Goal: Task Accomplishment & Management: Use online tool/utility

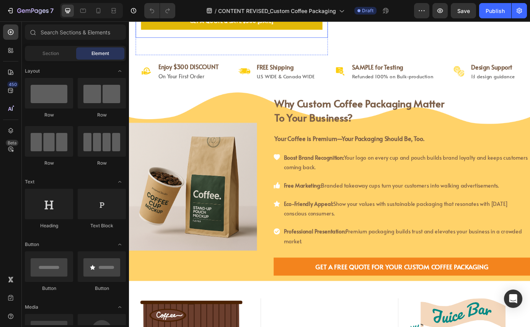
scroll to position [224, 0]
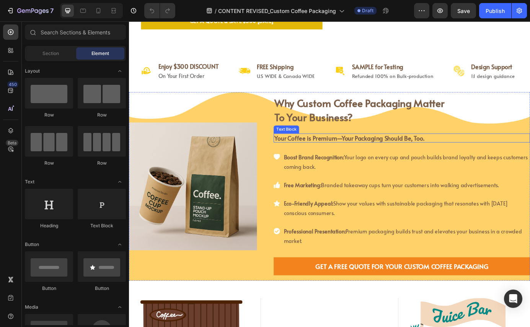
click at [369, 158] on strong "Your Coffee is Premium—Your Packaging Should Be, Too." at bounding box center [380, 155] width 171 height 10
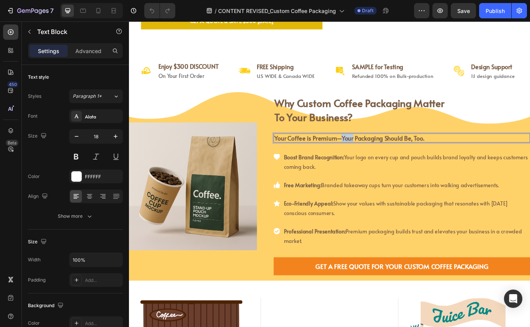
click at [369, 158] on strong "Your Coffee is Premium—Your Packaging Should Be, Too." at bounding box center [380, 155] width 171 height 10
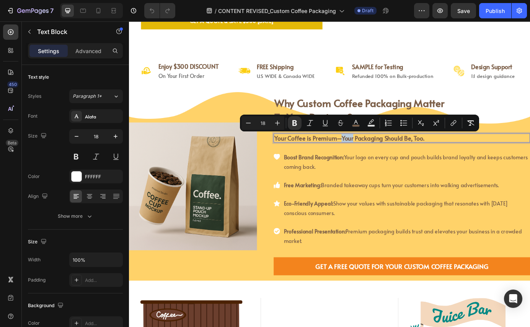
click at [370, 156] on strong "Your Coffee is Premium—Your Packaging Should Be, Too." at bounding box center [380, 155] width 171 height 10
click at [369, 155] on strong "Your Coffee is Premium—Your Packaging Should Be, Too." at bounding box center [380, 155] width 171 height 10
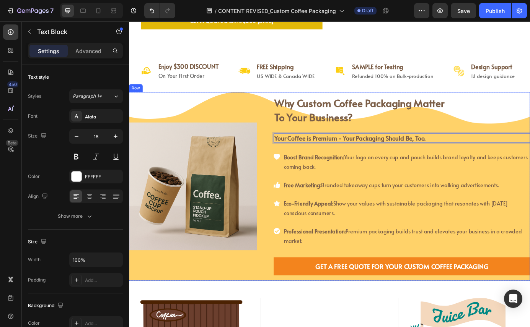
click at [226, 108] on div "Image" at bounding box center [202, 210] width 146 height 216
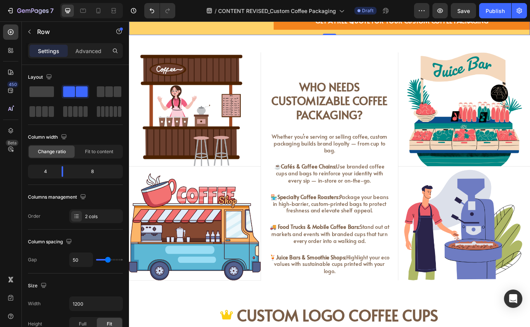
scroll to position [509, 0]
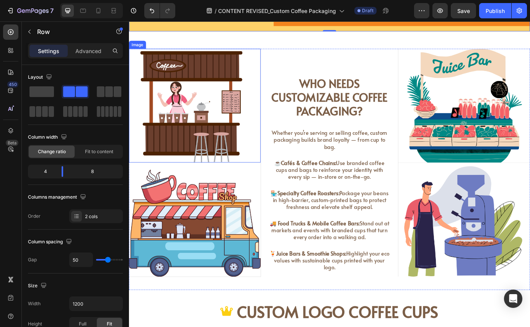
click at [207, 127] on img at bounding box center [204, 118] width 151 height 130
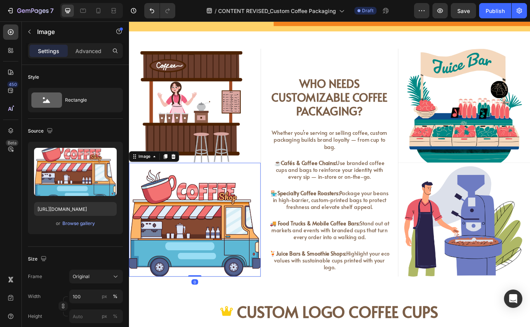
click at [229, 228] on img at bounding box center [204, 249] width 151 height 130
click at [221, 118] on img at bounding box center [204, 118] width 151 height 130
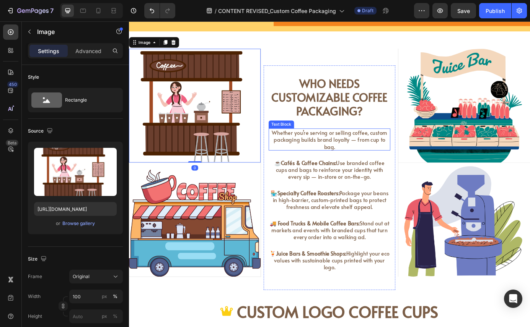
click at [317, 153] on span "Whether you’re serving or selling coffee, custom packaging builds brand loyalty…" at bounding box center [358, 157] width 132 height 24
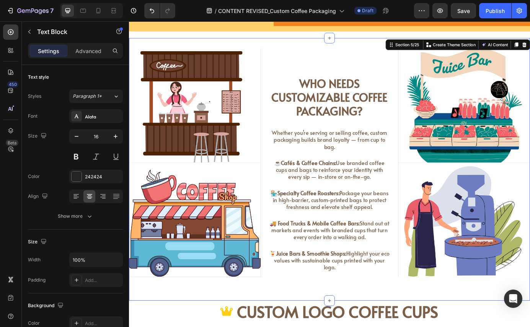
click at [301, 327] on div "Image Image Who Needs Customizable Coffee Packaging? Heading Whether you’re ser…" at bounding box center [358, 191] width 459 height 301
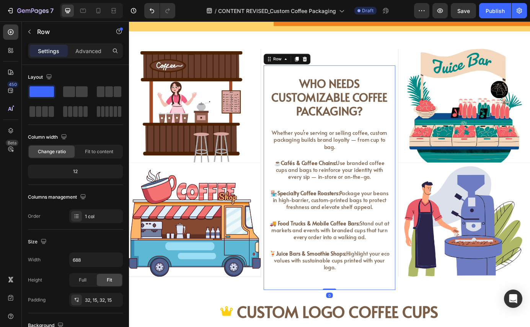
click at [341, 75] on div "Who Needs Customizable Coffee Packaging? Heading Whether you’re serving or sell…" at bounding box center [358, 200] width 151 height 257
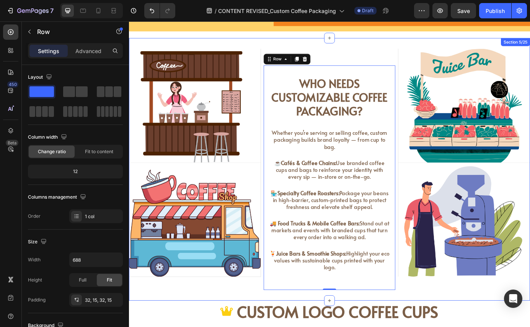
click at [410, 327] on div "Image Image Who Needs Customizable Coffee Packaging? Heading Whether you’re ser…" at bounding box center [358, 191] width 459 height 301
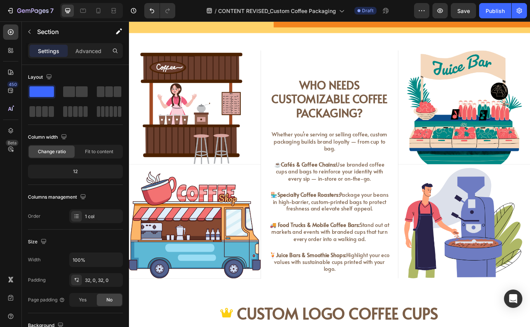
scroll to position [498, 0]
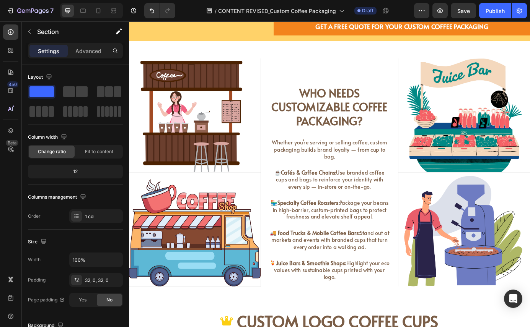
click at [273, 59] on div "Image Image Who Needs Customizable Coffee Packaging? Heading Whether you’re ser…" at bounding box center [358, 202] width 459 height 301
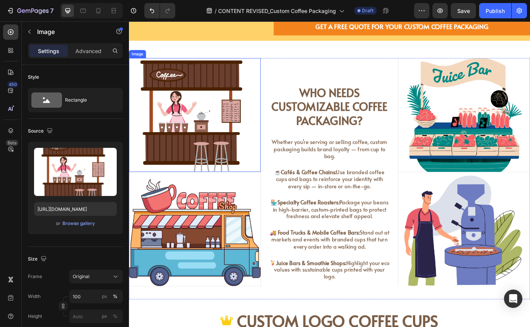
click at [266, 85] on img at bounding box center [204, 128] width 151 height 130
click at [307, 76] on div "Who Needs Customizable Coffee Packaging? Heading Whether you’re serving or sell…" at bounding box center [358, 201] width 151 height 276
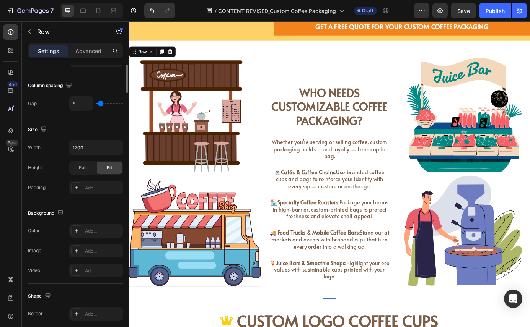
scroll to position [0, 0]
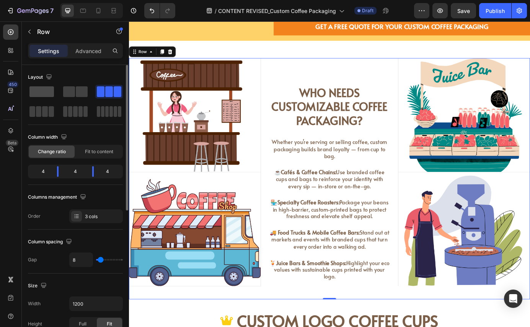
click at [47, 93] on span at bounding box center [41, 91] width 24 height 11
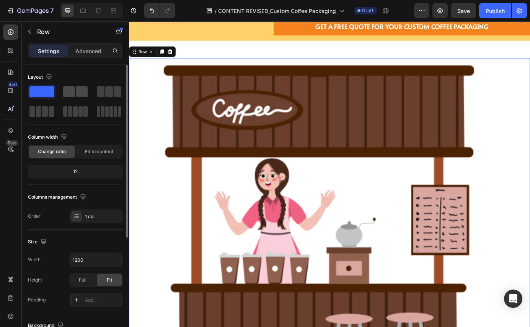
click at [76, 90] on span at bounding box center [82, 91] width 12 height 11
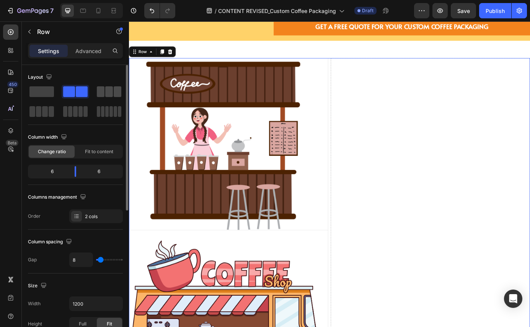
click at [110, 91] on span at bounding box center [109, 91] width 8 height 11
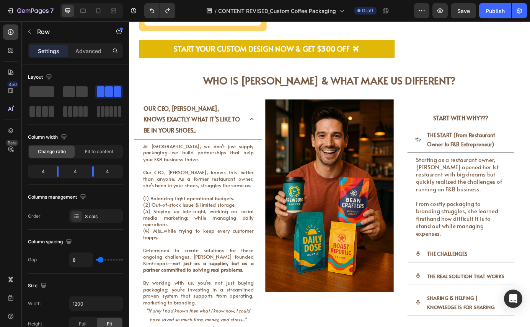
scroll to position [2253, 0]
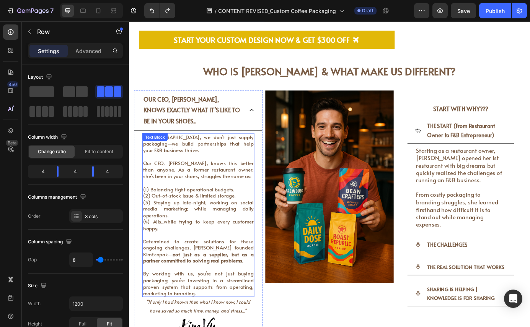
click at [197, 195] on span "Our CEO, Kim Vu, knows this better than anyone. As a former restaurant owner, s…" at bounding box center [208, 191] width 127 height 23
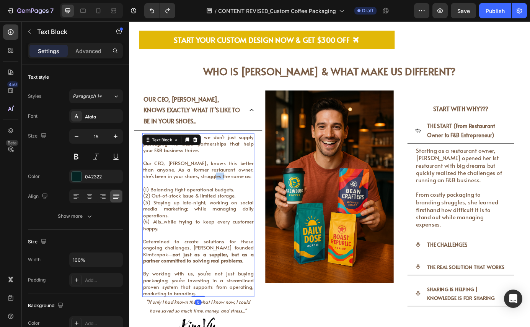
click at [197, 195] on span "Our CEO, Kim Vu, knows this better than anyone. As a former restaurant owner, s…" at bounding box center [208, 191] width 127 height 23
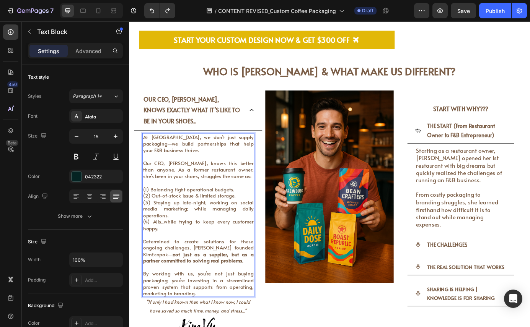
click at [203, 192] on span "Our CEO, Kim Vu, knows this better than anyone. As a former restaurant owner, s…" at bounding box center [208, 191] width 127 height 23
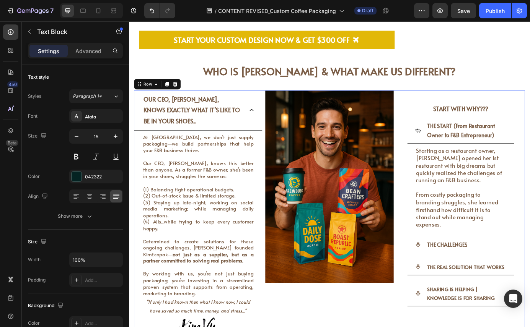
click at [317, 327] on div "Image" at bounding box center [358, 246] width 147 height 291
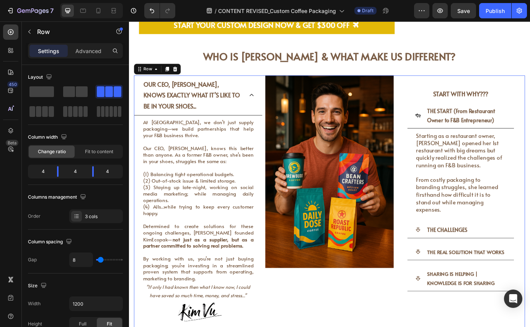
scroll to position [2271, 0]
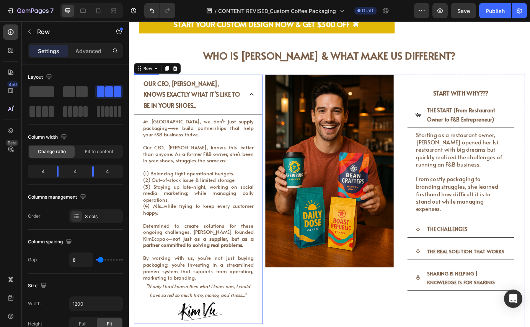
click at [267, 106] on icon at bounding box center [269, 105] width 6 height 6
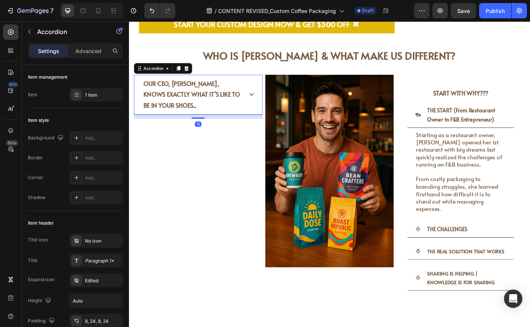
click at [267, 106] on icon at bounding box center [269, 105] width 6 height 6
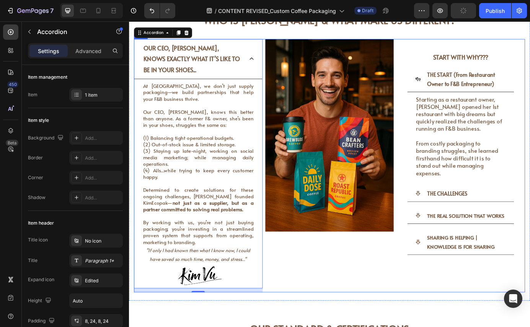
scroll to position [2311, 0]
click at [331, 230] on img at bounding box center [358, 151] width 147 height 221
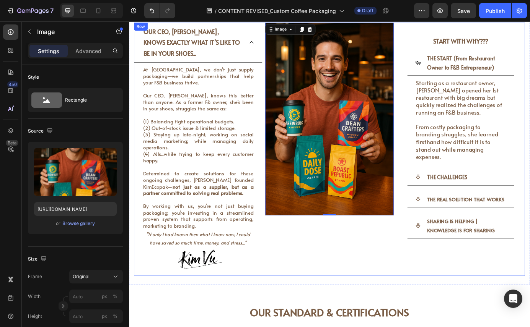
scroll to position [2332, 0]
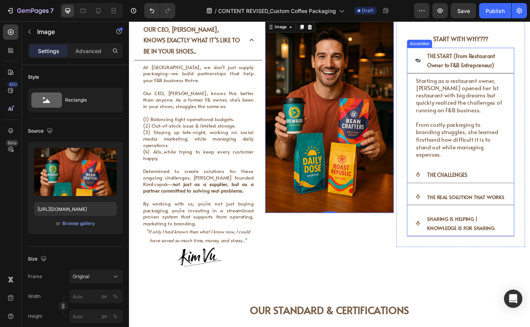
click at [457, 197] on icon at bounding box center [459, 197] width 5 height 5
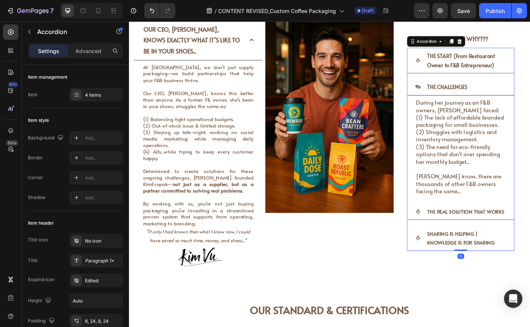
click at [458, 98] on icon at bounding box center [460, 96] width 6 height 6
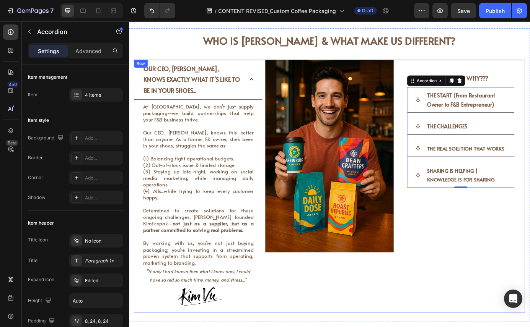
scroll to position [2278, 0]
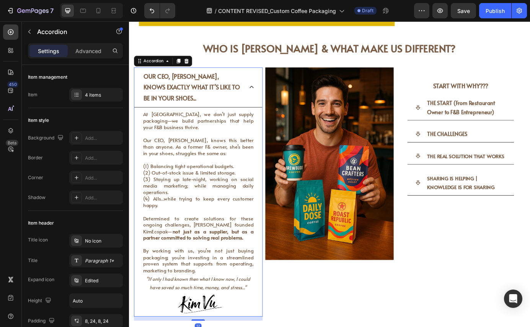
click at [266, 94] on icon at bounding box center [269, 97] width 6 height 6
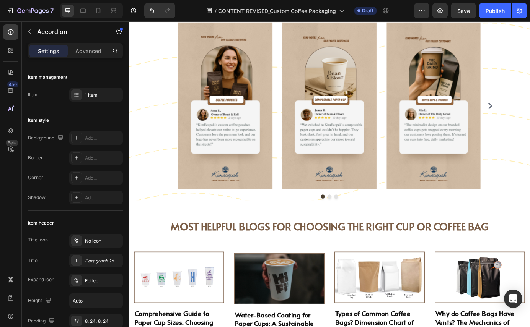
scroll to position [2991, 0]
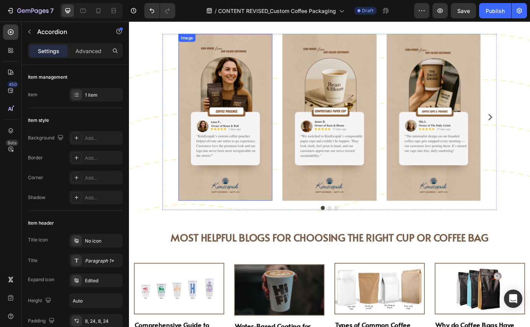
click at [245, 148] on img at bounding box center [238, 131] width 107 height 191
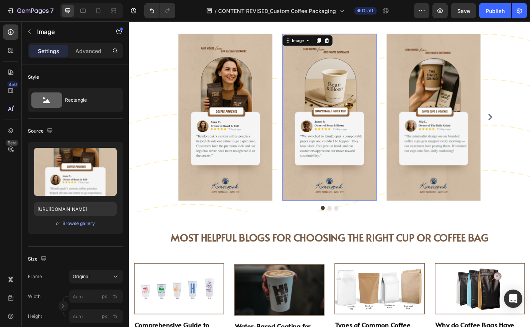
click at [348, 164] on img at bounding box center [357, 131] width 107 height 191
click at [467, 148] on img at bounding box center [477, 131] width 107 height 191
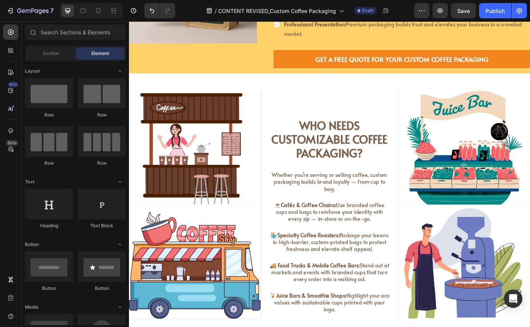
scroll to position [477, 0]
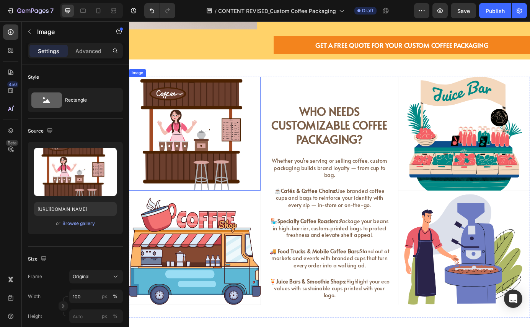
click at [219, 158] on img at bounding box center [204, 150] width 151 height 130
click at [232, 142] on img at bounding box center [204, 150] width 151 height 130
click at [179, 76] on icon at bounding box center [180, 78] width 6 height 6
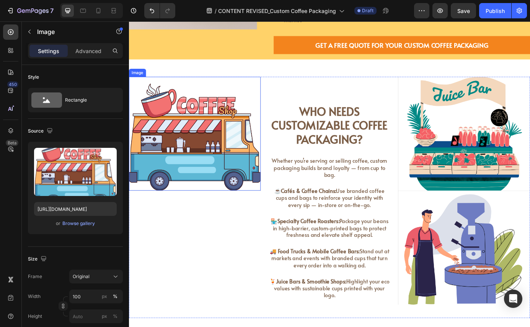
click at [206, 157] on img at bounding box center [204, 150] width 151 height 130
click at [179, 80] on icon at bounding box center [179, 77] width 5 height 5
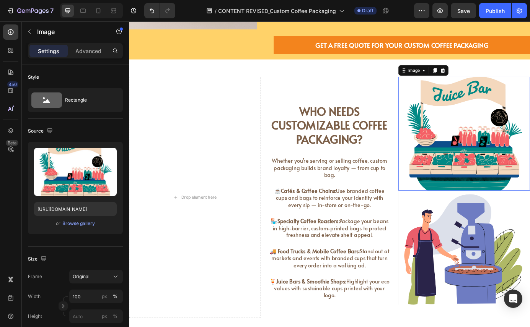
click at [498, 149] on img at bounding box center [512, 150] width 151 height 130
click at [486, 77] on icon at bounding box center [488, 77] width 5 height 5
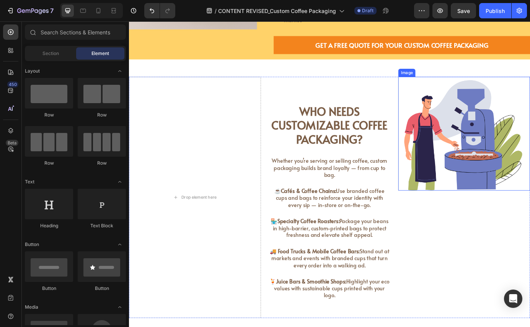
click at [496, 162] on img at bounding box center [512, 150] width 151 height 130
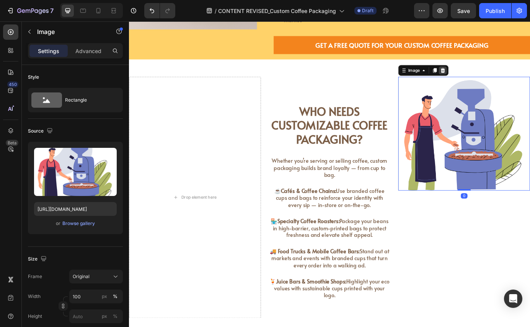
click at [486, 79] on icon at bounding box center [488, 77] width 5 height 5
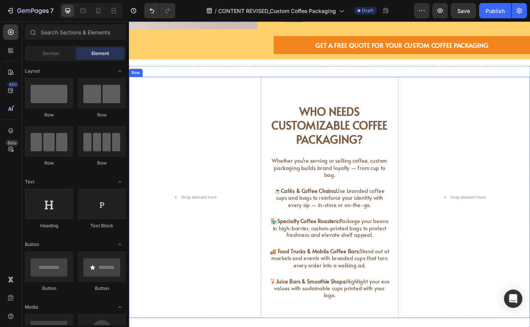
click at [377, 99] on div "Who Needs Customizable Coffee Packaging? Heading Whether you’re serving or sell…" at bounding box center [358, 223] width 151 height 276
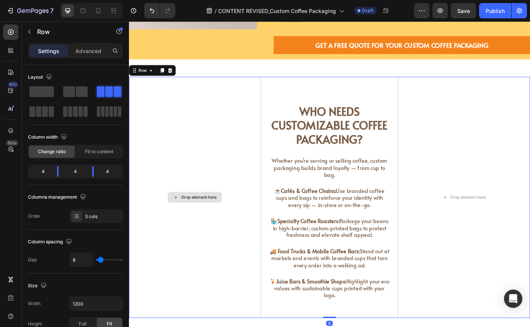
click at [241, 124] on div "Drop element here" at bounding box center [204, 223] width 151 height 276
click at [177, 78] on icon at bounding box center [176, 77] width 5 height 5
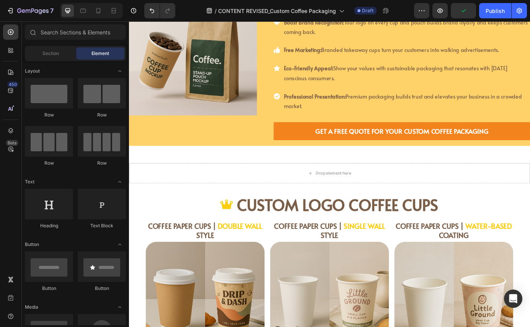
scroll to position [379, 0]
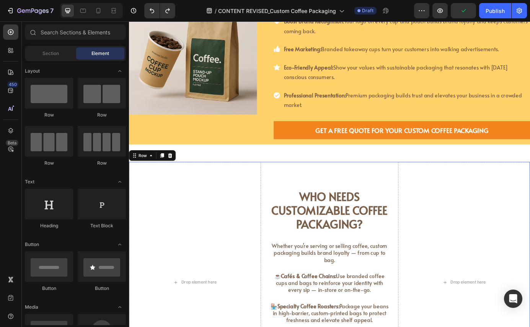
click at [366, 198] on div "Who Needs Customizable Coffee Packaging? Heading Whether you’re serving or sell…" at bounding box center [358, 320] width 151 height 276
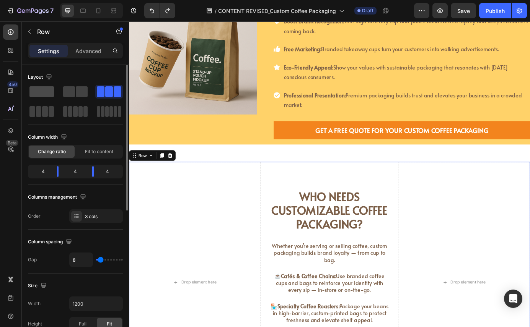
click at [49, 95] on span at bounding box center [41, 91] width 24 height 11
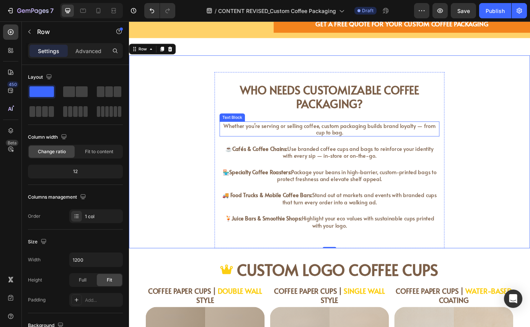
scroll to position [503, 0]
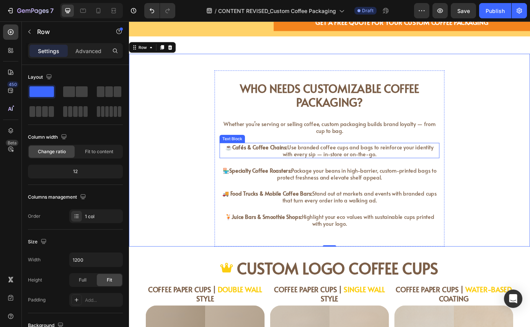
click at [309, 167] on span "☕ Cafés & Coffee Chains: Use branded coffee cups and bags to reinforce your ide…" at bounding box center [358, 169] width 238 height 16
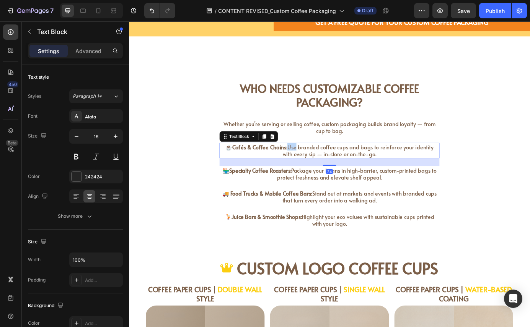
click at [309, 167] on span "☕ Cafés & Coffee Chains: Use branded coffee cups and bags to reinforce your ide…" at bounding box center [358, 169] width 238 height 16
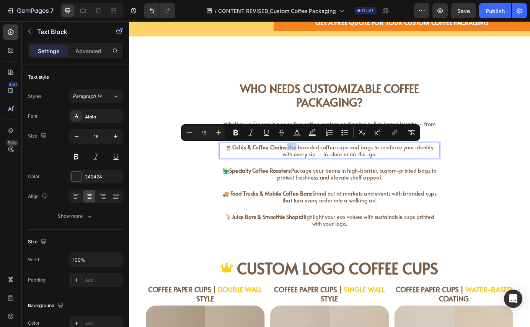
click at [304, 166] on span "☕ Cafés & Coffee Chains: Use branded coffee cups and bags to reinforce your ide…" at bounding box center [358, 169] width 238 height 16
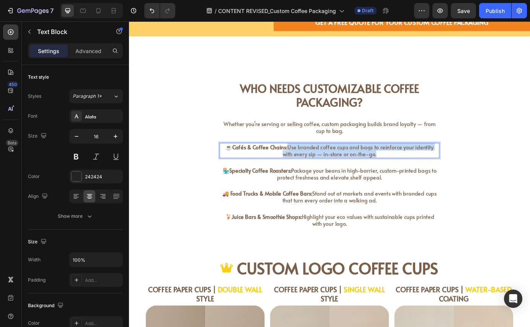
click at [408, 175] on p "☕ Cafés & Coffee Chains: Use branded coffee cups and bags to reinforce your ide…" at bounding box center [358, 169] width 250 height 16
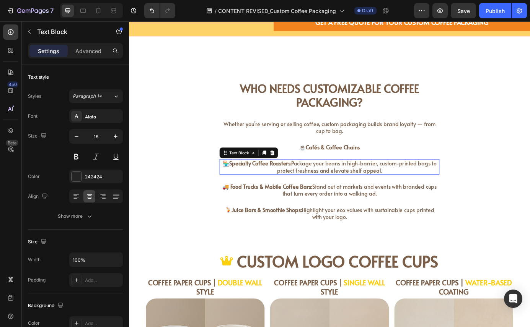
click at [324, 188] on span "🏪 Specialty Coffee Roasters: Package your beans in high-barrier, custom-printed…" at bounding box center [358, 188] width 245 height 16
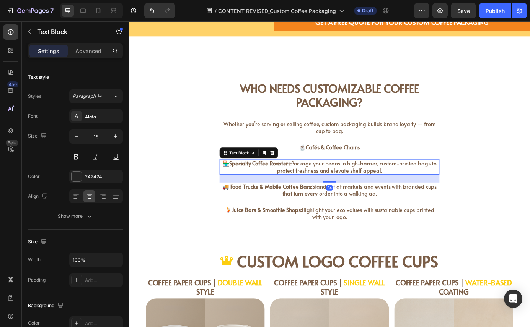
click at [324, 188] on span "🏪 Specialty Coffee Roasters: Package your beans in high-barrier, custom-printed…" at bounding box center [358, 188] width 245 height 16
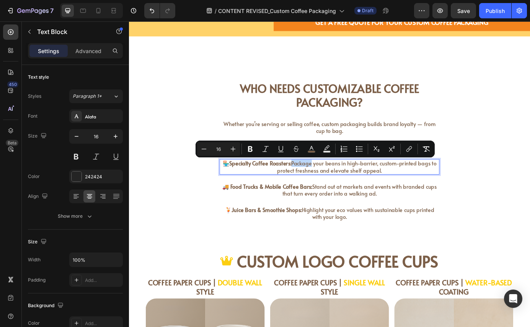
click at [324, 188] on span "🏪 Specialty Coffee Roasters: Package your beans in high-barrier, custom-printed…" at bounding box center [358, 188] width 245 height 16
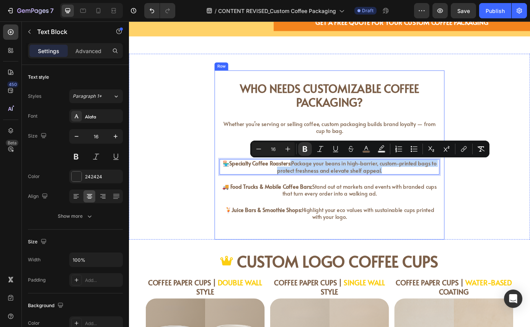
drag, startPoint x: 311, startPoint y: 185, endPoint x: 439, endPoint y: 197, distance: 129.4
click at [439, 197] on div "Who Needs Customizable Coffee Packaging? Heading Whether you’re serving or sell…" at bounding box center [358, 174] width 252 height 169
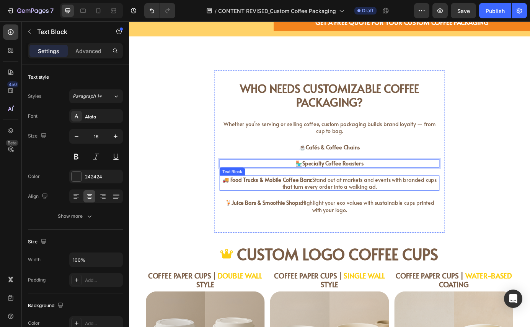
click at [343, 207] on span "🚚 Food Trucks & Mobile Coffee Bars: Stand out at markets and events with brande…" at bounding box center [358, 206] width 245 height 16
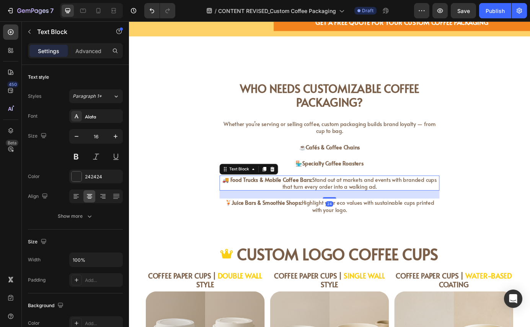
click at [343, 207] on span "🚚 Food Trucks & Mobile Coffee Bars: Stand out at markets and events with brande…" at bounding box center [358, 206] width 245 height 16
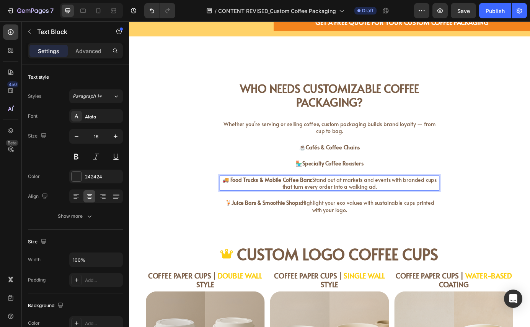
click at [337, 206] on span "🚚 Food Trucks & Mobile Coffee Bars: Stand out at markets and events with brande…" at bounding box center [358, 206] width 245 height 16
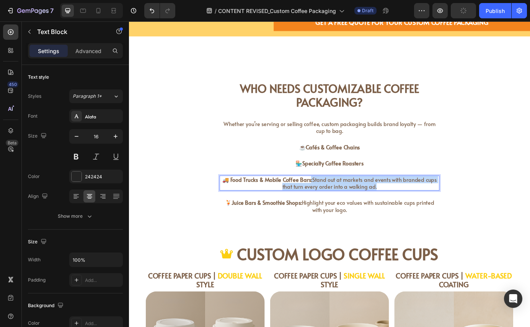
drag, startPoint x: 333, startPoint y: 204, endPoint x: 424, endPoint y: 211, distance: 92.0
click at [424, 211] on p "🚚 Food Trucks & Mobile Coffee Bars: Stand out at markets and events with brande…" at bounding box center [358, 207] width 250 height 16
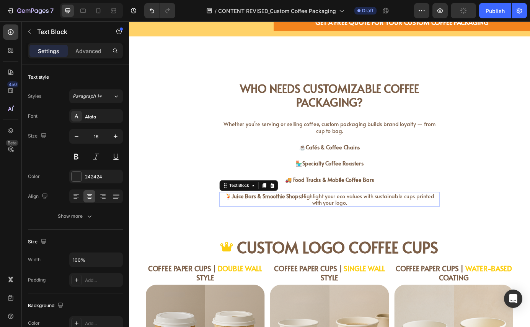
click at [355, 225] on span "🍹 Juice Bars & Smoothie Shops: Highlight your eco values with sustainable cups …" at bounding box center [358, 225] width 239 height 16
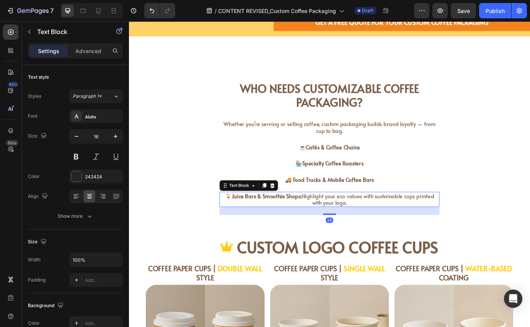
click at [355, 225] on span "🍹 Juice Bars & Smoothie Shops: Highlight your eco values with sustainable cups …" at bounding box center [358, 225] width 239 height 16
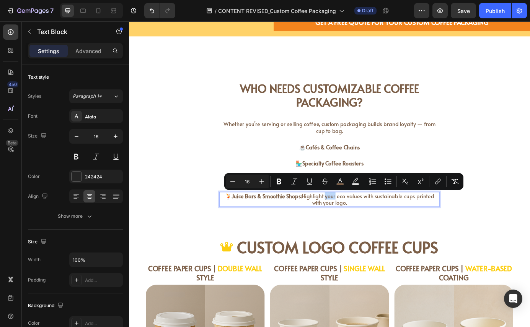
click at [355, 225] on span "🍹 Juice Bars & Smoothie Shops: Highlight your eco values with sustainable cups …" at bounding box center [358, 225] width 239 height 16
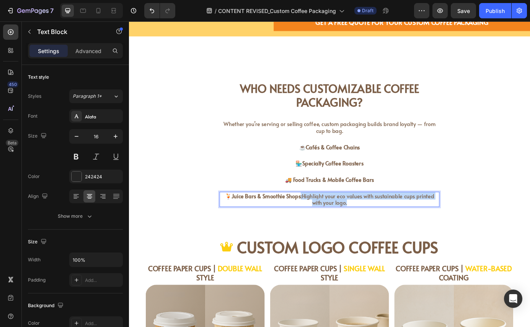
drag, startPoint x: 322, startPoint y: 223, endPoint x: 395, endPoint y: 231, distance: 73.5
click at [395, 231] on p "🍹 Juice Bars & Smoothie Shops: Highlight your eco values with sustainable cups …" at bounding box center [358, 226] width 250 height 16
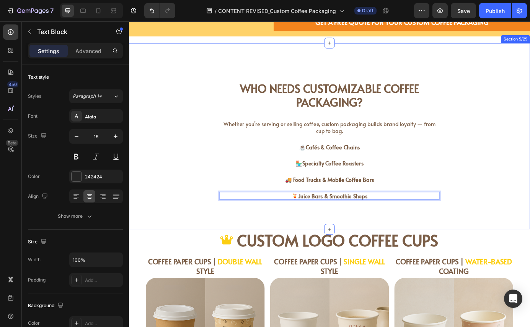
click at [380, 249] on div "Who Needs Customizable Coffee Packaging? Heading Whether you’re serving or sell…" at bounding box center [358, 152] width 459 height 213
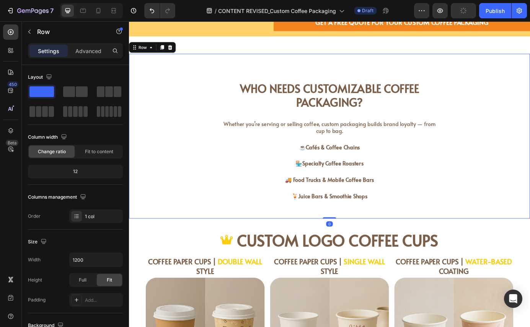
click at [362, 75] on div "Who Needs Customizable Coffee Packaging? Heading Whether you’re serving or sell…" at bounding box center [358, 153] width 459 height 189
click at [359, 97] on span "Who Needs Customizable Coffee Packaging?" at bounding box center [358, 105] width 205 height 33
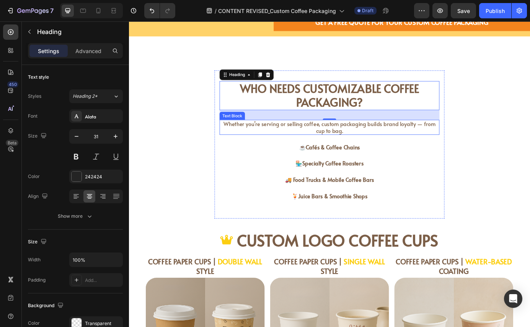
click at [341, 145] on p "Whether you’re serving or selling coffee, custom packaging builds brand loyalty…" at bounding box center [358, 143] width 250 height 16
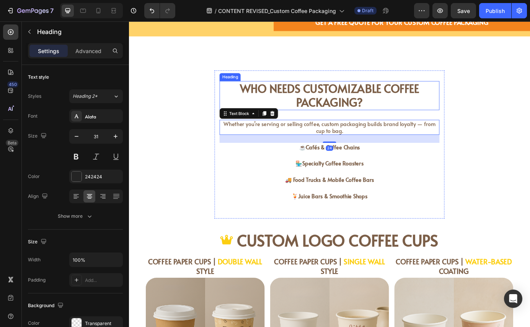
click at [341, 112] on span "Who Needs Customizable Coffee Packaging?" at bounding box center [358, 105] width 205 height 33
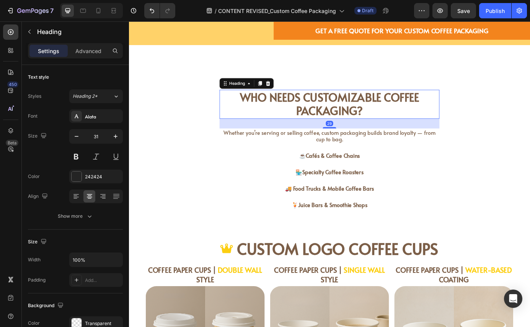
scroll to position [496, 0]
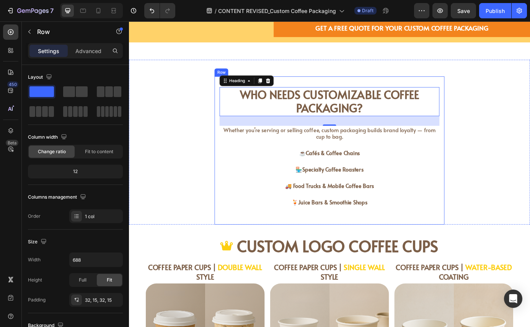
click at [481, 94] on div "Who Needs Customizable Coffee Packaging? Heading 29 Whether you’re serving or s…" at bounding box center [358, 170] width 263 height 170
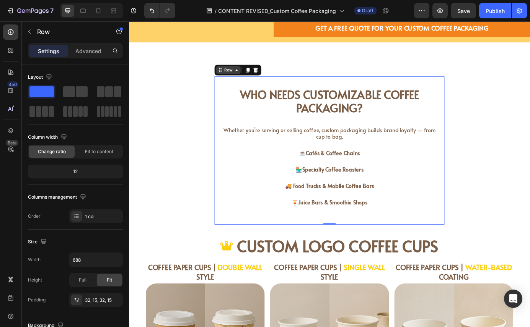
click at [249, 77] on icon at bounding box center [252, 77] width 6 height 6
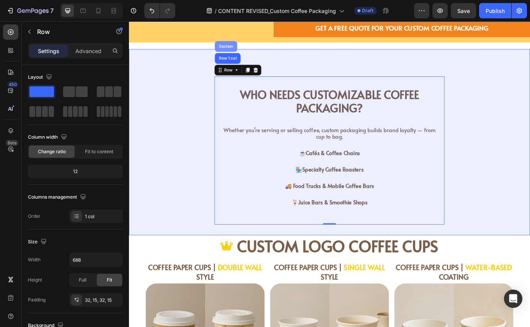
click at [237, 45] on div "Section" at bounding box center [240, 50] width 26 height 12
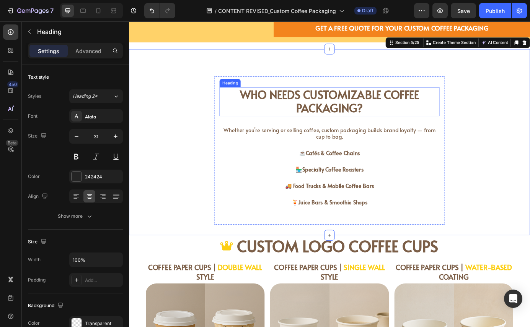
click at [399, 113] on span "Who Needs Customizable Coffee Packaging?" at bounding box center [358, 112] width 205 height 33
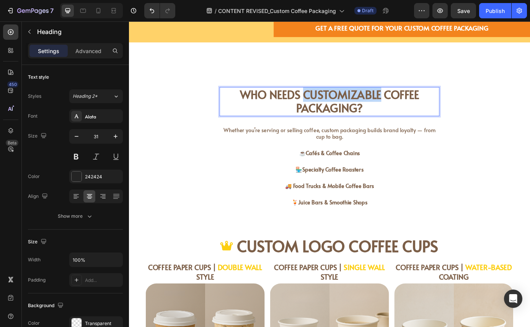
click at [399, 113] on span "Who Needs Customizable Coffee Packaging?" at bounding box center [358, 112] width 205 height 33
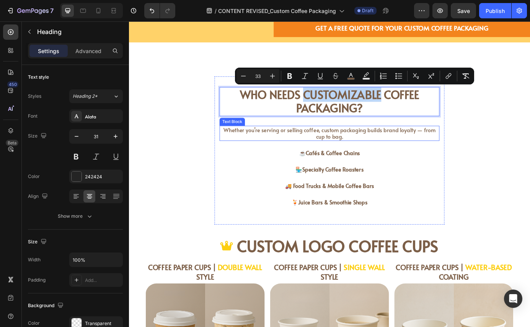
click at [408, 149] on span "Whether you’re serving or selling coffee, custom packaging builds brand loyalty…" at bounding box center [358, 149] width 243 height 16
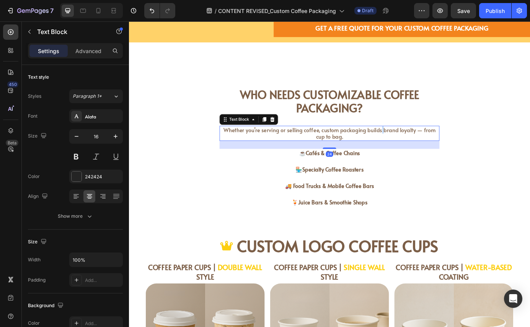
click at [408, 149] on span "Whether you’re serving or selling coffee, custom packaging builds brand loyalty…" at bounding box center [358, 149] width 243 height 16
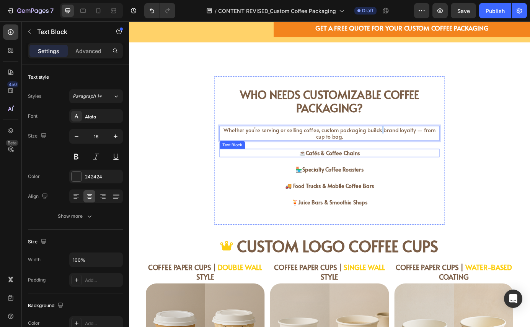
click at [419, 171] on p "☕ Cafés & Coffee Chains" at bounding box center [358, 172] width 250 height 8
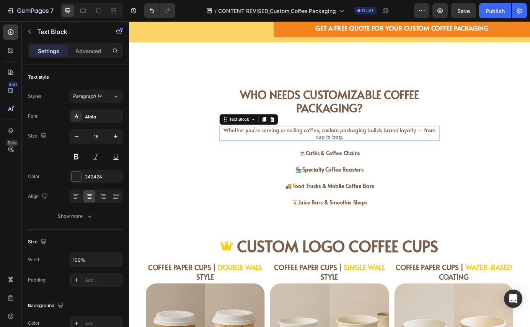
click at [449, 144] on span "Whether you’re serving or selling coffee, custom packaging builds brand loyalty…" at bounding box center [358, 149] width 243 height 16
click at [454, 148] on span "Whether you’re serving or selling coffee, custom packaging builds brand loyalty…" at bounding box center [358, 149] width 243 height 16
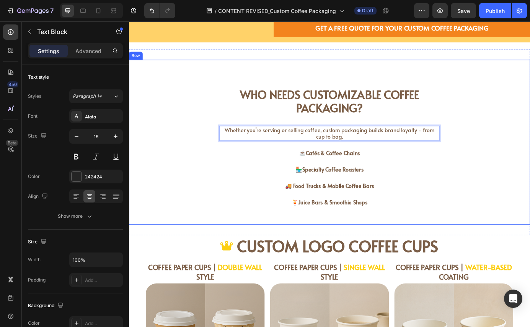
click at [529, 177] on div "⁠⁠⁠⁠⁠⁠⁠ Who Needs Customizable Coffee Packaging? Heading Whether you’re serving…" at bounding box center [358, 159] width 459 height 189
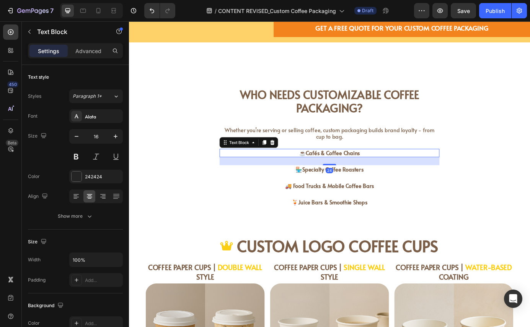
click at [346, 171] on strong "Cafés & Coffee Chains" at bounding box center [362, 172] width 62 height 8
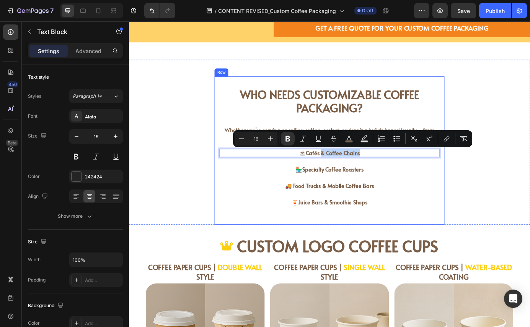
drag, startPoint x: 346, startPoint y: 174, endPoint x: 342, endPoint y: 184, distance: 10.3
click at [291, 187] on p "🏪 Specialty Coffee Roasters" at bounding box center [358, 191] width 250 height 8
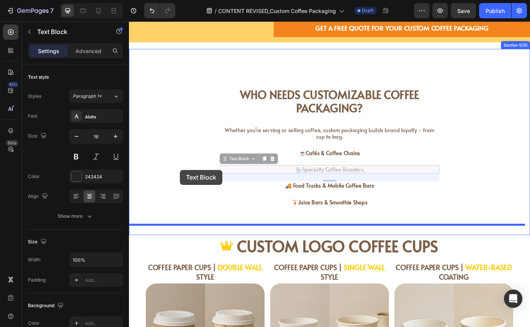
drag, startPoint x: 236, startPoint y: 181, endPoint x: 187, endPoint y: 192, distance: 50.1
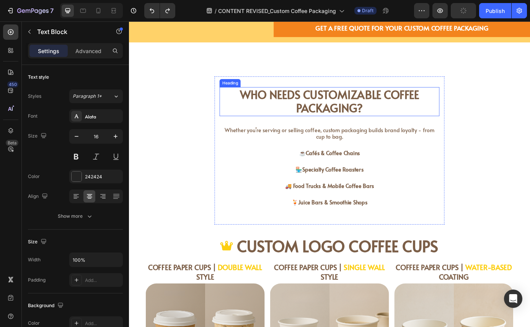
click at [263, 114] on span "Who Needs Customizable Coffee Packaging?" at bounding box center [358, 112] width 205 height 33
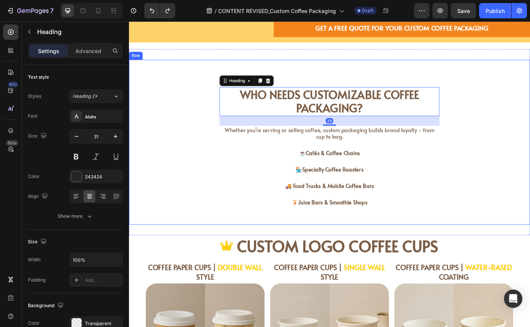
click at [227, 91] on div "⁠⁠⁠⁠⁠⁠⁠ Who Needs Customizable Coffee Packaging? Heading 29 Whether you’re serv…" at bounding box center [358, 170] width 263 height 170
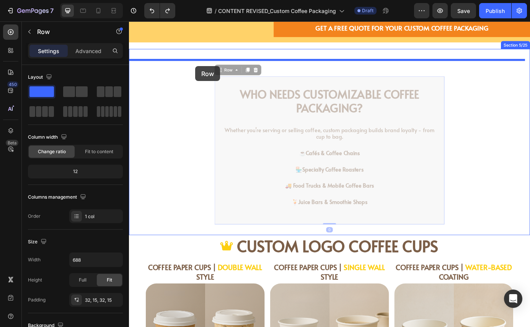
drag, startPoint x: 228, startPoint y: 76, endPoint x: 205, endPoint y: 73, distance: 24.0
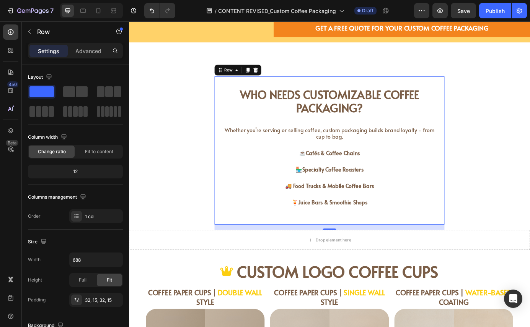
click at [397, 240] on div "Who Needs Customizable Coffee Packaging? Heading Whether you’re serving or sell…" at bounding box center [358, 169] width 252 height 145
click at [352, 260] on div at bounding box center [358, 259] width 15 height 2
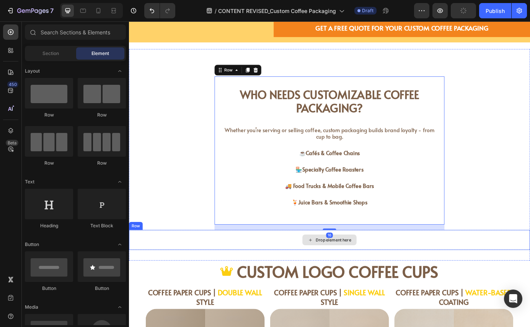
click at [366, 276] on div "Drop element here" at bounding box center [358, 272] width 62 height 12
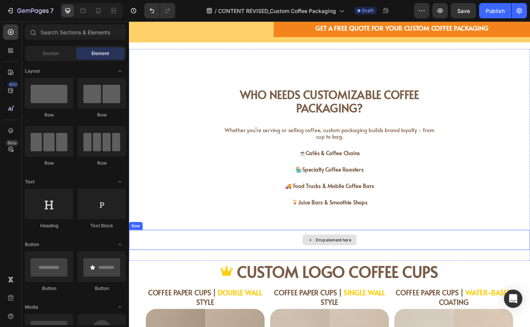
click at [333, 271] on icon at bounding box center [336, 272] width 6 height 7
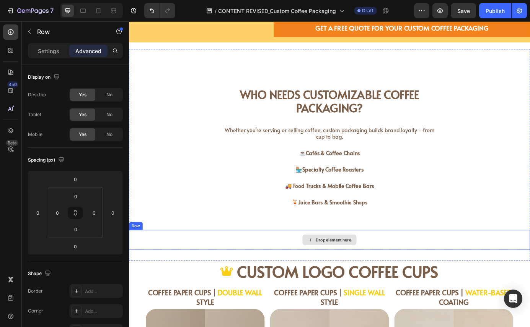
click at [300, 273] on div "Drop element here" at bounding box center [358, 271] width 459 height 23
click at [229, 272] on div "Drop element here" at bounding box center [358, 271] width 459 height 23
click at [175, 254] on icon at bounding box center [176, 253] width 6 height 6
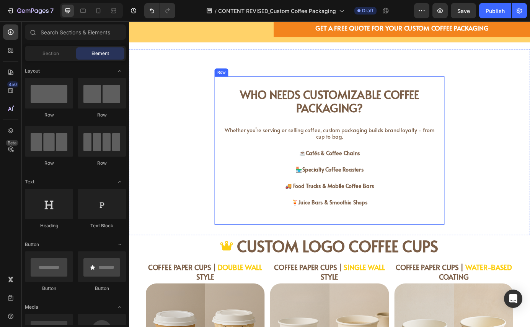
click at [348, 236] on div "Who Needs Customizable Coffee Packaging? Heading Whether you’re serving or sell…" at bounding box center [358, 169] width 252 height 145
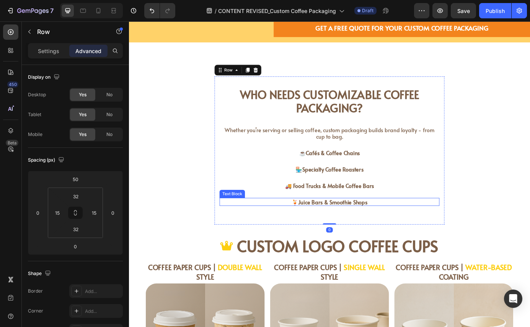
click at [370, 232] on strong "Juice Bars & Smoothie Shops" at bounding box center [362, 228] width 79 height 8
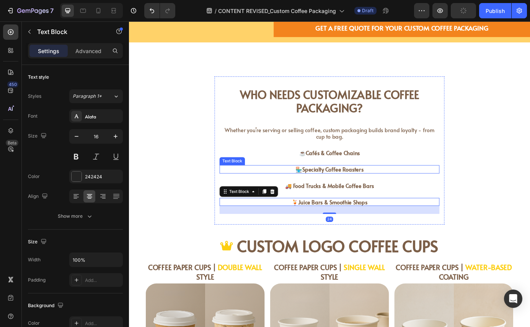
click at [357, 188] on strong "Specialty Coffee Roasters" at bounding box center [362, 191] width 70 height 8
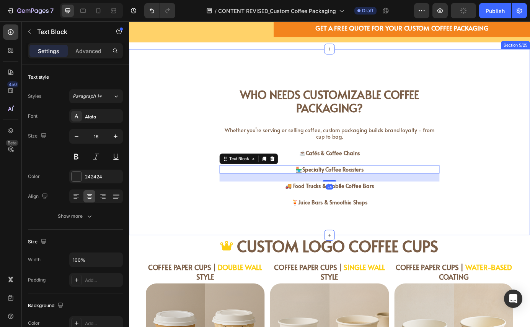
click at [179, 193] on div "Who Needs Customizable Coffee Packaging? Heading Whether you’re serving or sell…" at bounding box center [358, 159] width 459 height 189
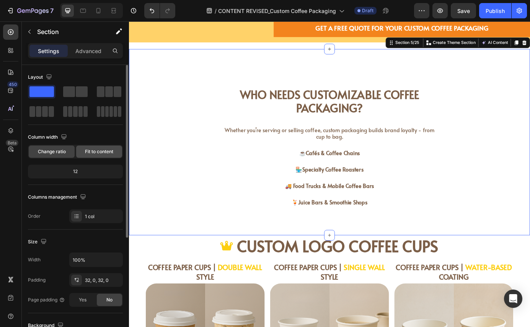
click at [94, 151] on span "Fit to content" at bounding box center [99, 151] width 28 height 7
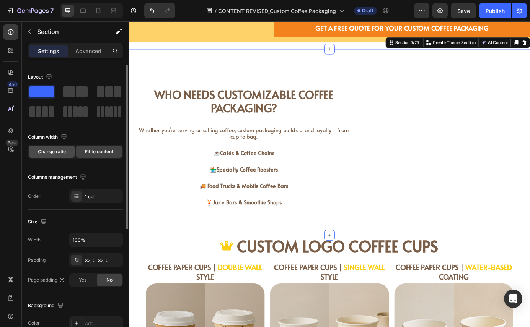
click at [62, 151] on span "Change ratio" at bounding box center [52, 151] width 28 height 7
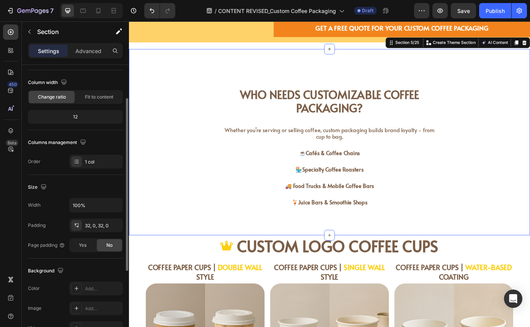
scroll to position [0, 0]
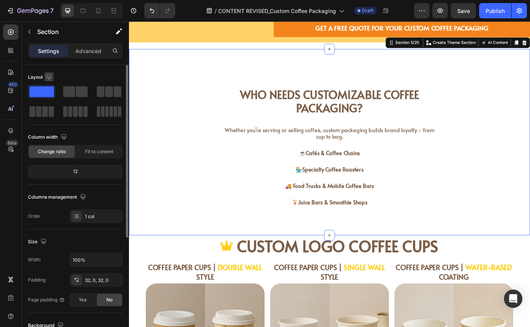
click at [49, 76] on icon "button" at bounding box center [49, 77] width 8 height 8
click at [53, 104] on icon "button" at bounding box center [51, 103] width 6 height 4
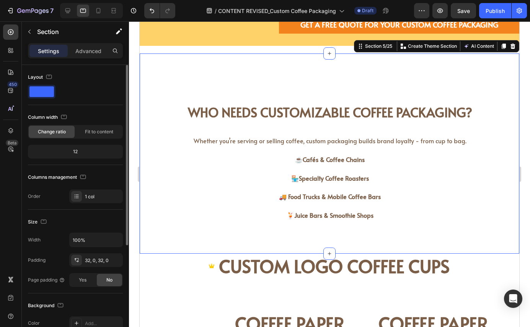
scroll to position [518, 0]
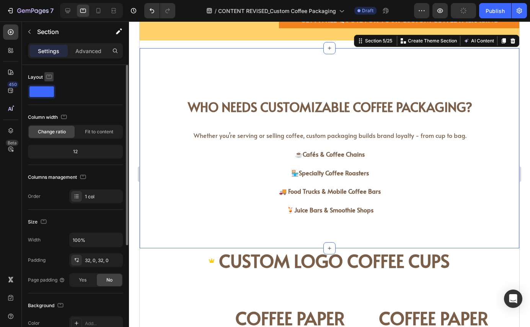
click at [49, 76] on icon "button" at bounding box center [49, 77] width 8 height 8
click at [52, 114] on icon "button" at bounding box center [51, 116] width 4 height 5
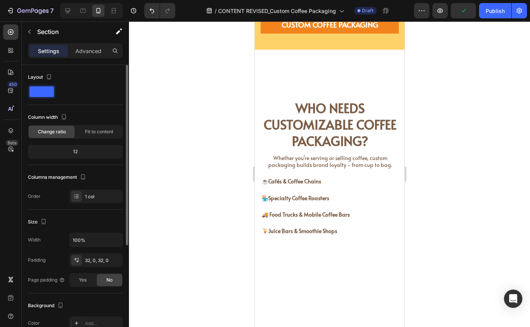
scroll to position [790, 0]
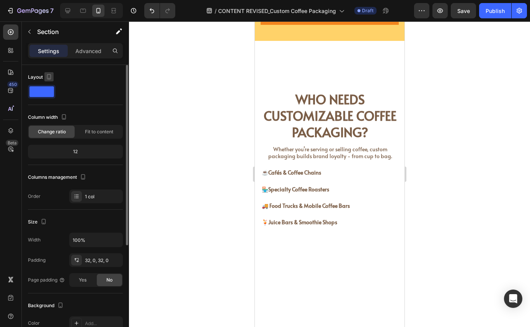
click at [49, 77] on icon "button" at bounding box center [49, 77] width 8 height 8
click at [52, 91] on icon "button" at bounding box center [51, 89] width 8 height 8
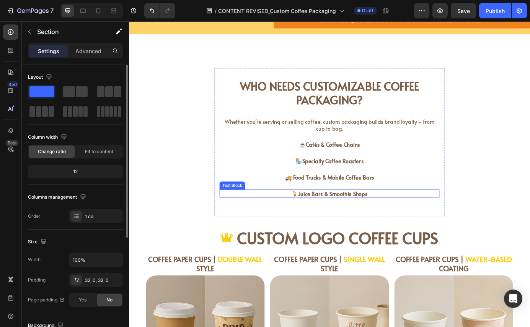
scroll to position [502, 0]
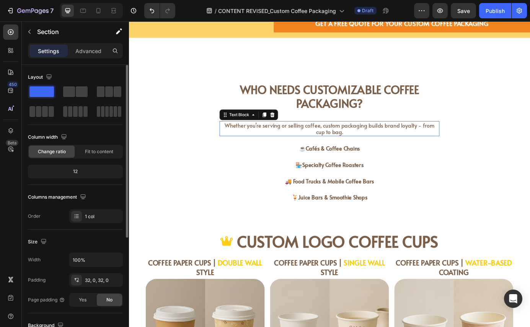
click at [342, 145] on p "Whether you’re serving or selling coffee, custom packaging builds brand loyalty…" at bounding box center [358, 145] width 250 height 16
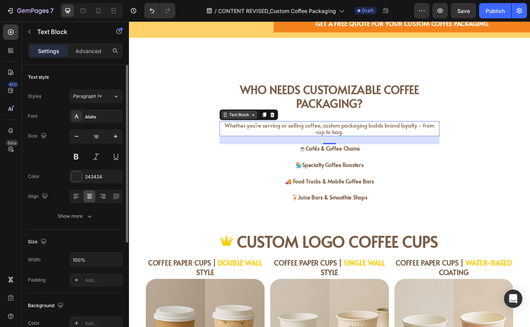
click at [268, 130] on icon at bounding box center [271, 128] width 6 height 6
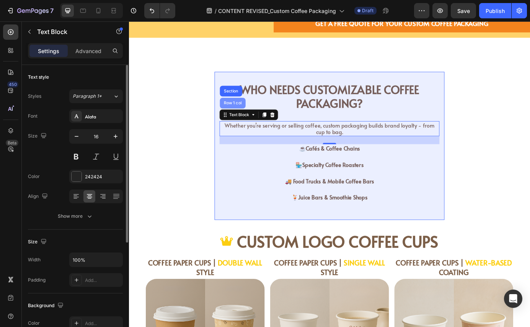
click at [245, 112] on div "Row 1 col" at bounding box center [247, 115] width 29 height 12
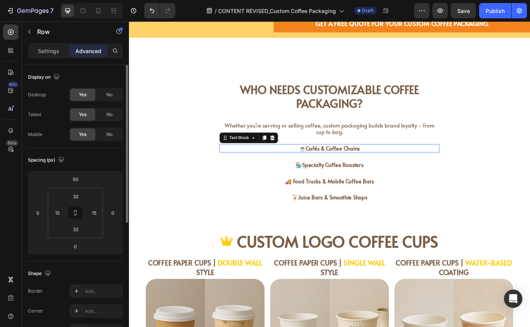
click at [334, 166] on strong "Cafés & Coffee Chains" at bounding box center [362, 167] width 62 height 8
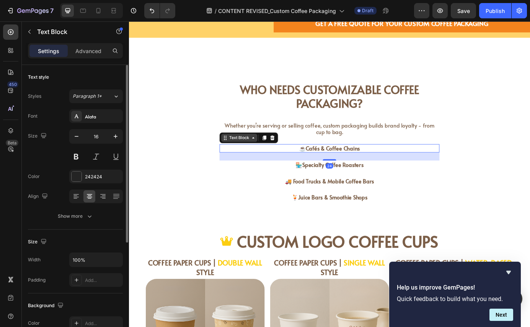
click at [262, 156] on div "Text Block" at bounding box center [255, 154] width 26 height 7
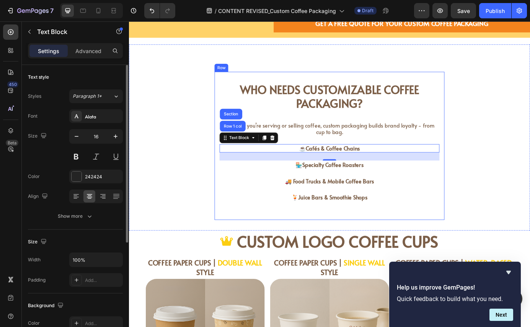
click at [278, 198] on div "Who Needs Customizable Coffee Packaging? Heading Whether you’re serving or sell…" at bounding box center [358, 163] width 252 height 145
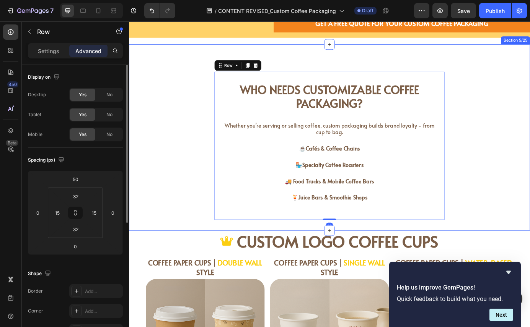
click at [184, 192] on div "Who Needs Customizable Coffee Packaging? Heading Whether you’re serving or sell…" at bounding box center [358, 154] width 459 height 189
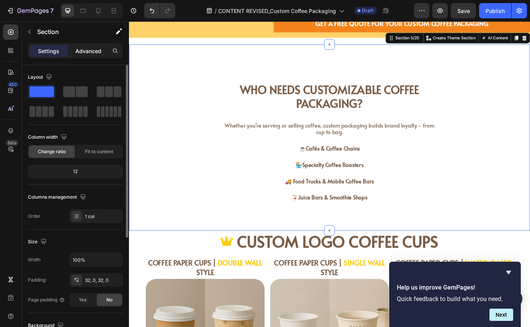
click at [86, 49] on p "Advanced" at bounding box center [88, 51] width 26 height 8
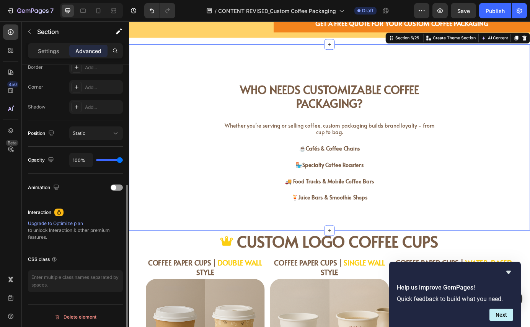
scroll to position [226, 0]
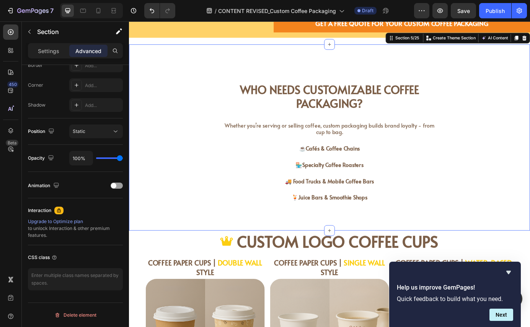
click at [53, 57] on div "Settings Advanced" at bounding box center [75, 50] width 95 height 15
click at [50, 54] on p "Settings" at bounding box center [48, 51] width 21 height 8
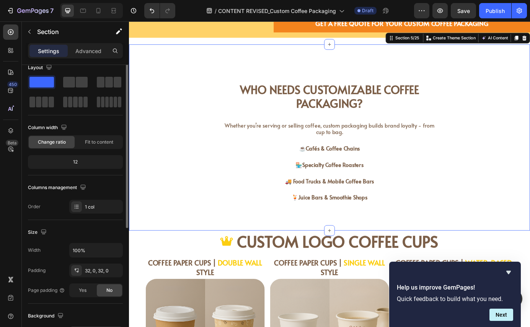
scroll to position [0, 0]
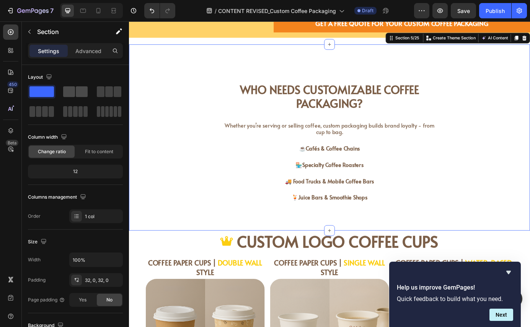
click at [79, 94] on span at bounding box center [82, 91] width 12 height 11
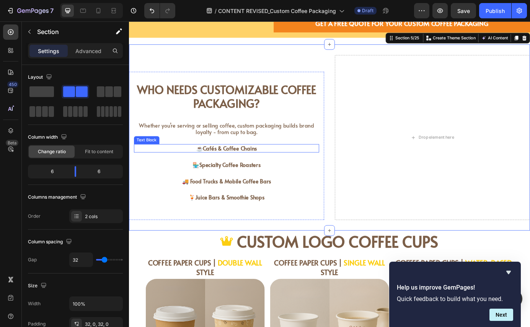
click at [243, 167] on strong "Cafés & Coffee Chains" at bounding box center [244, 167] width 62 height 8
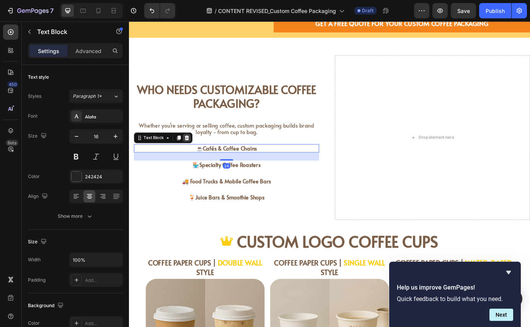
click at [195, 154] on icon at bounding box center [195, 154] width 5 height 5
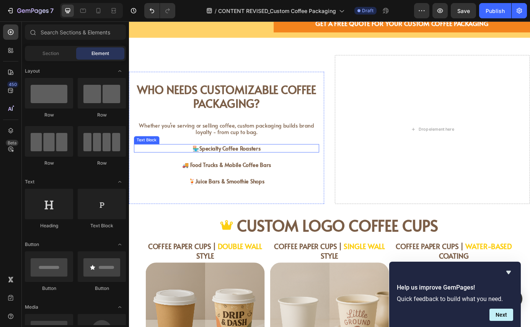
click at [213, 166] on strong "Specialty Coffee Roasters" at bounding box center [245, 167] width 70 height 8
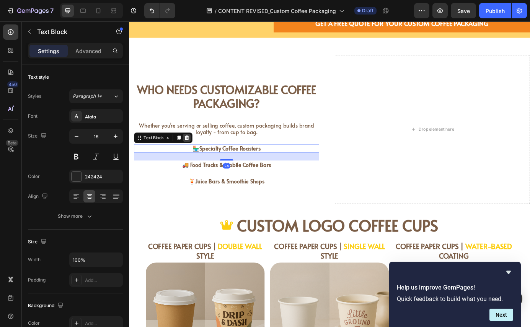
click at [197, 155] on icon at bounding box center [195, 154] width 5 height 5
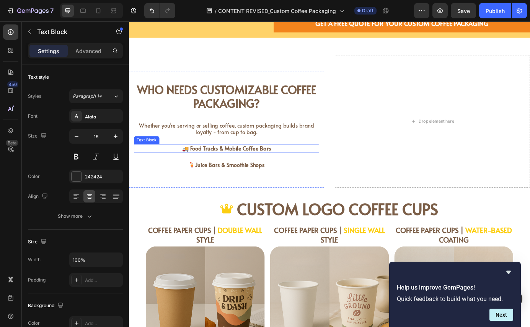
click at [215, 169] on strong "🚚 Food Trucks & Mobile Coffee Bars" at bounding box center [241, 167] width 102 height 8
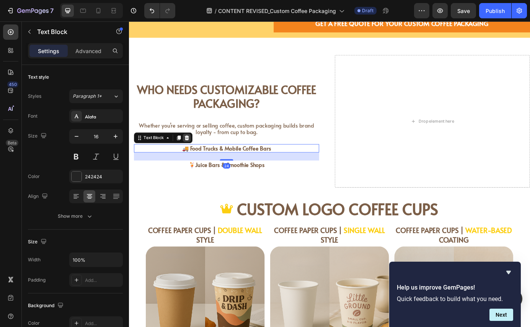
click at [193, 158] on icon at bounding box center [195, 154] width 5 height 5
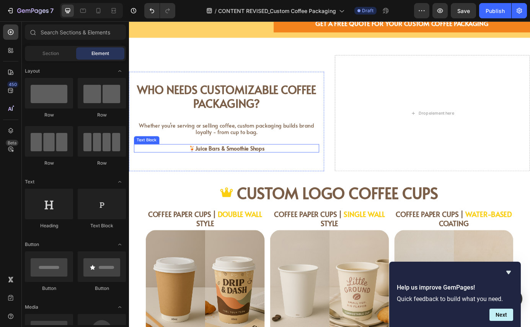
click at [205, 169] on strong "Juice Bars & Smoothie Shops" at bounding box center [244, 167] width 79 height 8
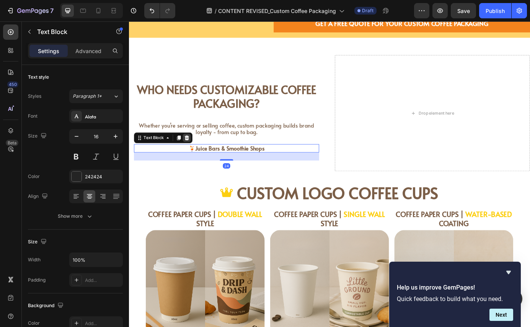
click at [193, 153] on icon at bounding box center [195, 154] width 5 height 5
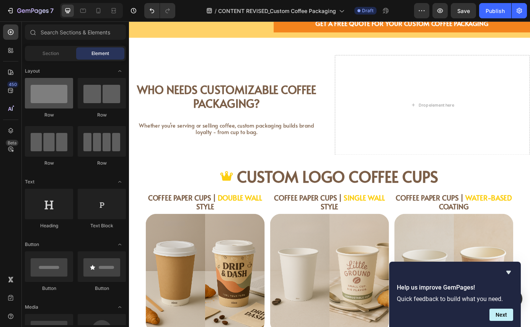
click at [59, 100] on div at bounding box center [49, 93] width 48 height 31
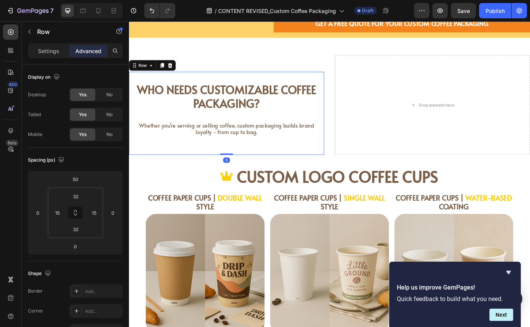
click at [203, 86] on div "Who Needs Customizable Coffee Packaging? Heading Whether you’re serving or sell…" at bounding box center [240, 126] width 223 height 95
click at [56, 49] on p "Settings" at bounding box center [48, 51] width 21 height 8
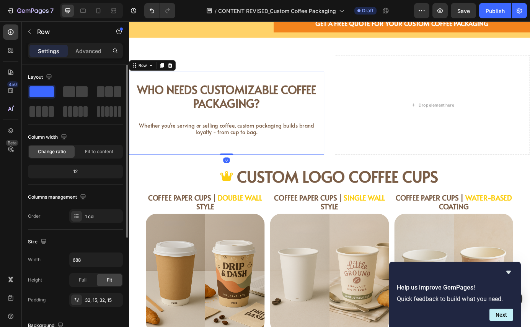
click at [44, 94] on span at bounding box center [41, 91] width 24 height 11
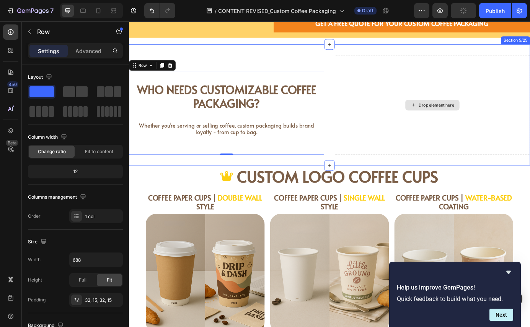
click at [424, 109] on div "Drop element here" at bounding box center [475, 117] width 223 height 114
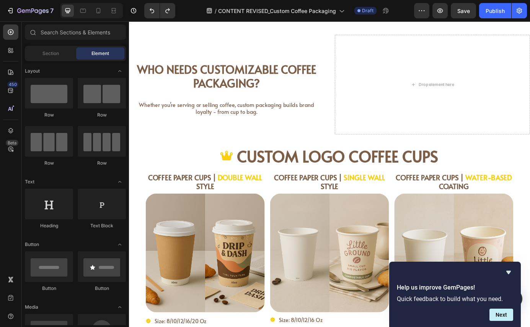
scroll to position [497, 0]
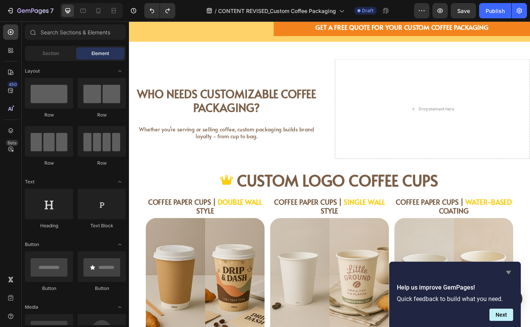
click at [508, 275] on icon "Hide survey" at bounding box center [508, 272] width 9 height 9
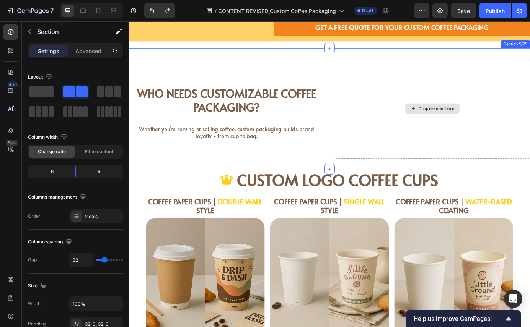
click at [441, 141] on div "Drop element here" at bounding box center [475, 121] width 223 height 114
click at [412, 120] on div "Drop element here" at bounding box center [475, 121] width 223 height 114
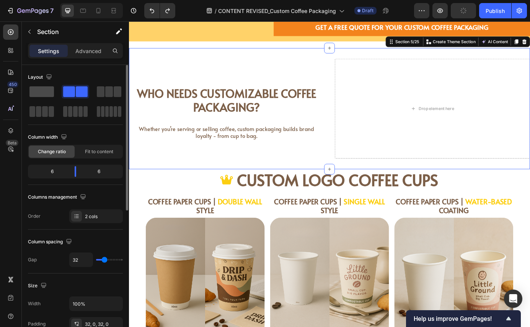
click at [50, 92] on span at bounding box center [41, 91] width 24 height 11
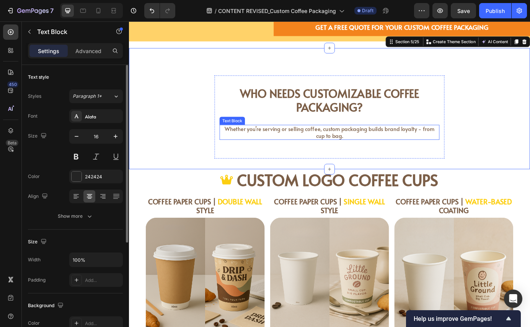
click at [369, 151] on p "Whether you’re serving or selling coffee, custom packaging builds brand loyalty…" at bounding box center [358, 149] width 250 height 16
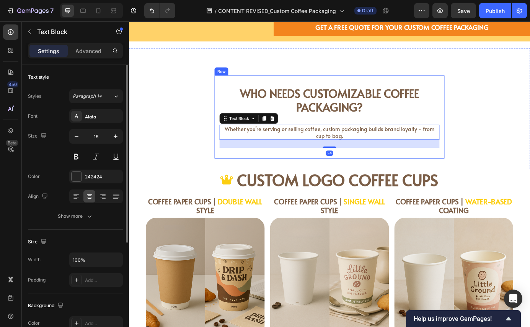
click at [425, 177] on div "Who Needs Customizable Coffee Packaging? Heading Whether you’re serving or sell…" at bounding box center [358, 130] width 263 height 95
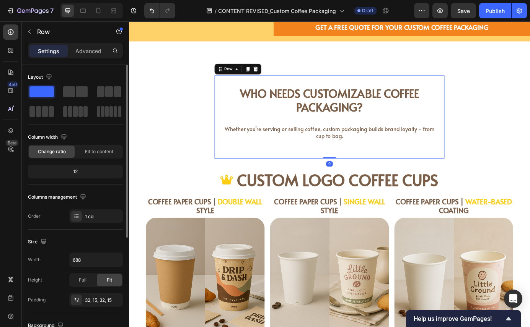
click at [400, 169] on div "Who Needs Customizable Coffee Packaging? Heading Whether you’re serving or sell…" at bounding box center [358, 130] width 263 height 95
click at [367, 164] on div "Who Needs Customizable Coffee Packaging? Heading Whether you’re serving or sell…" at bounding box center [358, 131] width 252 height 71
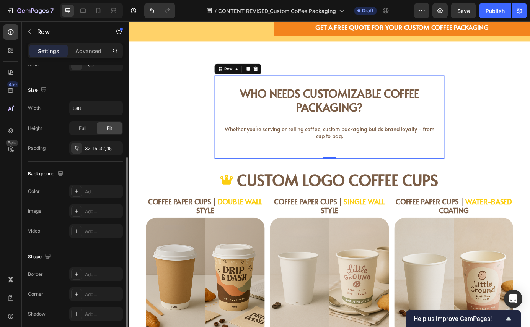
scroll to position [153, 0]
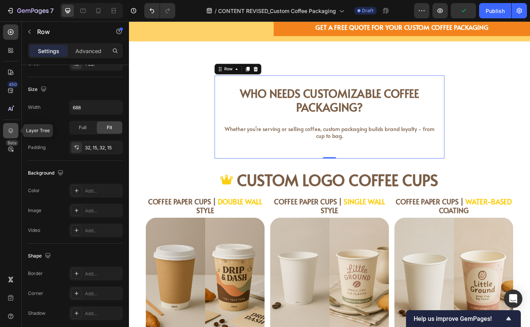
click at [10, 127] on icon at bounding box center [11, 131] width 8 height 8
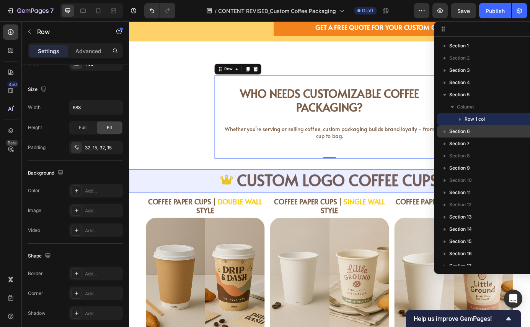
click at [462, 133] on span "Section 6" at bounding box center [459, 132] width 21 height 8
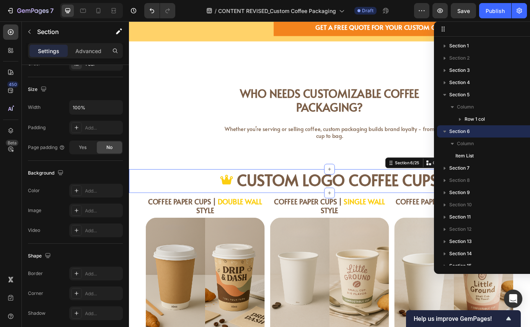
scroll to position [0, 0]
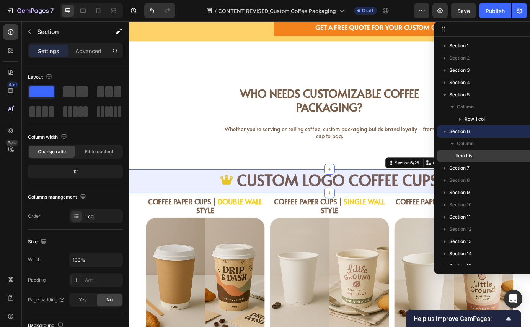
click at [463, 157] on span "Item List" at bounding box center [464, 156] width 18 height 8
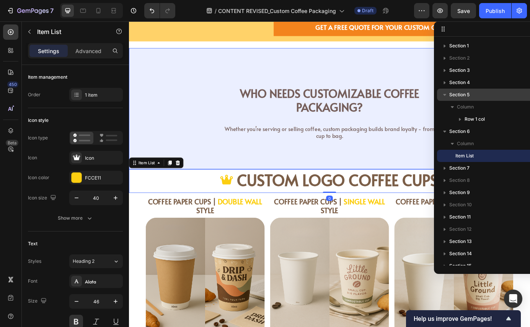
click at [455, 99] on div "Section 5" at bounding box center [495, 95] width 110 height 12
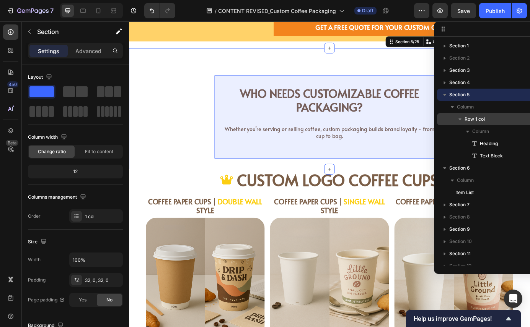
click at [471, 117] on span "Row 1 col" at bounding box center [474, 119] width 20 height 8
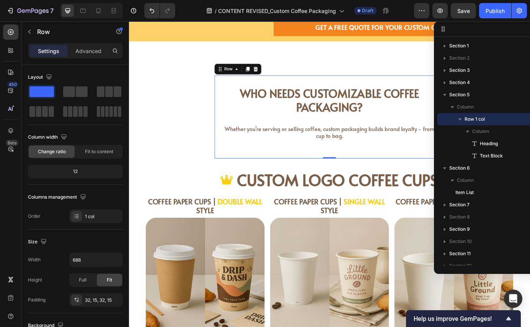
click at [444, 29] on icon at bounding box center [443, 29] width 6 height 6
click at [15, 132] on div at bounding box center [10, 130] width 15 height 15
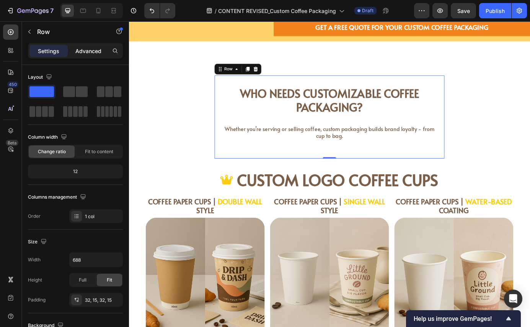
click at [83, 54] on p "Advanced" at bounding box center [88, 51] width 26 height 8
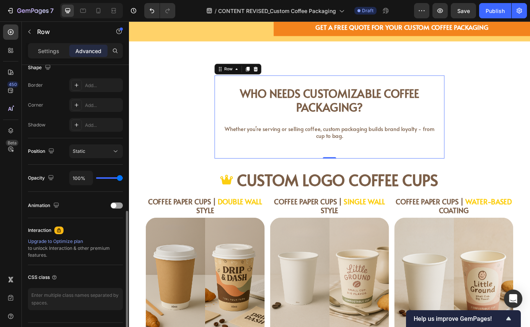
scroll to position [226, 0]
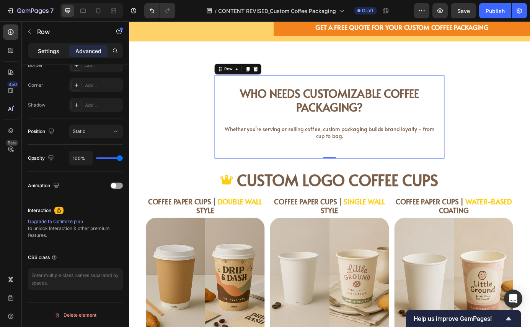
click at [46, 51] on p "Settings" at bounding box center [48, 51] width 21 height 8
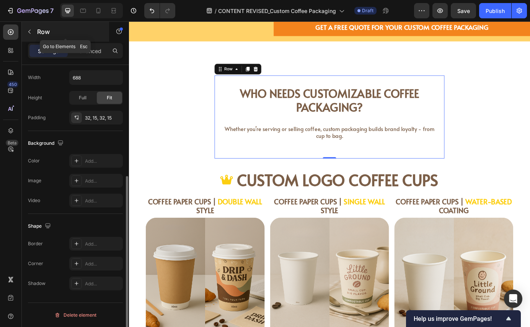
click at [29, 25] on div "Row" at bounding box center [65, 32] width 87 height 20
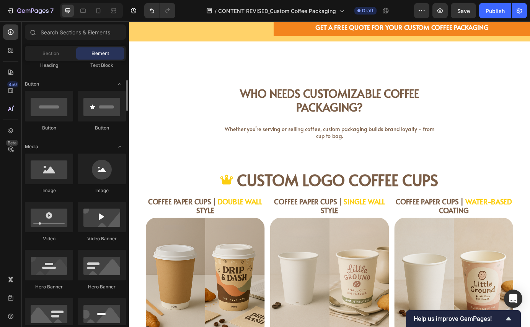
scroll to position [161, 0]
click at [53, 176] on div at bounding box center [49, 168] width 48 height 31
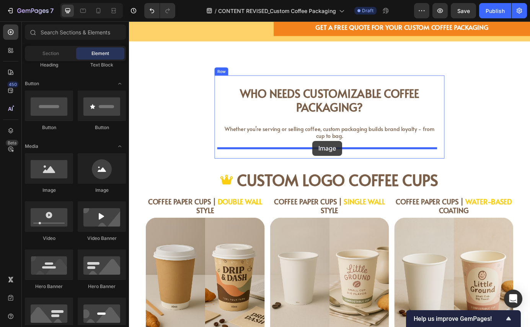
drag, startPoint x: 182, startPoint y: 196, endPoint x: 337, endPoint y: 159, distance: 159.3
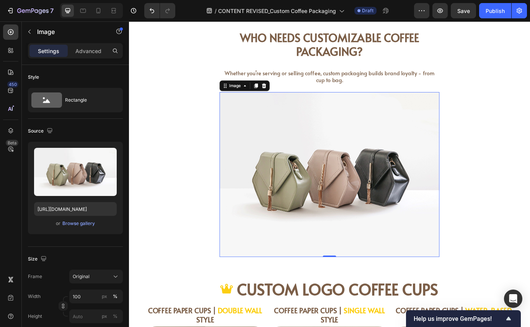
scroll to position [563, 0]
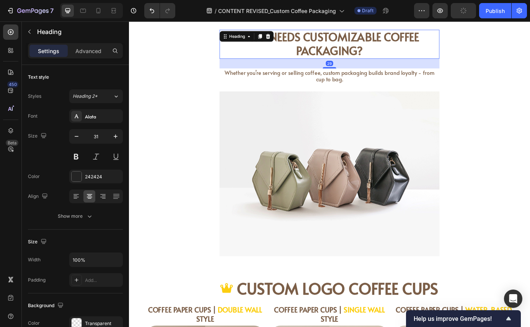
click at [344, 63] on span "Who Needs Customizable Coffee Packaging?" at bounding box center [358, 47] width 205 height 33
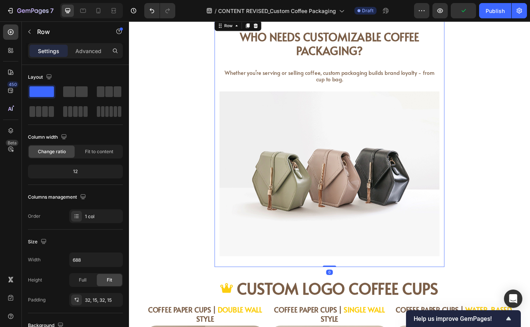
click at [227, 54] on div "Who Needs Customizable Coffee Packaging? Heading Whether you’re serving or sell…" at bounding box center [358, 161] width 263 height 284
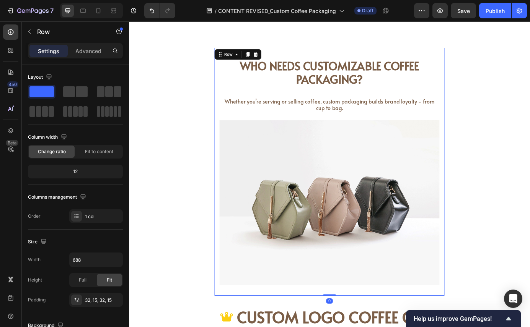
scroll to position [526, 0]
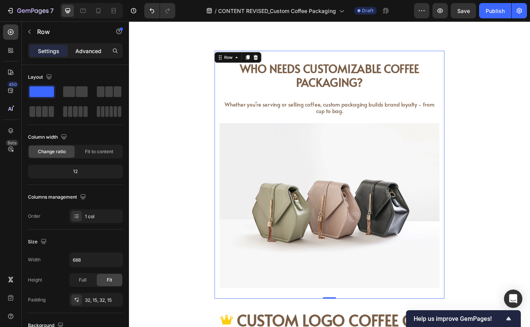
click at [86, 53] on p "Advanced" at bounding box center [88, 51] width 26 height 8
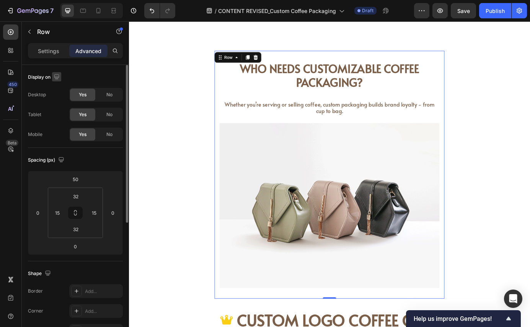
click at [60, 76] on icon "button" at bounding box center [57, 77] width 8 height 8
click at [62, 104] on icon "button" at bounding box center [58, 103] width 8 height 8
type input "0"
type input "1"
type input "0"
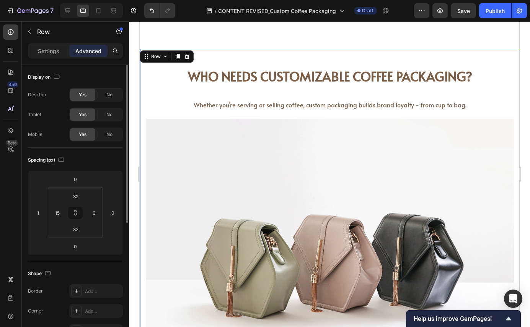
scroll to position [541, 0]
click at [57, 78] on icon "button" at bounding box center [57, 77] width 8 height 8
click at [58, 120] on icon "button" at bounding box center [58, 117] width 8 height 8
type input "0"
type input "28"
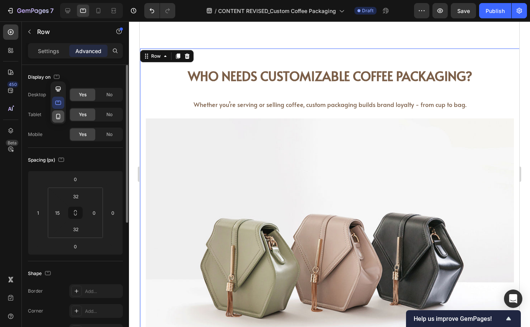
type input "28"
type input "15"
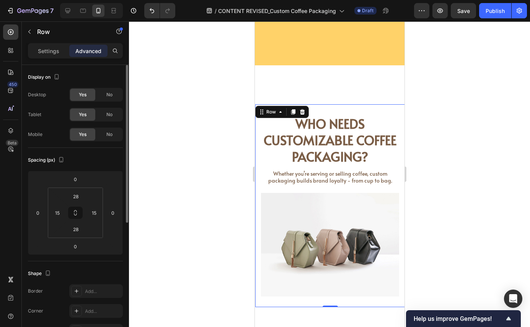
scroll to position [724, 0]
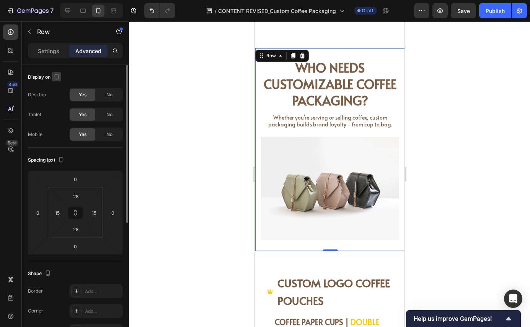
click at [56, 75] on icon "button" at bounding box center [57, 77] width 8 height 8
click at [60, 87] on icon "button" at bounding box center [58, 89] width 8 height 8
type input "50"
type input "32"
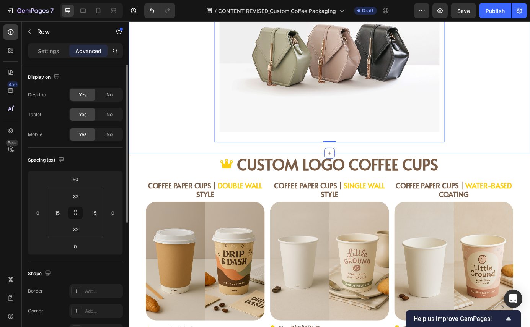
scroll to position [552, 0]
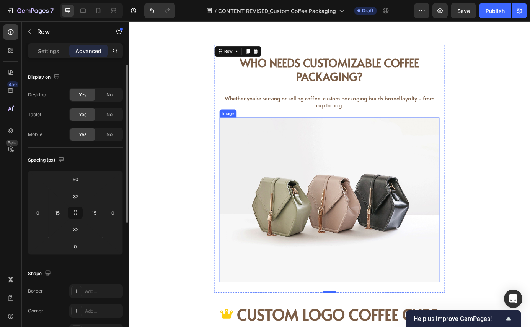
click at [338, 189] on img at bounding box center [358, 226] width 252 height 189
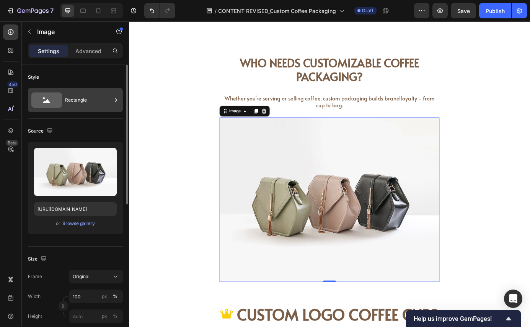
click at [70, 104] on div "Rectangle" at bounding box center [88, 100] width 47 height 18
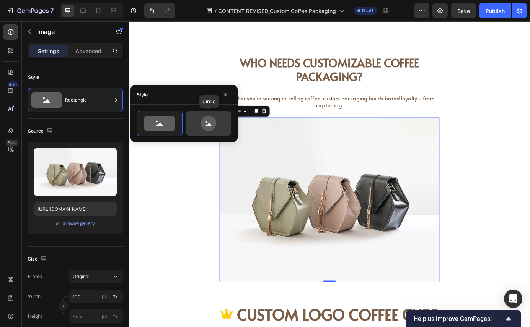
click at [216, 125] on icon at bounding box center [208, 123] width 36 height 15
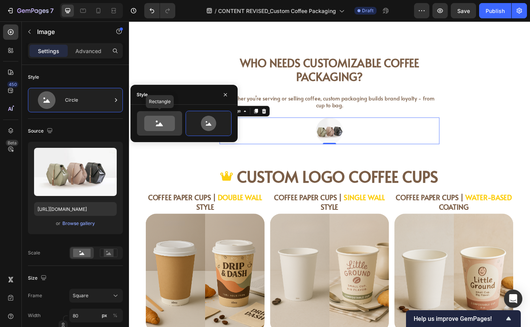
click at [164, 124] on icon at bounding box center [159, 123] width 31 height 15
type input "100"
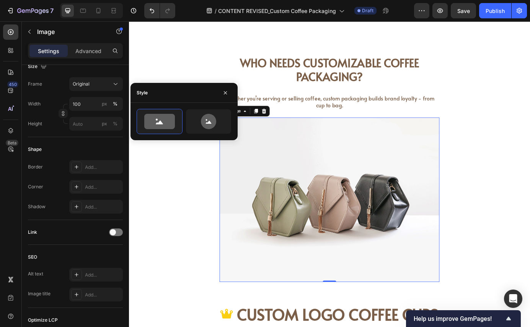
scroll to position [0, 0]
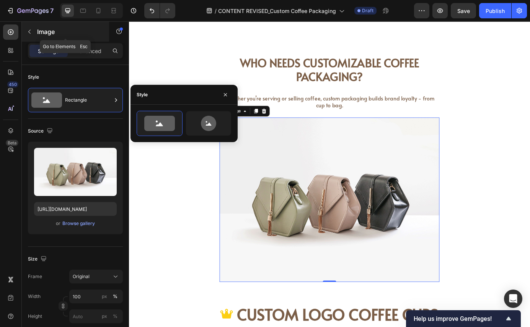
click at [29, 29] on icon "button" at bounding box center [29, 32] width 6 height 6
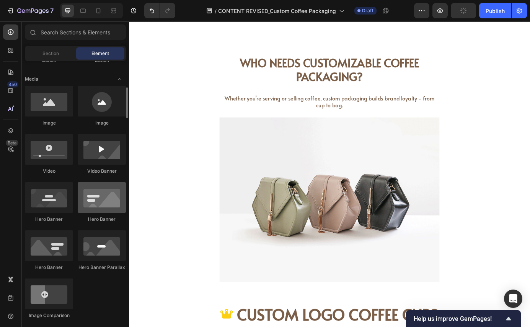
scroll to position [229, 0]
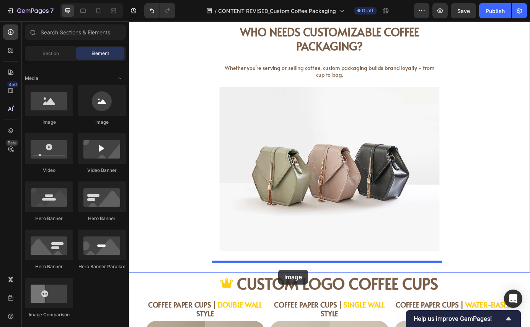
drag, startPoint x: 178, startPoint y: 137, endPoint x: 298, endPoint y: 305, distance: 206.8
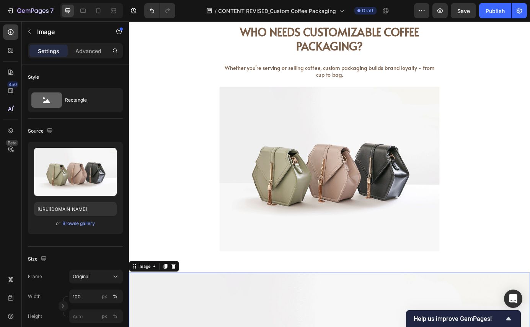
scroll to position [593, 0]
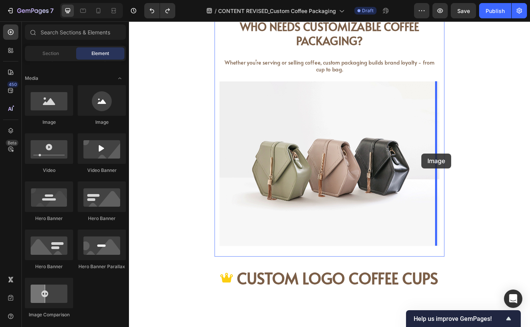
drag, startPoint x: 182, startPoint y: 123, endPoint x: 463, endPoint y: 173, distance: 285.5
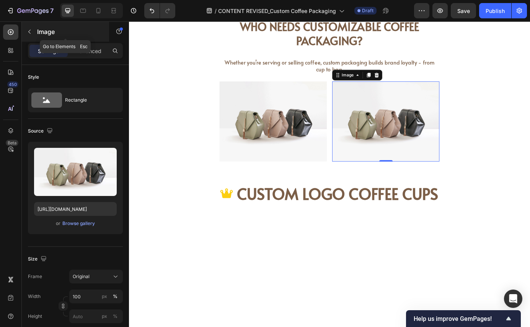
click at [30, 29] on icon "button" at bounding box center [29, 32] width 6 height 6
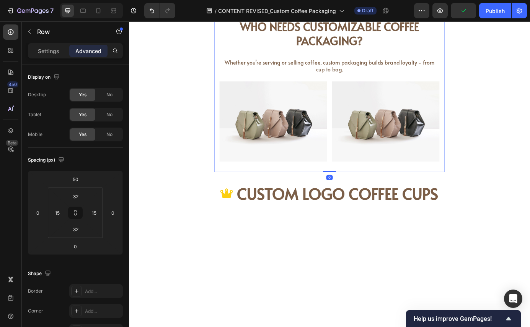
click at [355, 182] on div "Who Needs Customizable Coffee Packaging? Heading Whether you’re serving or sell…" at bounding box center [358, 100] width 263 height 187
click at [356, 184] on div "Who Needs Customizable Coffee Packaging? Heading Whether you’re serving or sell…" at bounding box center [358, 100] width 263 height 187
click at [28, 29] on icon "button" at bounding box center [29, 32] width 6 height 6
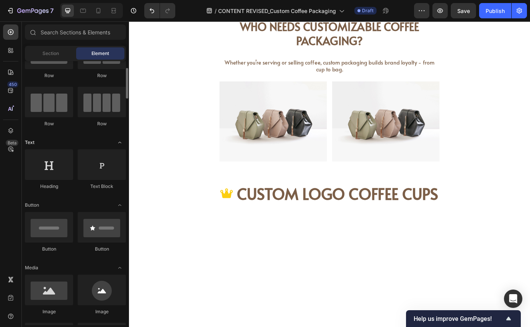
scroll to position [43, 0]
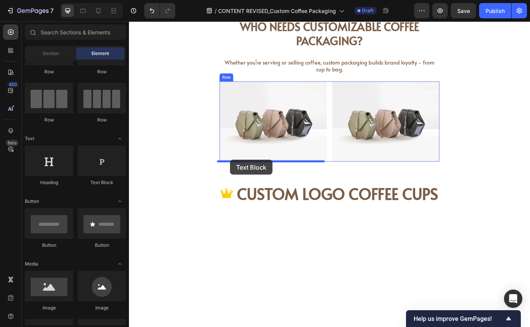
drag, startPoint x: 228, startPoint y: 184, endPoint x: 244, endPoint y: 180, distance: 16.6
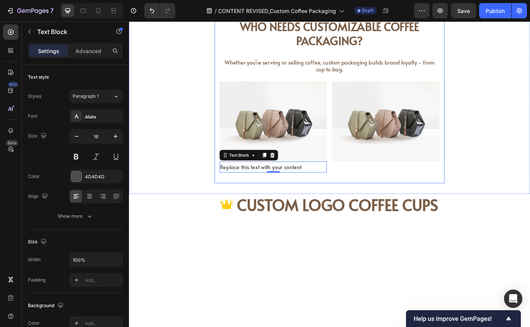
click at [325, 200] on div "Who Needs Customizable Coffee Packaging? Heading Whether you’re serving or sell…" at bounding box center [358, 107] width 263 height 200
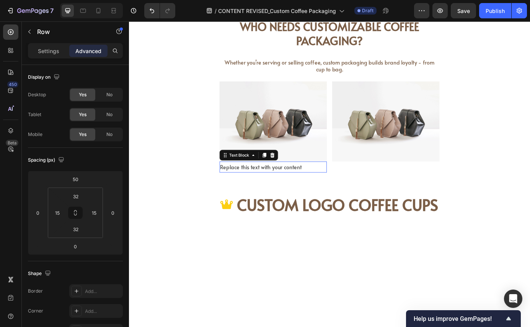
click at [312, 189] on div "Replace this text with your content" at bounding box center [293, 188] width 123 height 13
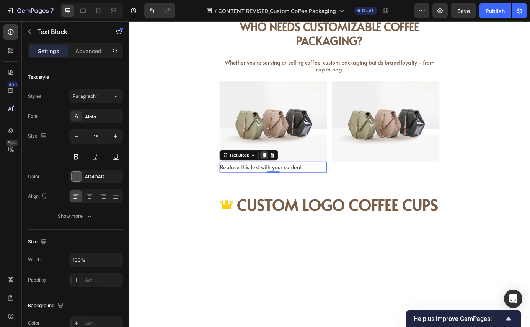
click at [282, 176] on icon at bounding box center [284, 174] width 4 height 5
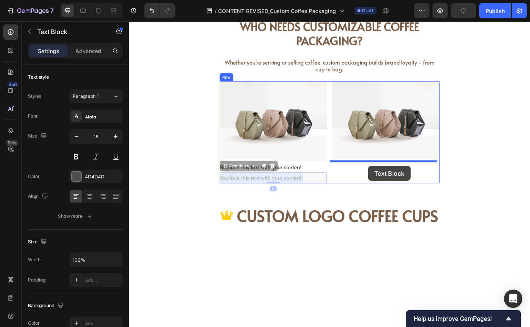
drag, startPoint x: 297, startPoint y: 200, endPoint x: 401, endPoint y: 187, distance: 104.8
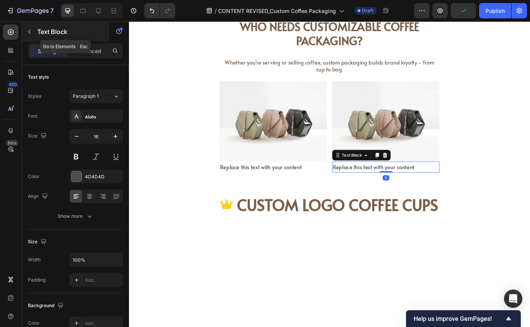
click at [29, 29] on icon "button" at bounding box center [29, 32] width 6 height 6
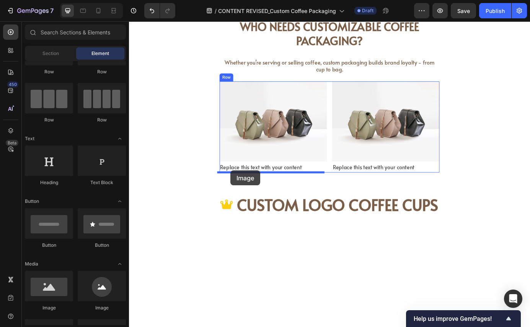
drag, startPoint x: 234, startPoint y: 310, endPoint x: 245, endPoint y: 192, distance: 118.2
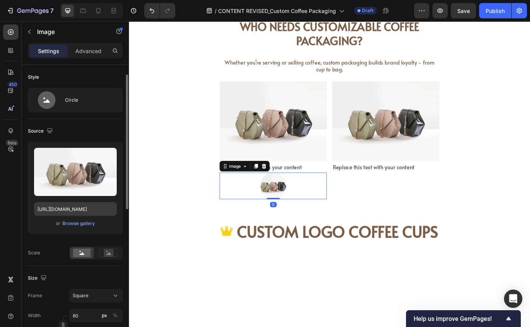
scroll to position [26, 0]
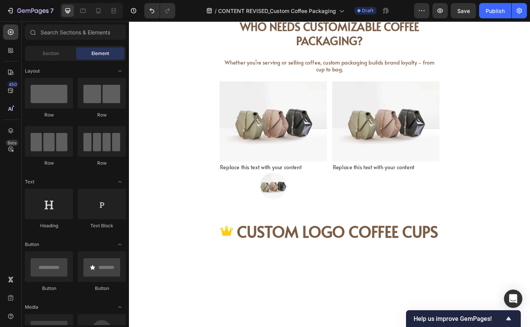
scroll to position [43, 0]
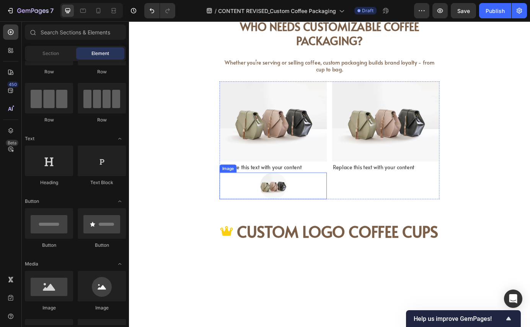
click at [289, 204] on img at bounding box center [294, 210] width 31 height 31
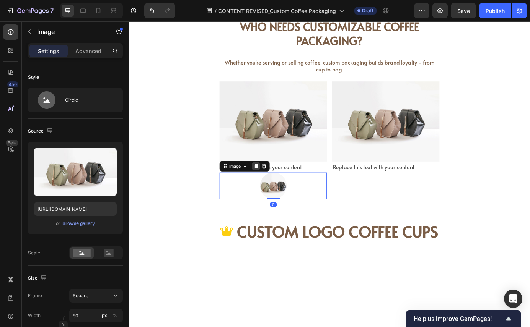
click at [272, 186] on icon at bounding box center [274, 187] width 4 height 5
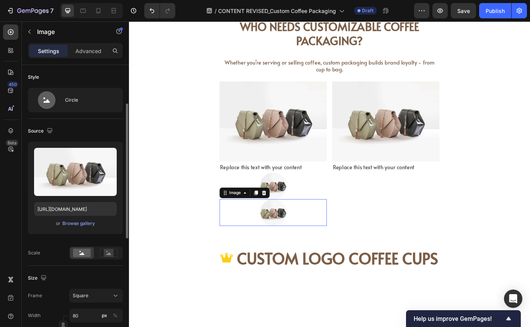
scroll to position [26, 0]
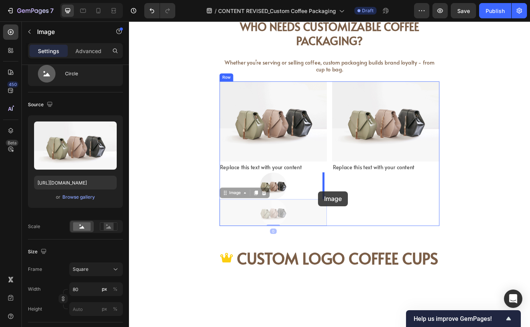
drag, startPoint x: 291, startPoint y: 245, endPoint x: 346, endPoint y: 216, distance: 62.1
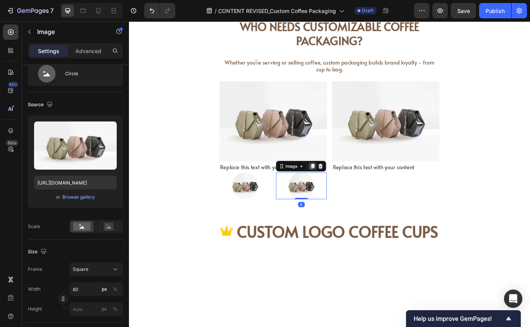
click at [337, 189] on icon at bounding box center [339, 187] width 4 height 5
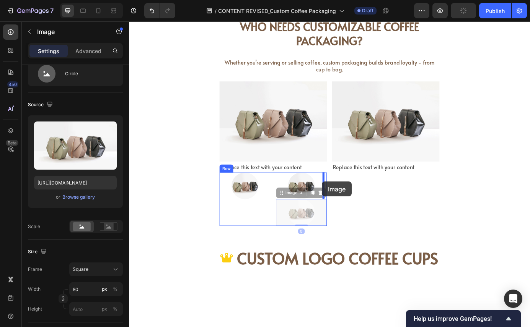
drag, startPoint x: 315, startPoint y: 244, endPoint x: 350, endPoint y: 205, distance: 52.0
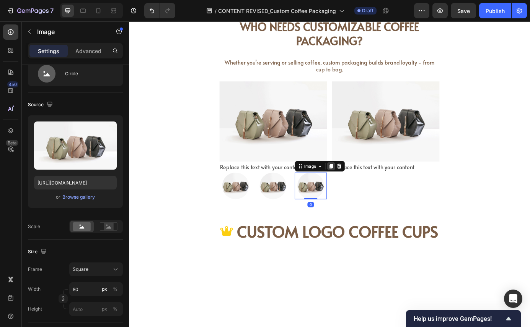
click at [357, 187] on icon at bounding box center [360, 187] width 6 height 6
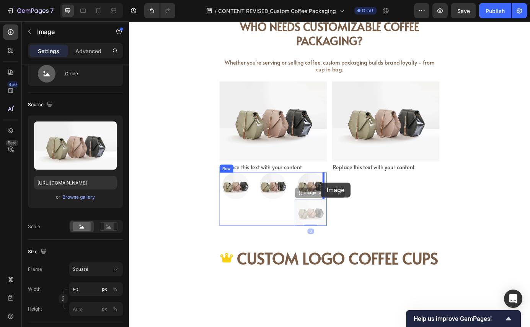
drag, startPoint x: 330, startPoint y: 242, endPoint x: 348, endPoint y: 206, distance: 40.0
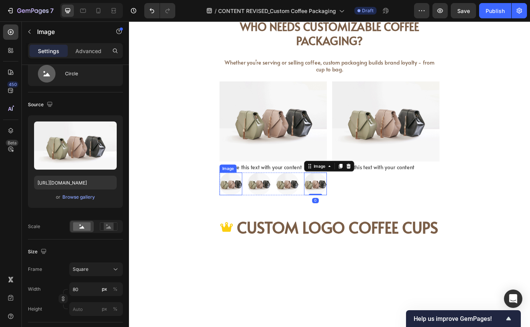
click at [242, 215] on img at bounding box center [245, 208] width 26 height 26
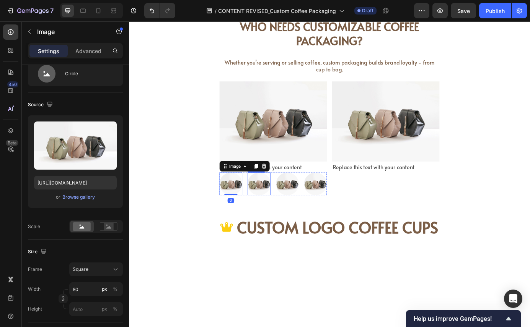
click at [281, 214] on img at bounding box center [278, 208] width 26 height 26
click at [243, 207] on img at bounding box center [245, 208] width 26 height 26
click at [283, 209] on img at bounding box center [278, 208] width 26 height 26
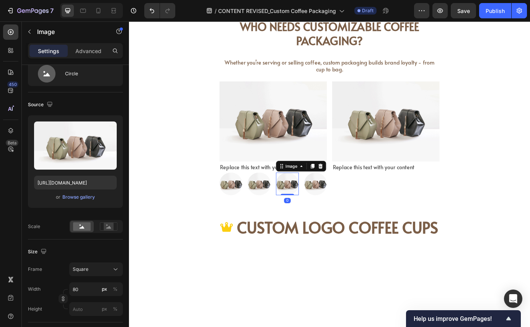
click at [314, 210] on img at bounding box center [310, 208] width 26 height 26
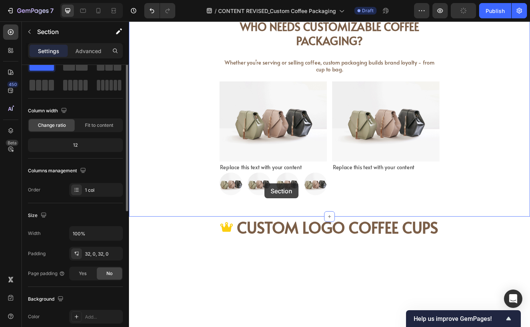
scroll to position [0, 0]
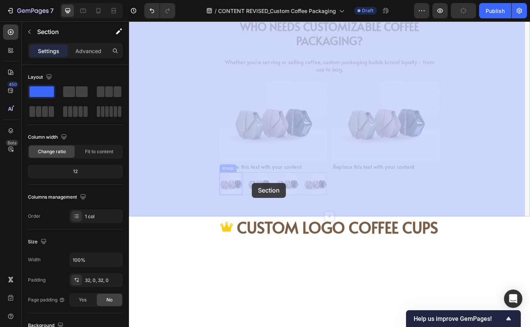
drag, startPoint x: 216, startPoint y: 207, endPoint x: 269, endPoint y: 206, distance: 53.2
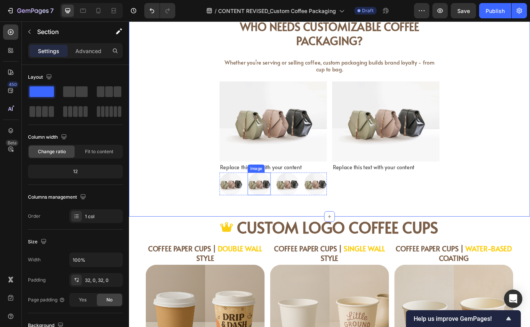
click at [262, 206] on div "Image Image Image Image Row" at bounding box center [293, 208] width 123 height 26
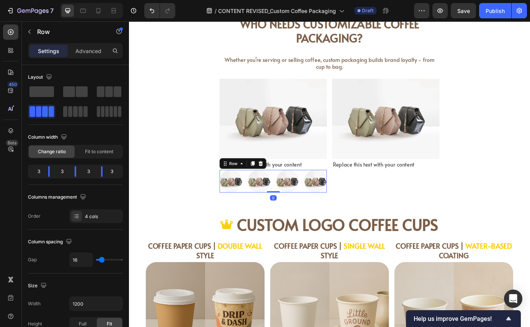
scroll to position [593, 0]
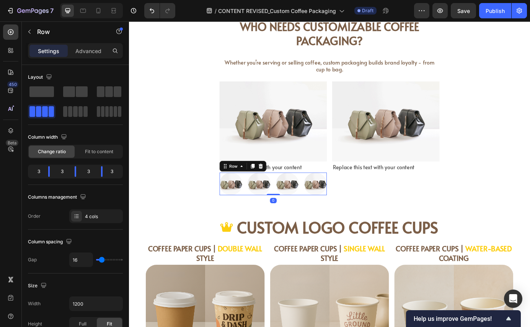
drag, startPoint x: 292, startPoint y: 220, endPoint x: 289, endPoint y: 214, distance: 6.3
click at [289, 214] on div "Image Image Image Image Row 0" at bounding box center [293, 208] width 123 height 26
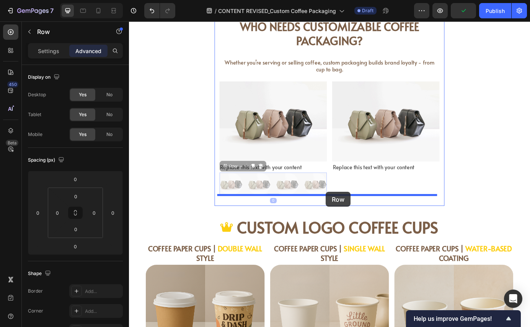
drag, startPoint x: 289, startPoint y: 209, endPoint x: 354, endPoint y: 217, distance: 65.5
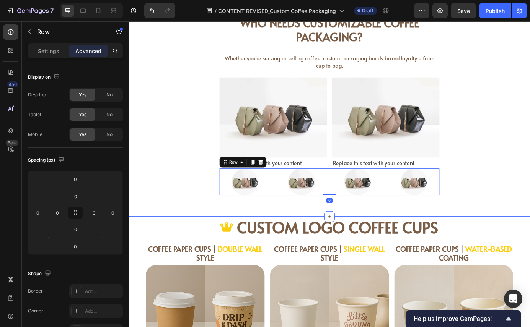
click at [512, 187] on div "Who Needs Customizable Coffee Packaging? Heading Whether you’re serving or sell…" at bounding box center [358, 108] width 459 height 250
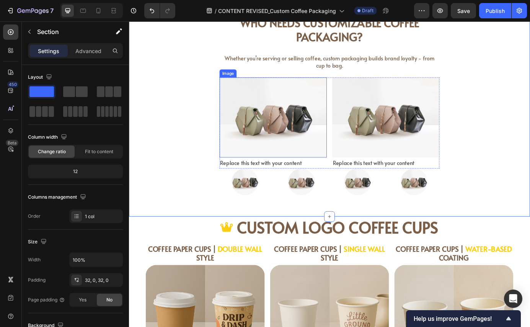
click at [289, 148] on img at bounding box center [293, 132] width 123 height 92
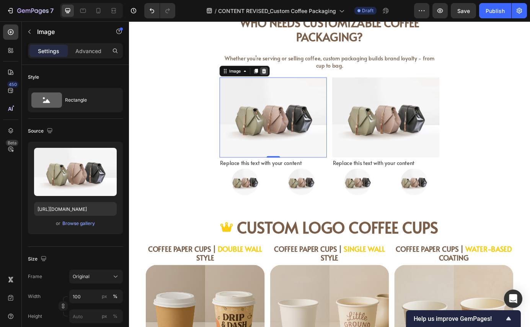
click at [281, 80] on icon at bounding box center [283, 78] width 6 height 6
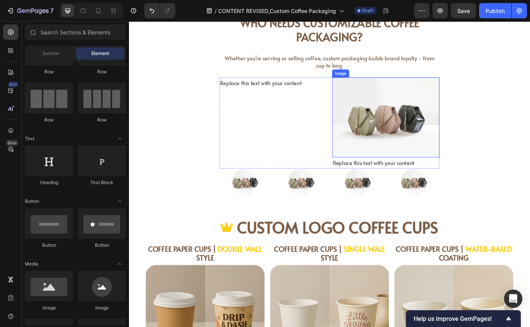
click at [396, 120] on img at bounding box center [422, 132] width 123 height 92
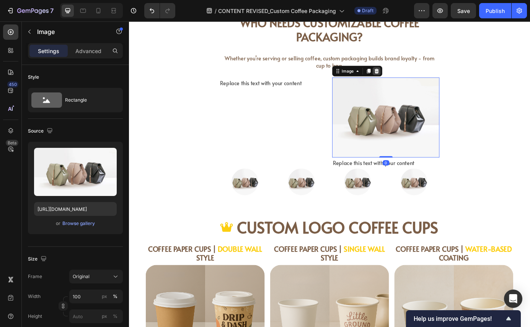
click at [410, 75] on icon at bounding box center [412, 78] width 6 height 6
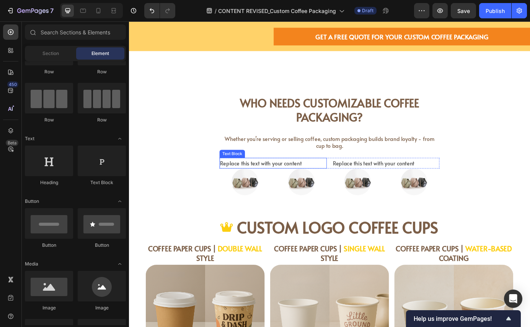
click at [311, 183] on div "Replace this text with your content" at bounding box center [293, 184] width 123 height 13
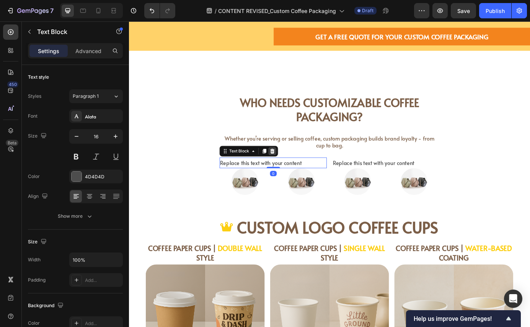
click at [290, 170] on icon at bounding box center [293, 170] width 6 height 6
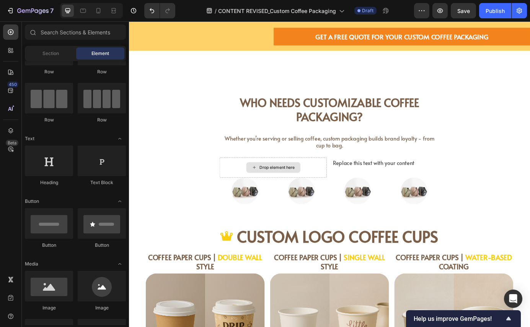
scroll to position [516, 0]
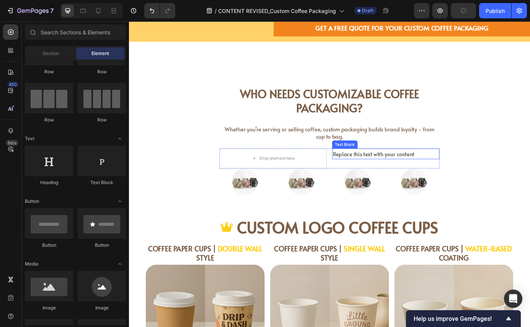
click at [392, 175] on div "Replace this text with your content" at bounding box center [422, 173] width 123 height 13
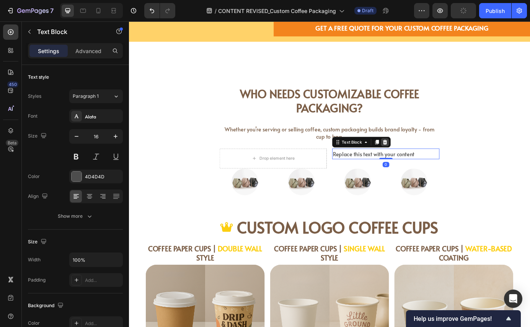
click at [421, 161] on icon at bounding box center [422, 160] width 6 height 6
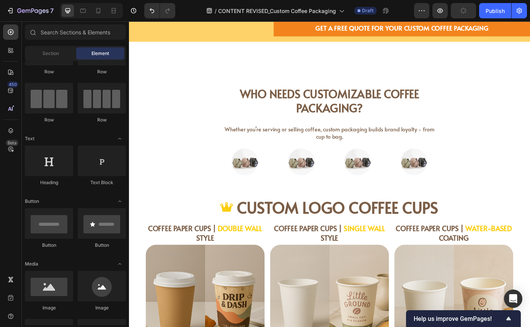
scroll to position [493, 0]
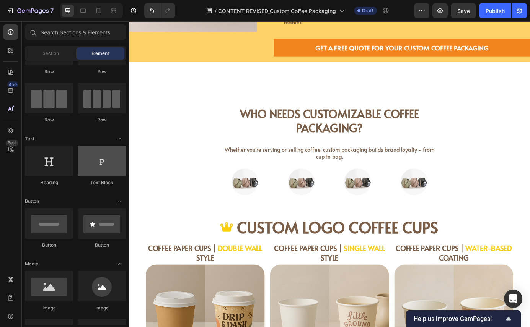
click at [101, 160] on div at bounding box center [102, 161] width 48 height 31
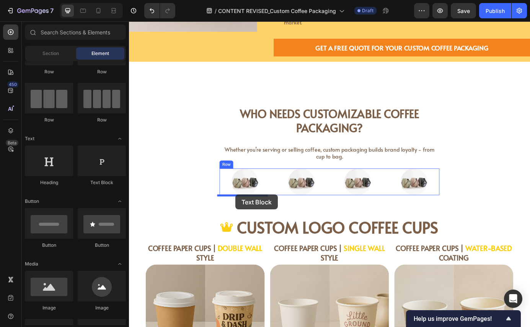
drag, startPoint x: 227, startPoint y: 186, endPoint x: 250, endPoint y: 219, distance: 40.5
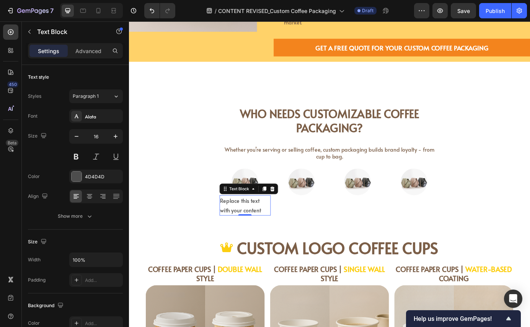
scroll to position [517, 0]
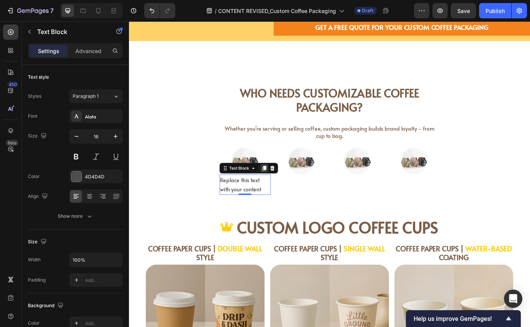
click at [282, 189] on icon at bounding box center [284, 189] width 4 height 5
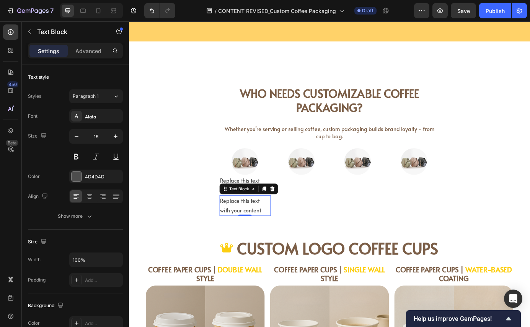
scroll to position [540, 0]
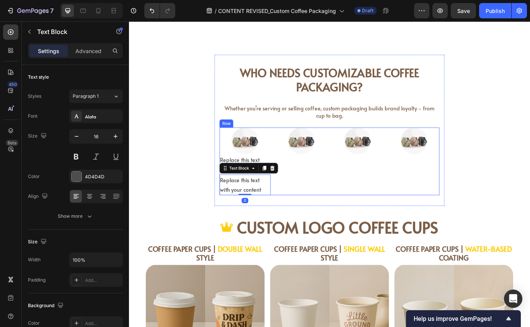
click at [319, 199] on div "Image" at bounding box center [326, 182] width 59 height 78
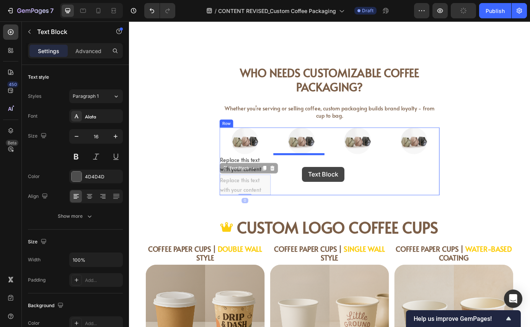
drag, startPoint x: 258, startPoint y: 212, endPoint x: 326, endPoint y: 188, distance: 71.5
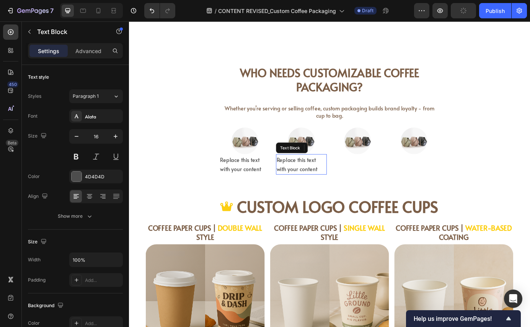
scroll to position [517, 0]
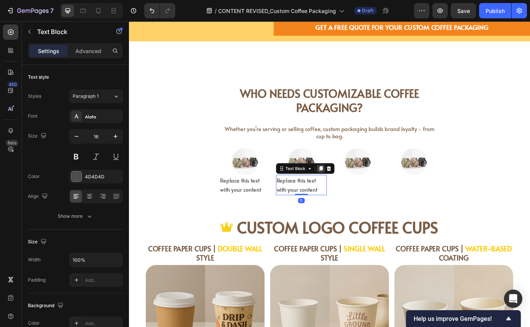
click at [347, 190] on icon at bounding box center [348, 189] width 4 height 5
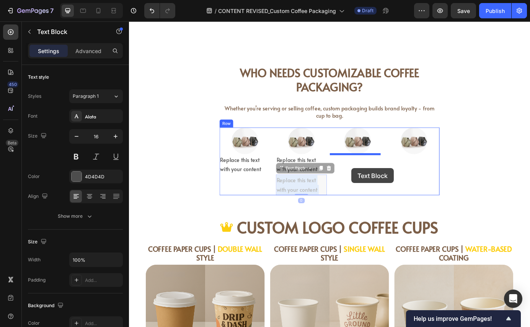
drag, startPoint x: 326, startPoint y: 212, endPoint x: 383, endPoint y: 190, distance: 61.1
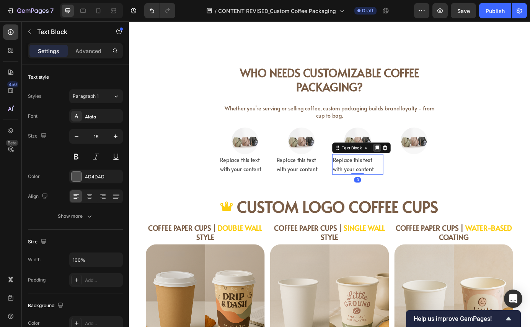
click at [411, 166] on icon at bounding box center [413, 166] width 4 height 5
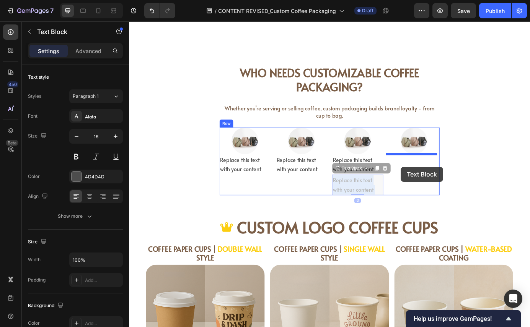
drag, startPoint x: 386, startPoint y: 213, endPoint x: 442, endPoint y: 187, distance: 61.3
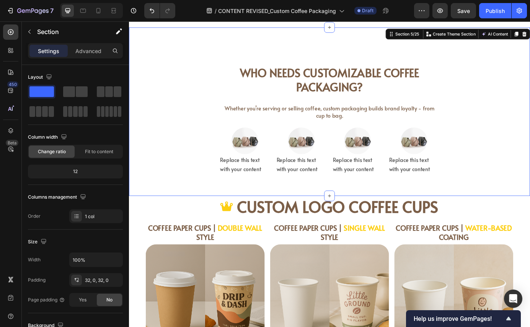
click at [511, 177] on div "Who Needs Customizable Coffee Packaging? Heading Whether you’re serving or sell…" at bounding box center [358, 125] width 459 height 169
click at [253, 186] on div "Replace this text with your content" at bounding box center [261, 186] width 59 height 24
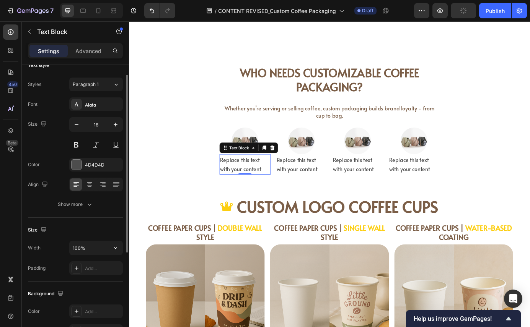
scroll to position [13, 0]
click at [89, 181] on icon at bounding box center [89, 181] width 5 height 1
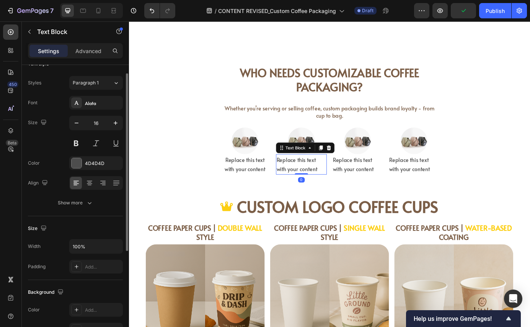
click at [314, 180] on div "Replace this text with your content" at bounding box center [326, 186] width 59 height 24
click at [90, 183] on icon at bounding box center [90, 183] width 8 height 8
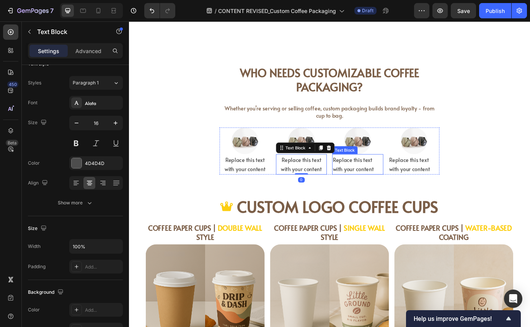
click at [373, 182] on div "Replace this text with your content" at bounding box center [390, 186] width 59 height 24
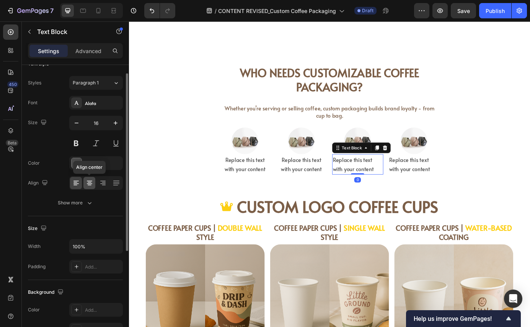
click at [87, 187] on div at bounding box center [89, 183] width 12 height 12
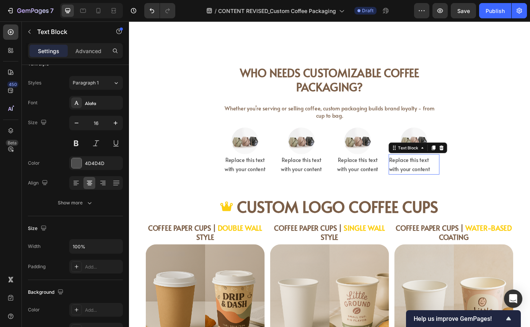
click at [448, 189] on div "Replace this text with your content" at bounding box center [455, 186] width 59 height 24
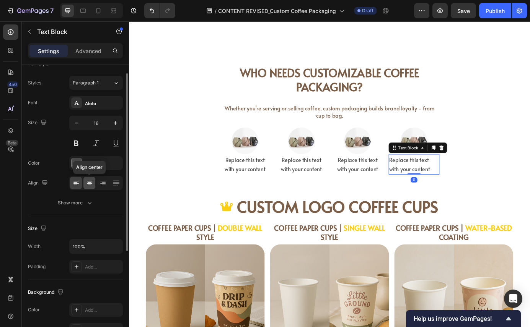
click at [88, 185] on icon at bounding box center [90, 185] width 4 height 1
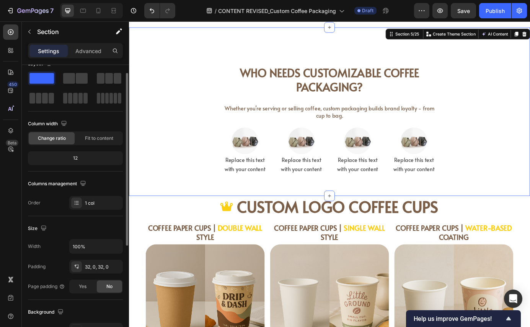
click at [194, 185] on div "Who Needs Customizable Coffee Packaging? Heading Whether you’re serving or sell…" at bounding box center [358, 125] width 459 height 169
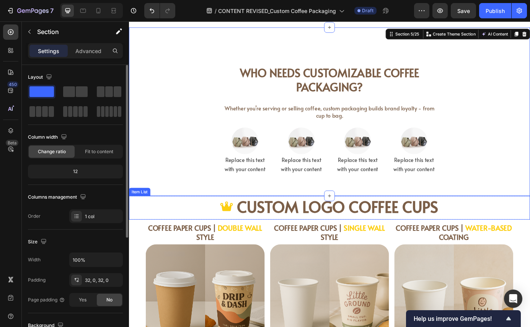
click at [171, 233] on div "CUSTOM LOGO COFFEE CUPS" at bounding box center [358, 234] width 459 height 27
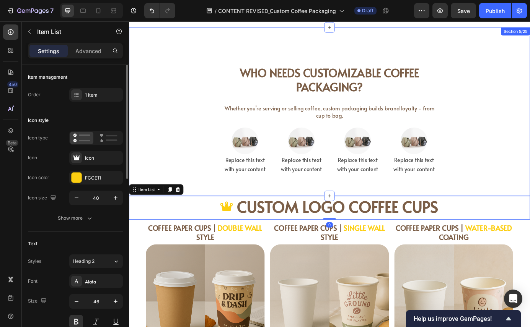
click at [156, 146] on div "Who Needs Customizable Coffee Packaging? Heading Whether you’re serving or sell…" at bounding box center [358, 125] width 459 height 169
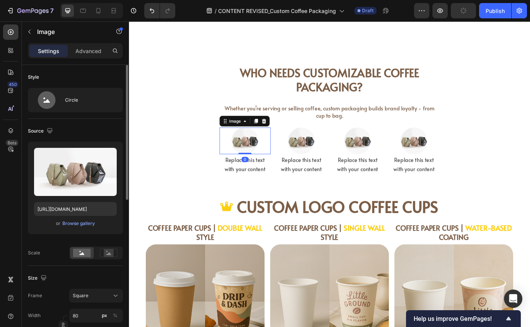
click at [257, 167] on img at bounding box center [261, 158] width 31 height 31
click at [73, 226] on div "Browse gallery" at bounding box center [78, 223] width 33 height 7
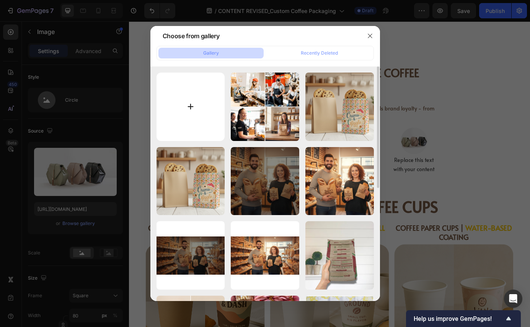
click at [196, 116] on input "file" at bounding box center [190, 107] width 68 height 68
click at [369, 38] on icon "button" at bounding box center [370, 36] width 6 height 6
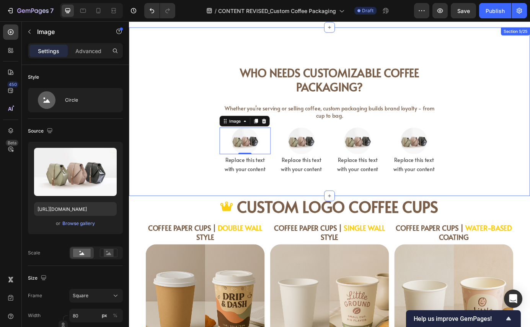
click at [179, 182] on div "Who Needs Customizable Coffee Packaging? Heading Whether you’re serving or sell…" at bounding box center [358, 125] width 459 height 169
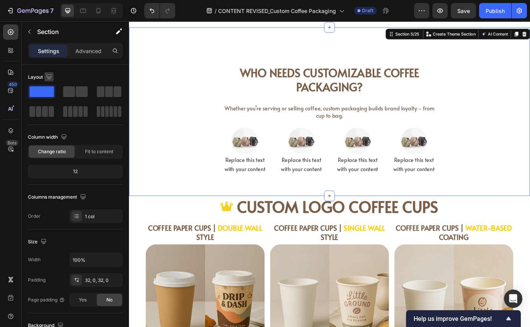
click at [50, 77] on icon "button" at bounding box center [49, 77] width 8 height 8
click at [49, 102] on icon "button" at bounding box center [51, 103] width 8 height 8
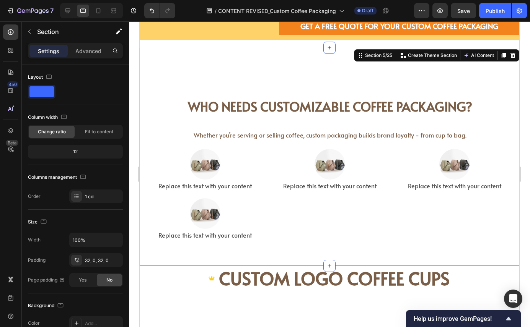
scroll to position [529, 0]
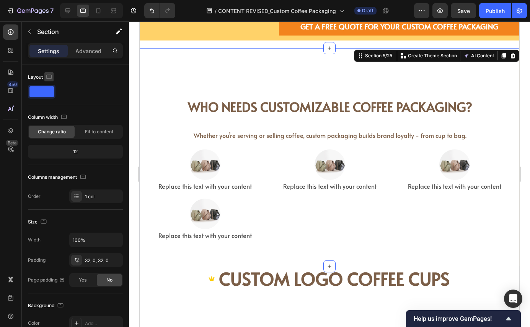
click at [49, 78] on icon "button" at bounding box center [49, 77] width 8 height 8
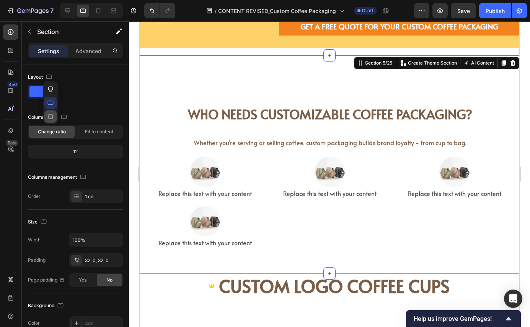
click at [50, 115] on icon "button" at bounding box center [51, 117] width 8 height 8
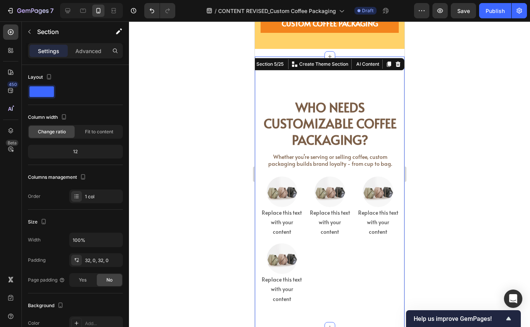
scroll to position [798, 0]
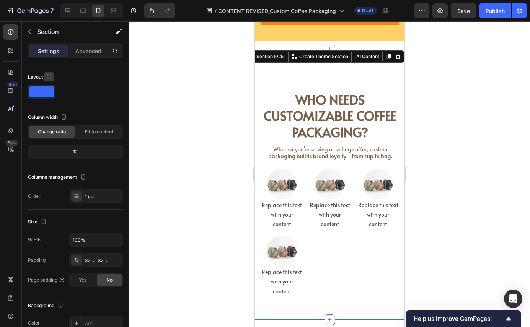
click at [48, 76] on icon "button" at bounding box center [49, 77] width 8 height 8
click at [51, 91] on icon "button" at bounding box center [50, 88] width 5 height 5
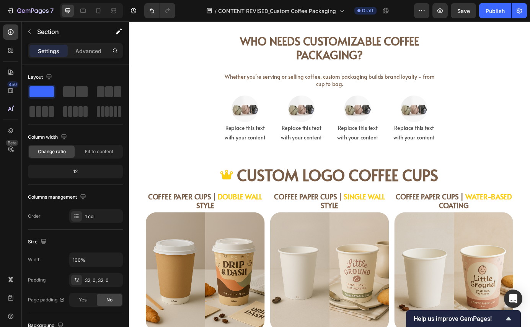
scroll to position [556, 0]
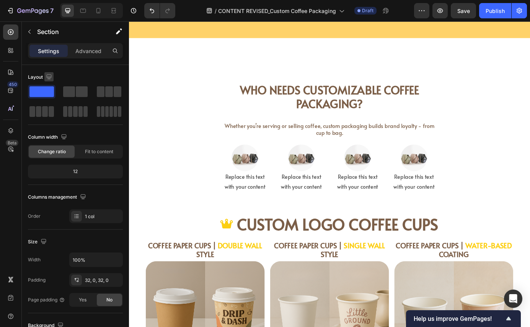
click at [47, 76] on icon "button" at bounding box center [49, 77] width 8 height 8
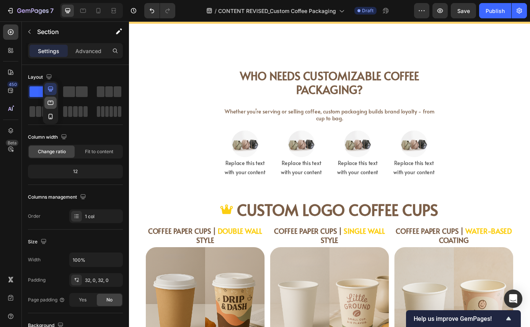
click at [51, 104] on icon "button" at bounding box center [51, 103] width 8 height 8
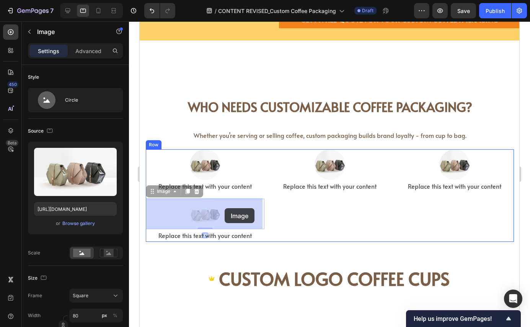
drag, startPoint x: 215, startPoint y: 214, endPoint x: 225, endPoint y: 208, distance: 11.0
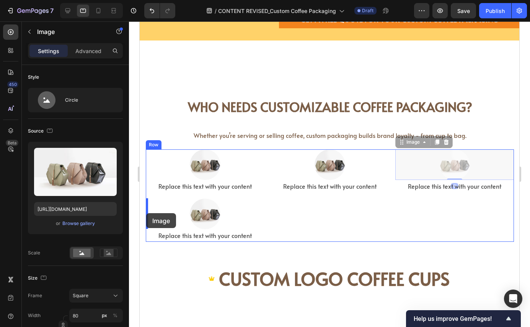
drag, startPoint x: 459, startPoint y: 158, endPoint x: 146, endPoint y: 213, distance: 317.9
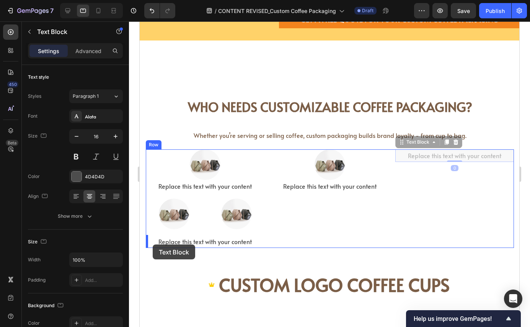
drag, startPoint x: 439, startPoint y: 154, endPoint x: 153, endPoint y: 244, distance: 300.3
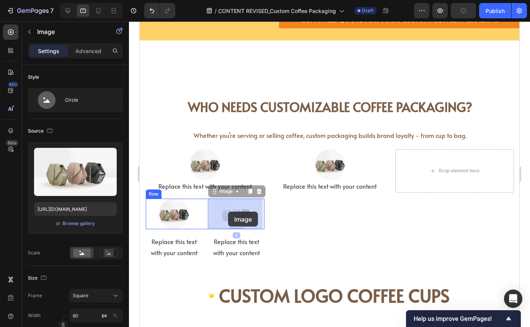
drag, startPoint x: 242, startPoint y: 219, endPoint x: 229, endPoint y: 212, distance: 14.4
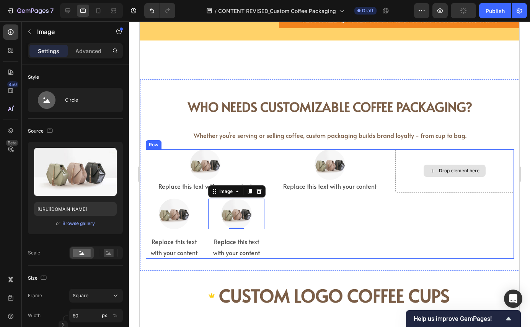
click at [467, 164] on div "Drop element here" at bounding box center [454, 171] width 119 height 43
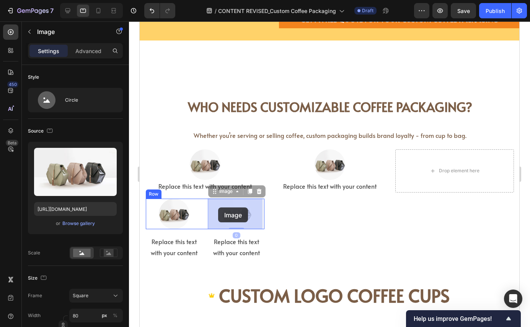
drag, startPoint x: 246, startPoint y: 215, endPoint x: 218, endPoint y: 207, distance: 29.3
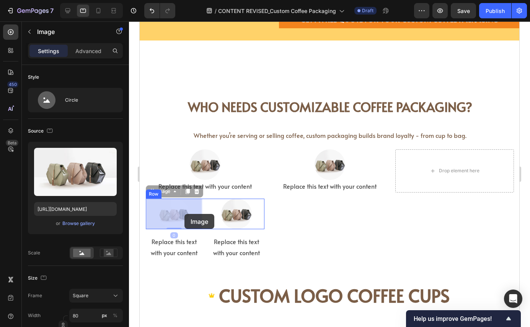
drag, startPoint x: 174, startPoint y: 214, endPoint x: 182, endPoint y: 214, distance: 8.0
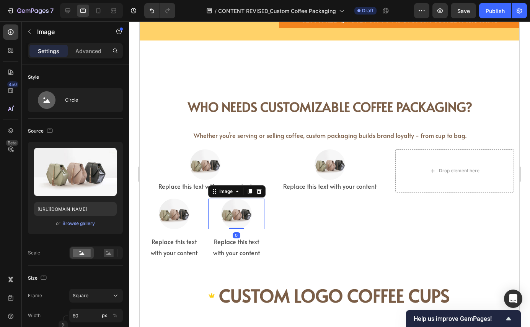
click at [234, 219] on img at bounding box center [236, 214] width 31 height 31
click at [185, 216] on img at bounding box center [174, 214] width 31 height 31
click at [224, 208] on img at bounding box center [236, 214] width 31 height 31
click at [171, 218] on img at bounding box center [174, 214] width 31 height 31
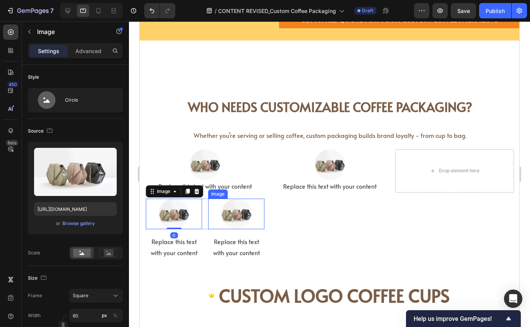
click at [229, 213] on img at bounding box center [236, 214] width 31 height 31
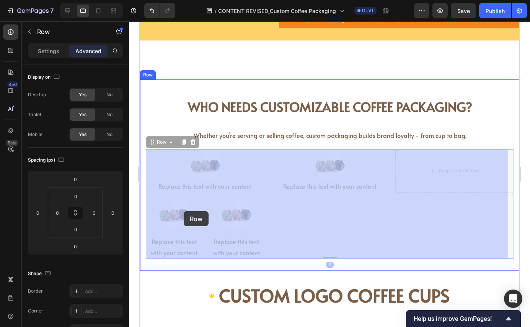
drag, startPoint x: 280, startPoint y: 209, endPoint x: 185, endPoint y: 211, distance: 94.5
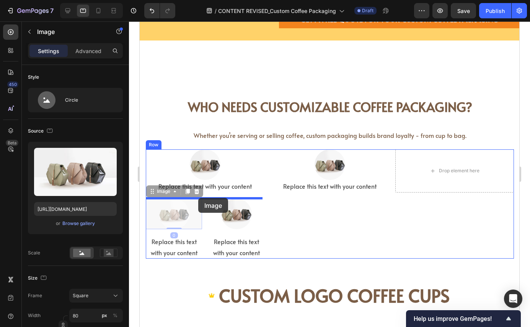
drag, startPoint x: 184, startPoint y: 212, endPoint x: 198, endPoint y: 198, distance: 20.3
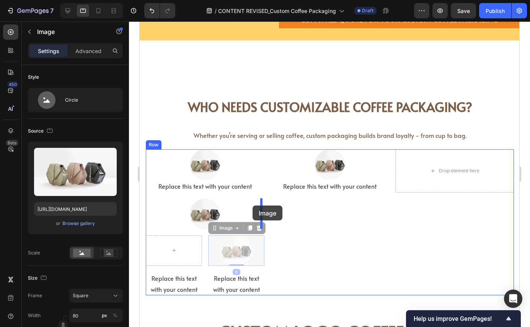
drag, startPoint x: 227, startPoint y: 248, endPoint x: 253, endPoint y: 206, distance: 49.8
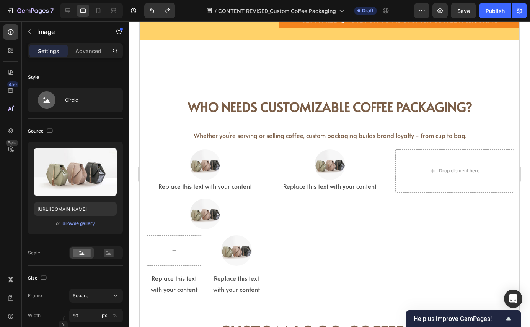
click at [234, 250] on img at bounding box center [236, 251] width 31 height 31
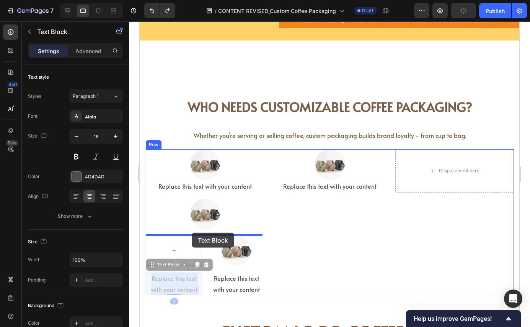
drag, startPoint x: 179, startPoint y: 284, endPoint x: 191, endPoint y: 232, distance: 53.0
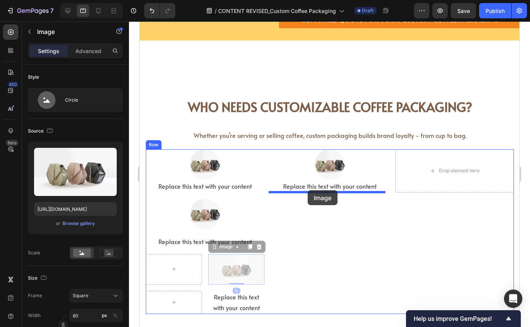
drag, startPoint x: 232, startPoint y: 269, endPoint x: 308, endPoint y: 191, distance: 108.7
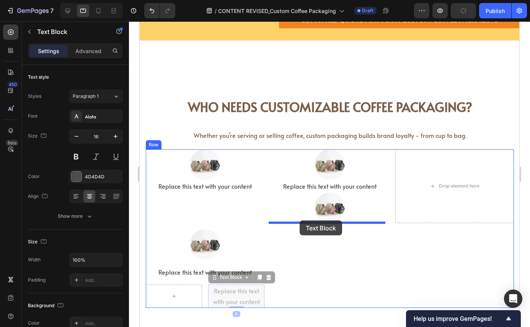
drag, startPoint x: 230, startPoint y: 296, endPoint x: 299, endPoint y: 221, distance: 102.8
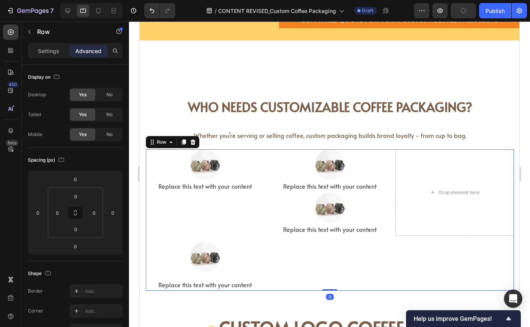
click at [229, 212] on div "Image Replace this text with your content Text Block" at bounding box center [205, 193] width 119 height 86
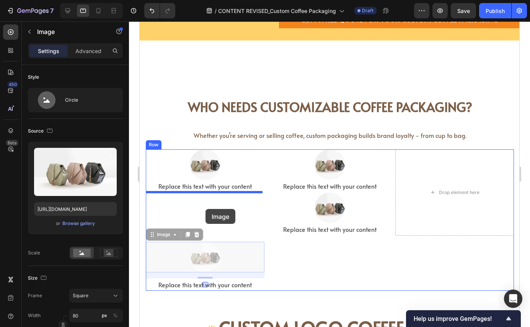
drag, startPoint x: 205, startPoint y: 261, endPoint x: 205, endPoint y: 209, distance: 52.0
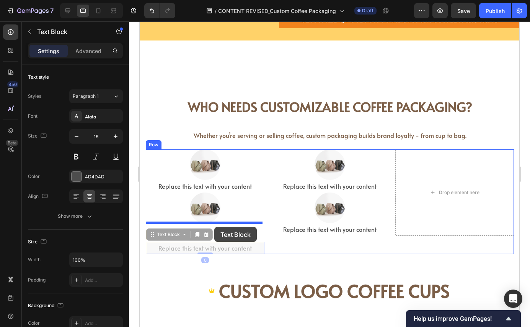
drag, startPoint x: 217, startPoint y: 247, endPoint x: 214, endPoint y: 227, distance: 20.1
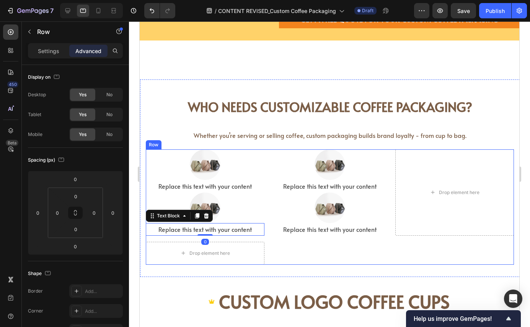
click at [318, 250] on div "Image Replace this text with your content Text Block Image Replace this text wi…" at bounding box center [330, 207] width 368 height 115
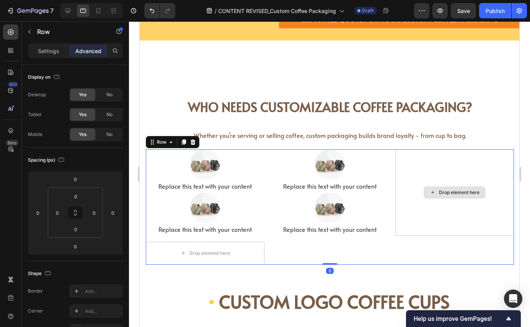
click at [463, 179] on div "Drop element here" at bounding box center [454, 193] width 119 height 86
click at [429, 213] on div "Drop element here" at bounding box center [454, 193] width 119 height 86
click at [421, 210] on div "Drop element here" at bounding box center [454, 193] width 119 height 86
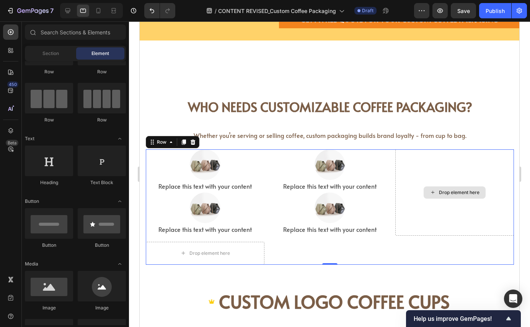
click at [429, 189] on icon at bounding box center [432, 192] width 6 height 7
click at [447, 216] on div "Drop element here" at bounding box center [454, 193] width 119 height 86
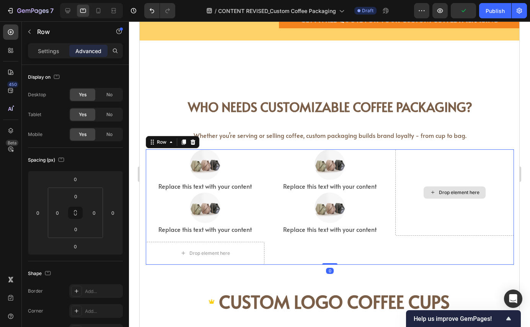
click at [447, 216] on div "Drop element here" at bounding box center [454, 193] width 119 height 86
click at [435, 210] on div "Drop element here" at bounding box center [454, 193] width 119 height 86
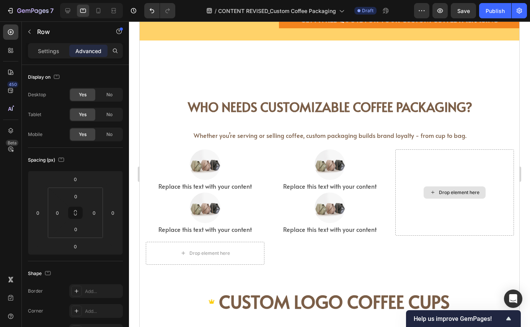
click at [429, 194] on icon at bounding box center [432, 192] width 6 height 7
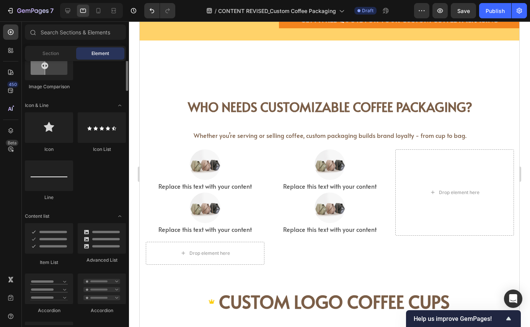
scroll to position [0, 0]
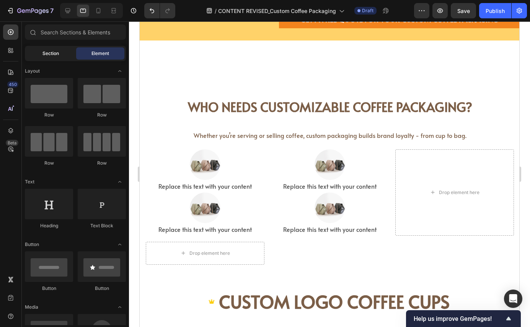
click at [55, 50] on span "Section" at bounding box center [50, 53] width 16 height 7
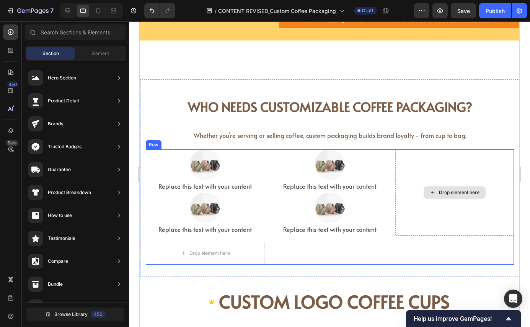
click at [442, 191] on div "Drop element here" at bounding box center [459, 193] width 41 height 6
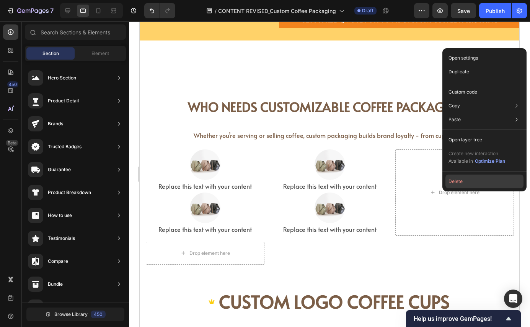
click at [460, 177] on button "Delete" at bounding box center [484, 182] width 78 height 14
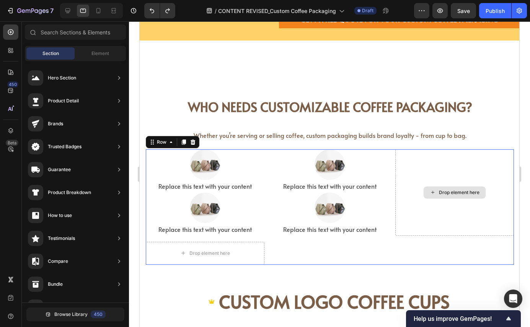
click at [419, 221] on div "Drop element here" at bounding box center [454, 193] width 119 height 86
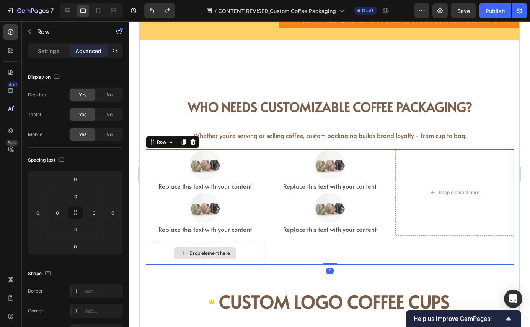
click at [238, 257] on div "Drop element here" at bounding box center [205, 253] width 119 height 23
click at [205, 246] on div "Drop element here" at bounding box center [205, 253] width 119 height 23
click at [196, 249] on div "Drop element here" at bounding box center [205, 253] width 62 height 12
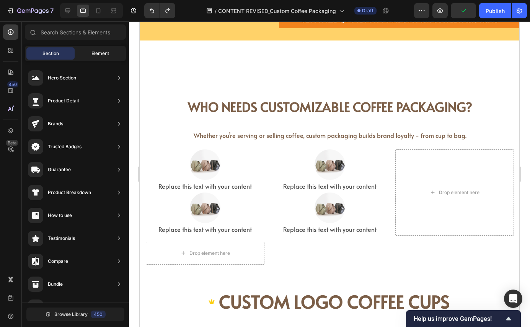
click at [99, 57] on div "Element" at bounding box center [100, 53] width 48 height 12
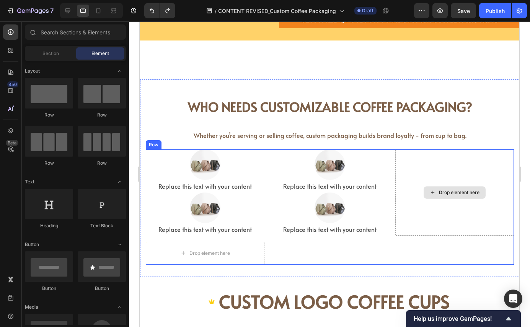
click at [455, 196] on div "Drop element here" at bounding box center [454, 193] width 62 height 12
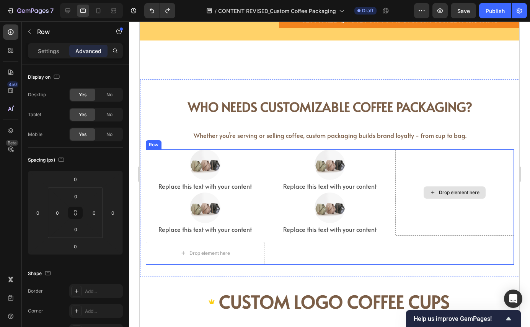
click at [410, 178] on div "Drop element here" at bounding box center [454, 193] width 119 height 86
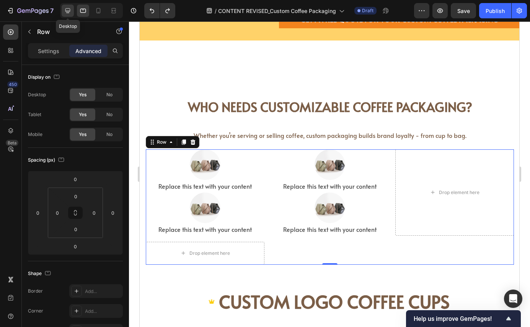
click at [70, 13] on icon at bounding box center [68, 11] width 8 height 8
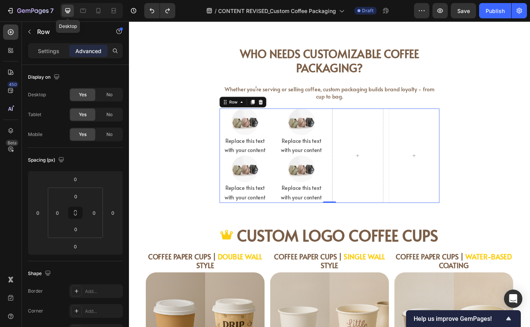
scroll to position [655, 0]
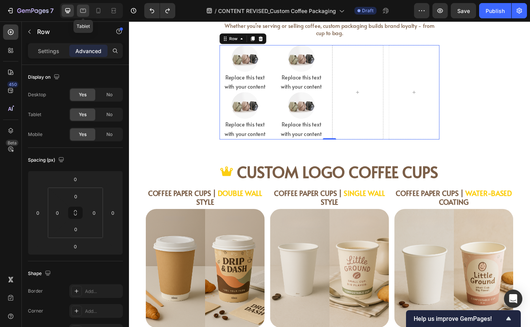
click at [84, 11] on icon at bounding box center [83, 11] width 8 height 8
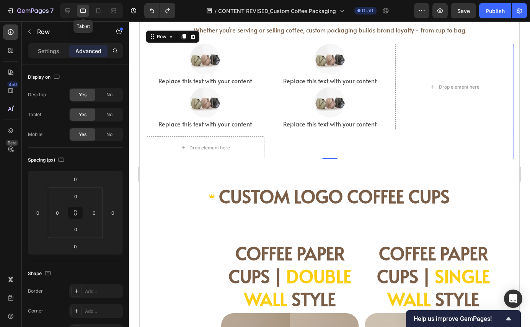
scroll to position [650, 0]
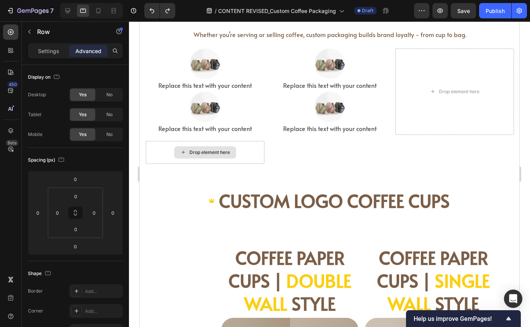
click at [208, 156] on div "Drop element here" at bounding box center [205, 152] width 62 height 12
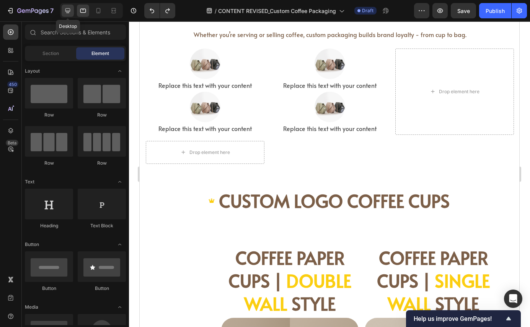
click at [67, 15] on div at bounding box center [68, 11] width 12 height 12
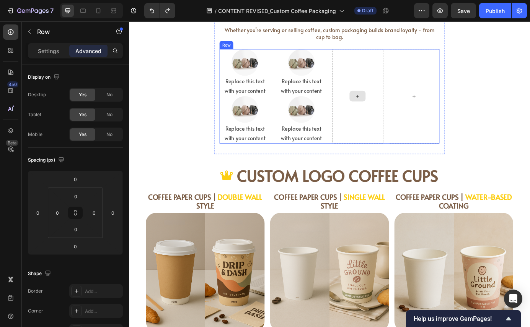
click at [385, 138] on div at bounding box center [390, 107] width 59 height 108
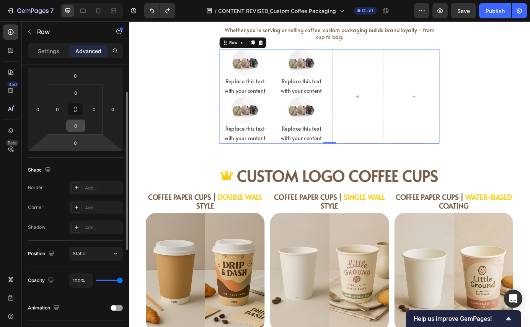
scroll to position [226, 0]
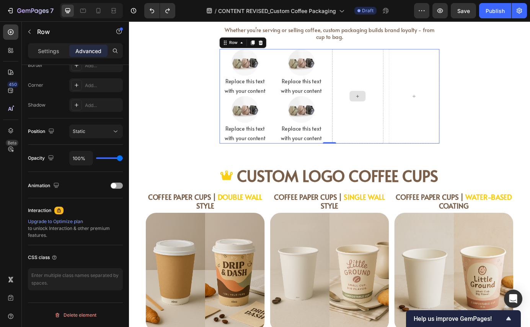
click at [384, 107] on div at bounding box center [390, 107] width 18 height 12
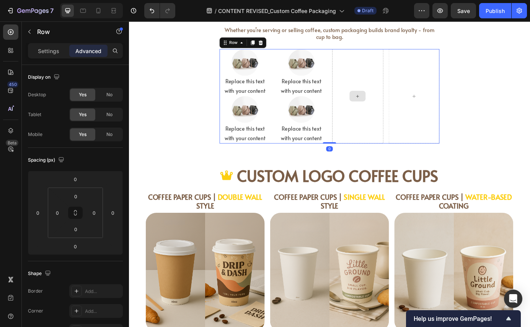
click at [388, 120] on div at bounding box center [390, 107] width 59 height 108
click at [373, 100] on div at bounding box center [390, 107] width 59 height 108
click at [376, 82] on div at bounding box center [390, 107] width 59 height 108
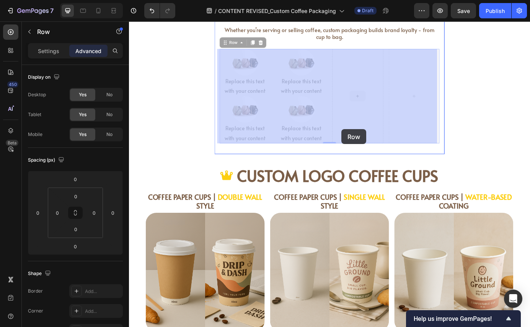
drag, startPoint x: 371, startPoint y: 130, endPoint x: 371, endPoint y: 145, distance: 14.9
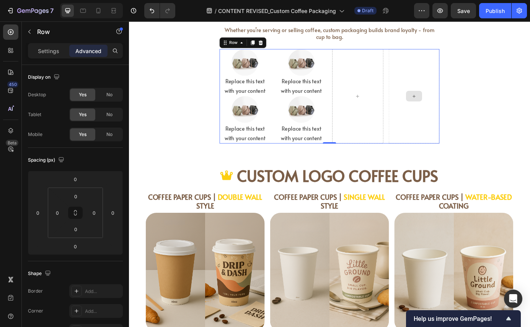
click at [452, 95] on div at bounding box center [455, 107] width 59 height 108
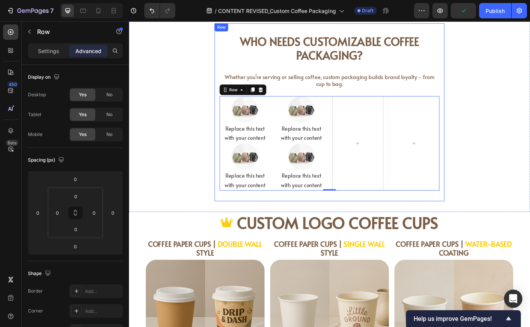
scroll to position [595, 0]
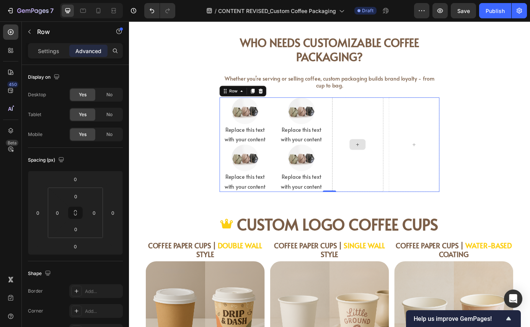
click at [392, 135] on div at bounding box center [390, 163] width 59 height 108
click at [255, 100] on icon at bounding box center [258, 101] width 6 height 6
click at [368, 128] on div at bounding box center [390, 163] width 59 height 108
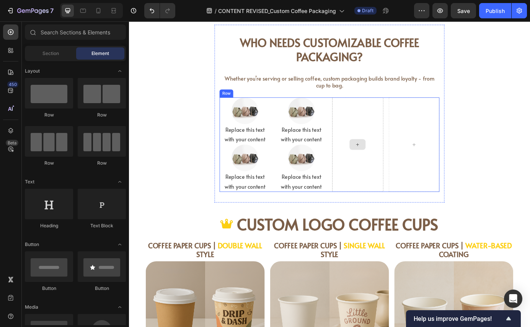
click at [381, 158] on div at bounding box center [390, 162] width 18 height 12
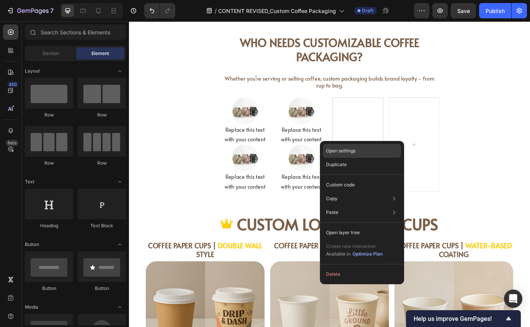
click at [353, 151] on p "Open settings" at bounding box center [340, 151] width 29 height 7
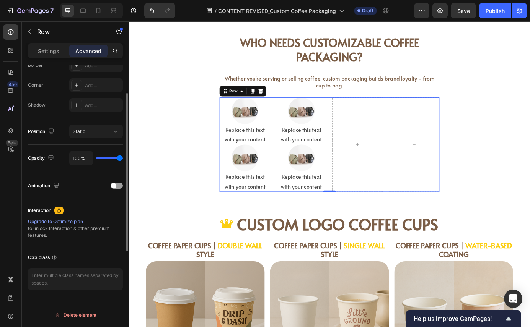
scroll to position [0, 0]
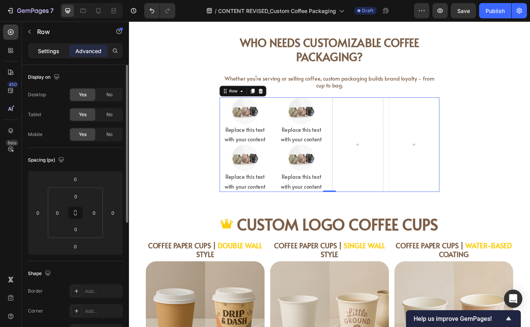
click at [47, 54] on p "Settings" at bounding box center [48, 51] width 21 height 8
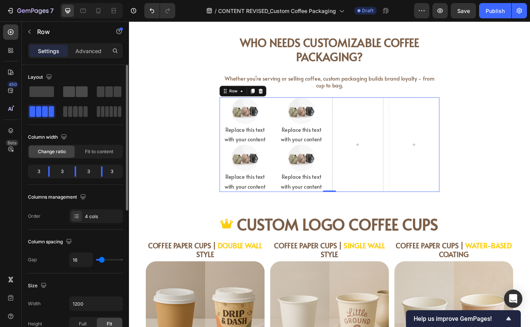
click at [79, 96] on span at bounding box center [82, 91] width 12 height 11
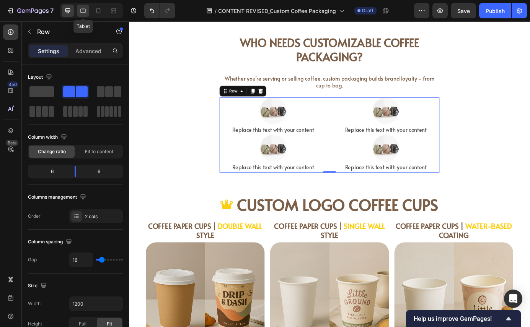
click at [84, 12] on icon at bounding box center [83, 11] width 8 height 8
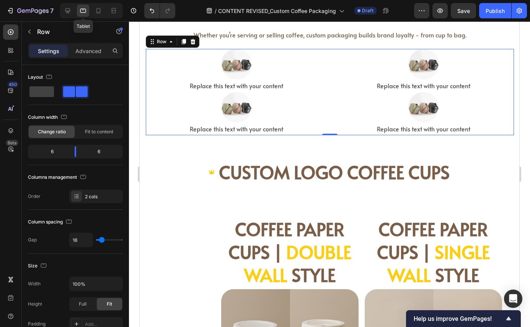
scroll to position [650, 0]
click at [102, 13] on div at bounding box center [98, 11] width 12 height 12
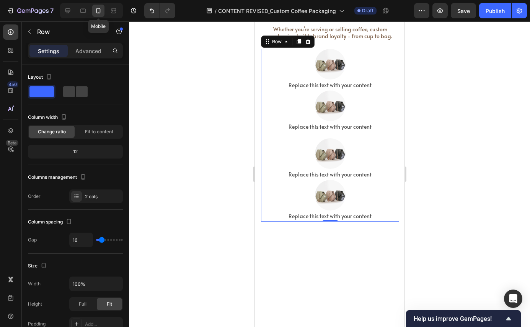
scroll to position [814, 0]
click at [70, 8] on icon at bounding box center [68, 11] width 8 height 8
type input "1200"
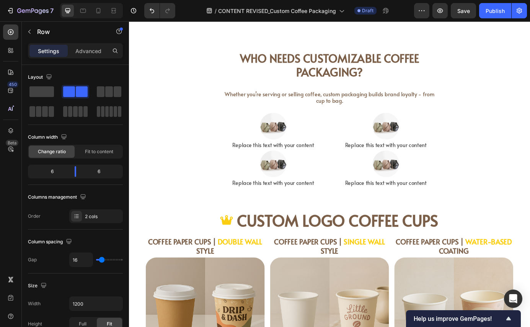
scroll to position [533, 0]
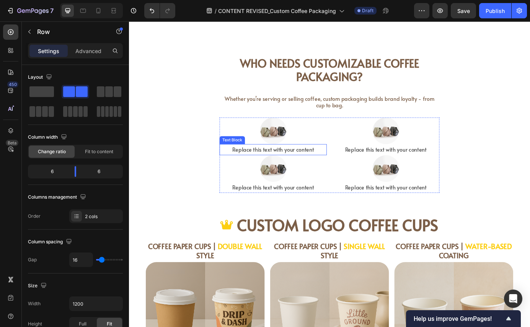
click at [283, 169] on div "Replace this text with your content" at bounding box center [293, 168] width 123 height 13
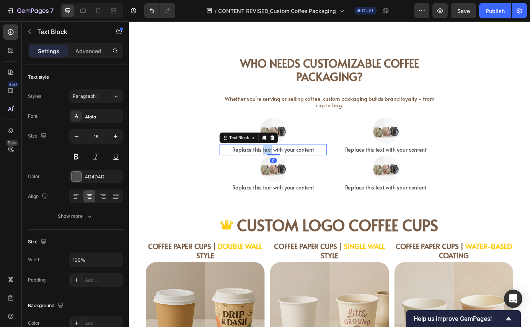
click at [283, 169] on div "Replace this text with your content" at bounding box center [293, 168] width 123 height 13
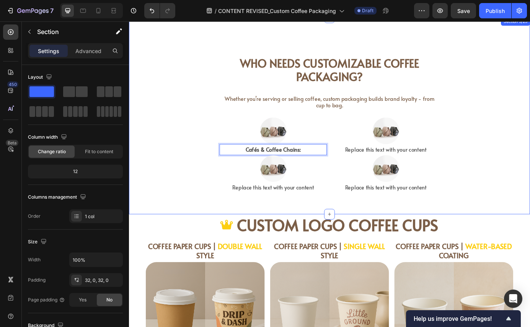
click at [203, 184] on div "Who Needs Customizable Coffee Packaging? Heading Whether you’re serving or sell…" at bounding box center [358, 129] width 459 height 201
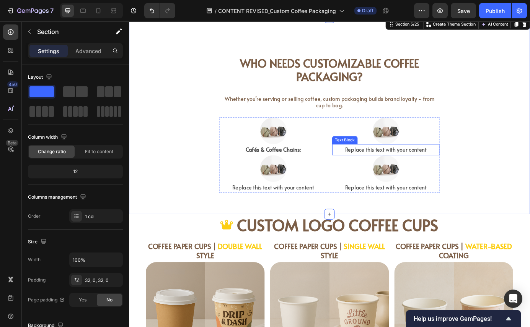
click at [389, 169] on div "Replace this text with your content" at bounding box center [422, 168] width 123 height 13
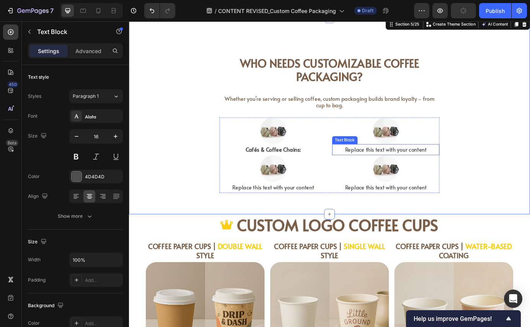
click at [389, 169] on div "Replace this text with your content" at bounding box center [422, 168] width 123 height 13
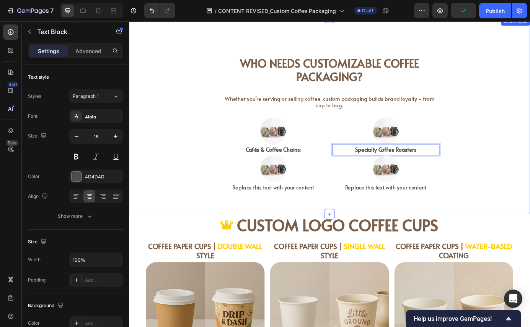
click at [192, 184] on div "Who Needs Customizable Coffee Packaging? Heading Whether you’re serving or sell…" at bounding box center [358, 129] width 459 height 201
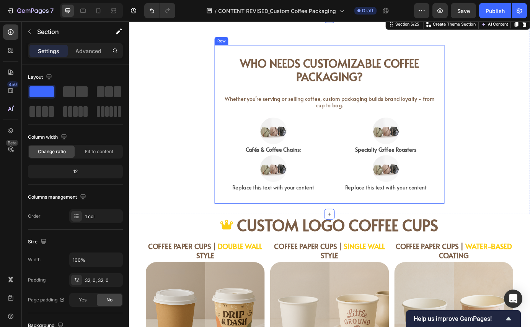
click at [276, 216] on div "Replace this text with your content" at bounding box center [293, 211] width 123 height 13
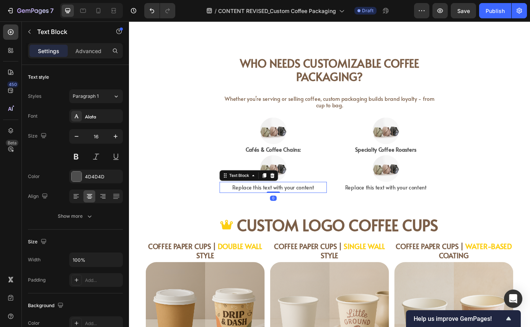
click at [276, 216] on div "Replace this text with your content" at bounding box center [293, 211] width 123 height 13
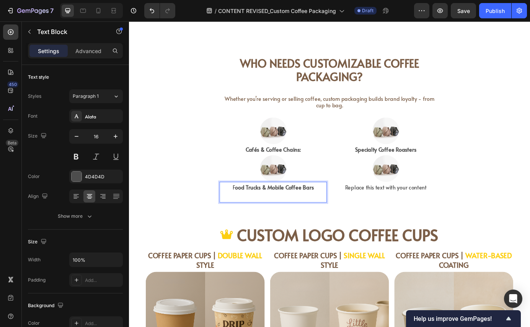
click at [267, 221] on p "Rich Text Editor. Editing area: main" at bounding box center [293, 222] width 121 height 11
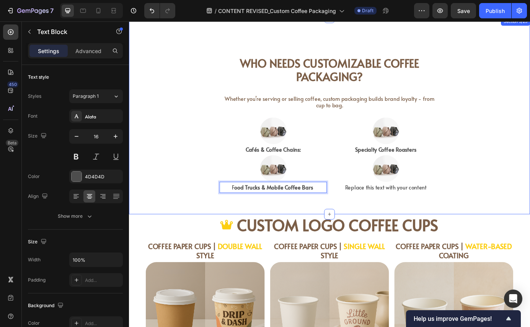
click at [190, 230] on div "Who Needs Customizable Coffee Packaging? Heading Whether you’re serving or sell…" at bounding box center [358, 129] width 459 height 201
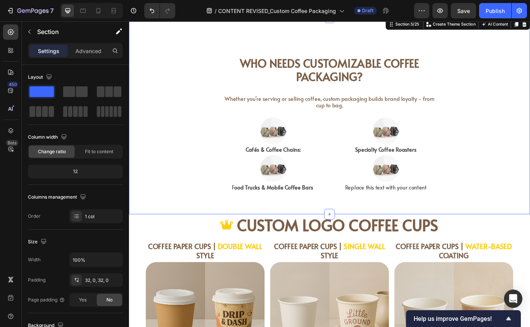
click at [190, 231] on div "Who Needs Customizable Coffee Packaging? Heading Whether you’re serving or sell…" at bounding box center [358, 129] width 459 height 225
click at [383, 214] on div "Replace this text with your content" at bounding box center [422, 211] width 123 height 13
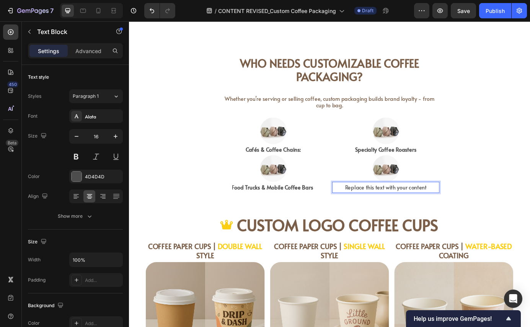
click at [383, 214] on div "Replace this text with your content" at bounding box center [422, 211] width 123 height 13
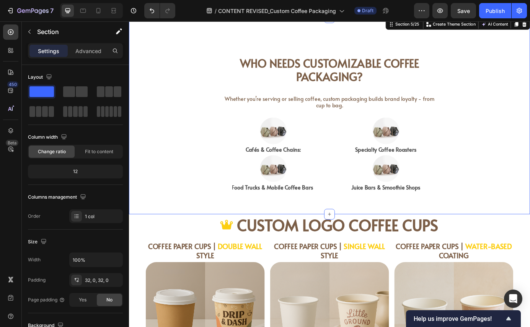
click at [496, 236] on div "Who Needs Customizable Coffee Packaging? Heading Whether you’re serving or sell…" at bounding box center [358, 129] width 459 height 225
click at [299, 166] on strong "Cafés & Coffee Chains:" at bounding box center [293, 168] width 63 height 8
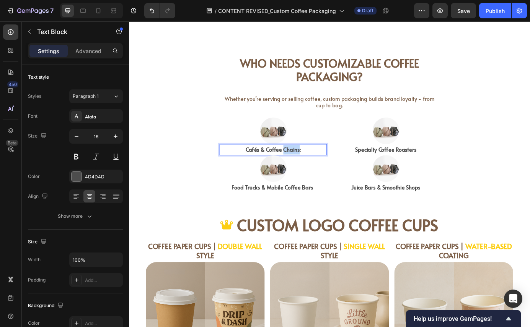
click at [308, 171] on strong "Cafés & Coffee Chains:" at bounding box center [293, 168] width 63 height 8
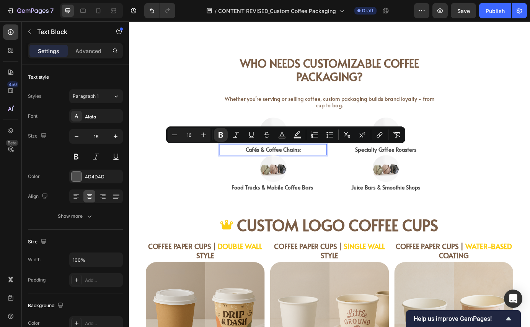
click at [308, 171] on strong "Cafés & Coffee Chains:" at bounding box center [293, 168] width 63 height 8
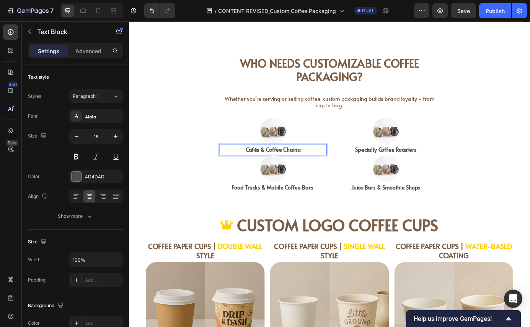
click at [326, 171] on p "Cafés & Coffee Chains:" at bounding box center [293, 168] width 121 height 11
click at [419, 148] on img at bounding box center [423, 147] width 31 height 31
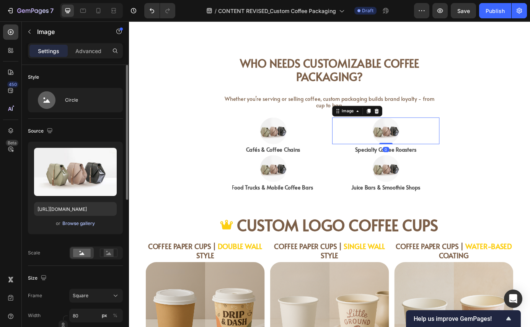
click at [70, 225] on div "Browse gallery" at bounding box center [78, 223] width 33 height 7
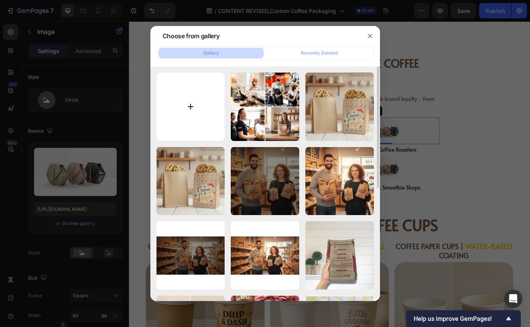
click at [194, 99] on input "file" at bounding box center [190, 107] width 68 height 68
type input "C:\fakepath\Coffee Roasters.jpeg"
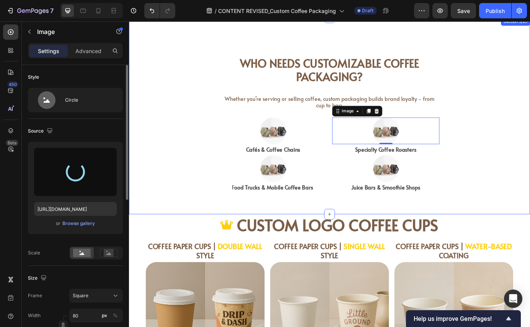
type input "https://cdn.shopify.com/s/files/1/0518/3825/5255/files/gempages_554882697223209…"
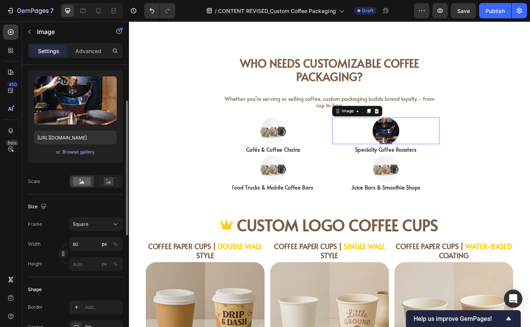
scroll to position [73, 0]
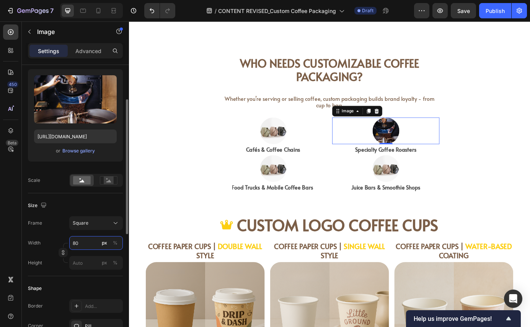
type input "1"
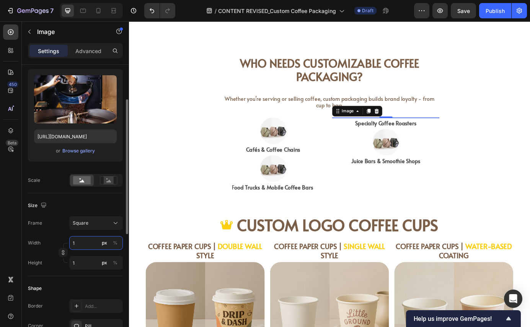
type input "12"
type input "120"
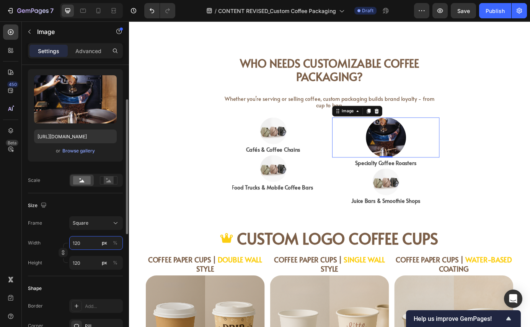
type input "12"
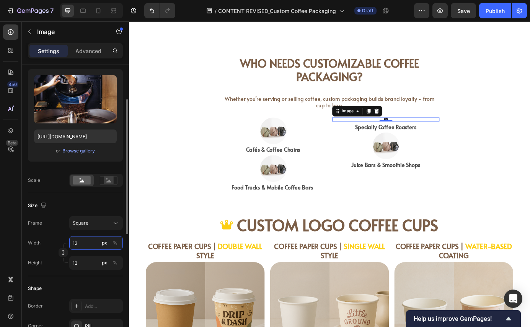
type input "1"
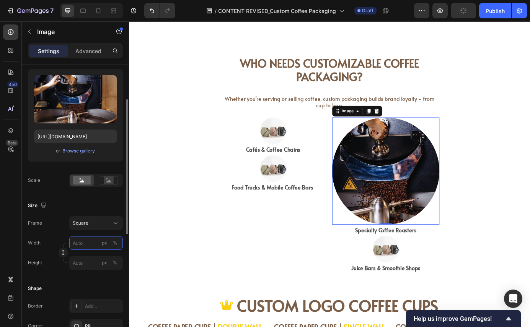
type input "2"
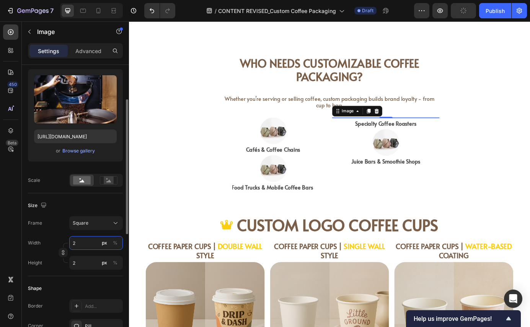
type input "20"
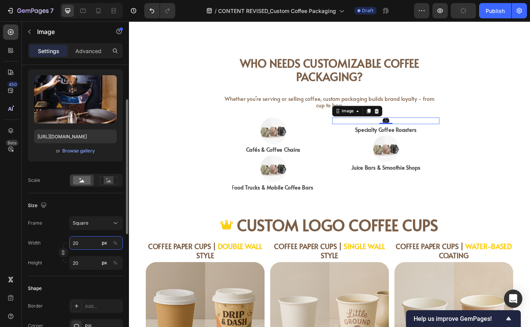
type input "200"
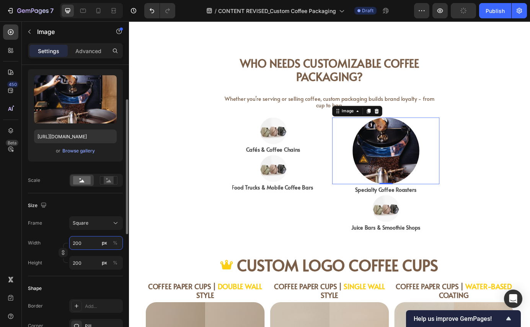
type input "200"
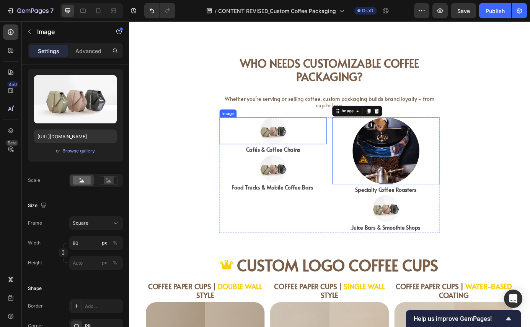
click at [296, 148] on img at bounding box center [294, 147] width 31 height 31
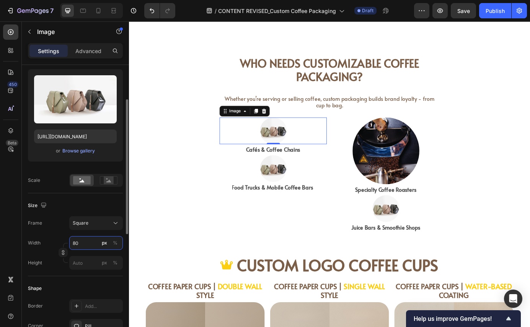
drag, startPoint x: 83, startPoint y: 244, endPoint x: 65, endPoint y: 244, distance: 17.6
click at [65, 244] on div "Width 80 px % Height px %" at bounding box center [75, 253] width 95 height 34
type input "2"
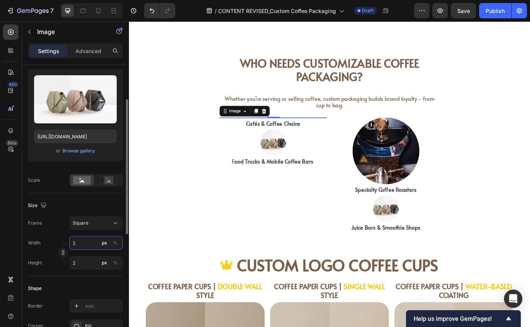
type input "20"
type input "200"
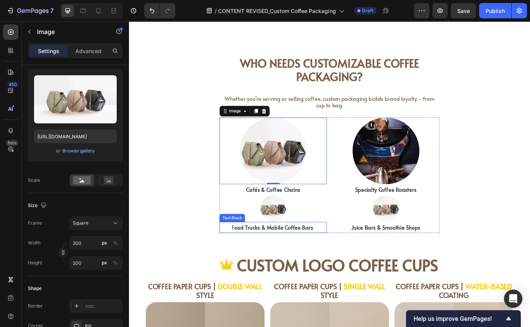
click at [293, 237] on img at bounding box center [294, 236] width 31 height 31
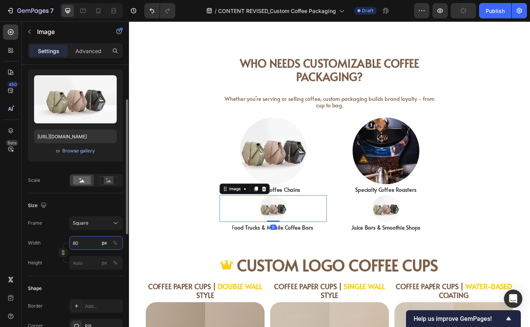
drag, startPoint x: 83, startPoint y: 242, endPoint x: 67, endPoint y: 242, distance: 15.7
click at [66, 242] on div "Width 80 px %" at bounding box center [75, 243] width 95 height 14
type input "2"
type input "20"
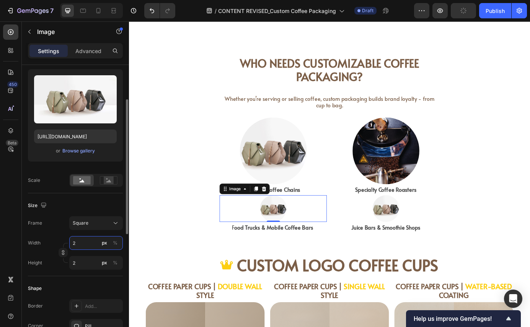
type input "20"
type input "200"
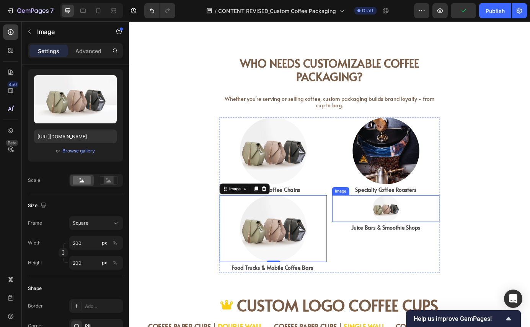
click at [415, 241] on img at bounding box center [423, 236] width 31 height 31
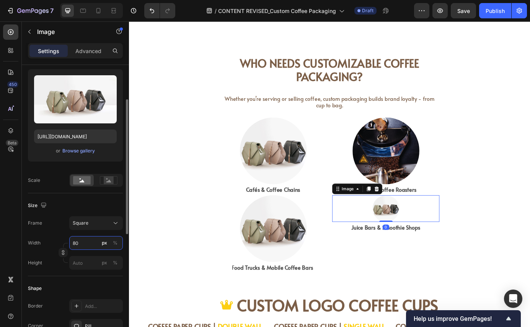
click at [87, 244] on input "80" at bounding box center [96, 243] width 54 height 14
type input "2"
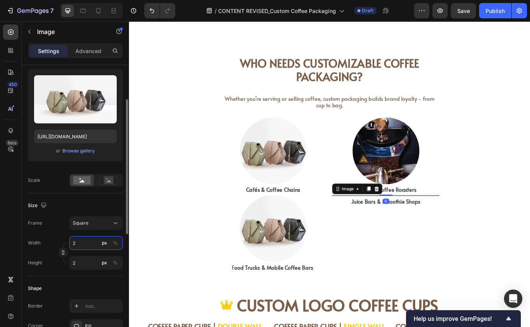
type input "20"
type input "200"
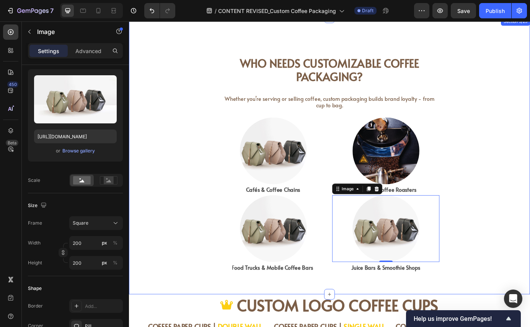
click at [529, 190] on div "Who Needs Customizable Coffee Packaging? Heading Whether you’re serving or sell…" at bounding box center [358, 175] width 459 height 293
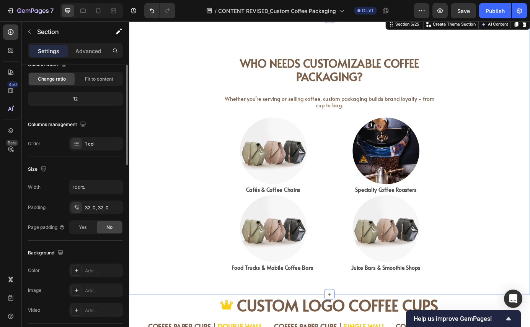
scroll to position [0, 0]
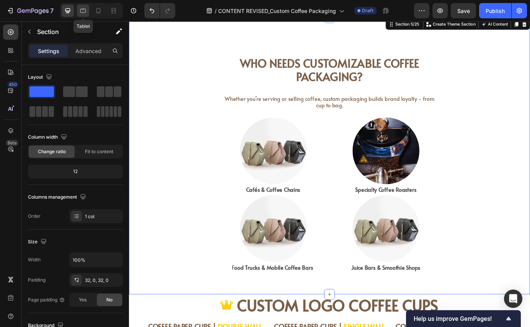
click at [81, 13] on icon at bounding box center [83, 11] width 8 height 8
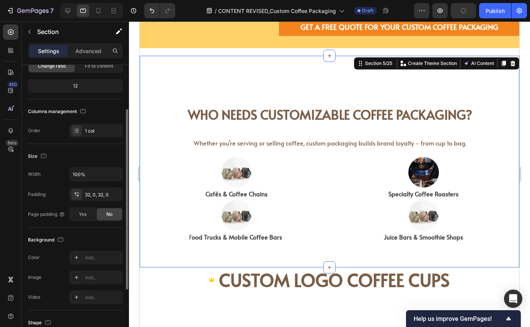
scroll to position [67, 0]
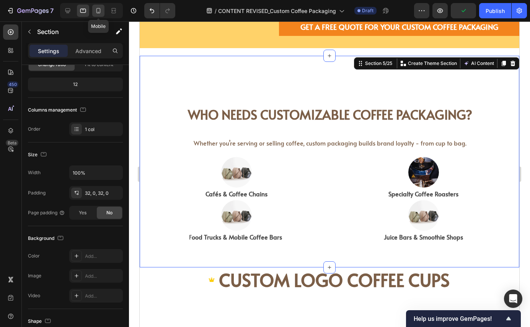
click at [94, 7] on div at bounding box center [98, 11] width 12 height 12
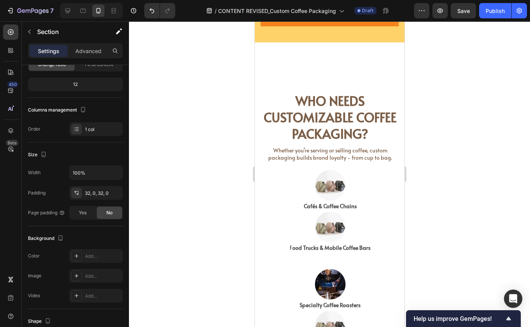
scroll to position [784, 0]
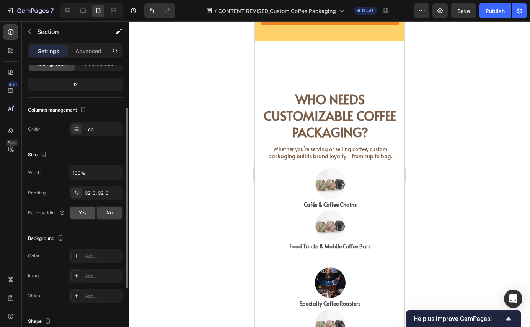
click at [84, 212] on span "Yes" at bounding box center [83, 213] width 8 height 7
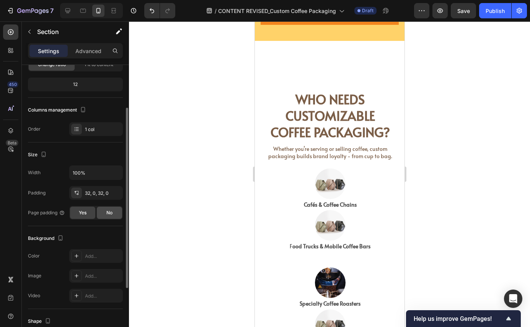
click at [101, 214] on div "No" at bounding box center [109, 213] width 25 height 12
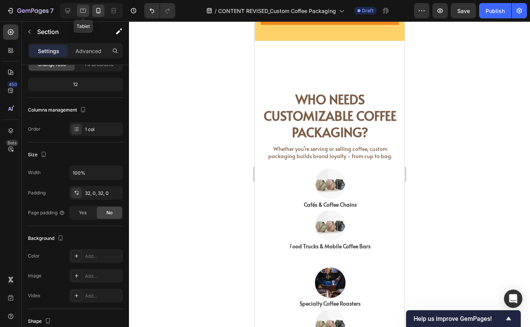
click at [83, 7] on icon at bounding box center [83, 11] width 8 height 8
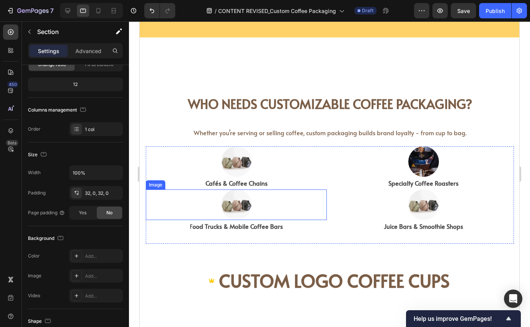
scroll to position [578, 0]
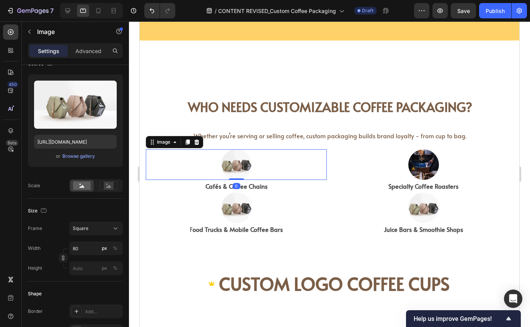
click at [236, 165] on img at bounding box center [236, 165] width 31 height 31
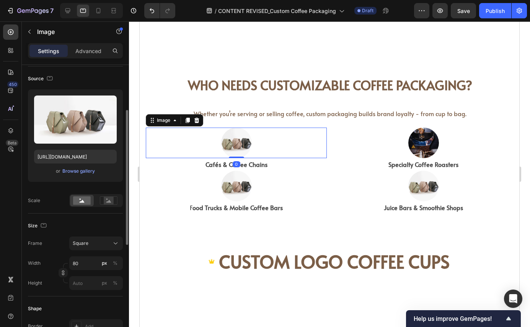
scroll to position [66, 0]
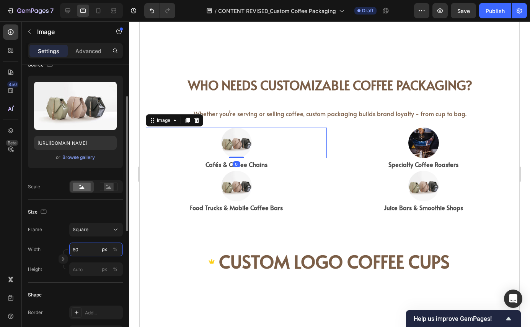
click at [82, 248] on input "80" at bounding box center [96, 250] width 54 height 14
type input "2"
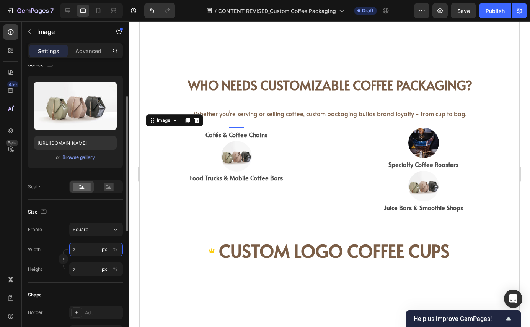
type input "20"
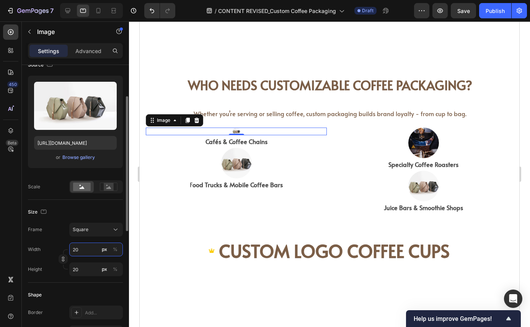
type input "200"
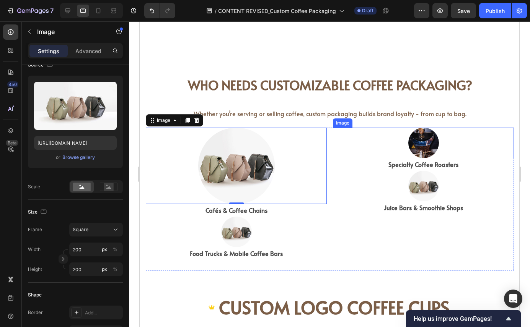
click at [426, 143] on img at bounding box center [423, 143] width 31 height 31
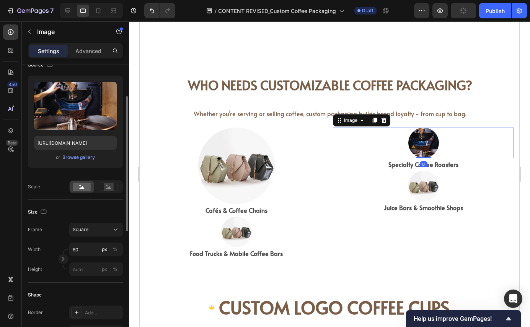
click at [79, 257] on div "Width 80 px % Height px %" at bounding box center [75, 260] width 95 height 34
click at [80, 249] on input "80" at bounding box center [96, 250] width 54 height 14
type input "2"
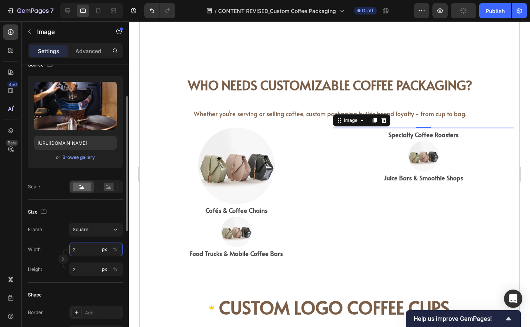
type input "20"
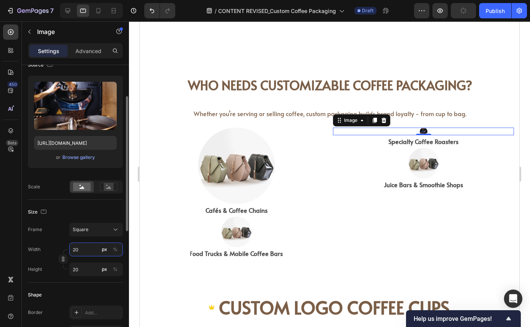
type input "200"
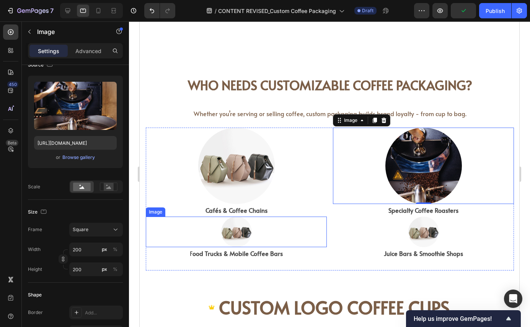
click at [229, 232] on img at bounding box center [236, 232] width 31 height 31
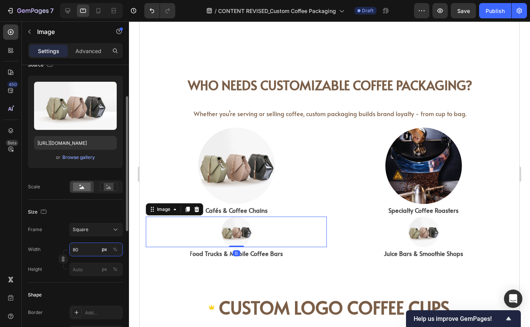
click at [80, 250] on input "80" at bounding box center [96, 250] width 54 height 14
type input "2"
type input "20"
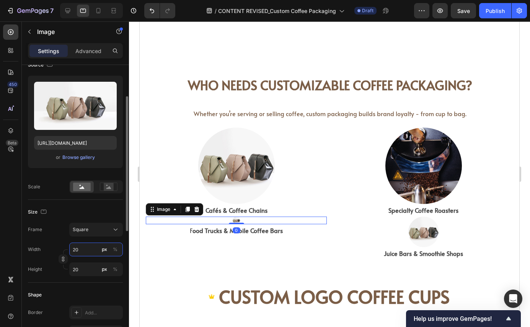
type input "200"
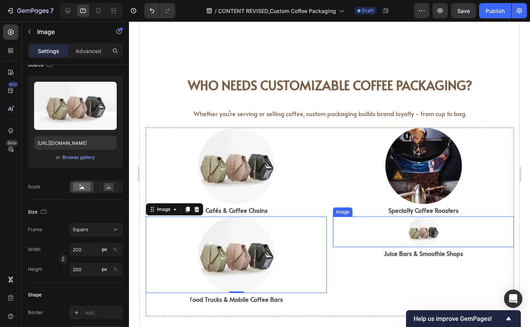
click at [432, 235] on img at bounding box center [423, 232] width 31 height 31
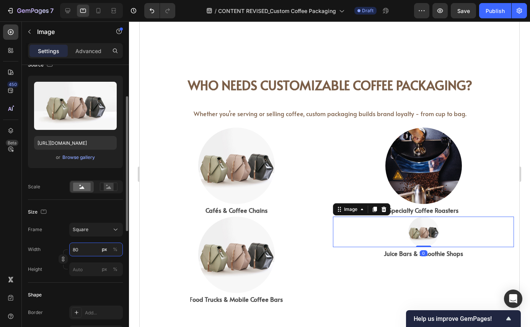
click at [88, 250] on input "80" at bounding box center [96, 250] width 54 height 14
type input "2"
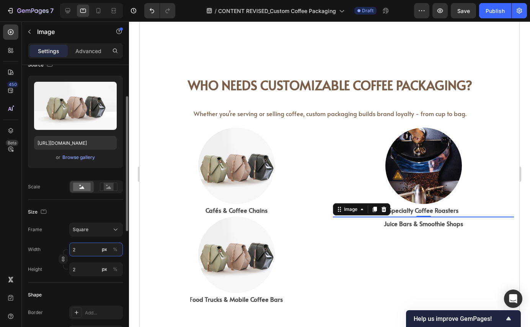
type input "20"
type input "200"
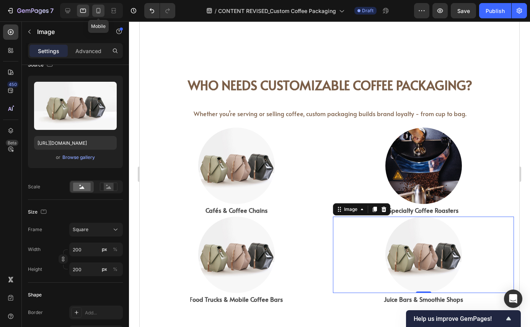
click at [98, 9] on icon at bounding box center [98, 11] width 8 height 8
type input "80"
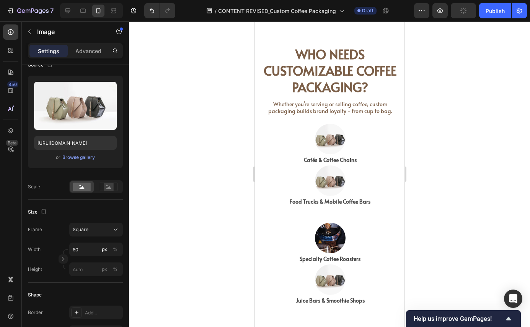
scroll to position [832, 0]
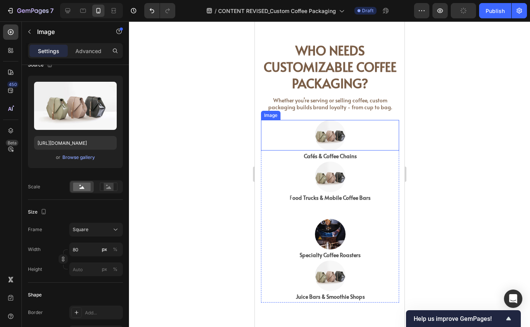
click at [323, 133] on img at bounding box center [329, 135] width 31 height 31
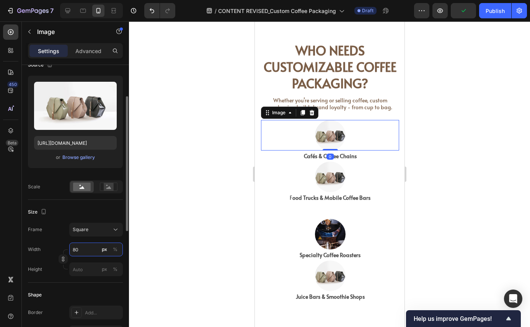
click at [81, 249] on input "80" at bounding box center [96, 250] width 54 height 14
type input "1"
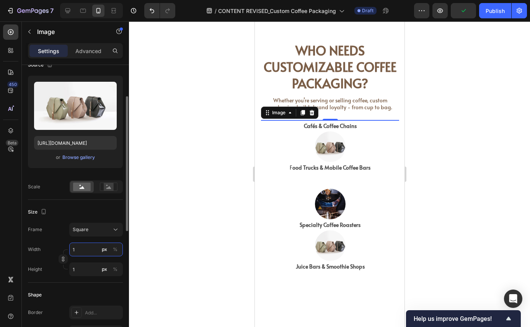
type input "15"
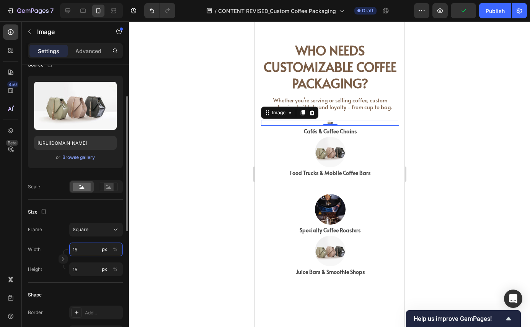
type input "150"
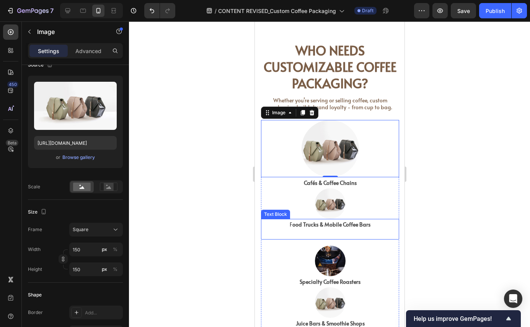
click at [322, 202] on img at bounding box center [329, 204] width 31 height 31
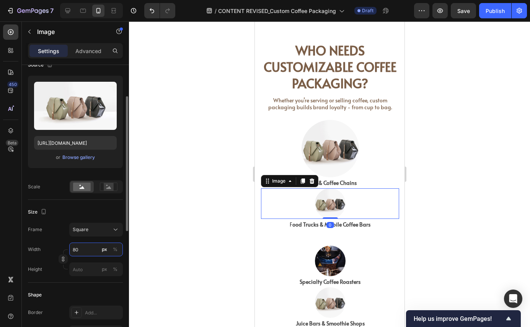
click at [86, 246] on input "80" at bounding box center [96, 250] width 54 height 14
type input "1"
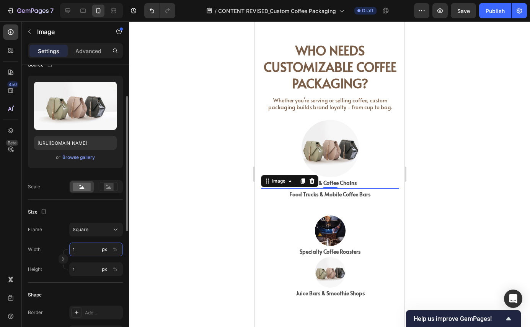
type input "15"
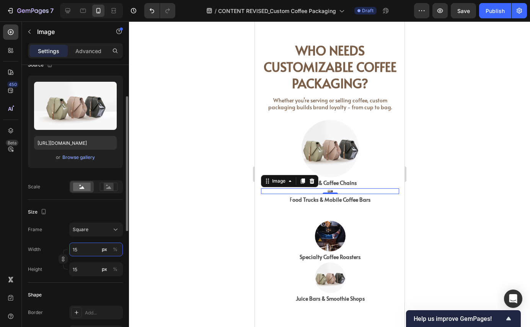
type input "150"
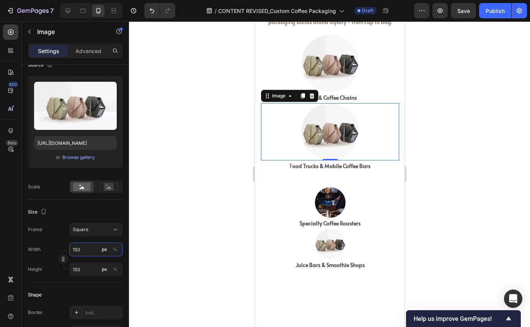
scroll to position [919, 0]
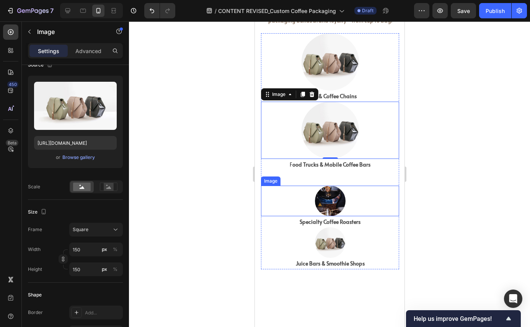
click at [328, 211] on img at bounding box center [329, 201] width 31 height 31
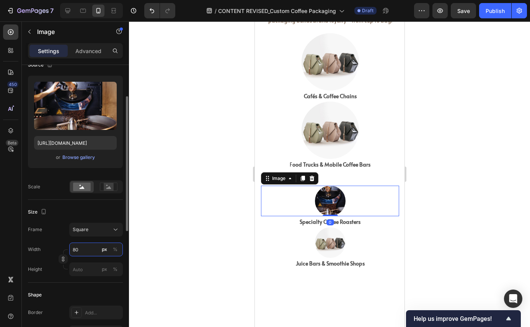
click at [86, 250] on input "80" at bounding box center [96, 250] width 54 height 14
type input "1"
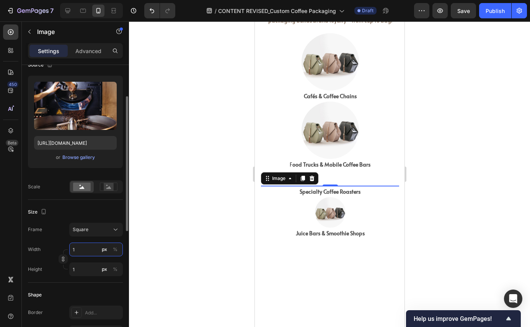
type input "15"
type input "150"
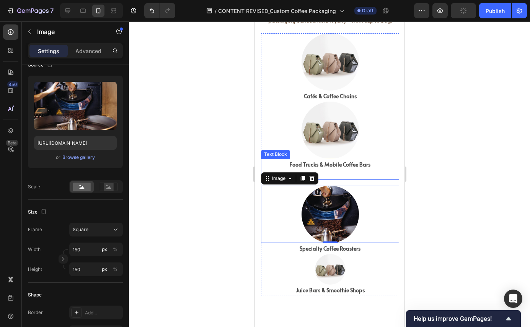
click at [338, 176] on p at bounding box center [329, 174] width 137 height 10
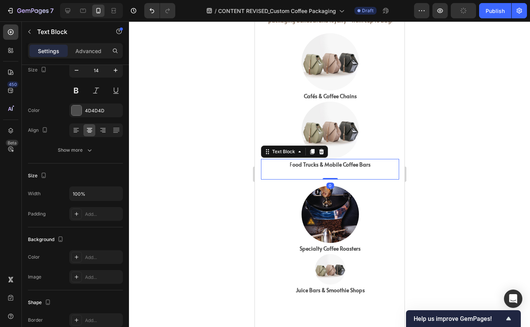
scroll to position [0, 0]
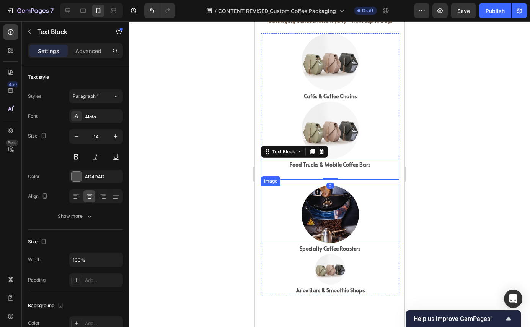
click at [337, 245] on strong "Specialty Coffee Roasters" at bounding box center [329, 248] width 61 height 7
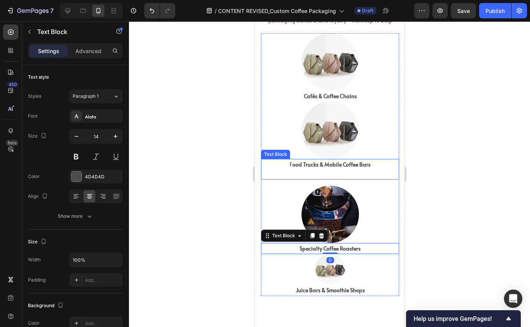
click at [341, 172] on p at bounding box center [329, 174] width 137 height 10
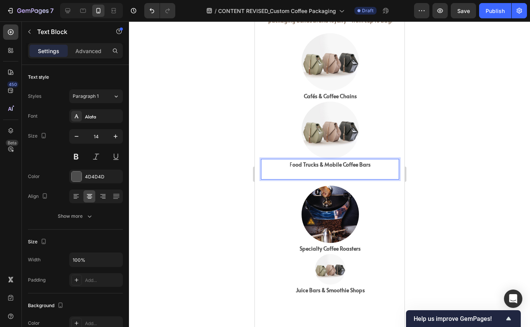
click at [341, 172] on p "Rich Text Editor. Editing area: main" at bounding box center [329, 174] width 137 height 10
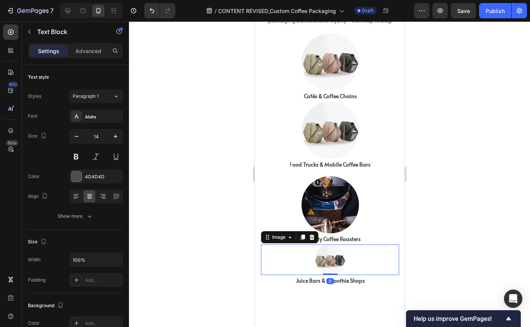
click at [332, 255] on img at bounding box center [329, 260] width 31 height 31
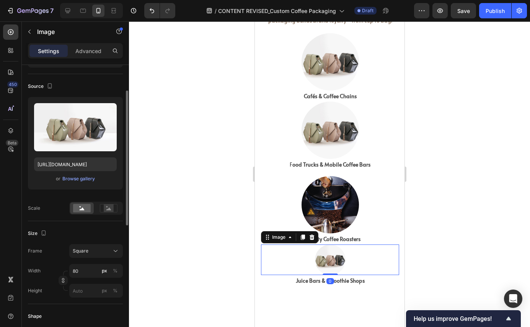
scroll to position [54, 0]
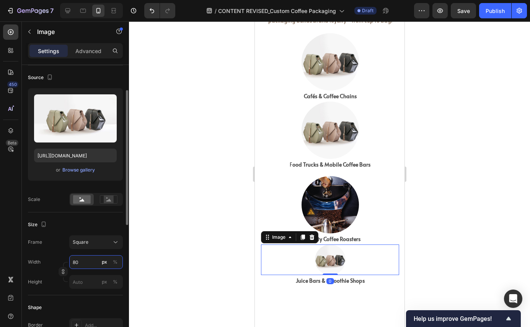
click at [80, 262] on input "80" at bounding box center [96, 262] width 54 height 14
type input "1"
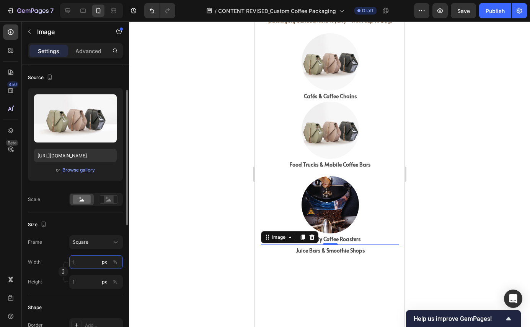
type input "15"
type input "150"
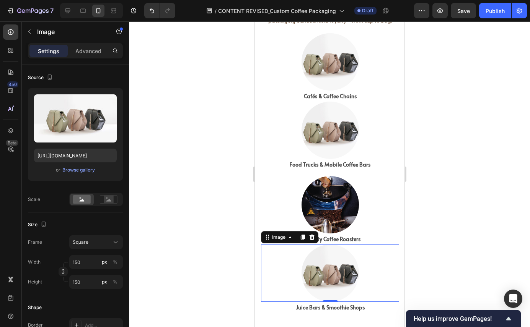
click at [168, 218] on div at bounding box center [329, 174] width 401 height 306
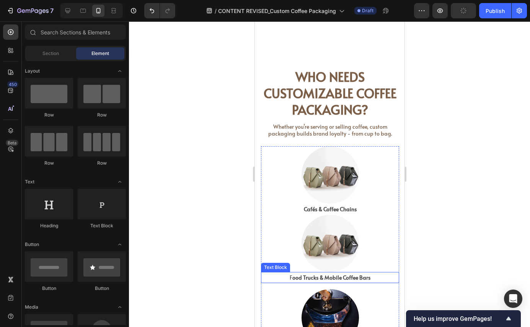
scroll to position [805, 0]
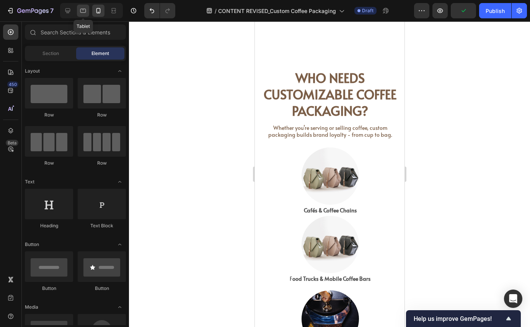
click at [85, 16] on div at bounding box center [83, 11] width 12 height 12
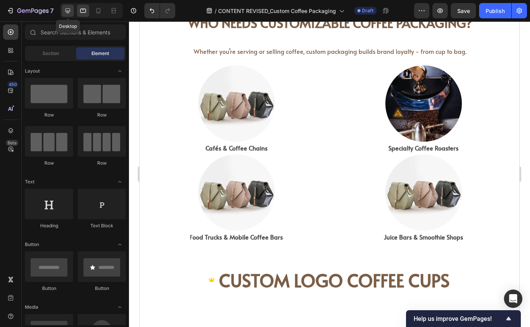
click at [69, 10] on icon at bounding box center [68, 11] width 8 height 8
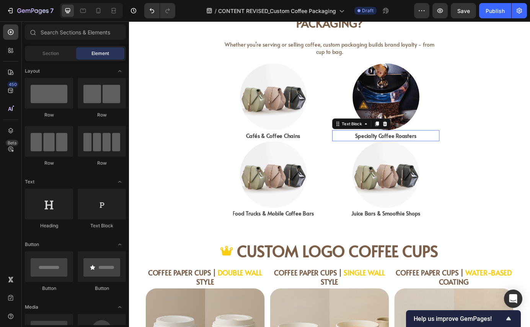
click at [459, 153] on p "Specialty Coffee Roasters" at bounding box center [422, 152] width 121 height 11
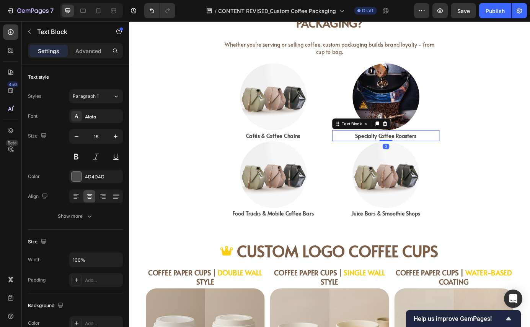
click at [459, 153] on p "Specialty Coffee Roasters" at bounding box center [422, 152] width 121 height 11
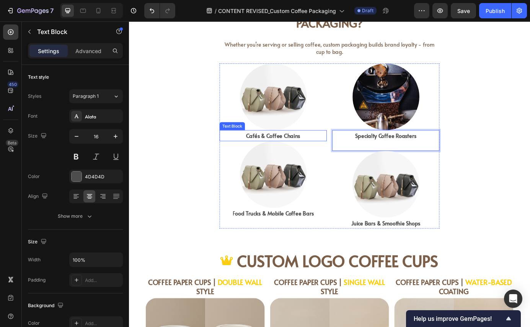
click at [327, 154] on p "Cafés & Coffee Chains" at bounding box center [293, 152] width 121 height 11
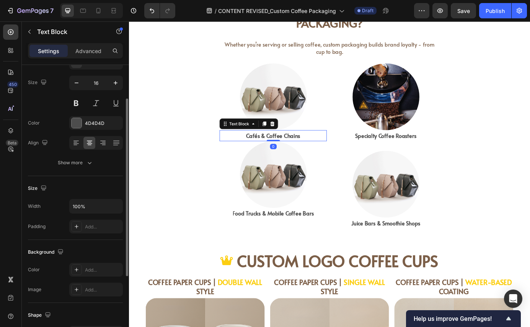
click at [327, 154] on p "Cafés & Coffee Chains" at bounding box center [293, 152] width 121 height 11
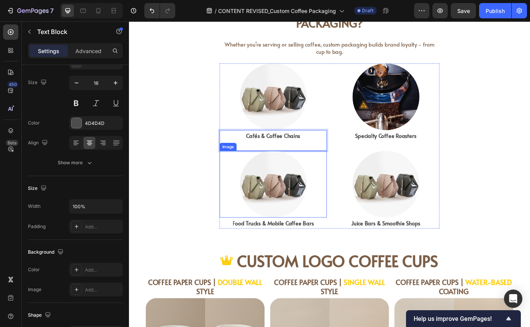
click at [211, 212] on div "Who Needs Customizable Coffee Packaging? Heading Whether you’re serving or sell…" at bounding box center [358, 119] width 459 height 304
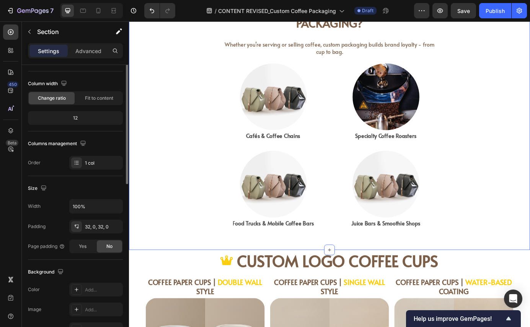
scroll to position [0, 0]
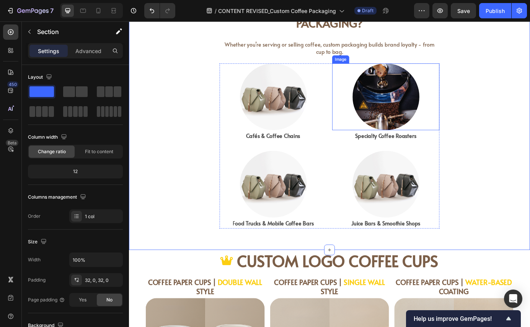
click at [424, 102] on img at bounding box center [423, 108] width 76 height 76
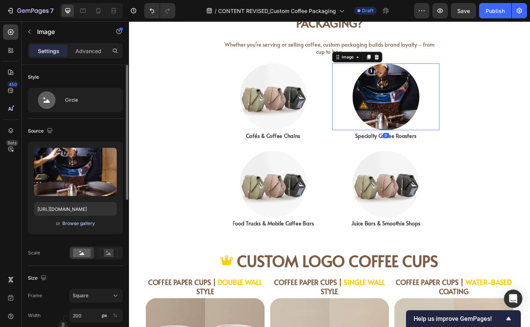
click at [78, 224] on div "Browse gallery" at bounding box center [78, 223] width 33 height 7
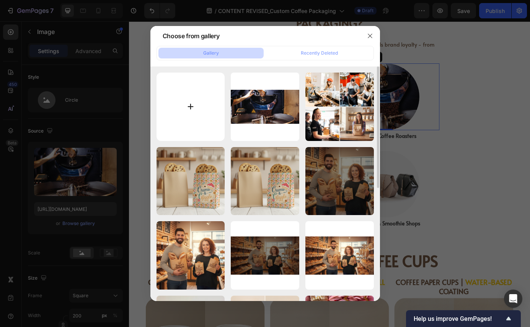
click at [199, 112] on input "file" at bounding box center [190, 107] width 68 height 68
type input "C:\fakepath\jura-cafe-feature-image-tt-width-690-height-505-fill-0-crop-0-bgcol…"
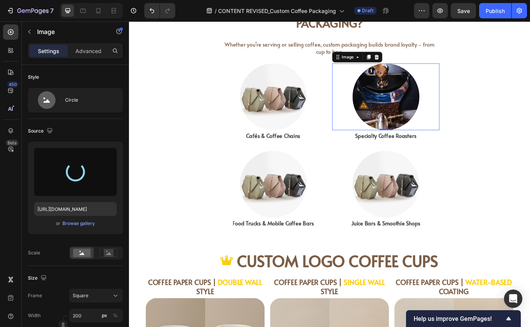
type input "https://cdn.shopify.com/s/files/1/0518/3825/5255/files/gempages_554882697223209…"
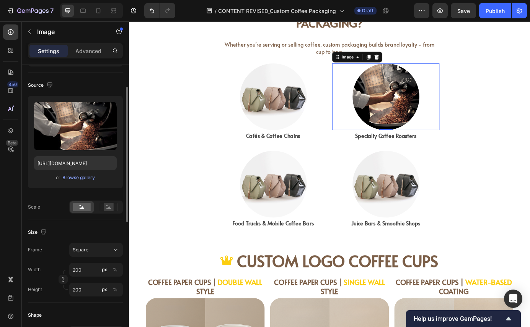
scroll to position [46, 0]
click at [109, 206] on icon at bounding box center [108, 207] width 5 height 3
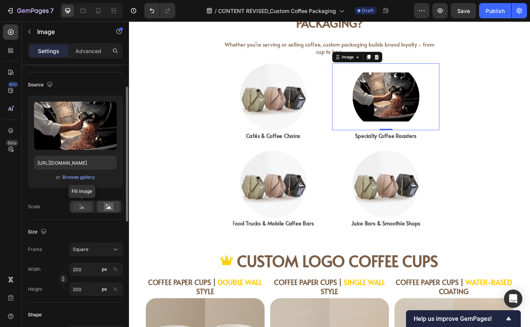
click at [85, 209] on rect at bounding box center [82, 207] width 18 height 8
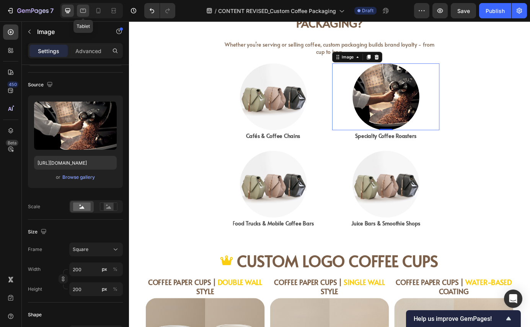
click at [77, 11] on div at bounding box center [83, 11] width 12 height 12
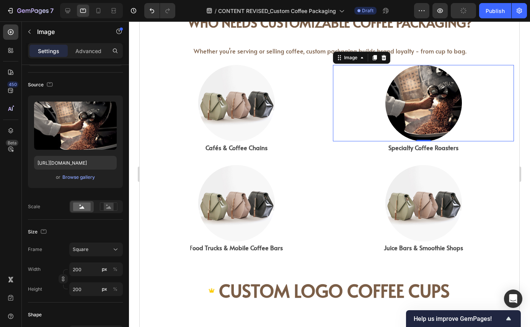
scroll to position [822, 0]
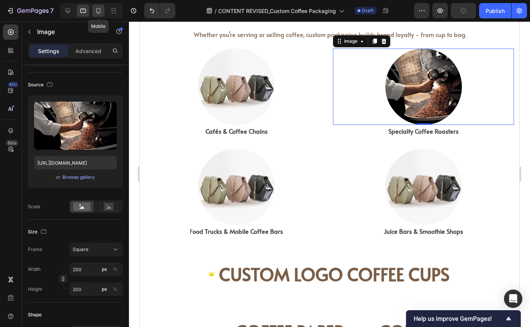
click at [98, 10] on icon at bounding box center [98, 11] width 8 height 8
type input "150"
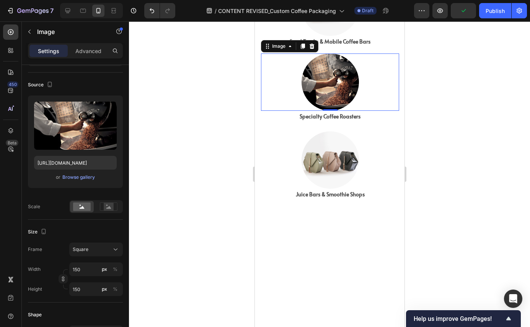
scroll to position [1056, 0]
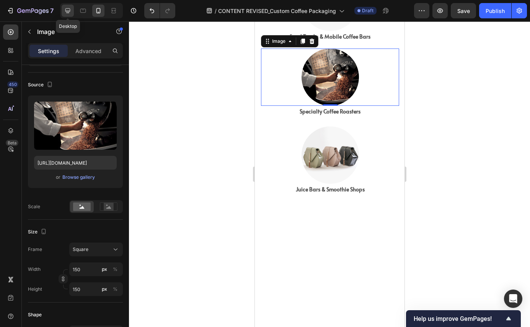
click at [69, 11] on icon at bounding box center [67, 10] width 5 height 5
type input "200"
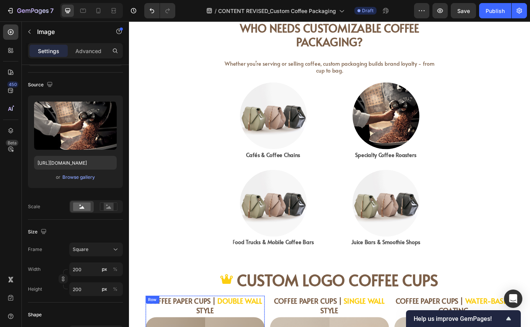
scroll to position [743, 0]
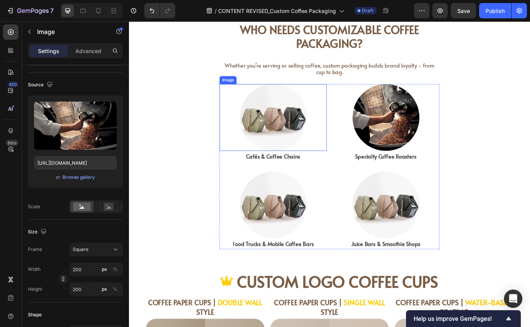
click at [288, 137] on img at bounding box center [294, 131] width 76 height 76
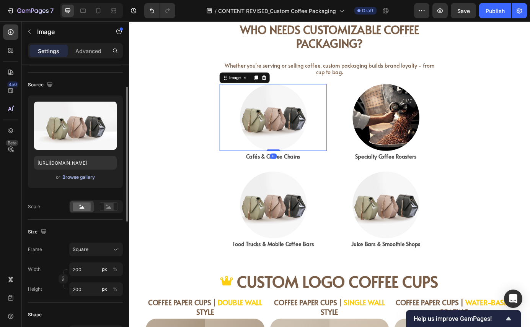
click at [74, 177] on div "Browse gallery" at bounding box center [78, 177] width 33 height 7
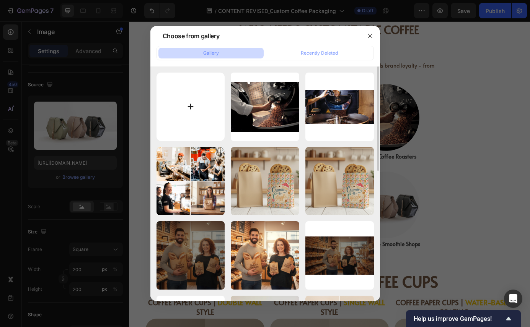
click at [188, 112] on input "file" at bounding box center [190, 107] width 68 height 68
type input "C:\fakepath\OIP.webp"
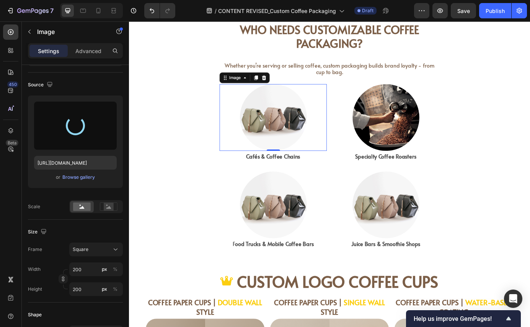
type input "https://cdn.shopify.com/s/files/1/0518/3825/5255/files/gempages_554882697223209…"
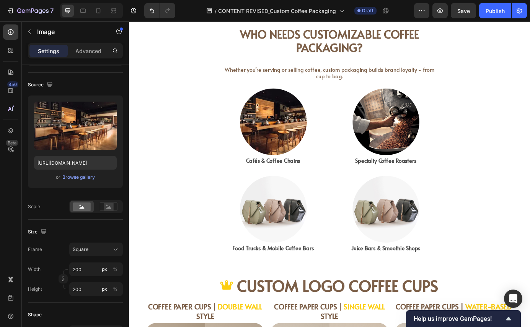
scroll to position [739, 0]
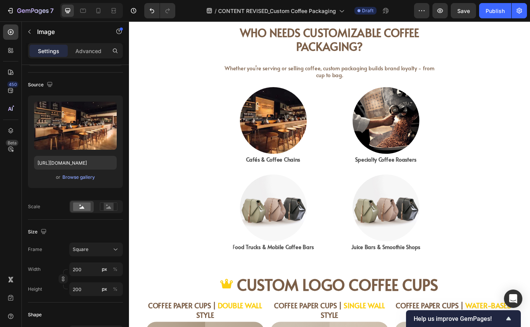
click at [283, 149] on img at bounding box center [294, 135] width 76 height 76
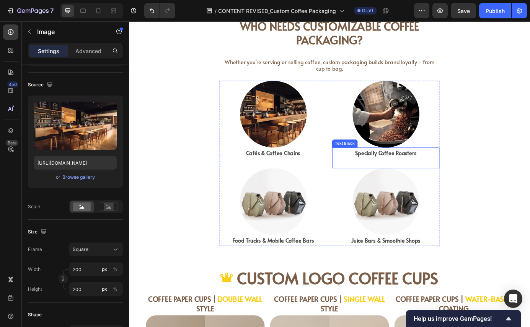
scroll to position [746, 0]
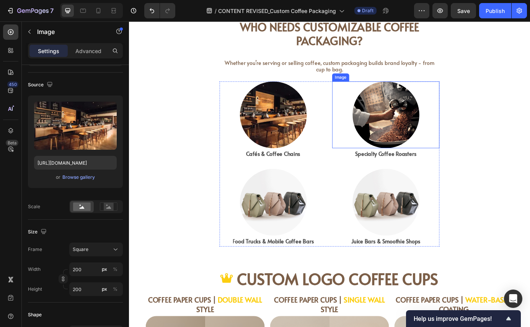
click at [415, 137] on img at bounding box center [423, 128] width 76 height 76
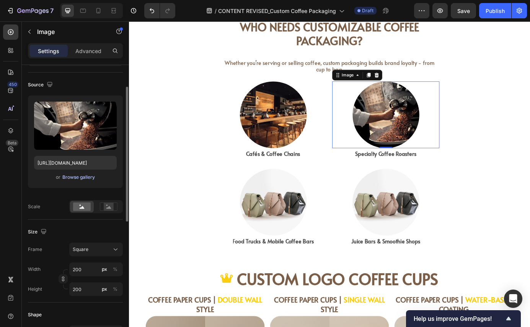
click at [72, 177] on div "Browse gallery" at bounding box center [78, 177] width 33 height 7
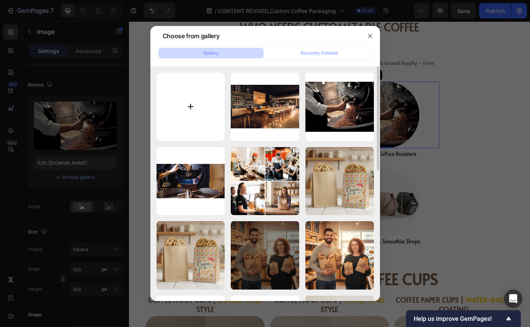
click at [191, 106] on input "file" at bounding box center [190, 107] width 68 height 68
type input "C:\fakepath\mo-coffee-making.jpg"
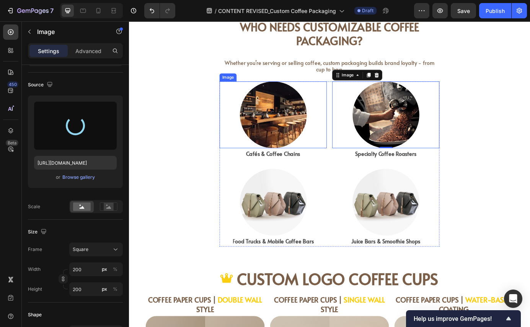
type input "https://cdn.shopify.com/s/files/1/0518/3825/5255/files/gempages_554882697223209…"
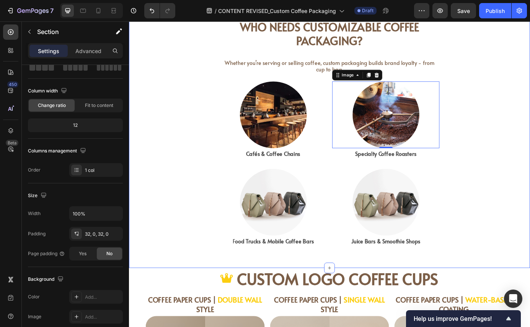
click at [189, 161] on div "Who Needs Customizable Coffee Packaging? Heading Whether you’re serving or sell…" at bounding box center [358, 140] width 459 height 304
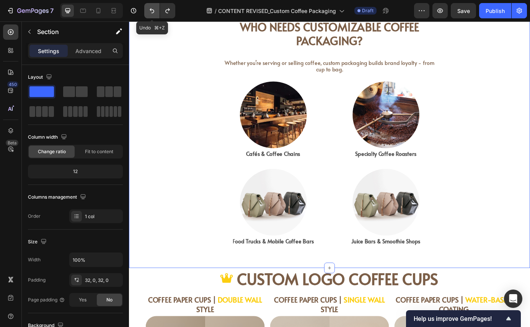
click at [154, 11] on icon "Undo/Redo" at bounding box center [152, 10] width 5 height 5
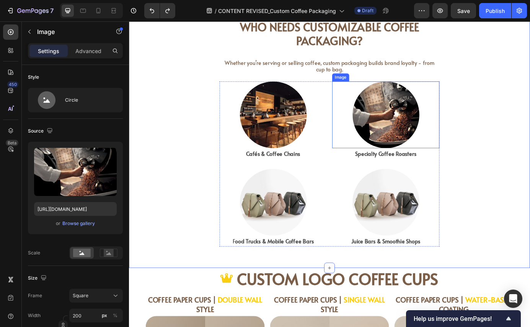
click at [410, 149] on img at bounding box center [423, 128] width 76 height 76
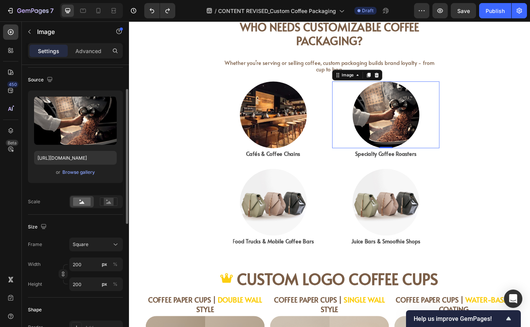
scroll to position [51, 0]
click at [89, 159] on input "https://cdn.shopify.com/s/files/1/0518/3825/5255/files/gempages_554882697223209…" at bounding box center [75, 158] width 83 height 14
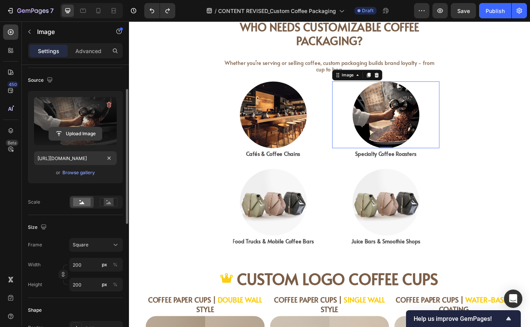
click at [83, 130] on input "file" at bounding box center [75, 133] width 53 height 13
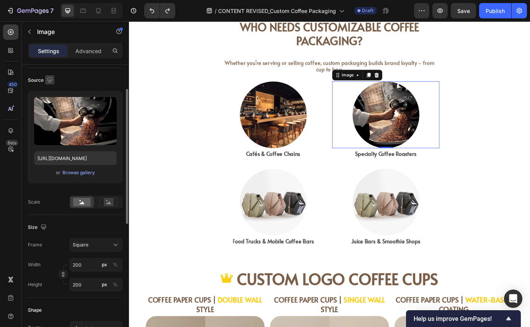
click at [50, 80] on icon "button" at bounding box center [49, 79] width 5 height 5
click at [50, 105] on icon "button" at bounding box center [51, 105] width 2 height 1
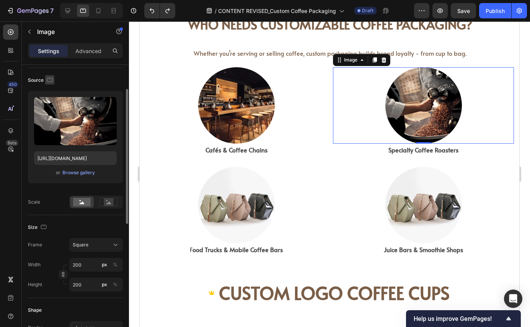
scroll to position [783, 0]
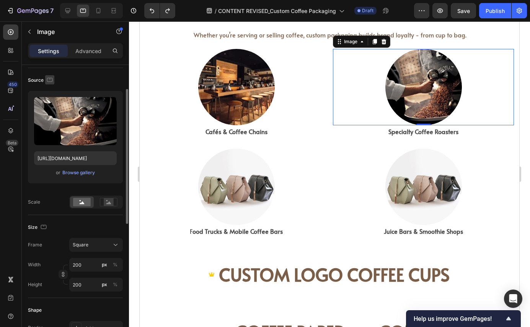
click at [51, 80] on icon "button" at bounding box center [50, 80] width 8 height 8
click at [51, 120] on icon "button" at bounding box center [51, 120] width 8 height 8
type input "150"
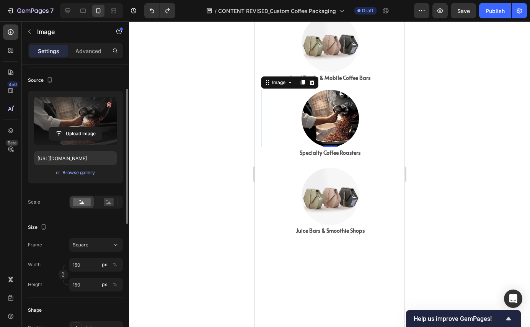
scroll to position [1056, 0]
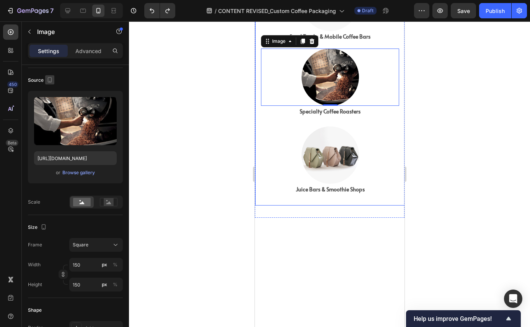
click at [47, 77] on icon "button" at bounding box center [50, 80] width 8 height 8
click at [51, 93] on icon "button" at bounding box center [51, 92] width 8 height 8
type input "200"
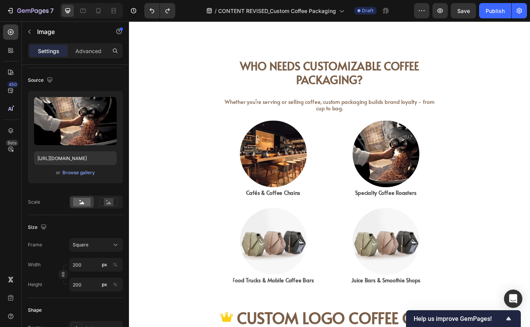
scroll to position [703, 0]
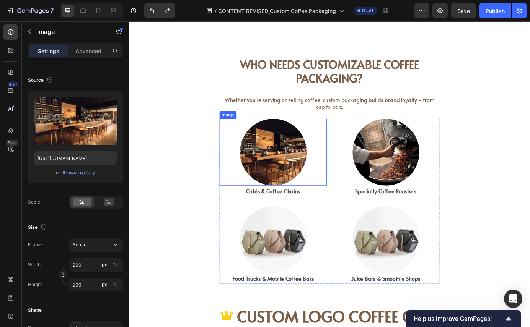
click at [292, 171] on img at bounding box center [294, 171] width 76 height 76
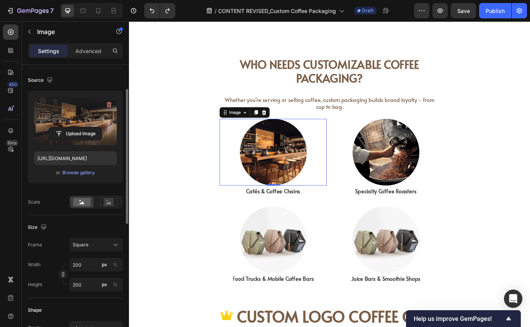
click at [69, 121] on label at bounding box center [75, 121] width 83 height 48
click at [69, 127] on input "file" at bounding box center [75, 133] width 53 height 13
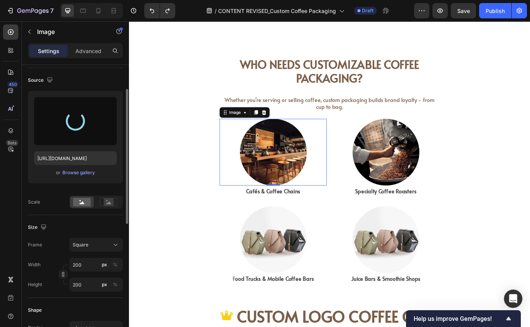
type input "https://cdn.shopify.com/s/files/1/0518/3825/5255/files/gempages_554882697223209…"
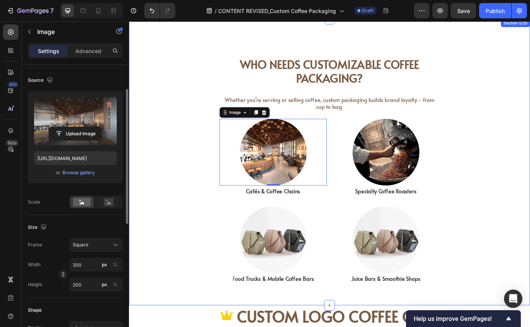
click at [189, 252] on div "Who Needs Customizable Coffee Packaging? Heading Whether you’re serving or sell…" at bounding box center [358, 183] width 459 height 304
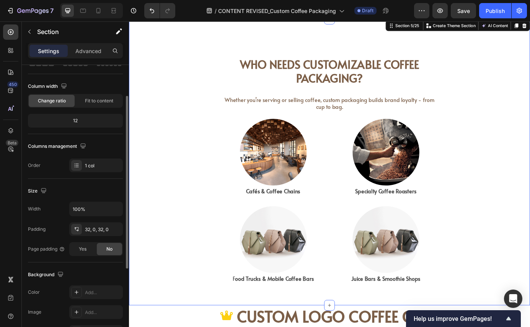
scroll to position [0, 0]
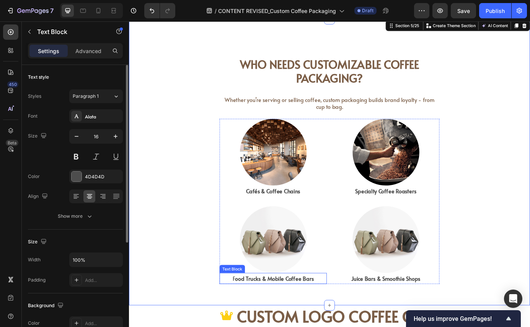
click at [295, 317] on strong "ood Trucks & Mobile Coffee Bars" at bounding box center [295, 316] width 90 height 8
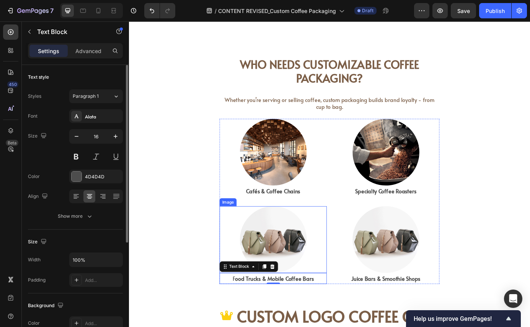
click at [267, 255] on img at bounding box center [294, 271] width 76 height 76
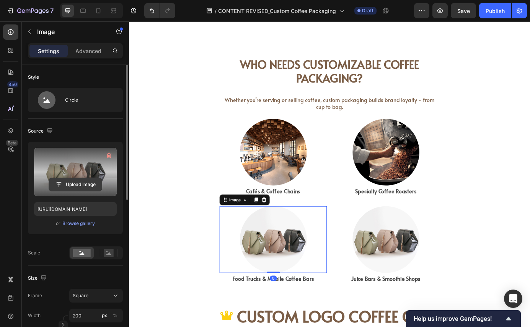
click at [81, 180] on input "file" at bounding box center [75, 184] width 53 height 13
click at [67, 176] on label at bounding box center [75, 172] width 83 height 48
click at [67, 178] on input "file" at bounding box center [75, 184] width 53 height 13
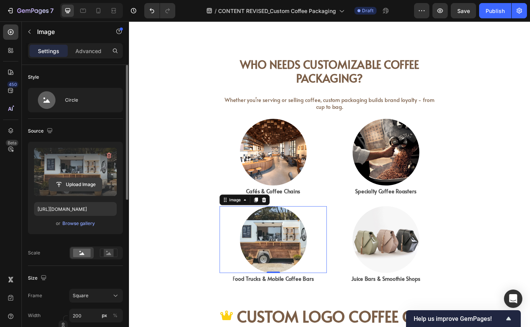
click at [71, 182] on input "file" at bounding box center [75, 184] width 53 height 13
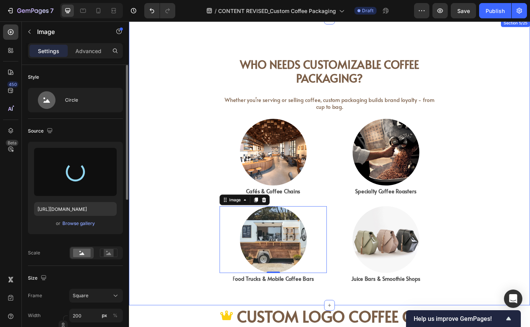
type input "https://cdn.shopify.com/s/files/1/0518/3825/5255/files/gempages_554882697223209…"
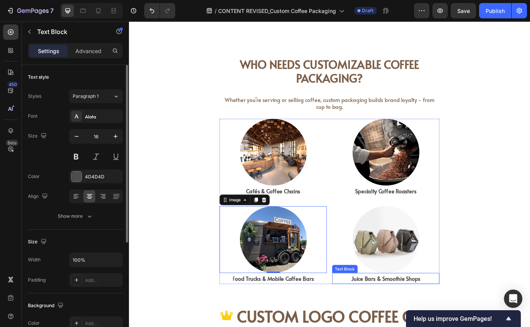
click at [421, 318] on strong "Juice Bars & Smoothie Shops" at bounding box center [422, 316] width 79 height 8
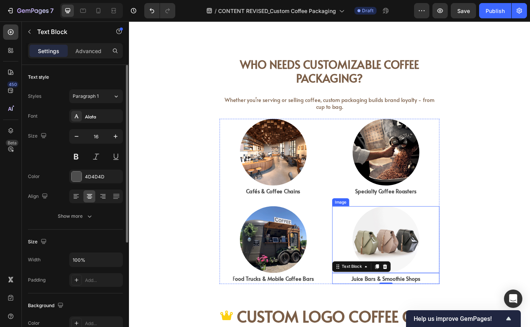
click at [415, 258] on img at bounding box center [423, 271] width 76 height 76
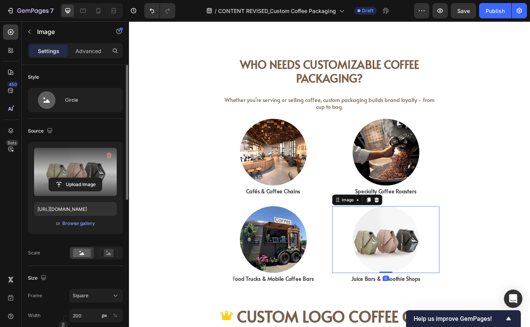
click at [73, 171] on label at bounding box center [75, 172] width 83 height 48
click at [73, 178] on input "file" at bounding box center [75, 184] width 53 height 13
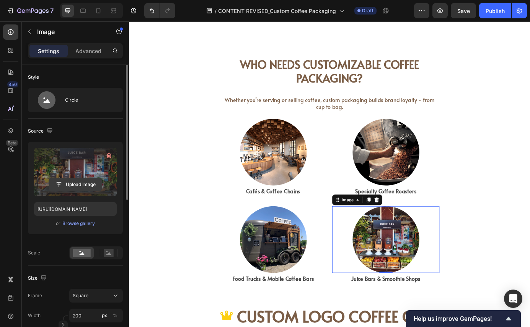
click at [73, 178] on button "Upload Image" at bounding box center [76, 185] width 54 height 14
click at [86, 188] on input "file" at bounding box center [75, 184] width 53 height 13
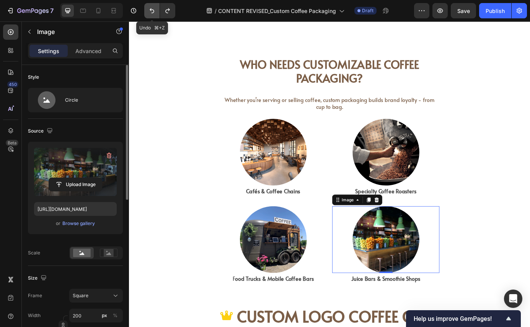
click at [152, 7] on icon "Undo/Redo" at bounding box center [152, 11] width 8 height 8
type input "https://cdn.shopify.com/s/files/1/0518/3825/5255/files/gempages_554882697223209…"
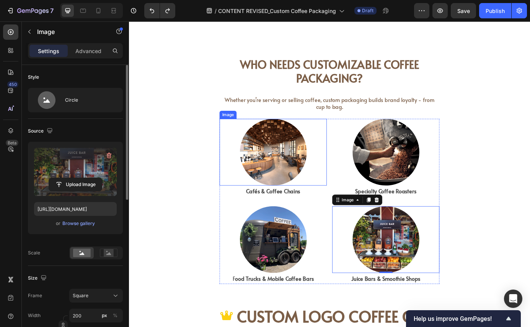
scroll to position [716, 0]
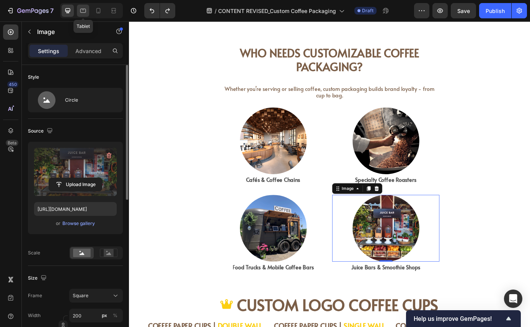
click at [85, 10] on icon at bounding box center [83, 11] width 6 height 4
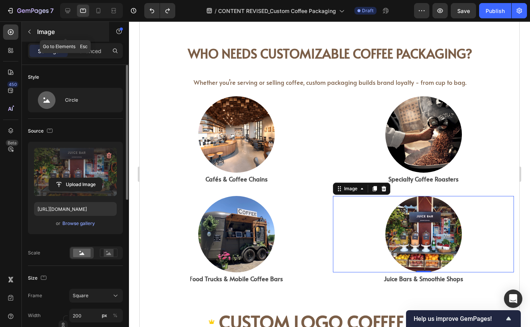
scroll to position [883, 0]
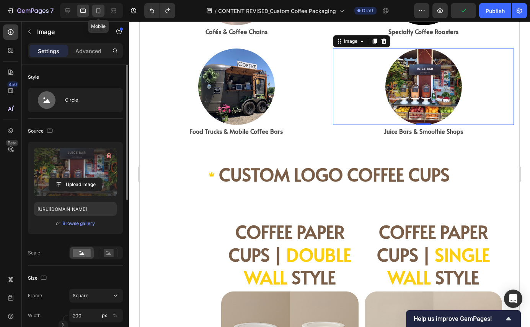
click at [99, 11] on icon at bounding box center [98, 11] width 8 height 8
type input "150"
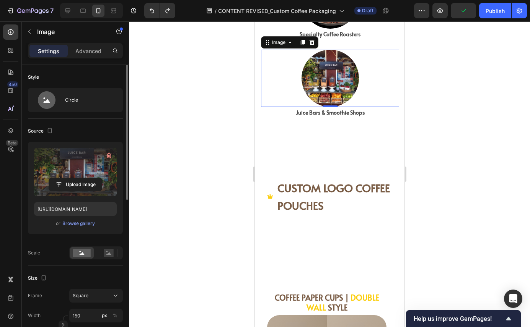
scroll to position [1215, 0]
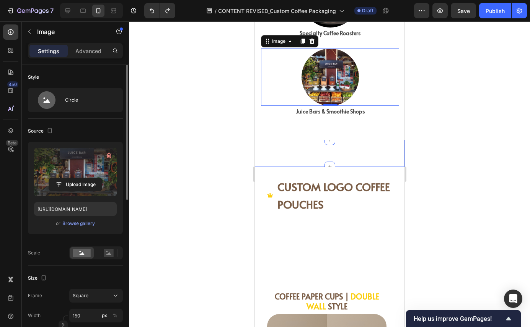
click at [298, 178] on p "CUSTOM LOGO COFFEE POUCHES" at bounding box center [334, 195] width 114 height 35
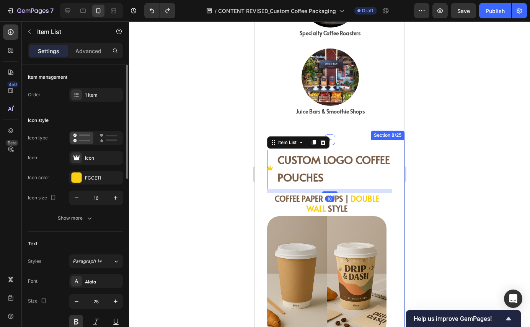
click at [232, 146] on div at bounding box center [329, 174] width 401 height 306
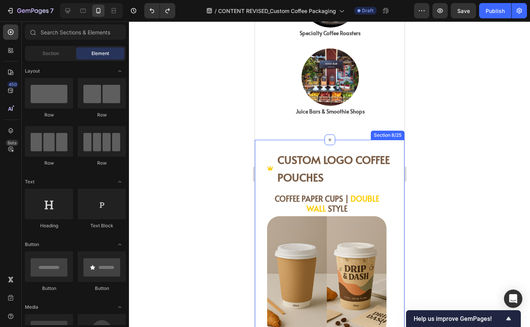
click at [205, 112] on div at bounding box center [329, 174] width 401 height 306
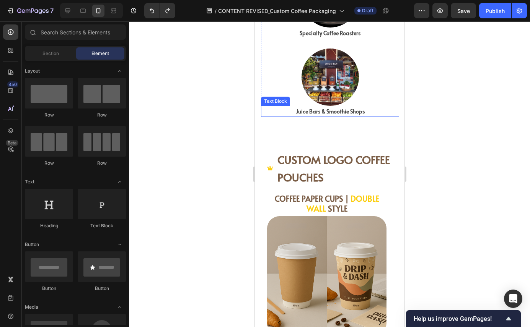
click at [451, 61] on div at bounding box center [329, 174] width 401 height 306
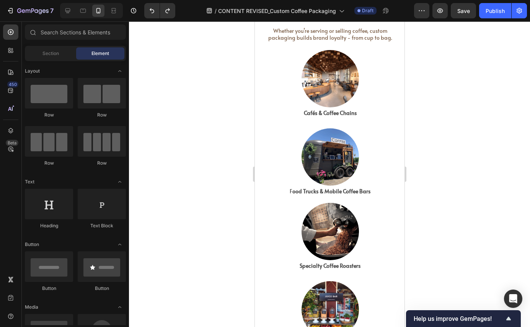
scroll to position [982, 0]
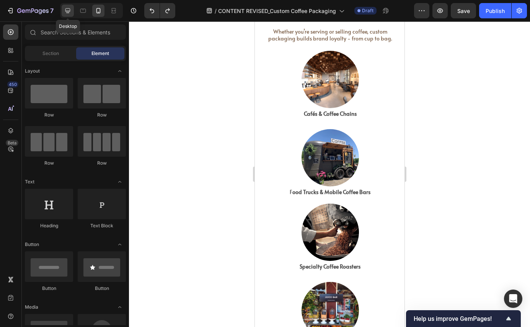
click at [63, 9] on div at bounding box center [68, 11] width 12 height 12
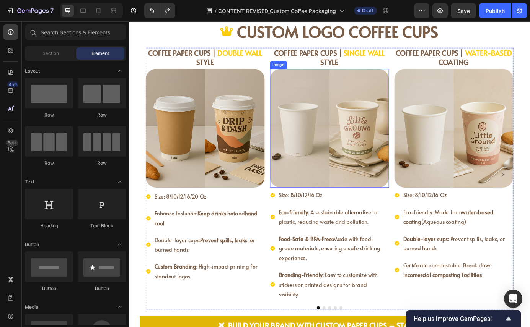
scroll to position [896, 0]
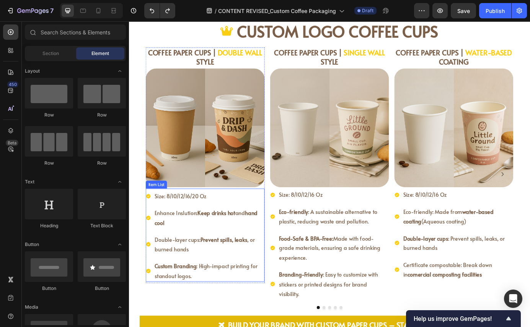
click at [148, 219] on icon at bounding box center [150, 221] width 5 height 5
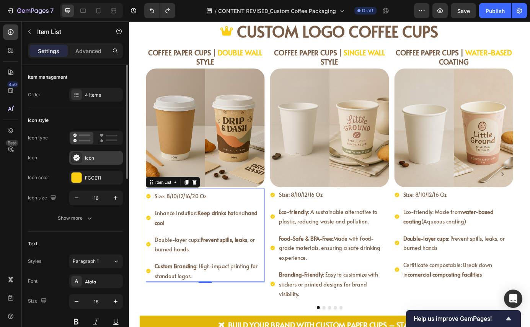
click at [78, 157] on icon at bounding box center [76, 157] width 7 height 7
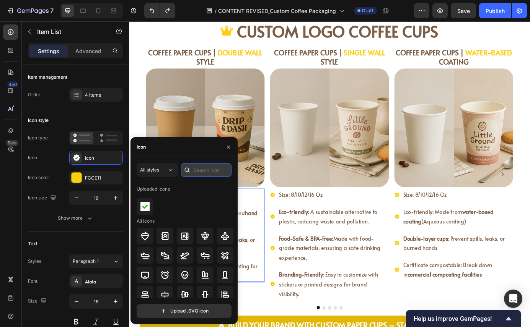
click at [203, 170] on input "text" at bounding box center [206, 170] width 50 height 14
type input "cup"
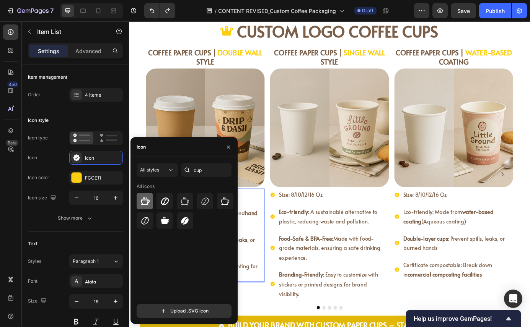
click at [143, 203] on icon at bounding box center [144, 201] width 9 height 9
click at [188, 203] on icon at bounding box center [184, 201] width 9 height 9
click at [229, 148] on icon "button" at bounding box center [228, 146] width 3 height 3
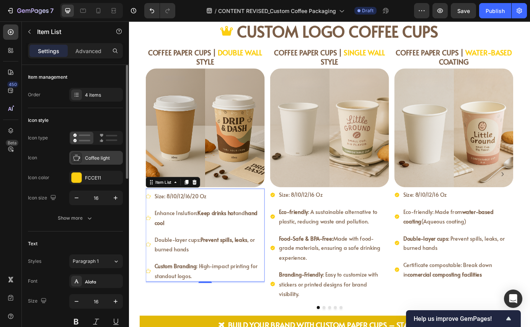
click at [82, 156] on div "Coffee light" at bounding box center [96, 158] width 54 height 14
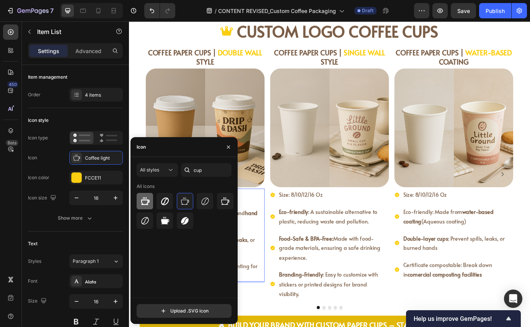
click at [145, 202] on icon at bounding box center [144, 201] width 9 height 9
click at [229, 148] on icon "button" at bounding box center [228, 147] width 6 height 6
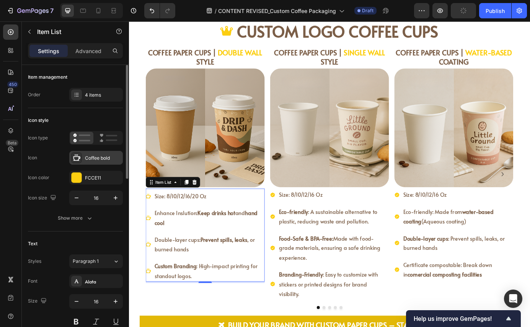
click at [83, 161] on div "Coffee bold" at bounding box center [96, 158] width 54 height 14
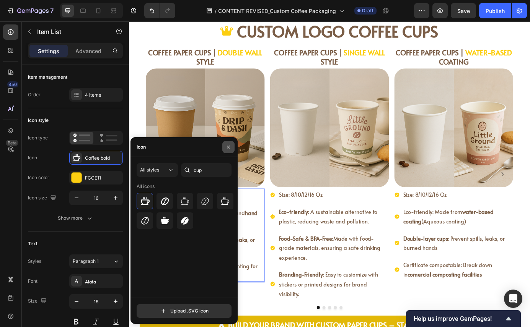
click at [229, 147] on icon "button" at bounding box center [228, 147] width 6 height 6
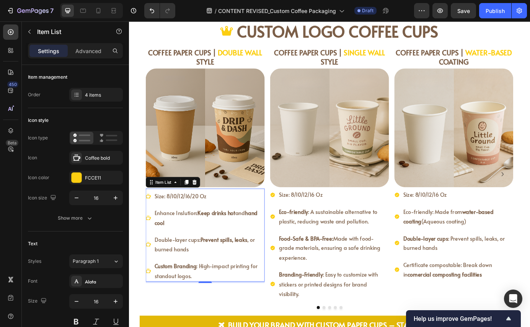
click at [205, 217] on span "Size: 8/10/12/16/20 Oz" at bounding box center [187, 221] width 59 height 8
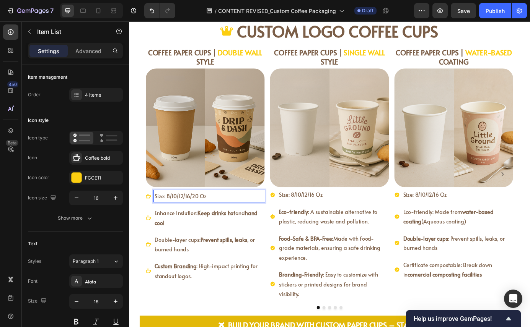
click at [247, 229] on div "Size: 8/10/12/16/20 Oz Enhance Inslution: Keep drinks hot and hand cool Double-…" at bounding box center [216, 267] width 136 height 105
click at [238, 223] on p "Size: 8/10/12/16/20 Oz" at bounding box center [220, 221] width 125 height 11
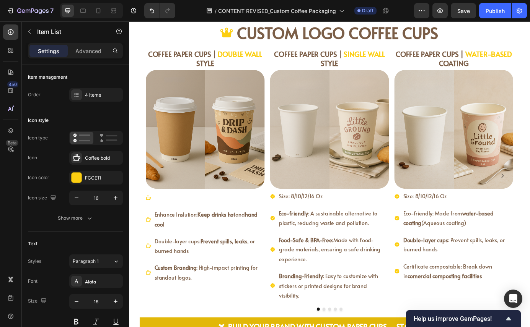
click at [149, 225] on icon at bounding box center [151, 223] width 6 height 5
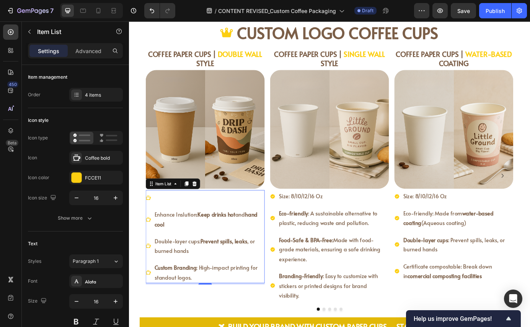
click at [148, 224] on icon at bounding box center [151, 224] width 6 height 6
click at [183, 229] on p "Rich Text Editor. Editing area: main" at bounding box center [220, 223] width 125 height 11
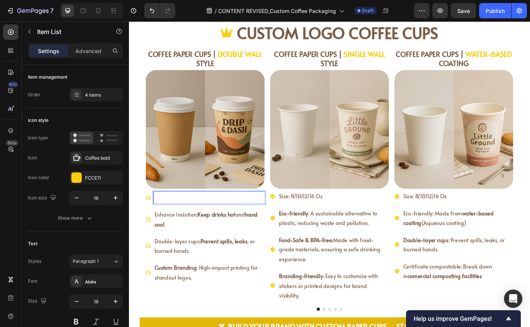
click at [176, 232] on div "Enhance Inslution: Keep drinks hot and hand cool Double-layer cups: Prevent spi…" at bounding box center [216, 269] width 136 height 105
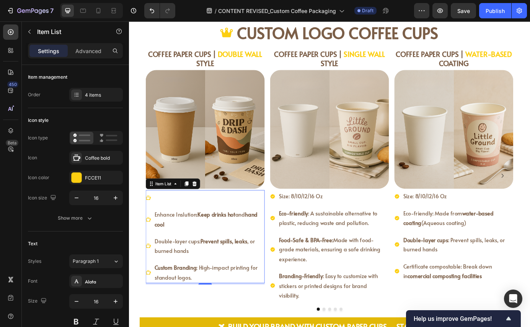
click at [170, 228] on p "Rich Text Editor. Editing area: main" at bounding box center [220, 223] width 125 height 11
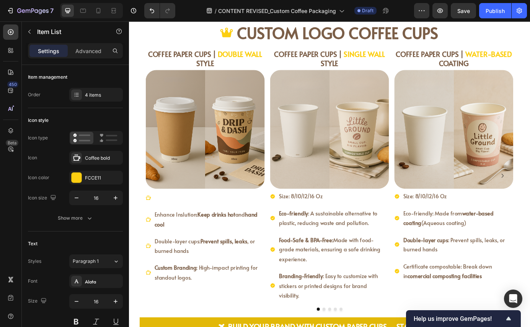
click at [148, 222] on icon at bounding box center [151, 224] width 6 height 6
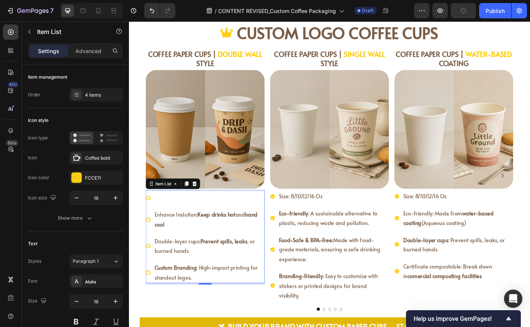
click at [149, 226] on icon at bounding box center [151, 224] width 6 height 6
click at [60, 47] on div "Settings" at bounding box center [48, 51] width 38 height 12
click at [109, 56] on div at bounding box center [116, 50] width 14 height 15
click at [89, 50] on p "Advanced" at bounding box center [88, 51] width 26 height 8
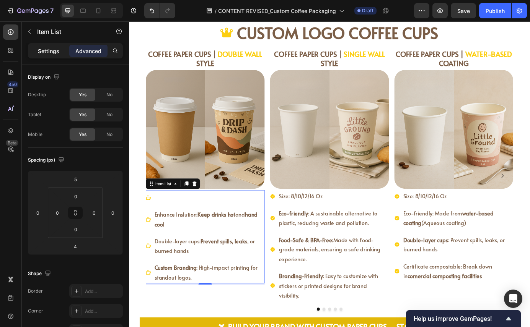
click at [49, 50] on p "Settings" at bounding box center [48, 51] width 21 height 8
type input "8"
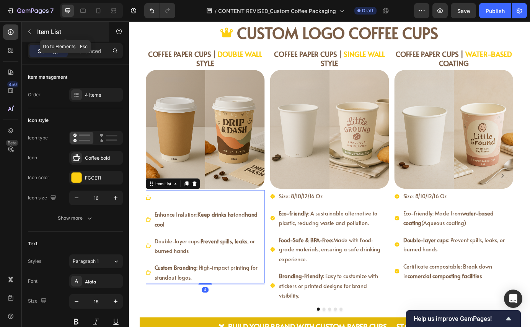
click at [29, 31] on icon "button" at bounding box center [29, 32] width 6 height 6
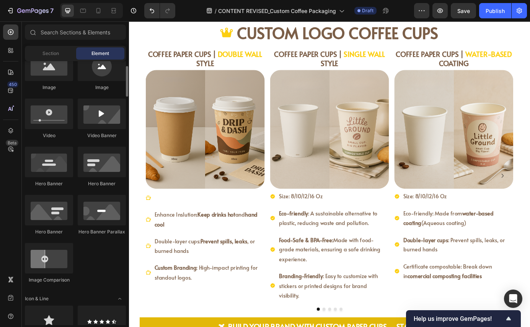
scroll to position [163, 0]
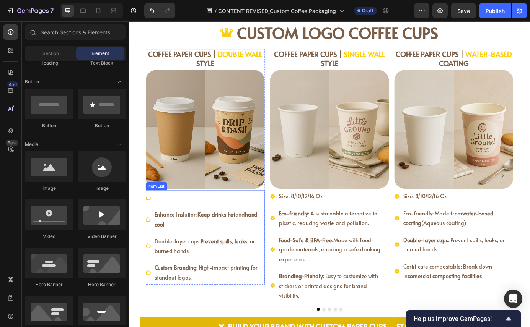
click at [150, 212] on div "Item List" at bounding box center [160, 210] width 24 height 9
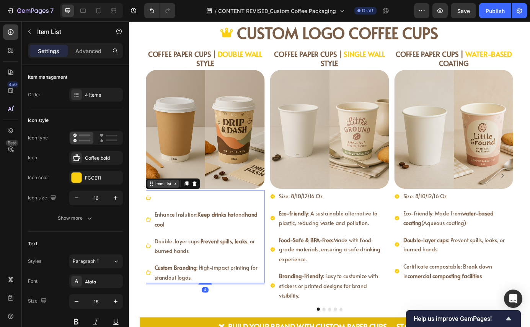
click at [158, 208] on div "Item List" at bounding box center [168, 207] width 21 height 7
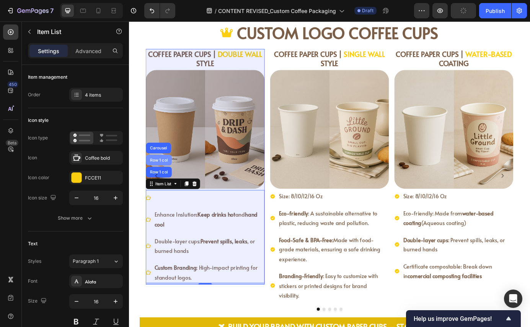
click at [162, 182] on div "Row 1 col" at bounding box center [162, 180] width 23 height 5
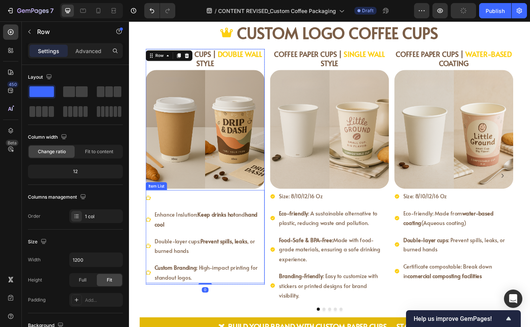
click at [163, 228] on p "Rich Text Editor. Editing area: main" at bounding box center [220, 223] width 125 height 11
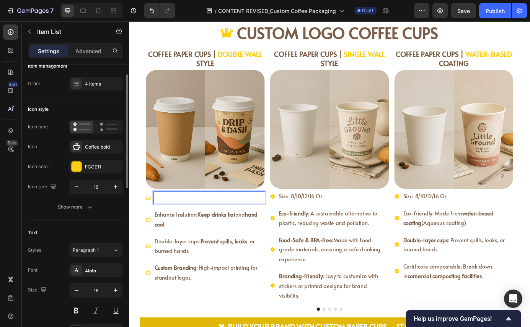
scroll to position [0, 0]
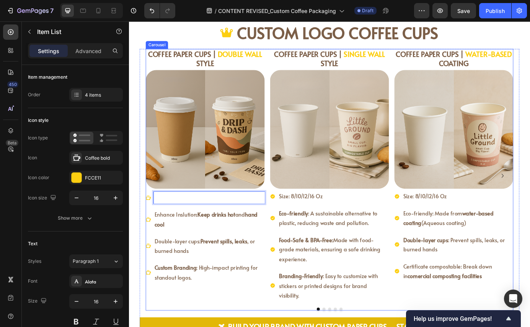
click at [172, 324] on div "COFFEE PAPER CUPS | DOUBLE WALL STYLE Heading Image Enhance Inslution: Keep dri…" at bounding box center [216, 198] width 136 height 291
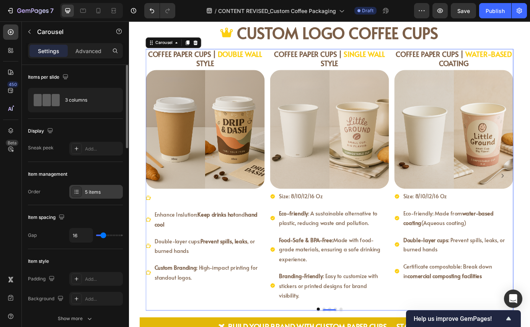
click at [100, 193] on div "5 items" at bounding box center [103, 192] width 36 height 7
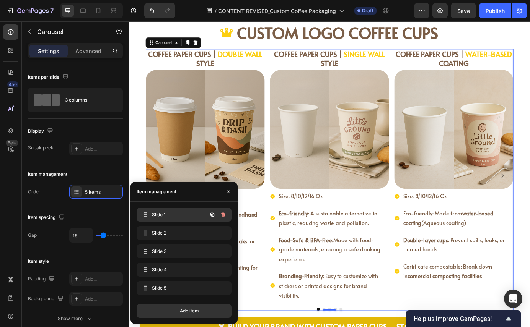
click at [159, 215] on span "Slide 1" at bounding box center [173, 214] width 43 height 7
click at [166, 232] on span "Slide 2" at bounding box center [178, 233] width 57 height 7
click at [174, 214] on span "Slide 1" at bounding box center [178, 214] width 57 height 7
click at [223, 215] on icon "button" at bounding box center [223, 215] width 6 height 6
click at [217, 216] on div "Delete" at bounding box center [218, 214] width 14 height 7
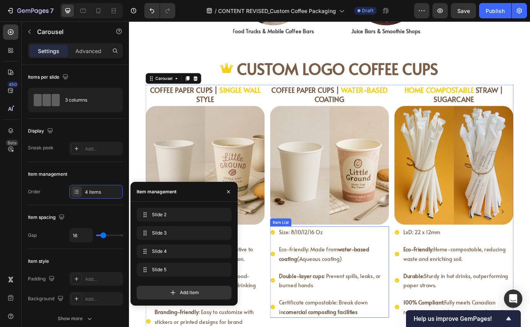
scroll to position [854, 0]
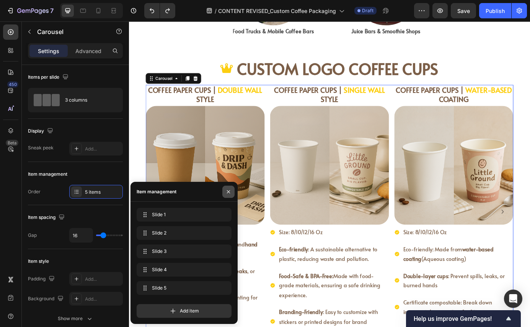
click at [226, 191] on icon "button" at bounding box center [228, 192] width 6 height 6
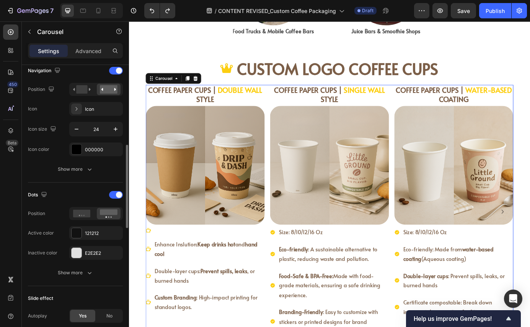
scroll to position [276, 0]
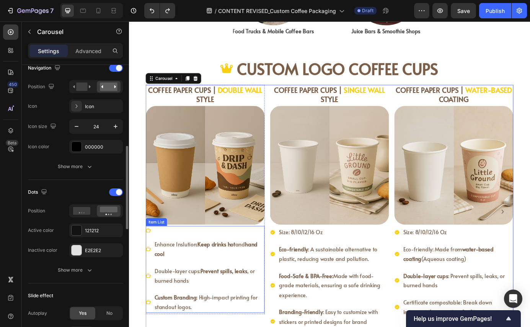
click at [160, 263] on div at bounding box center [216, 261] width 136 height 6
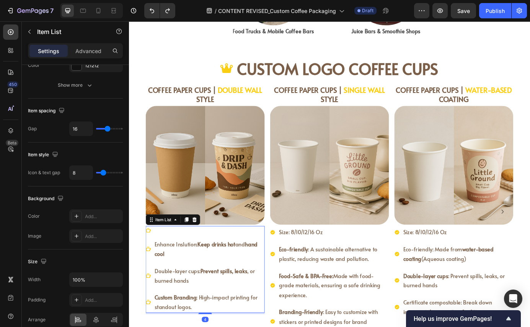
scroll to position [0, 0]
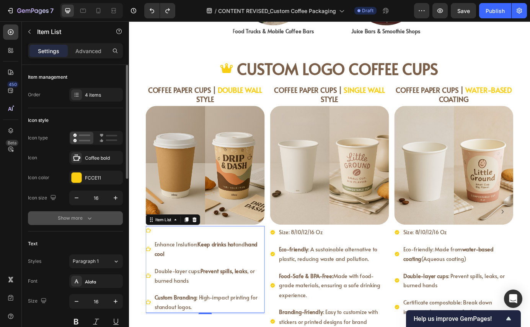
click at [78, 218] on div "Show more" at bounding box center [76, 219] width 36 height 8
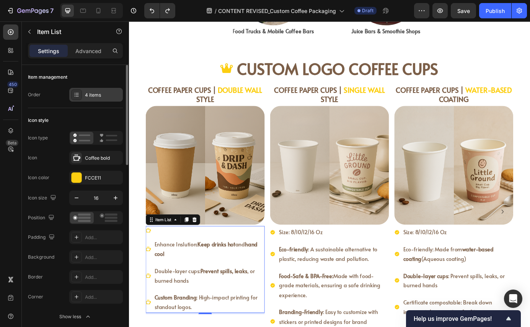
click at [102, 94] on div "4 items" at bounding box center [103, 95] width 36 height 7
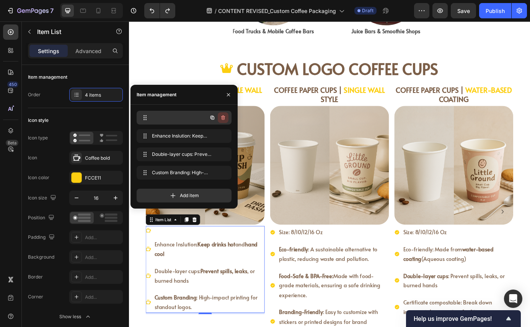
click at [225, 120] on icon "button" at bounding box center [223, 118] width 6 height 6
click at [220, 117] on div "Delete" at bounding box center [218, 117] width 14 height 7
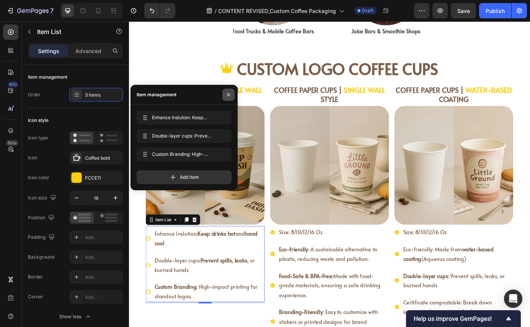
click at [229, 94] on icon "button" at bounding box center [228, 94] width 3 height 3
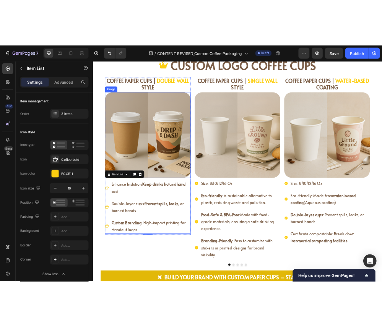
scroll to position [904, 0]
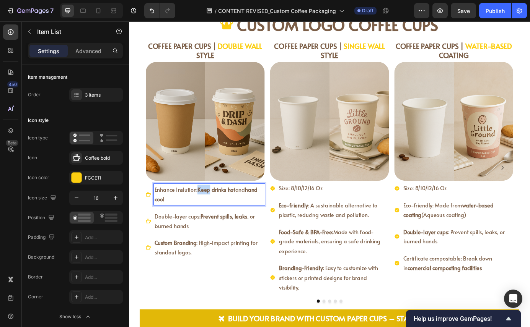
click at [205, 215] on span "Enhance Inslution: Keep drinks hot and hand cool" at bounding box center [217, 220] width 118 height 20
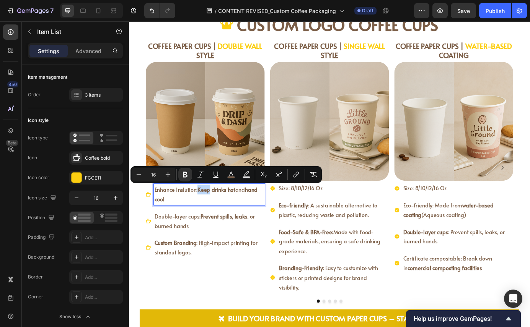
click at [207, 214] on strong "Keep drinks hot" at bounding box center [228, 214] width 43 height 8
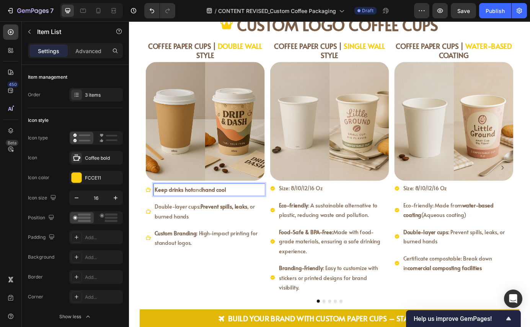
click at [229, 243] on p "Double-layer cups: Prevent spills, leaks , or burned hands" at bounding box center [220, 239] width 125 height 22
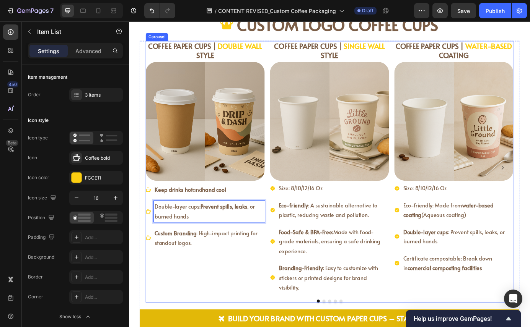
click at [226, 298] on div "COFFEE PAPER CUPS | DOUBLE WALL STYLE Heading Image Keep drinks hot and hand co…" at bounding box center [216, 189] width 136 height 291
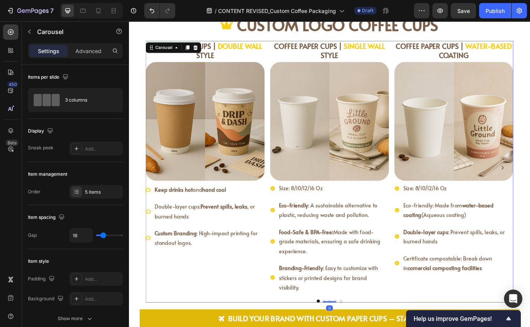
click at [210, 269] on p "Custom Branding : High-impact printing for standout logos." at bounding box center [220, 270] width 125 height 22
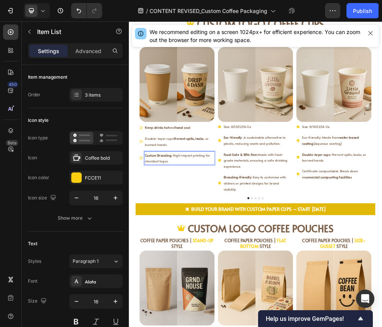
click at [195, 264] on strong "Custom Branding" at bounding box center [182, 264] width 48 height 8
click at [202, 275] on p "Custom Branding : High-impact printing for standout logos." at bounding box center [220, 270] width 125 height 22
click at [224, 241] on p "Double-layer cups: Prevent spills, leaks , or burned hands" at bounding box center [220, 239] width 125 height 22
drag, startPoint x: 209, startPoint y: 235, endPoint x: 154, endPoint y: 235, distance: 55.4
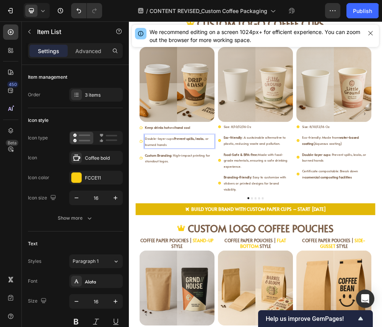
click at [154, 235] on div "Double-layer cups: Prevent spills, leaks , or burned hands" at bounding box center [216, 239] width 136 height 24
click at [205, 262] on p "Custom Branding : High-impact printing for standout logos." at bounding box center [220, 259] width 125 height 22
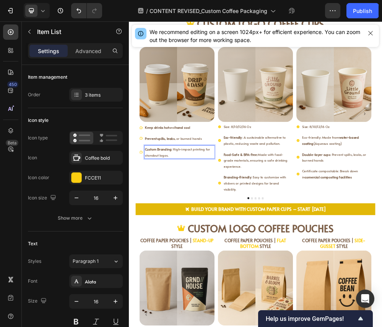
click at [205, 262] on p "Custom Branding : High-impact printing for standout logos." at bounding box center [220, 259] width 125 height 22
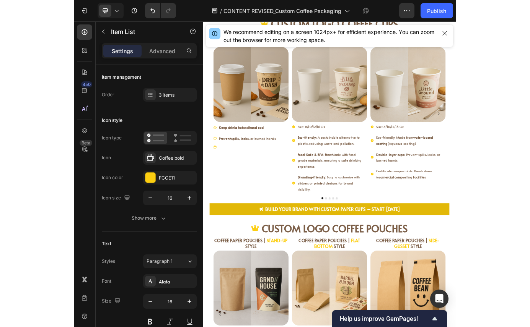
scroll to position [902, 0]
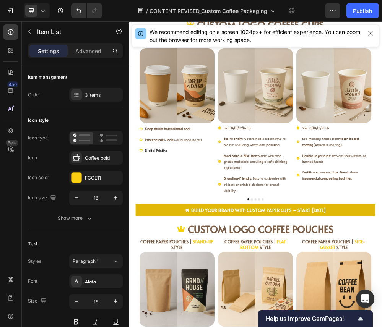
click at [166, 255] on p "Digital Printing" at bounding box center [209, 255] width 103 height 11
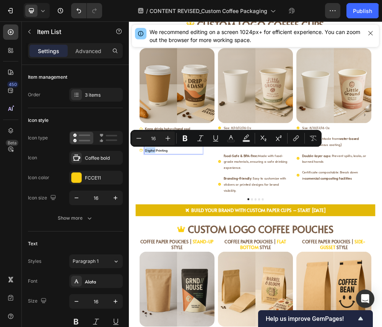
click at [158, 257] on p "Digital Printing" at bounding box center [209, 255] width 103 height 11
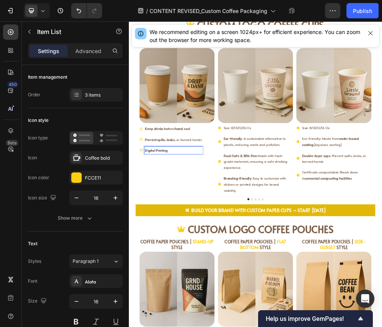
click at [226, 257] on p "Digital Printing" at bounding box center [209, 255] width 103 height 11
click at [244, 297] on div "COFFEE PAPER CUPS | DOUBLE WALL STYLE Heading Image Keep drinks hot and hand co…" at bounding box center [216, 191] width 136 height 291
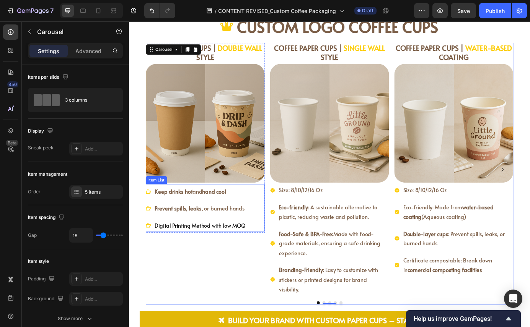
click at [171, 256] on p "Digital Printing Method with low MOQ" at bounding box center [210, 255] width 104 height 11
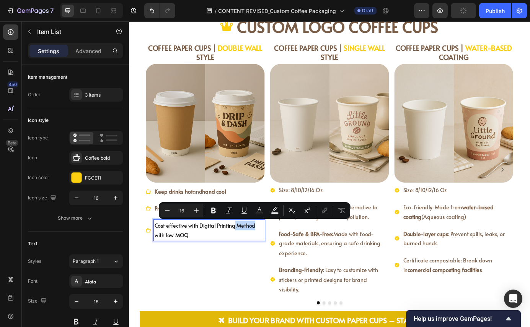
drag, startPoint x: 270, startPoint y: 254, endPoint x: 247, endPoint y: 253, distance: 23.8
click at [247, 253] on p "Cost effective with Digital Printing Method with low MOQ" at bounding box center [220, 261] width 125 height 22
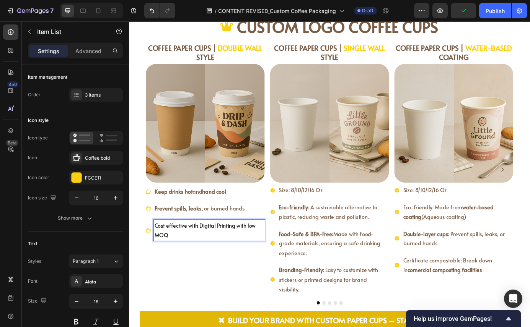
click at [195, 255] on p "Cost effective with Digital Printing with low MOQ" at bounding box center [220, 261] width 125 height 22
click at [209, 256] on p "Cost effective for loMOQwith Digital Printing with low MOQ" at bounding box center [220, 261] width 125 height 22
click at [228, 255] on p "Cost effective for low MOQwith Digital Printing with low MOQ" at bounding box center [220, 261] width 125 height 22
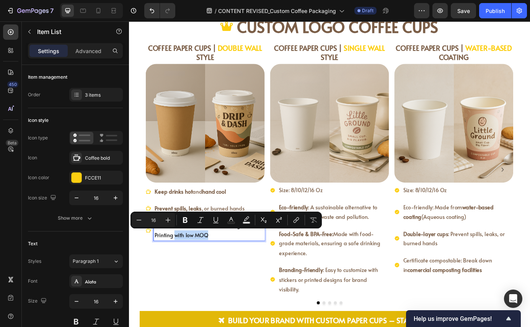
drag, startPoint x: 228, startPoint y: 270, endPoint x: 177, endPoint y: 265, distance: 51.6
click at [177, 265] on p "Cost effective for low MOQ with Digital Printing with low MOQ" at bounding box center [220, 261] width 125 height 22
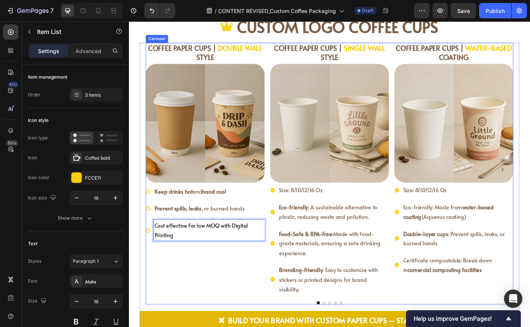
click at [257, 290] on div "COFFEE PAPER CUPS | DOUBLE WALL STYLE Heading Image Keep drinks hot and hand co…" at bounding box center [216, 191] width 136 height 291
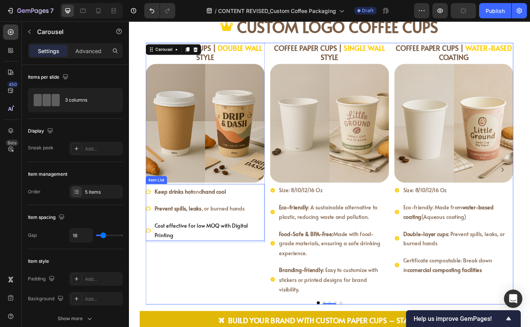
click at [191, 257] on p "Cost effective for low MOQ with Digital Printing" at bounding box center [220, 261] width 125 height 22
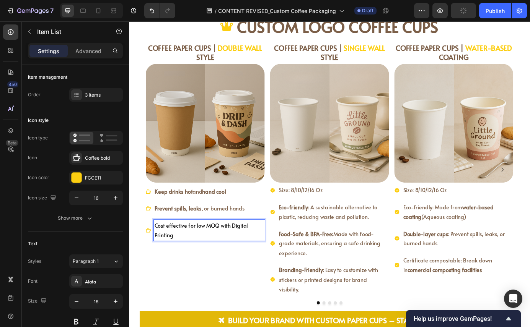
click at [191, 257] on p "Cost effective for low MOQ with Digital Printing" at bounding box center [220, 261] width 125 height 22
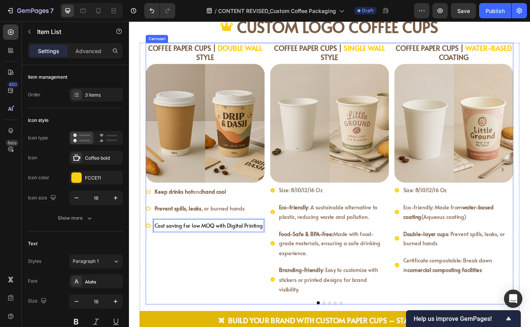
click at [213, 305] on div "COFFEE PAPER CUPS | DOUBLE WALL STYLE Heading Image Keep drinks hot and hand co…" at bounding box center [216, 191] width 136 height 291
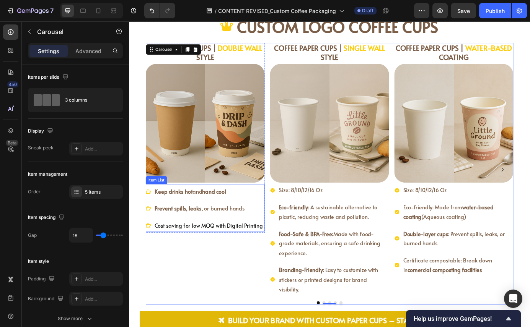
click at [210, 236] on span "Prevent spills, leaks , or burned hands" at bounding box center [209, 235] width 103 height 8
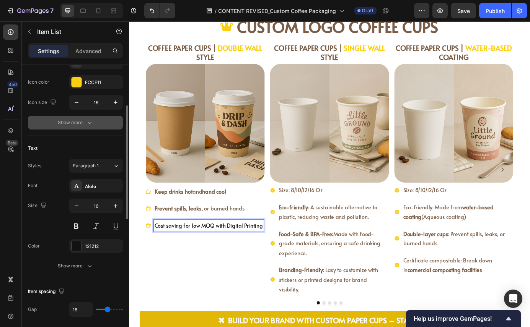
scroll to position [97, 0]
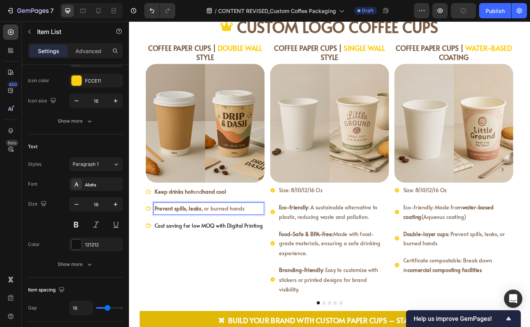
click at [183, 234] on strong "Prevent spills, leaks" at bounding box center [185, 235] width 54 height 8
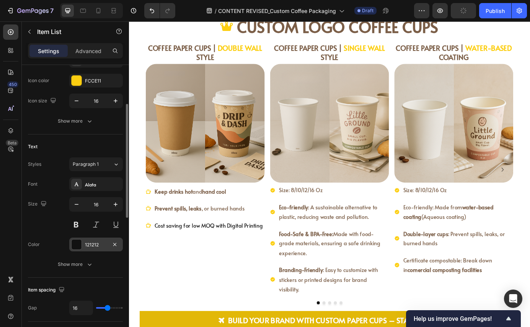
click at [88, 245] on div "121212" at bounding box center [96, 245] width 22 height 7
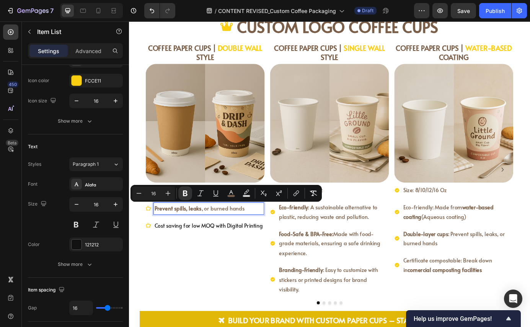
click at [245, 250] on p "Cost saving for low MOQ with Digital Printing" at bounding box center [220, 255] width 124 height 11
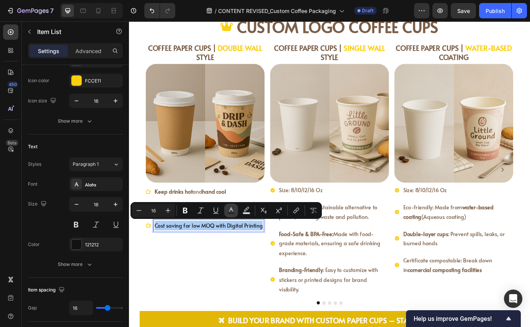
click at [234, 209] on icon "Editor contextual toolbar" at bounding box center [231, 211] width 8 height 8
type input "121212"
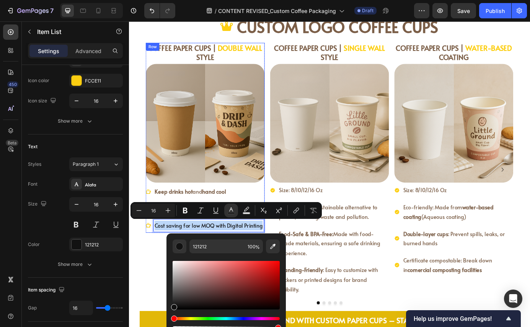
click at [163, 269] on div "COFFEE PAPER CUPS | DOUBLE WALL STYLE Heading Image Keep drinks hot and hand co…" at bounding box center [216, 191] width 136 height 291
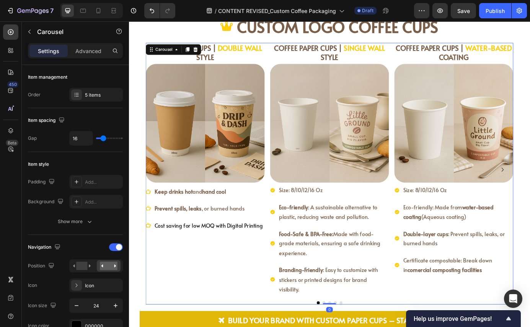
scroll to position [0, 0]
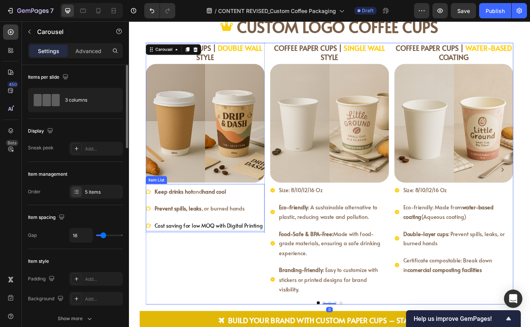
click at [186, 234] on strong "Prevent spills, leaks" at bounding box center [185, 235] width 54 height 8
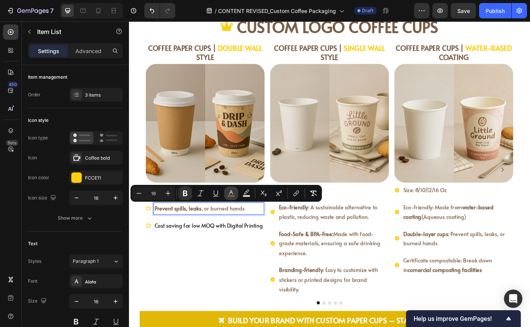
click at [232, 192] on icon "Editor contextual toolbar" at bounding box center [231, 192] width 4 height 4
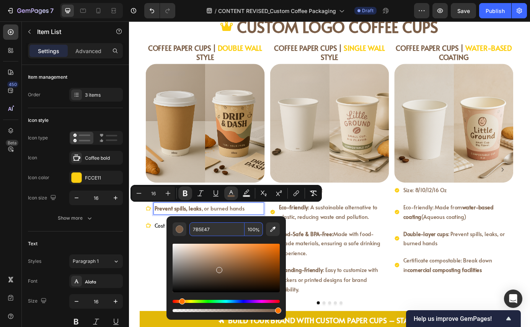
click at [214, 228] on input "7B5E47" at bounding box center [216, 230] width 55 height 14
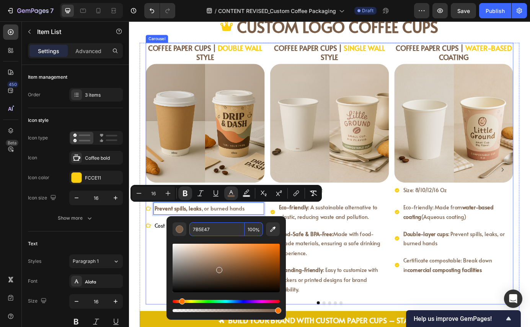
click at [160, 294] on div "COFFEE PAPER CUPS | DOUBLE WALL STYLE Heading Image Keep drinks hot and hand co…" at bounding box center [216, 191] width 136 height 291
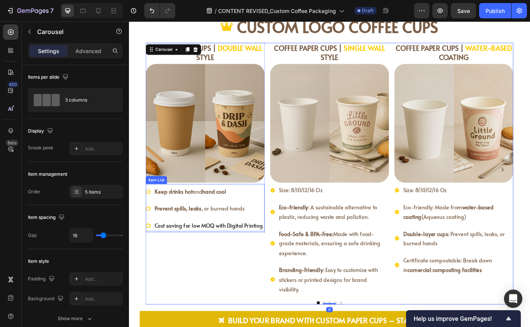
click at [185, 260] on p "Cost saving for low MOQ with Digital Printing" at bounding box center [220, 255] width 124 height 11
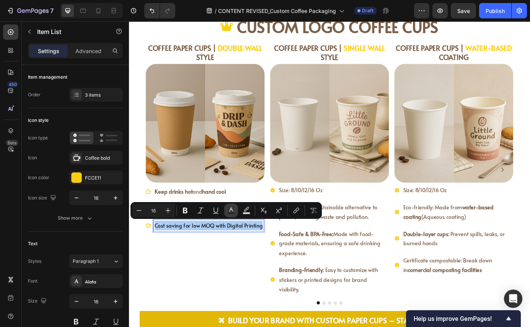
click at [232, 209] on icon "Editor contextual toolbar" at bounding box center [231, 211] width 8 height 8
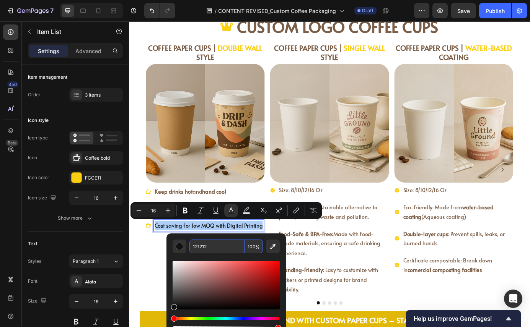
click at [221, 244] on input "121212" at bounding box center [216, 247] width 55 height 14
paste input "7B5E47"
type input "7B5E47"
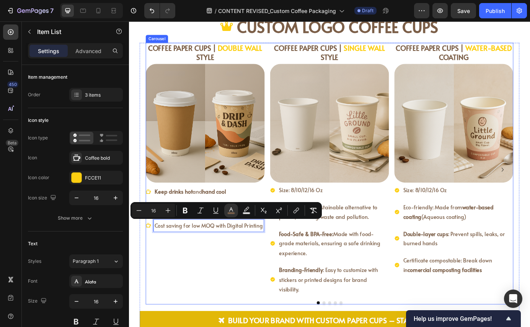
click at [221, 304] on div "COFFEE PAPER CUPS | DOUBLE WALL STYLE Heading Image Keep drinks hot and hand co…" at bounding box center [216, 191] width 136 height 291
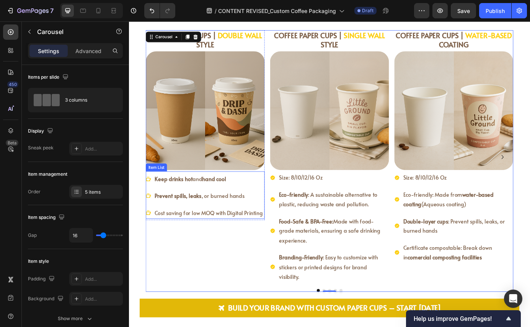
scroll to position [916, 0]
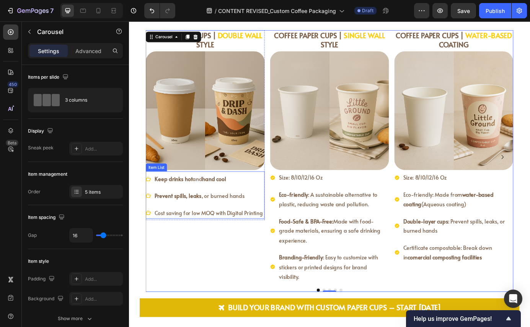
click at [200, 239] on span "Cost saving for low MOQ with Digital Printing" at bounding box center [220, 240] width 124 height 8
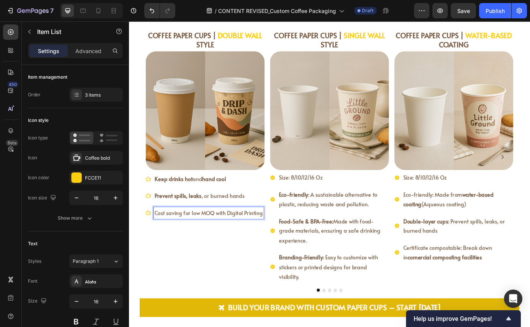
click at [232, 240] on span "Cost saving for low MOQ with Digital Printing" at bounding box center [220, 240] width 124 height 8
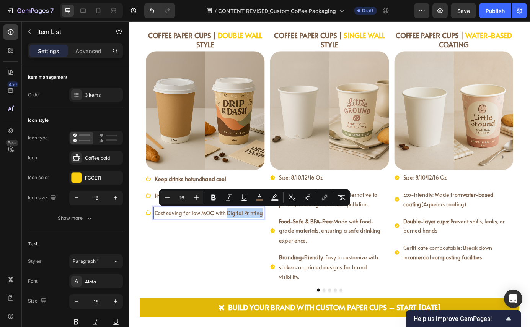
drag, startPoint x: 240, startPoint y: 241, endPoint x: 279, endPoint y: 246, distance: 39.7
click at [279, 246] on div "Cost saving for low MOQ with Digital Printing" at bounding box center [220, 240] width 126 height 13
click at [240, 282] on div "COFFEE PAPER CUPS | DOUBLE WALL STYLE Heading Image Keep drinks hot and hand co…" at bounding box center [216, 176] width 136 height 291
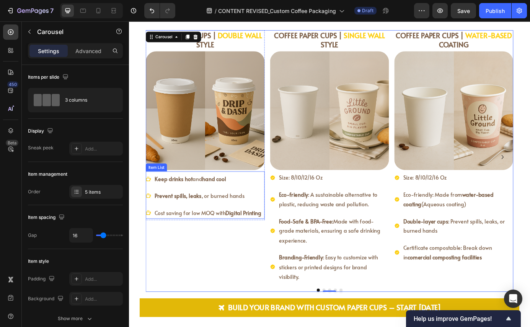
click at [197, 224] on strong "Prevent spills, leaks" at bounding box center [185, 221] width 54 height 8
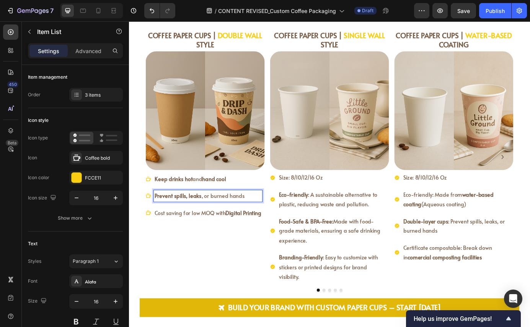
click at [203, 222] on strong "Prevent spills, leaks" at bounding box center [185, 221] width 54 height 8
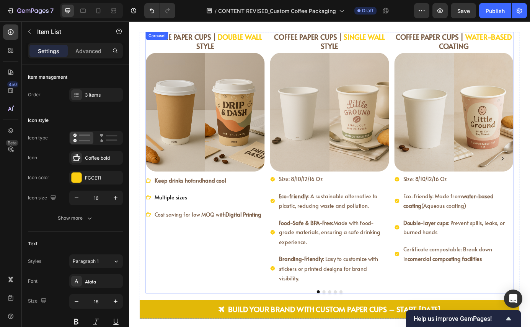
click at [194, 289] on div "COFFEE PAPER CUPS | DOUBLE WALL STYLE Heading Image Keep drinks hot and hand co…" at bounding box center [216, 178] width 136 height 291
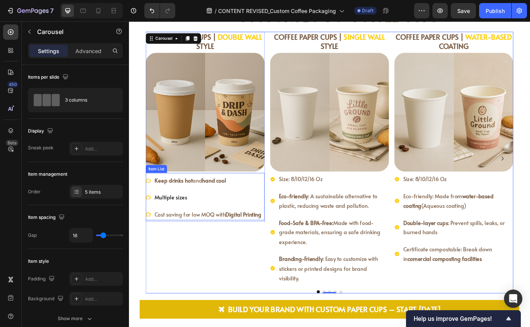
click at [205, 223] on p "Multiple sizes" at bounding box center [219, 223] width 122 height 11
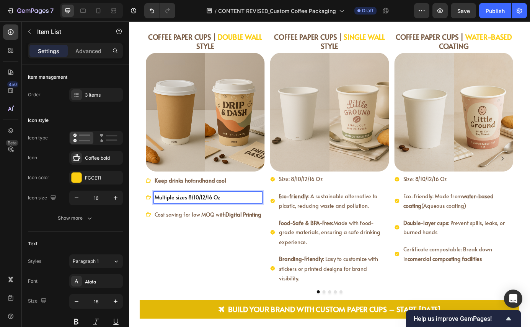
drag, startPoint x: 205, startPoint y: 223, endPoint x: 221, endPoint y: 223, distance: 16.4
click at [221, 223] on p "Multiple sizes 8/10/12/16 Oz" at bounding box center [219, 223] width 122 height 11
drag, startPoint x: 195, startPoint y: 224, endPoint x: 237, endPoint y: 224, distance: 42.4
click at [238, 225] on p "Multiple sizes 8/10/12/16 Oz" at bounding box center [219, 223] width 122 height 11
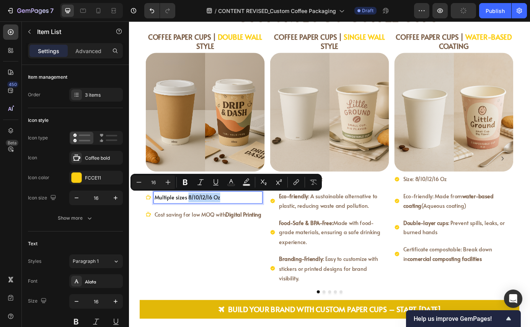
click at [237, 234] on div "Keep drinks hot and hand cool Multiple sizes 8/10/12/16 Oz Cost saving for low …" at bounding box center [214, 223] width 133 height 52
click at [229, 183] on icon "Editor contextual toolbar" at bounding box center [231, 183] width 8 height 8
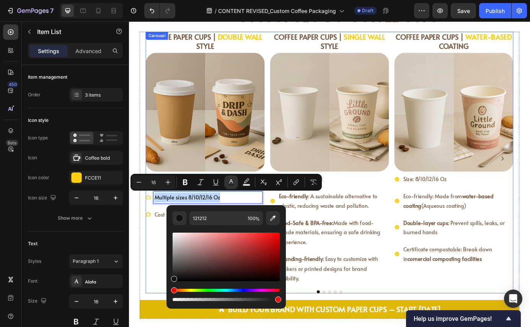
click at [151, 268] on div "COFFEE PAPER CUPS | DOUBLE WALL STYLE Heading Image Keep drinks hot and hand co…" at bounding box center [216, 178] width 136 height 291
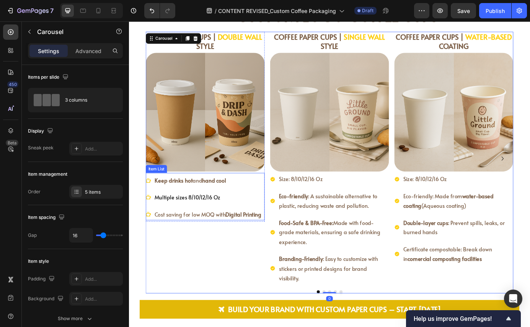
click at [173, 245] on span "Cost saving for low MOQ with Digital Printing" at bounding box center [219, 242] width 122 height 8
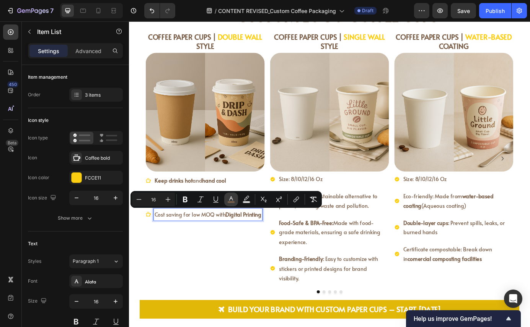
click at [232, 202] on rect "Editor contextual toolbar" at bounding box center [231, 203] width 7 height 2
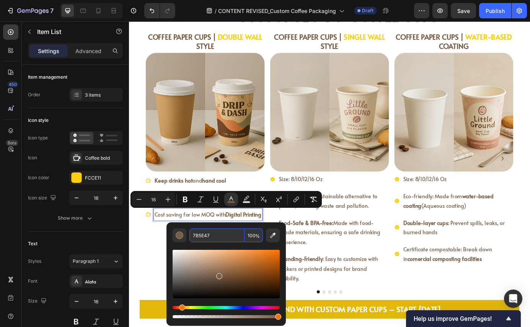
click at [228, 233] on input "7B5E47" at bounding box center [216, 236] width 55 height 14
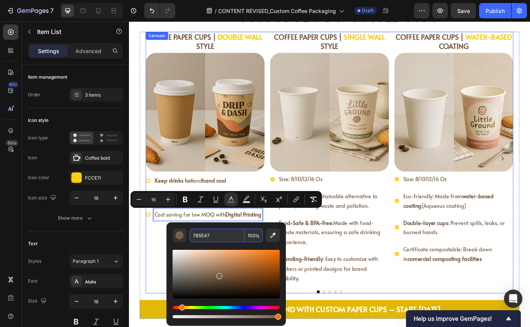
click at [167, 297] on div "COFFEE PAPER CUPS | DOUBLE WALL STYLE Heading Image Keep drinks hot and hand co…" at bounding box center [216, 178] width 136 height 291
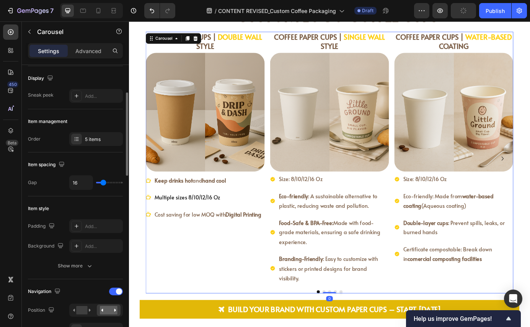
scroll to position [79, 0]
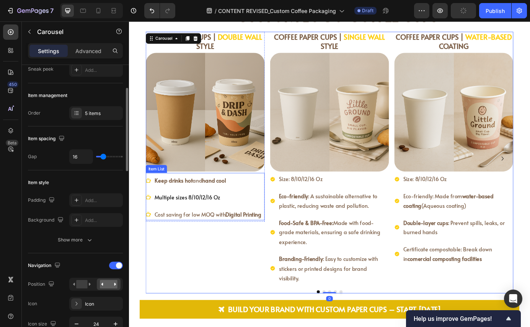
click at [184, 219] on p "Multiple sizes 8/10/12/16 Oz" at bounding box center [219, 223] width 122 height 11
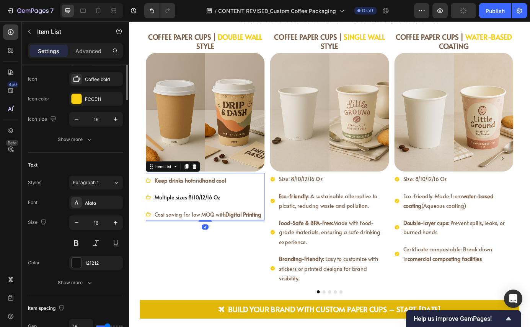
scroll to position [0, 0]
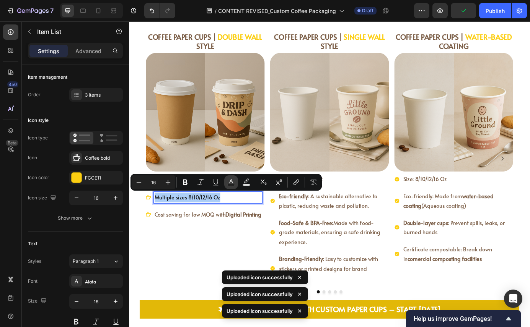
click at [231, 182] on icon "Editor contextual toolbar" at bounding box center [231, 183] width 8 height 8
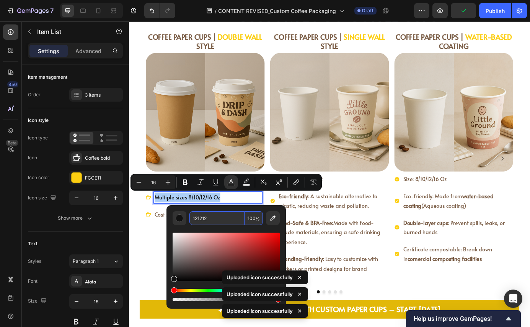
click at [219, 217] on input "121212" at bounding box center [216, 218] width 55 height 14
paste input "7B5E47"
type input "7B5E47"
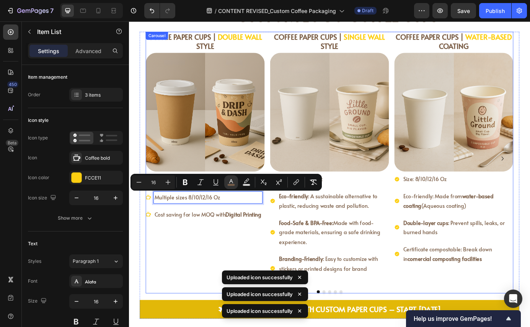
click at [202, 280] on div "COFFEE PAPER CUPS | DOUBLE WALL STYLE Heading Image Keep drinks hot and hand co…" at bounding box center [216, 178] width 136 height 291
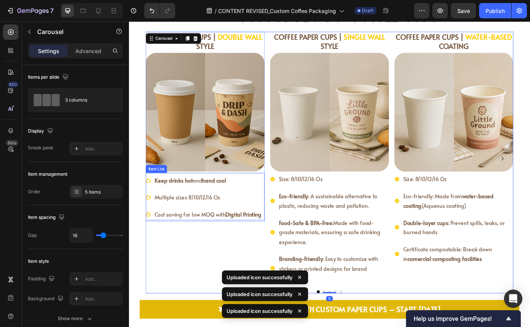
click at [195, 224] on span "Multiple sizes 8/10/12/16 Oz" at bounding box center [195, 223] width 75 height 8
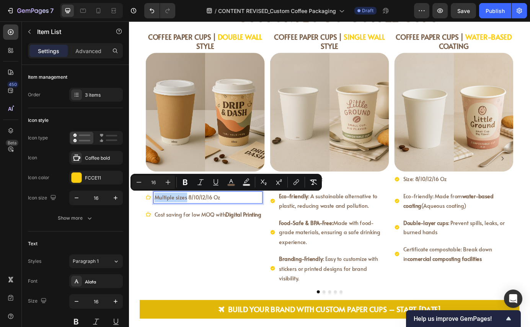
drag, startPoint x: 192, startPoint y: 224, endPoint x: 153, endPoint y: 223, distance: 39.0
click at [153, 223] on div "Multiple sizes 8/10/12/16 Oz" at bounding box center [214, 222] width 133 height 13
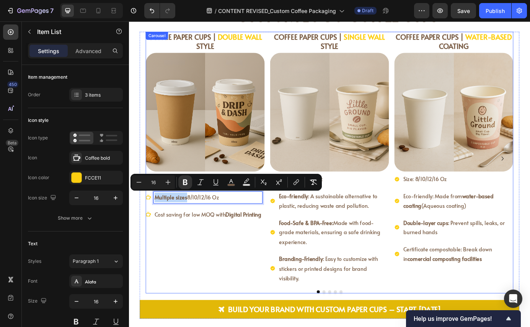
click at [208, 268] on div "COFFEE PAPER CUPS | DOUBLE WALL STYLE Heading Image Keep drinks hot and hand co…" at bounding box center [216, 178] width 136 height 291
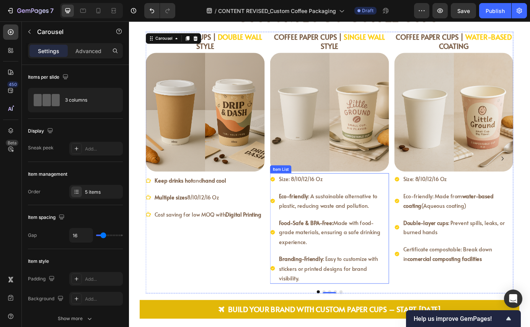
click at [291, 202] on icon at bounding box center [293, 202] width 6 height 6
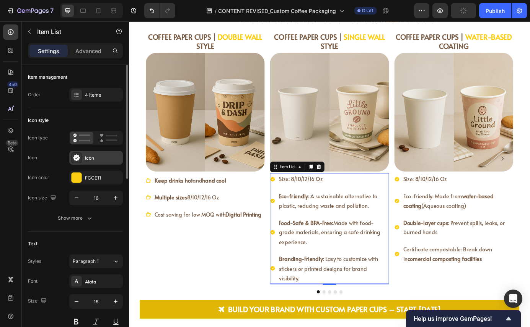
click at [86, 160] on div "Icon" at bounding box center [103, 158] width 36 height 7
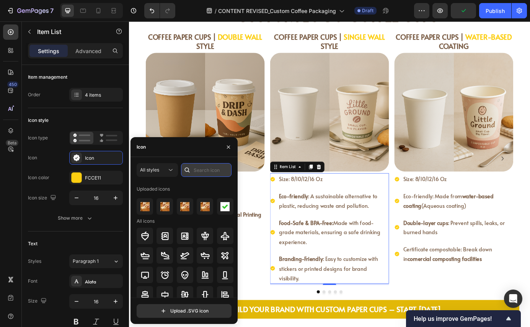
click at [208, 171] on input "text" at bounding box center [206, 170] width 50 height 14
type input "cup"
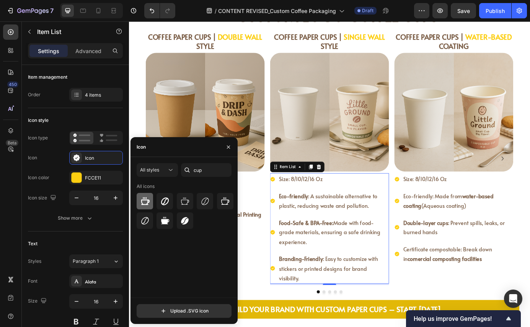
click at [144, 207] on div at bounding box center [145, 201] width 16 height 16
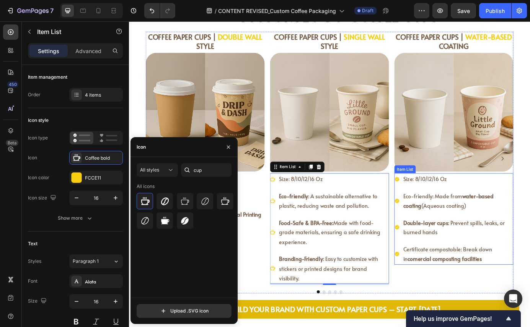
click at [433, 203] on icon at bounding box center [435, 202] width 5 height 5
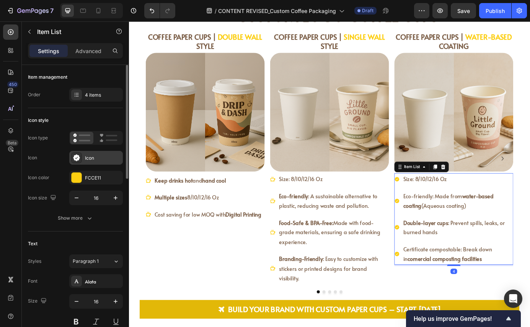
click at [90, 158] on div "Icon" at bounding box center [103, 158] width 36 height 7
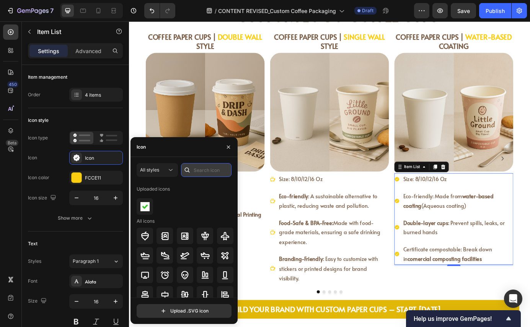
click at [203, 170] on input "text" at bounding box center [206, 170] width 50 height 14
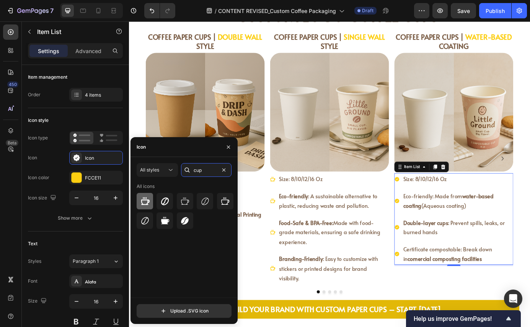
type input "cup"
click at [146, 205] on icon at bounding box center [144, 201] width 9 height 9
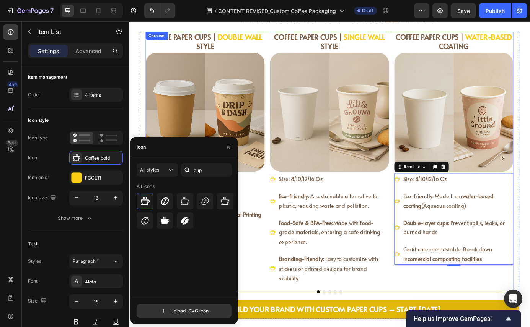
click at [269, 284] on div "COFFEE PAPER CUPS | DOUBLE WALL STYLE Heading Image Keep drinks hot and hand co…" at bounding box center [216, 178] width 136 height 291
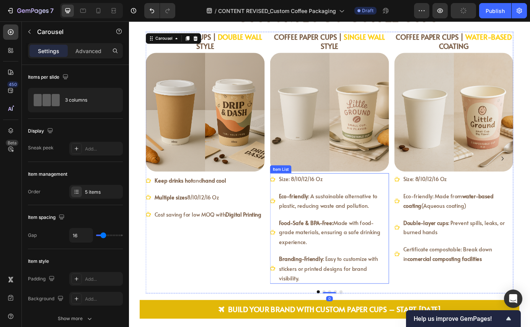
click at [291, 213] on div "Size: 8/10/12/16 Oz Eco-friendly : A sustainable alternative to plastic, reduci…" at bounding box center [358, 258] width 136 height 127
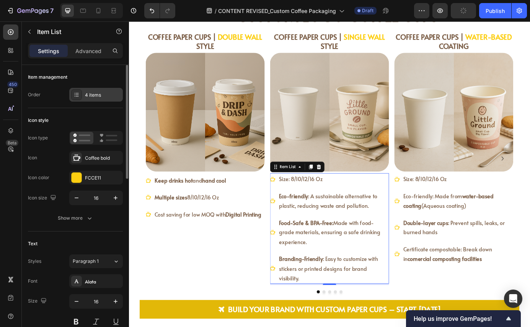
click at [93, 95] on div "4 items" at bounding box center [103, 95] width 36 height 7
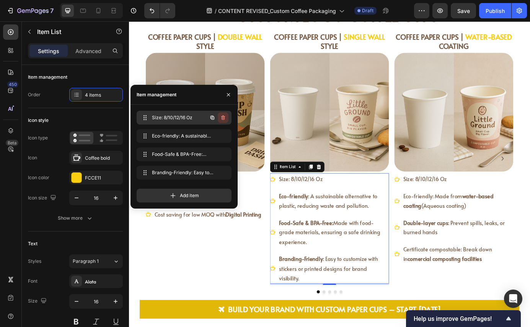
click at [222, 118] on icon "button" at bounding box center [222, 118] width 0 height 2
click at [222, 118] on div "Delete" at bounding box center [218, 117] width 14 height 7
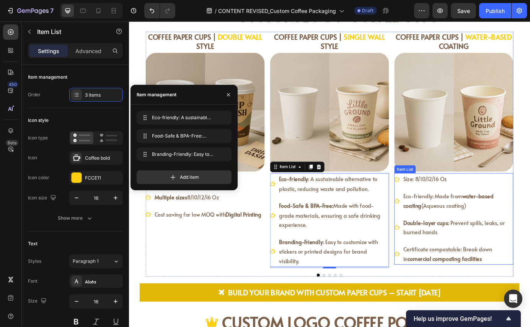
click at [433, 213] on div "Size: 8/10/12/16 Oz Eco-friendly: Made from water-based coating (Aqueous coatin…" at bounding box center [500, 247] width 136 height 105
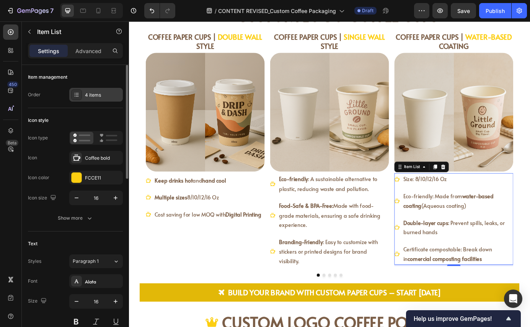
click at [110, 92] on div "4 items" at bounding box center [103, 95] width 36 height 7
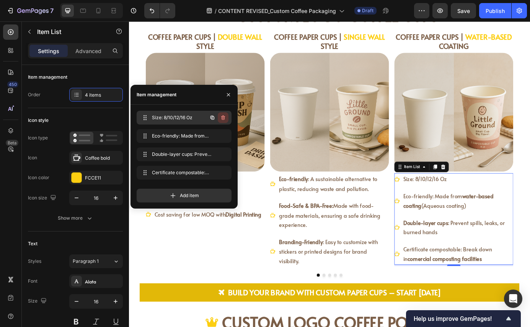
click at [224, 119] on icon "button" at bounding box center [223, 118] width 6 height 6
click at [218, 117] on div "Delete" at bounding box center [218, 117] width 14 height 7
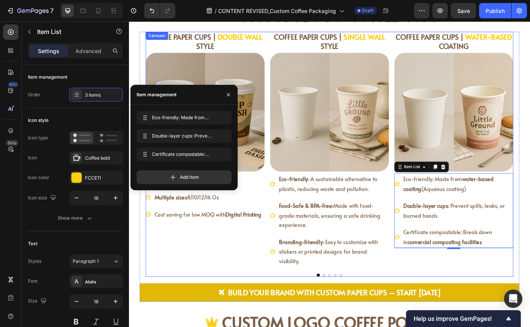
click at [350, 311] on button "Dot" at bounding box center [351, 312] width 3 height 3
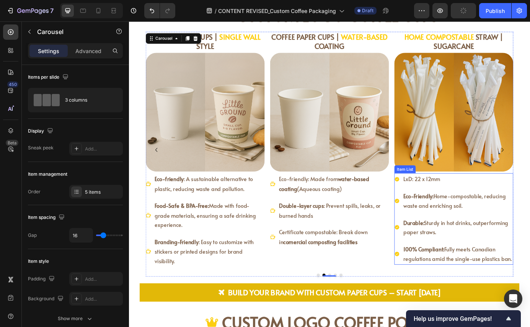
click at [433, 204] on icon at bounding box center [435, 202] width 5 height 5
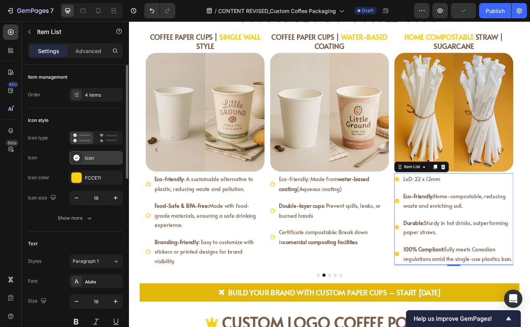
click at [93, 155] on div "Icon" at bounding box center [103, 158] width 36 height 7
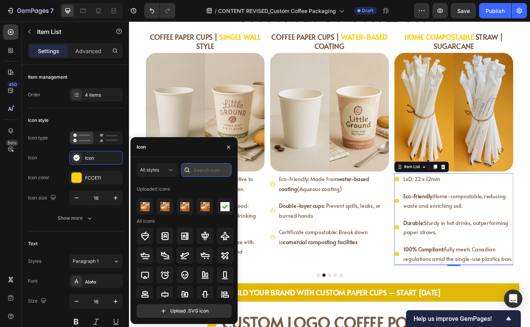
click at [217, 171] on input "text" at bounding box center [206, 170] width 50 height 14
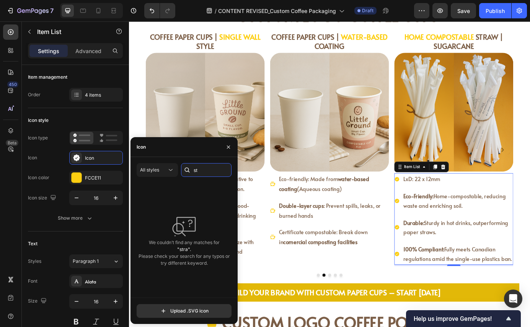
type input "s"
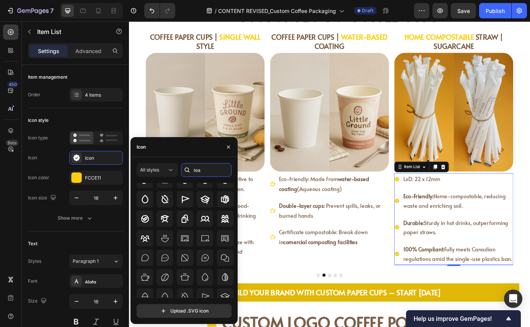
scroll to position [84, 0]
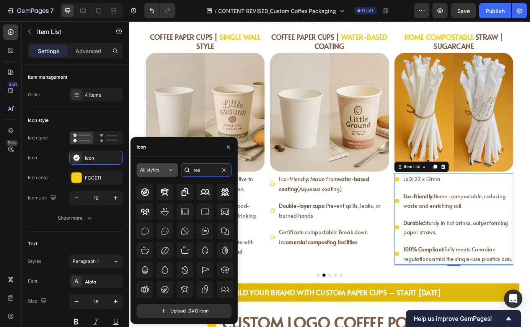
drag, startPoint x: 206, startPoint y: 173, endPoint x: 168, endPoint y: 173, distance: 38.6
click at [167, 173] on div "All styles tea" at bounding box center [184, 170] width 95 height 14
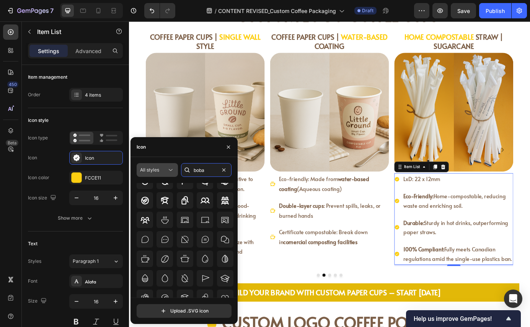
scroll to position [0, 0]
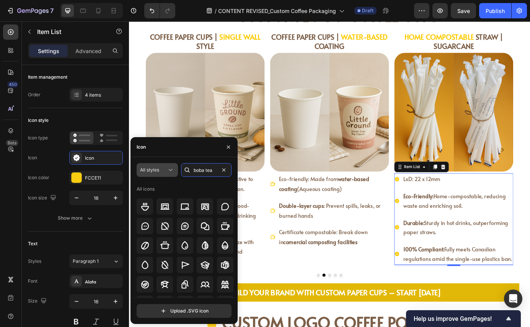
type input "boba tea"
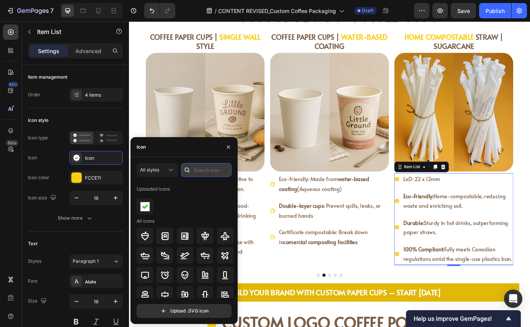
click at [203, 169] on input "text" at bounding box center [206, 170] width 50 height 14
type input "cup"
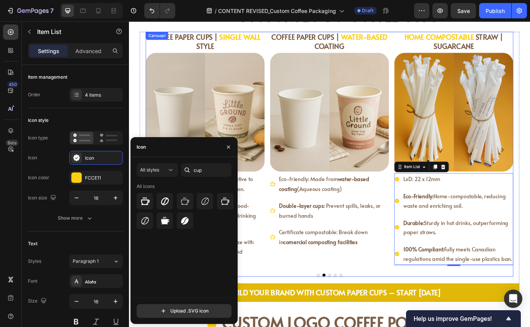
click at [357, 311] on button "Dot" at bounding box center [358, 312] width 3 height 3
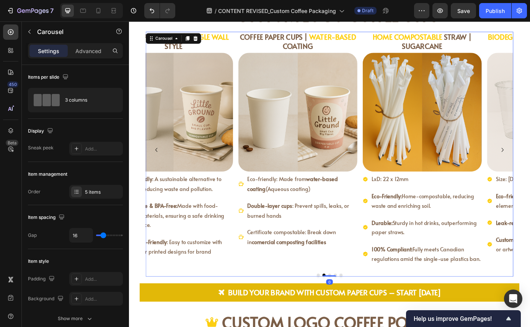
click at [355, 312] on div at bounding box center [358, 313] width 15 height 2
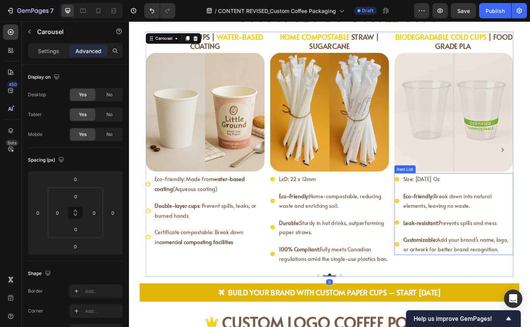
click at [433, 202] on icon at bounding box center [435, 202] width 6 height 6
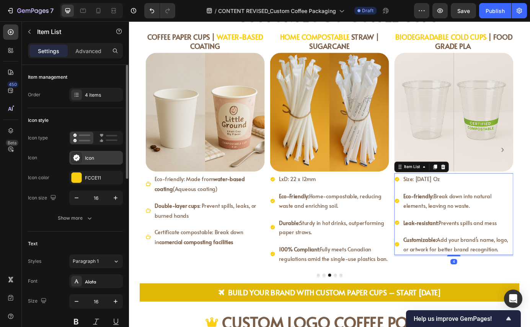
click at [102, 153] on div "Icon" at bounding box center [96, 158] width 54 height 14
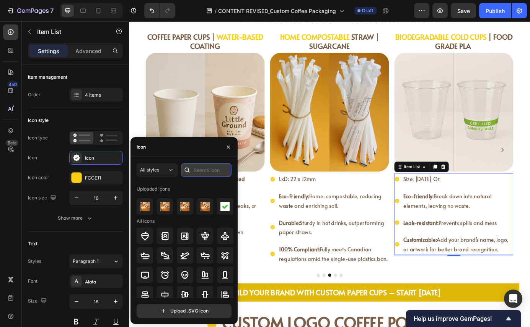
click at [202, 170] on input "text" at bounding box center [206, 170] width 50 height 14
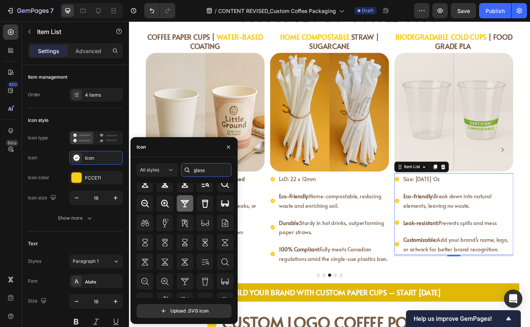
scroll to position [84, 0]
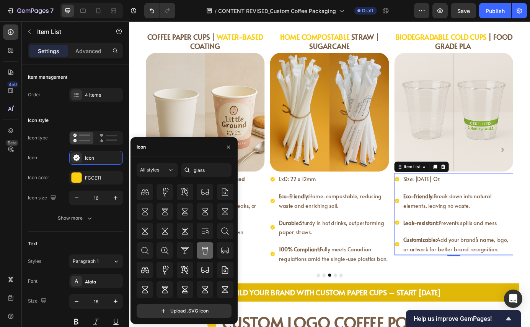
click at [202, 252] on icon at bounding box center [204, 250] width 9 height 9
click at [211, 172] on input "glass" at bounding box center [206, 170] width 50 height 14
click at [193, 170] on div at bounding box center [187, 170] width 12 height 14
click at [195, 172] on input "glass" at bounding box center [206, 170] width 50 height 14
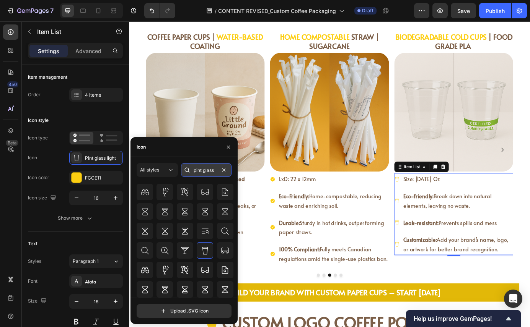
scroll to position [0, 0]
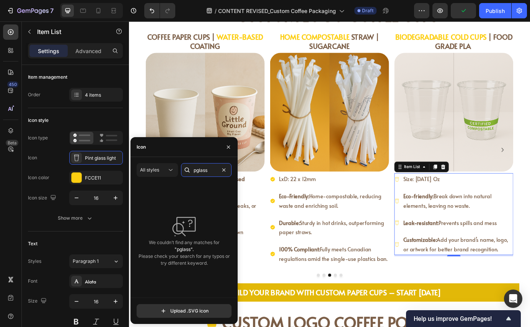
type input "glass"
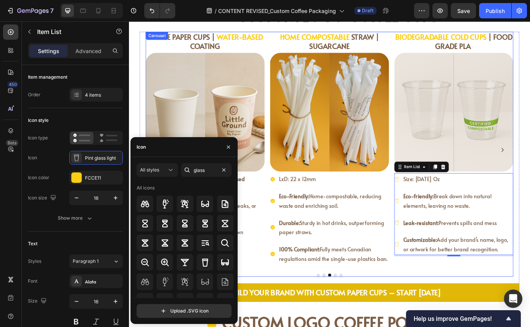
click at [389, 314] on div "Build Your Brand with Custom Paper Cups – Start Today Button" at bounding box center [358, 328] width 434 height 29
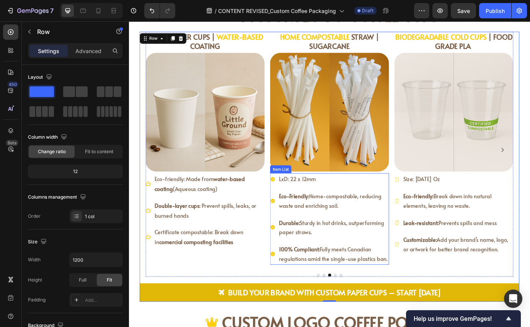
click at [291, 205] on icon at bounding box center [293, 202] width 6 height 6
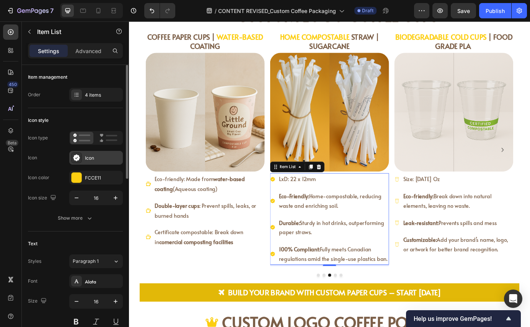
click at [89, 158] on div "Icon" at bounding box center [103, 158] width 36 height 7
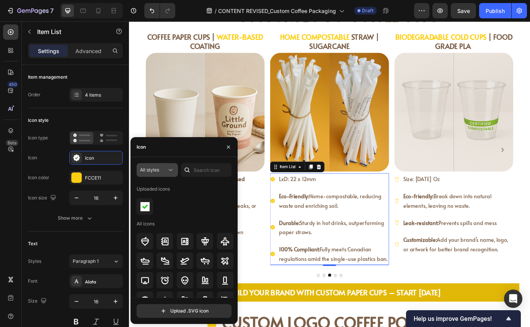
click at [165, 169] on div "All styles" at bounding box center [153, 170] width 27 height 7
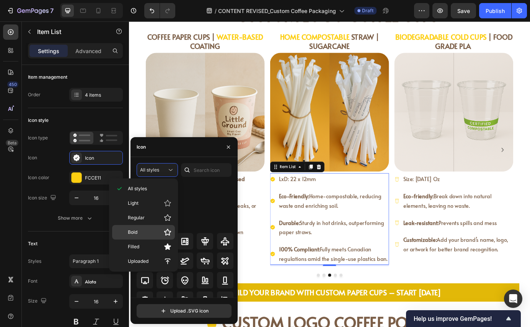
click at [158, 231] on p "Bold" at bounding box center [150, 233] width 44 height 8
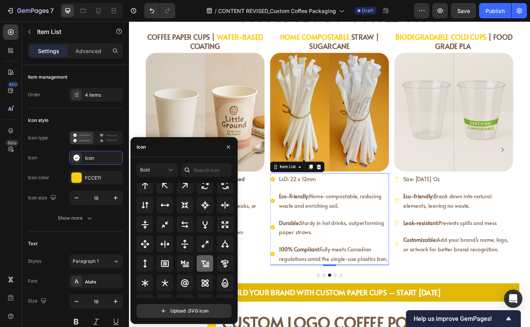
scroll to position [413, 0]
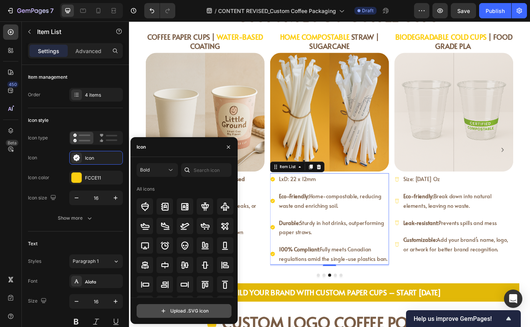
click at [189, 307] on input "file" at bounding box center [184, 311] width 94 height 13
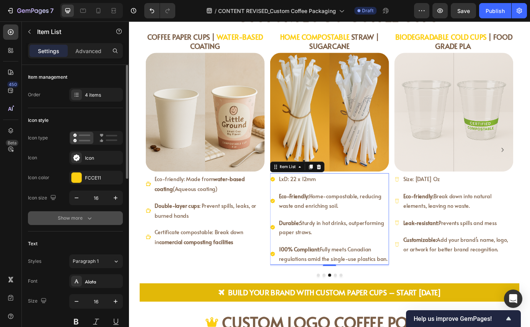
click at [76, 219] on div "Show more" at bounding box center [76, 219] width 36 height 8
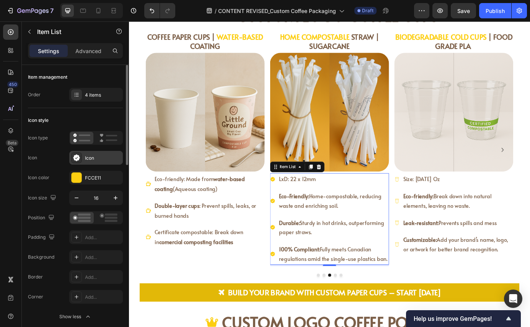
click at [101, 162] on div "Icon" at bounding box center [96, 158] width 54 height 14
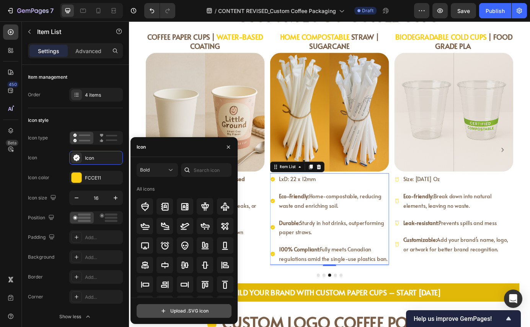
click at [177, 310] on input "file" at bounding box center [184, 311] width 94 height 13
click at [421, 11] on icon "button" at bounding box center [422, 11] width 8 height 8
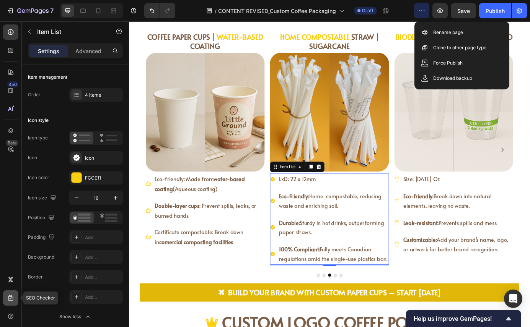
click at [12, 296] on icon at bounding box center [10, 298] width 5 height 6
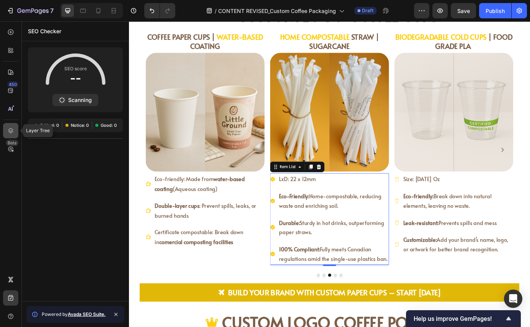
click at [10, 133] on icon at bounding box center [11, 131] width 8 height 8
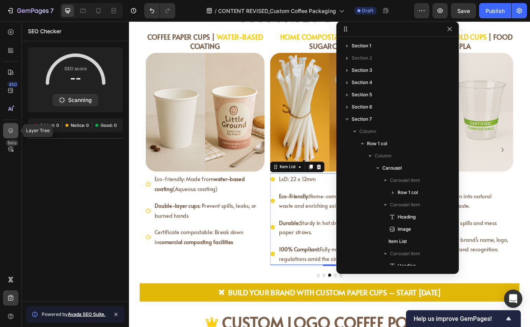
scroll to position [209, 0]
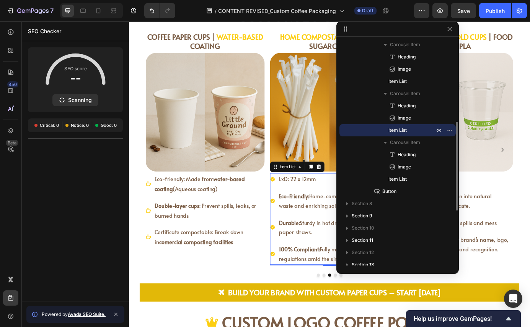
click at [415, 133] on p "Item List" at bounding box center [407, 131] width 38 height 8
click at [450, 131] on icon "button" at bounding box center [449, 130] width 6 height 6
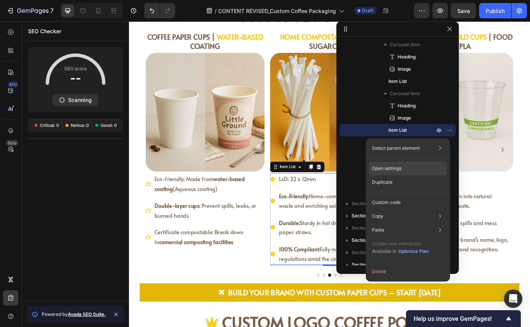
click at [399, 169] on p "Open settings" at bounding box center [386, 168] width 29 height 7
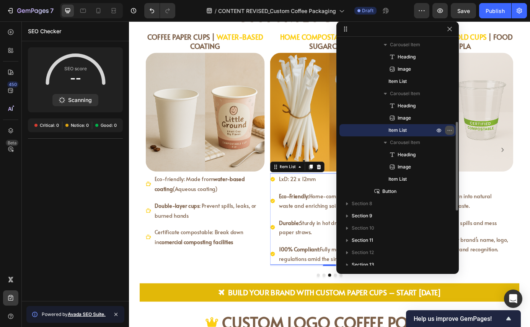
click at [450, 132] on icon "button" at bounding box center [449, 130] width 6 height 6
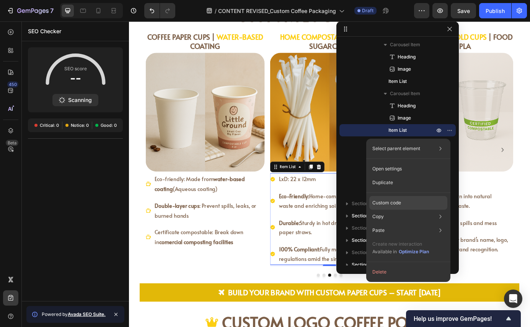
click at [396, 203] on p "Custom code" at bounding box center [386, 203] width 29 height 7
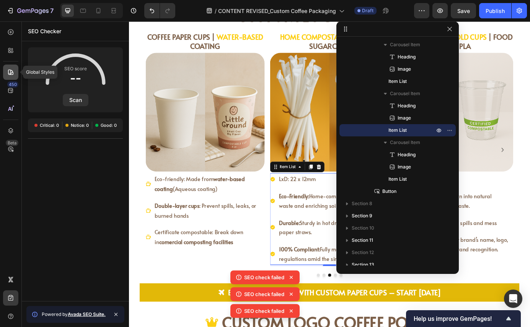
click at [12, 73] on icon at bounding box center [11, 72] width 8 height 8
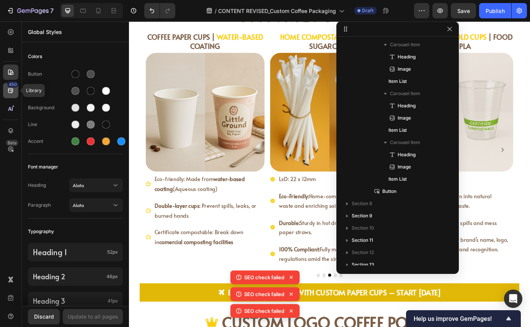
click at [12, 85] on div "450" at bounding box center [12, 84] width 11 height 6
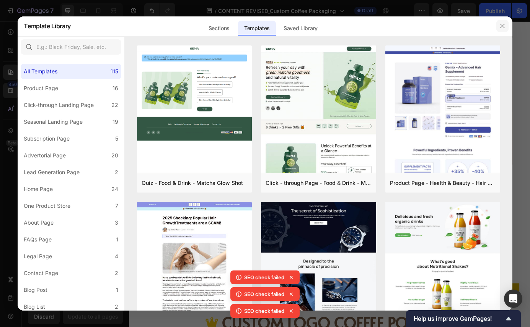
click at [501, 24] on icon "button" at bounding box center [502, 26] width 6 height 6
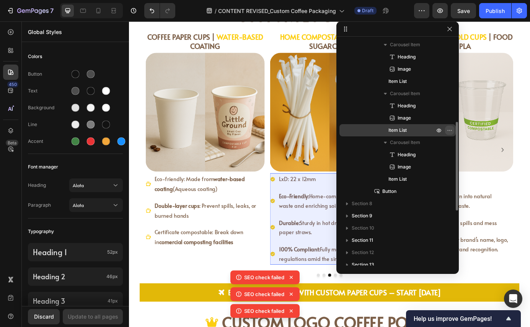
click at [449, 130] on icon "button" at bounding box center [449, 130] width 6 height 6
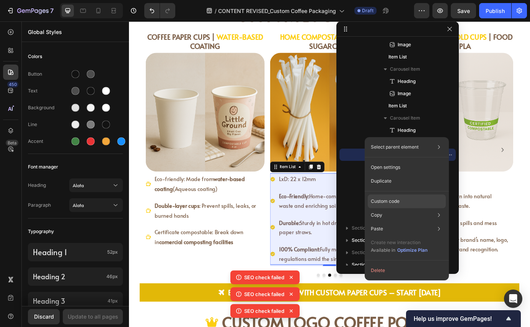
click at [393, 200] on p "Custom code" at bounding box center [385, 201] width 29 height 7
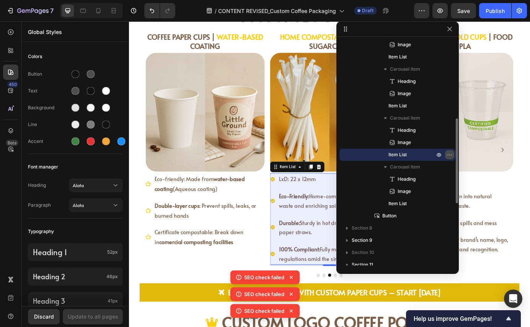
click at [450, 154] on icon "button" at bounding box center [449, 155] width 6 height 6
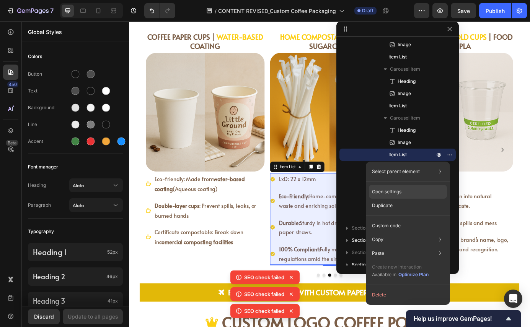
click at [389, 193] on p "Open settings" at bounding box center [386, 192] width 29 height 7
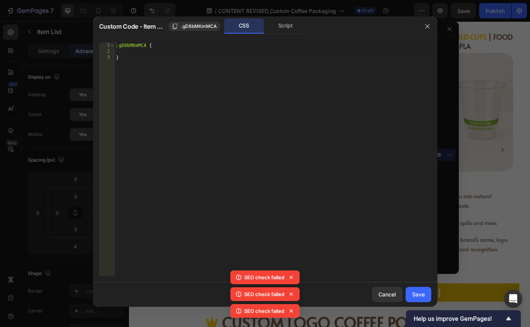
click at [292, 279] on icon at bounding box center [291, 278] width 8 height 8
click at [292, 276] on icon at bounding box center [291, 278] width 8 height 8
click at [290, 293] on icon at bounding box center [290, 294] width 3 height 3
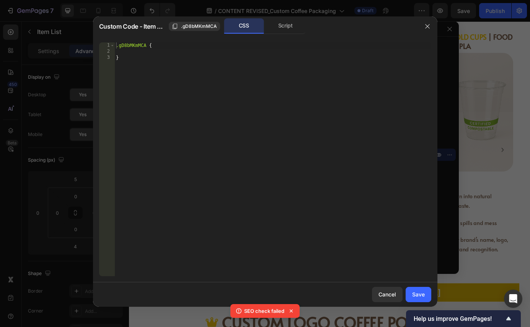
click at [291, 312] on icon at bounding box center [290, 311] width 3 height 3
click at [279, 27] on div "Script" at bounding box center [285, 25] width 40 height 15
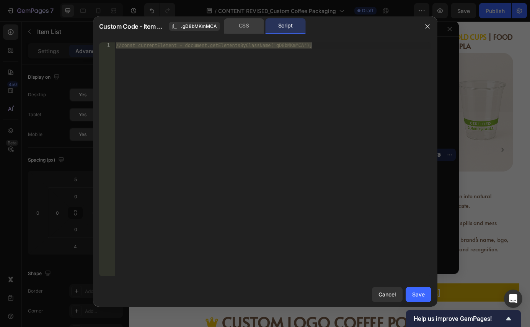
click at [241, 24] on div "CSS" at bounding box center [244, 25] width 40 height 15
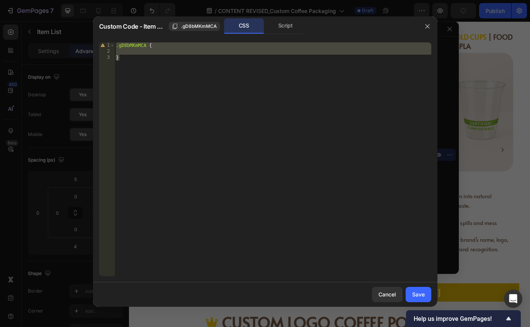
click at [111, 54] on div "2" at bounding box center [107, 52] width 16 height 6
click at [104, 46] on div "1" at bounding box center [107, 45] width 16 height 6
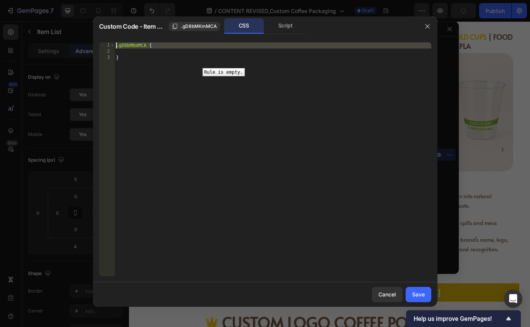
click at [104, 46] on div "1" at bounding box center [107, 45] width 16 height 6
click at [285, 18] on div "Custom Code - Item List .gD8bMKmMCA CSS Script" at bounding box center [255, 26] width 324 height 20
click at [279, 34] on div "Custom Code - Item List .gD8bMKmMCA CSS Script" at bounding box center [255, 26] width 324 height 20
click at [277, 23] on div "Script" at bounding box center [285, 25] width 40 height 15
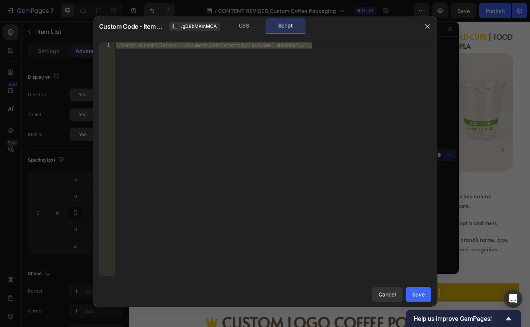
type textarea "//const currentElement = document.getElementsByClassName('gD8bMKmMCA');"
click at [108, 47] on div "1" at bounding box center [107, 45] width 16 height 6
click at [426, 23] on icon "button" at bounding box center [427, 26] width 6 height 6
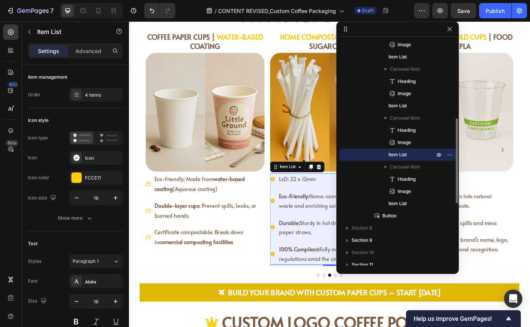
click at [394, 155] on span "Item List" at bounding box center [397, 155] width 18 height 8
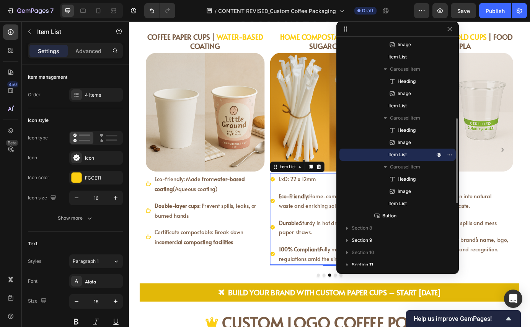
click at [409, 158] on p "Item List" at bounding box center [407, 155] width 38 height 8
click at [439, 154] on icon "button" at bounding box center [439, 155] width 6 height 6
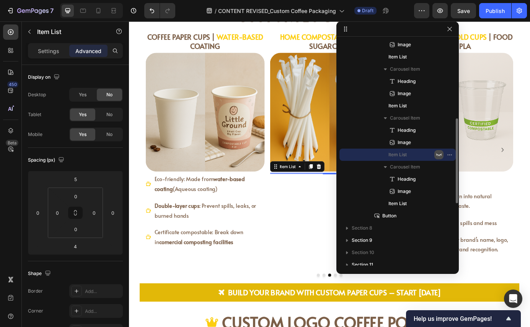
click at [439, 154] on icon "button" at bounding box center [439, 155] width 6 height 6
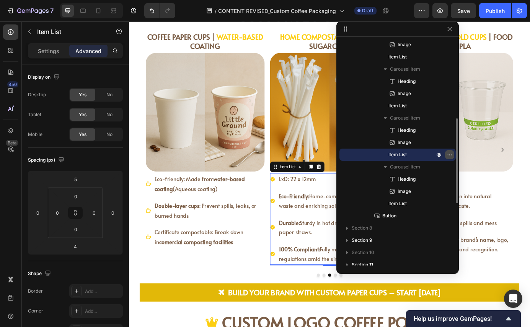
click at [450, 155] on icon "button" at bounding box center [449, 155] width 6 height 6
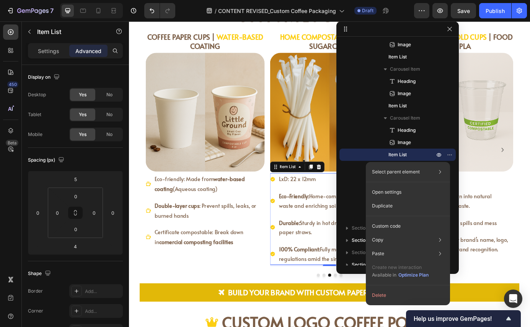
click at [292, 202] on icon at bounding box center [293, 202] width 5 height 5
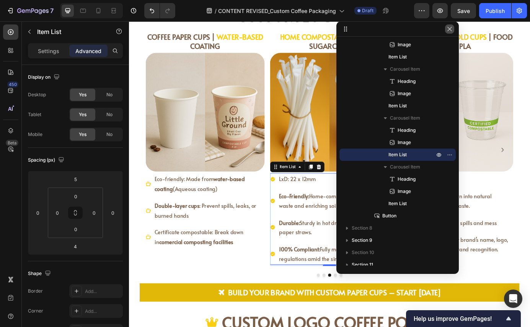
click at [447, 29] on icon "button" at bounding box center [449, 29] width 6 height 6
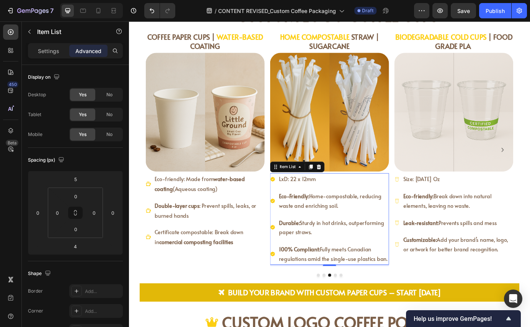
click at [293, 202] on icon at bounding box center [293, 202] width 5 height 5
click at [291, 203] on icon at bounding box center [293, 202] width 5 height 5
click at [38, 56] on div "Settings" at bounding box center [48, 51] width 38 height 12
type input "8"
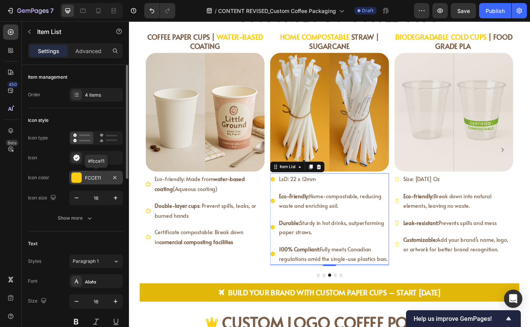
click at [94, 176] on div "FCCE11" at bounding box center [96, 178] width 22 height 7
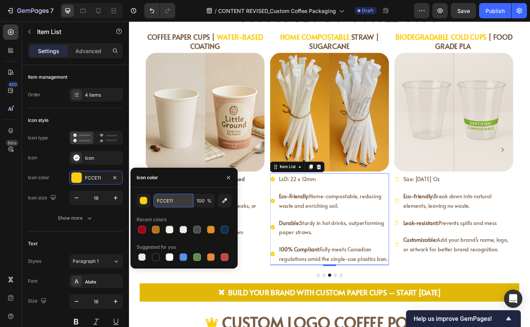
click at [176, 203] on input "FCCE11" at bounding box center [173, 201] width 40 height 14
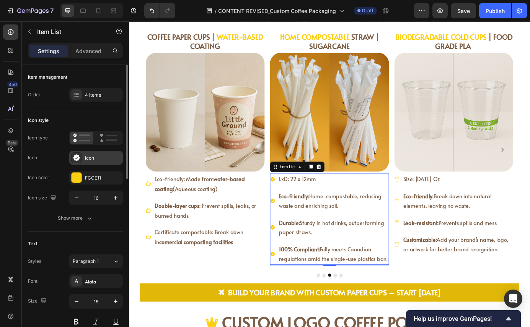
click at [96, 159] on div "Icon" at bounding box center [103, 158] width 36 height 7
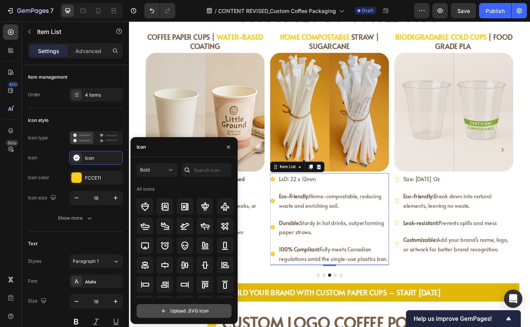
click at [187, 310] on input "file" at bounding box center [184, 311] width 94 height 13
click at [172, 319] on div "Bold All icons Upload .SVG icon" at bounding box center [183, 240] width 107 height 167
click at [168, 310] on input "file" at bounding box center [184, 311] width 94 height 13
type input "C:\fakepath\Ảnh_màn_hình_2025-09-26_lúc_16.15.59-removebg-preview.svg"
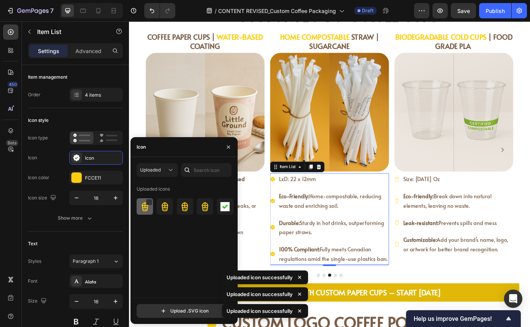
click at [145, 211] on img at bounding box center [144, 206] width 9 height 9
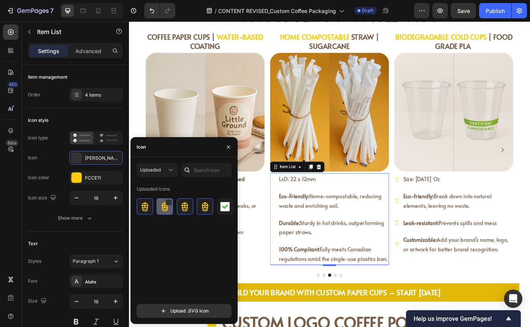
click at [165, 211] on img at bounding box center [164, 206] width 9 height 9
click at [229, 146] on icon "button" at bounding box center [228, 147] width 6 height 6
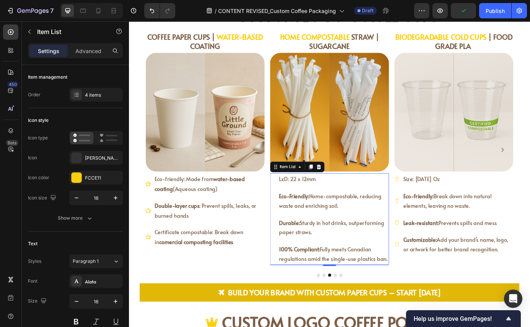
click at [293, 206] on div "LxD: 22 x 12mm" at bounding box center [358, 201] width 136 height 13
click at [85, 157] on div "Ảnh màn hình 2025 09 26 lúc 16.15.59 removebg preview" at bounding box center [96, 158] width 54 height 14
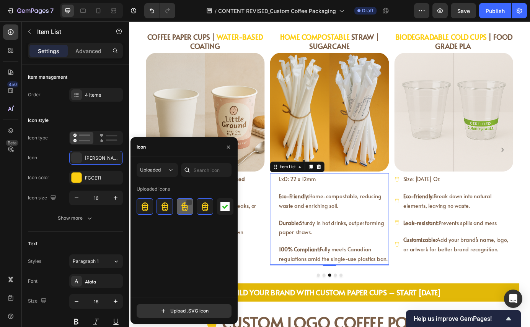
click at [188, 201] on div at bounding box center [189, 203] width 6 height 6
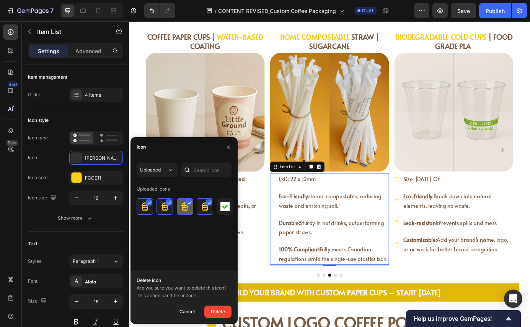
click at [188, 202] on icon at bounding box center [189, 203] width 4 height 4
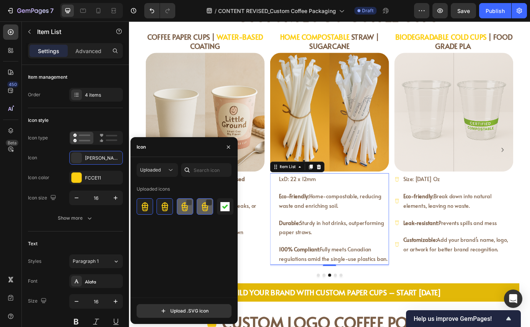
click at [205, 212] on div at bounding box center [205, 206] width 16 height 16
click at [230, 146] on icon "button" at bounding box center [228, 147] width 6 height 6
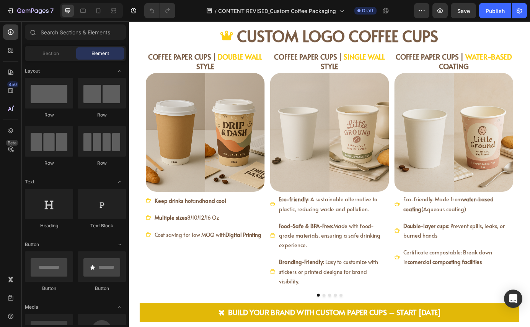
scroll to position [853, 0]
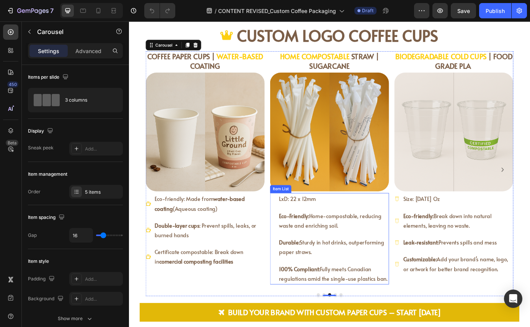
click at [291, 224] on icon at bounding box center [293, 225] width 6 height 6
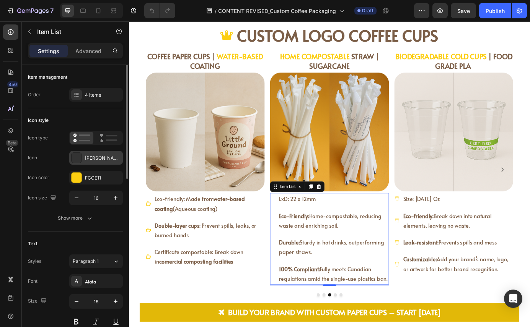
click at [89, 156] on div "[PERSON_NAME] màn hình [DATE] lúc 16.15.59 removebg preview" at bounding box center [103, 158] width 36 height 7
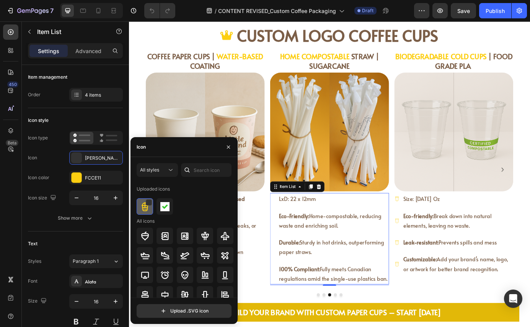
click at [145, 211] on img at bounding box center [144, 206] width 9 height 9
click at [163, 207] on img at bounding box center [164, 206] width 9 height 9
click at [143, 208] on img at bounding box center [144, 206] width 9 height 9
click at [76, 159] on icon at bounding box center [77, 158] width 8 height 8
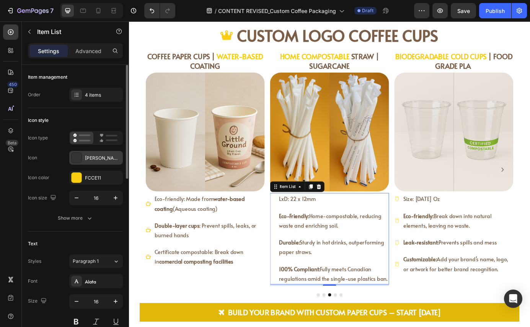
click at [88, 157] on div "[PERSON_NAME] màn hình [DATE] lúc 16.15.59 removebg preview" at bounding box center [103, 158] width 36 height 7
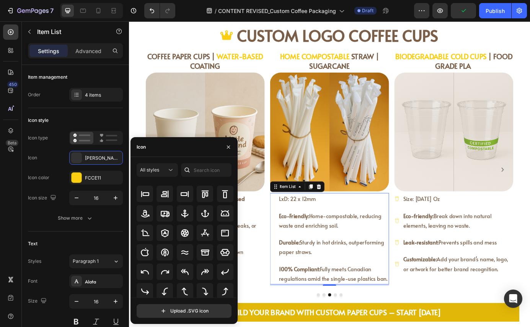
scroll to position [113, 0]
click at [227, 143] on button "button" at bounding box center [228, 147] width 12 height 12
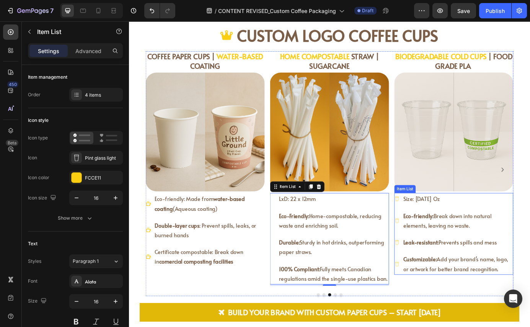
click at [433, 228] on div "Size: [DATE] Oz" at bounding box center [500, 224] width 136 height 13
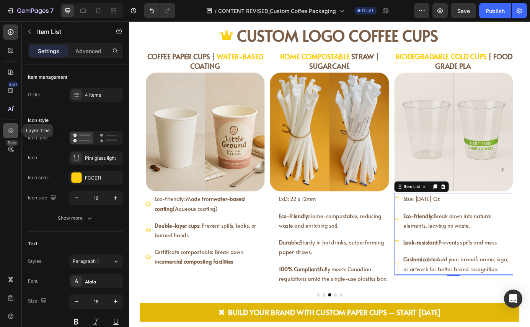
click at [11, 128] on icon at bounding box center [11, 131] width 8 height 8
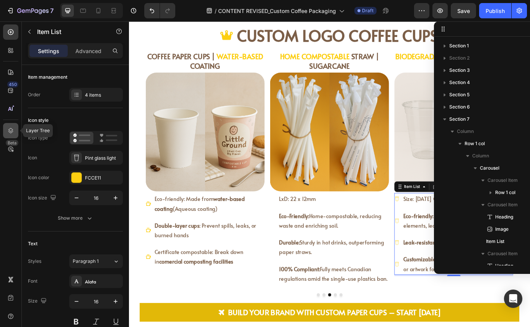
scroll to position [258, 0]
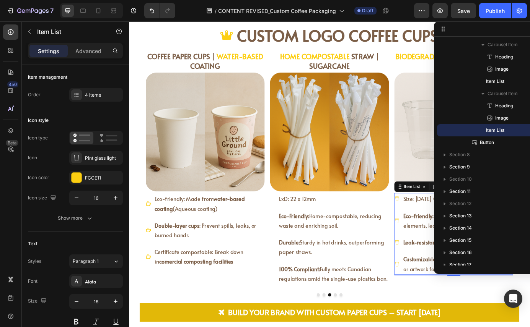
click at [525, 129] on div "Item List" at bounding box center [495, 130] width 110 height 12
click at [480, 128] on div "Item List" at bounding box center [495, 130] width 110 height 12
click at [506, 130] on p "Item List" at bounding box center [505, 131] width 38 height 8
click at [528, 128] on div "Item List" at bounding box center [495, 130] width 110 height 12
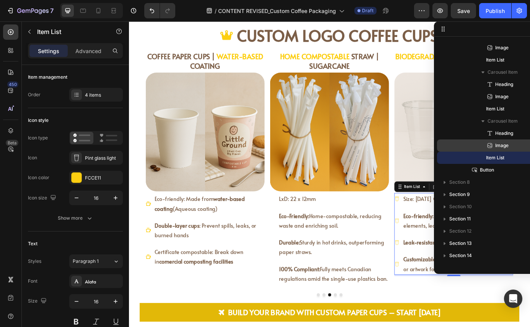
scroll to position [227, 0]
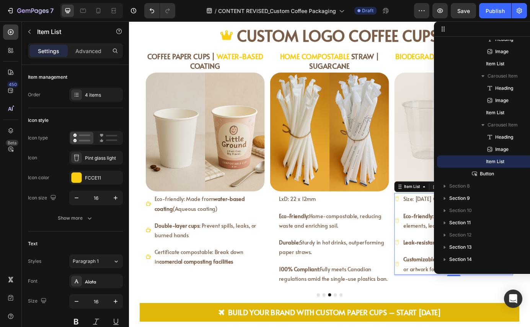
click at [506, 160] on p "Item List" at bounding box center [505, 162] width 38 height 8
click at [503, 165] on span "Item List" at bounding box center [495, 162] width 18 height 8
click at [519, 160] on p "Item List" at bounding box center [505, 162] width 38 height 8
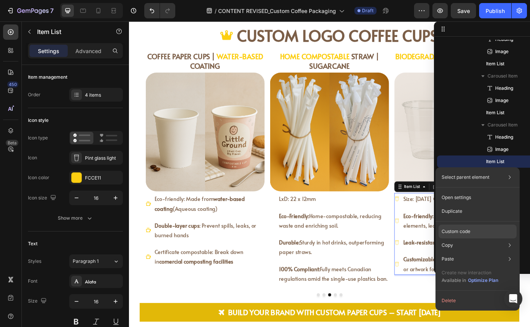
click at [462, 232] on p "Custom code" at bounding box center [455, 231] width 29 height 7
type input "100%"
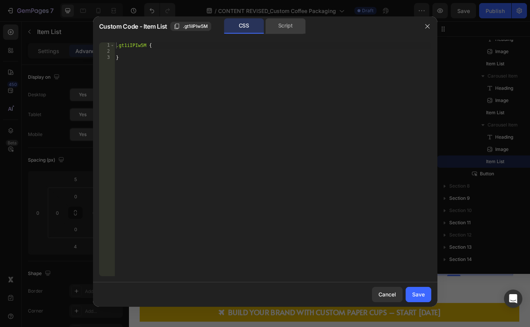
click at [274, 26] on div "Script" at bounding box center [285, 25] width 40 height 15
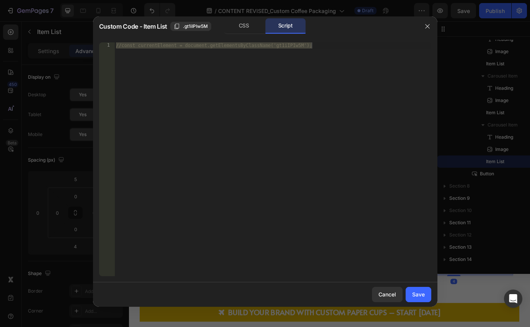
type textarea "//const currentElement = document.getElementsByClassName('gt1iIPIw5M');"
click at [173, 59] on div "//const currentElement = document.getElementsByClassName('gt1iIPIw5M');" at bounding box center [272, 165] width 317 height 246
paste textarea "<i class="fi fi-rr-cup-straw-swoosh"></i>"
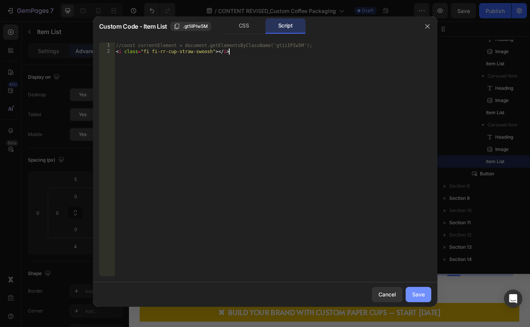
type textarea "<i class="fi fi-rr-cup-straw-swoosh"></i>"
click at [417, 296] on div "Save" at bounding box center [418, 295] width 13 height 8
type input "8"
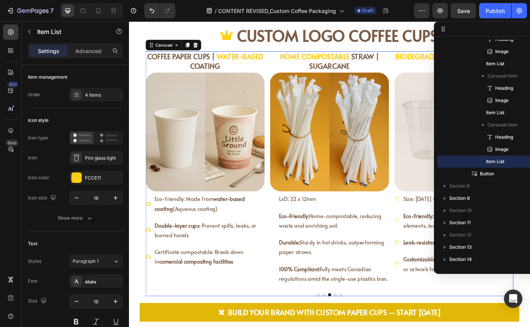
scroll to position [38, 0]
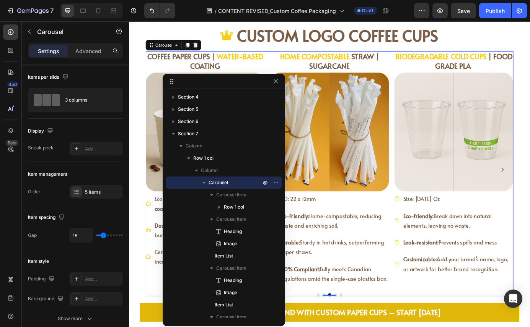
drag, startPoint x: 457, startPoint y: 28, endPoint x: 211, endPoint y: 80, distance: 251.8
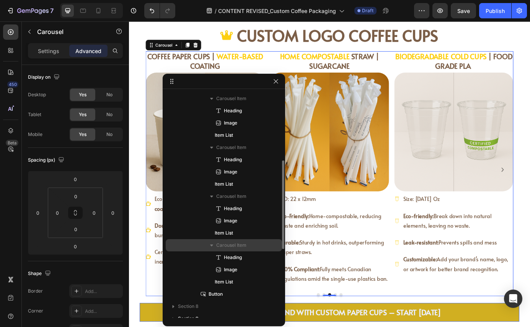
scroll to position [163, 0]
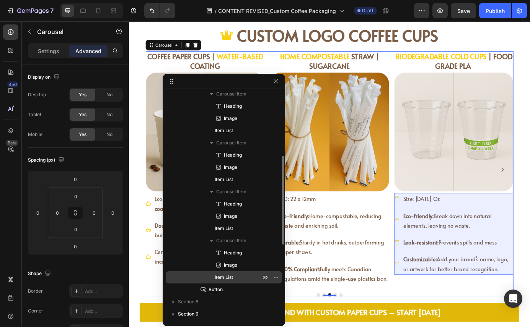
click at [237, 278] on p "Item List" at bounding box center [234, 278] width 38 height 8
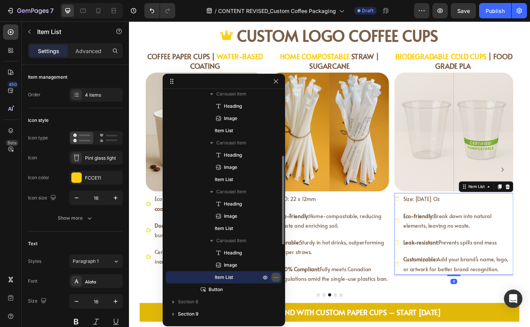
click at [275, 276] on icon "button" at bounding box center [276, 278] width 6 height 6
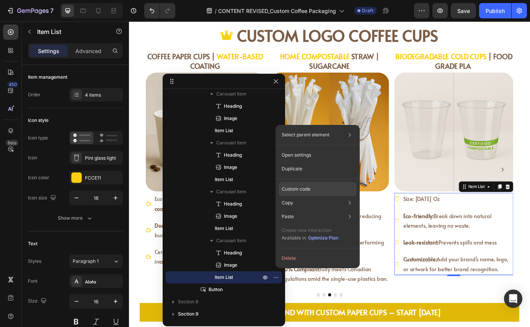
click at [296, 189] on p "Custom code" at bounding box center [295, 189] width 29 height 7
type input "100%"
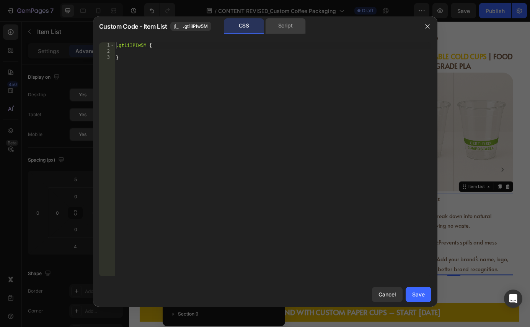
click at [275, 30] on div "Script" at bounding box center [285, 25] width 40 height 15
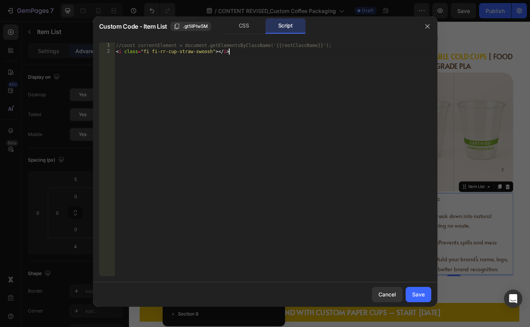
click at [241, 50] on div "//const currentElement = document.getElementsByClassName('{{rootClassName}}'); …" at bounding box center [272, 165] width 317 height 246
type textarea "<"
click at [240, 26] on div "CSS" at bounding box center [244, 25] width 40 height 15
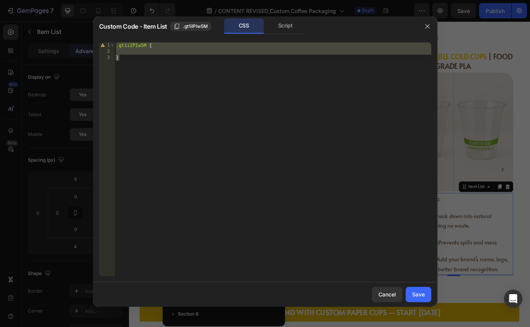
click at [155, 61] on div ".gt1iIPIw5M { }" at bounding box center [272, 165] width 317 height 246
type textarea "}"
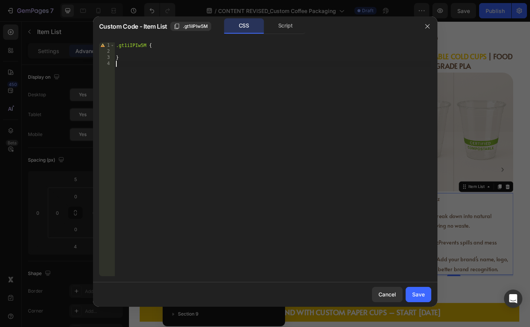
paste textarea "<i class="fi fi-rr-cup-straw-swoosh"></i>"
type textarea "<i class="fi fi-rr-cup-straw-swoosh"></i>"
click at [413, 296] on div "Save" at bounding box center [418, 295] width 13 height 8
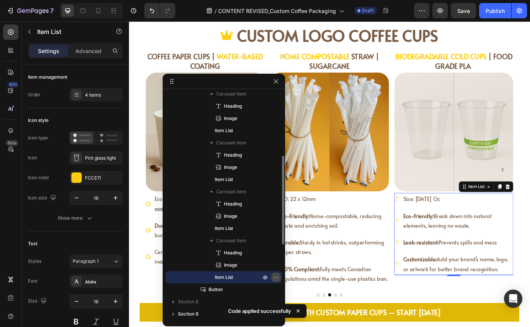
click at [275, 277] on icon "button" at bounding box center [276, 278] width 6 height 6
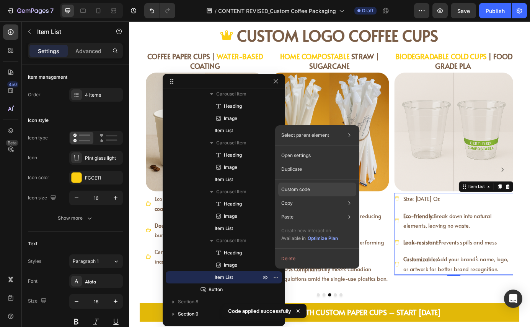
click at [300, 190] on p "Custom code" at bounding box center [295, 189] width 29 height 7
type input "100%"
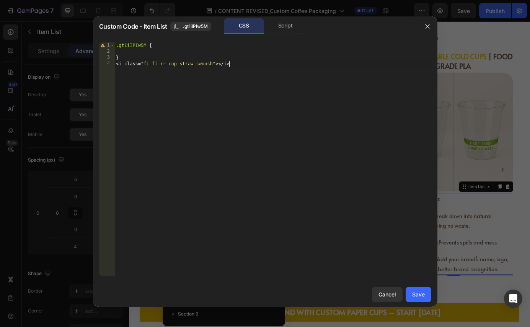
click at [258, 64] on div ".gt1iIPIw5M { } < i class = " fi fi-rr-cup-straw-swoosh " ></ i >" at bounding box center [272, 165] width 317 height 246
type textarea "<"
type textarea "}"
click at [420, 292] on div "Save" at bounding box center [418, 295] width 13 height 8
type input "8"
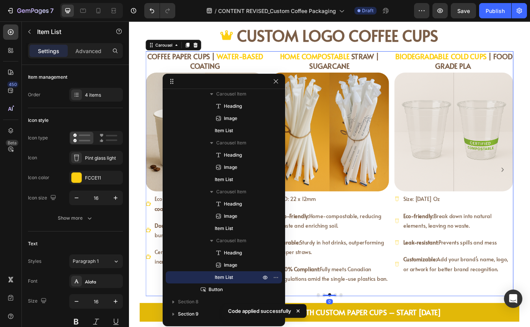
scroll to position [38, 0]
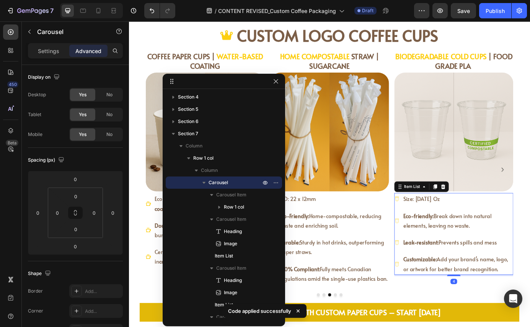
click at [432, 228] on div "Size: [DATE] Oz" at bounding box center [500, 224] width 136 height 13
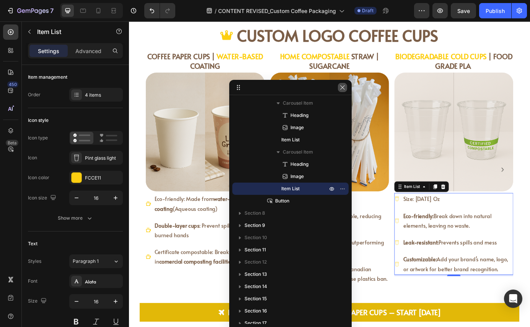
click at [342, 87] on icon "button" at bounding box center [342, 88] width 6 height 6
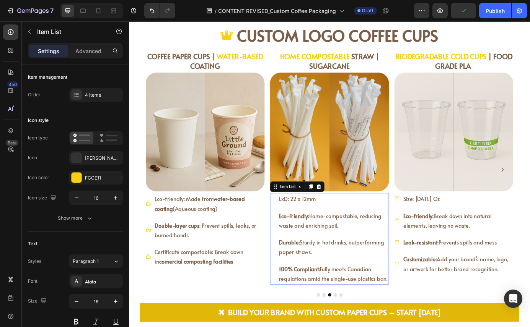
click at [291, 225] on icon at bounding box center [293, 225] width 6 height 6
click at [96, 158] on div "[PERSON_NAME] màn hình [DATE] lúc 16.15.59 removebg preview" at bounding box center [103, 158] width 36 height 7
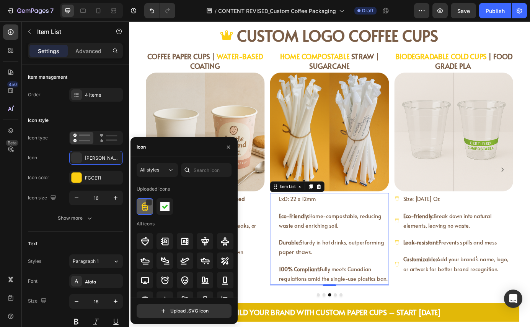
click at [147, 209] on img at bounding box center [144, 206] width 9 height 9
click at [149, 202] on div at bounding box center [149, 203] width 6 height 6
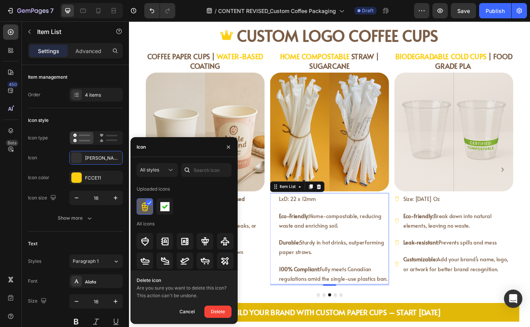
click at [150, 203] on icon at bounding box center [149, 203] width 3 height 3
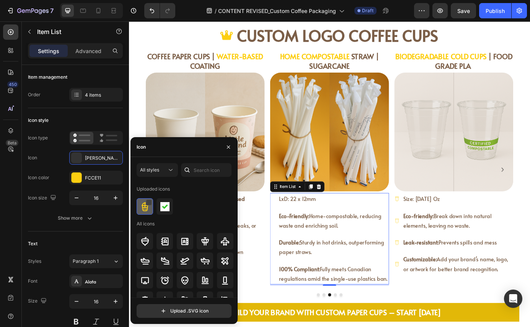
click at [141, 208] on img at bounding box center [144, 206] width 9 height 9
click at [148, 240] on icon at bounding box center [145, 241] width 8 height 9
click at [142, 205] on img at bounding box center [144, 206] width 9 height 9
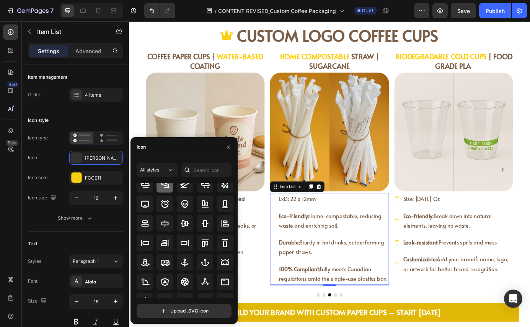
scroll to position [72, 0]
click at [229, 147] on icon "button" at bounding box center [228, 147] width 6 height 6
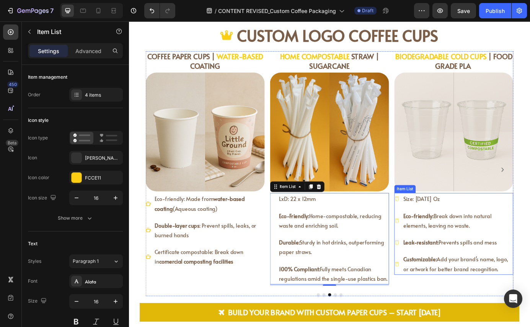
click at [432, 226] on icon at bounding box center [435, 225] width 6 height 6
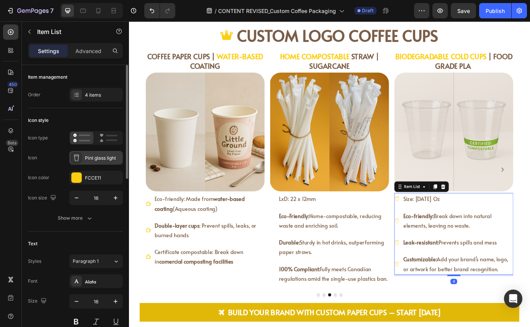
click at [99, 158] on div "Pint glass light" at bounding box center [103, 158] width 36 height 7
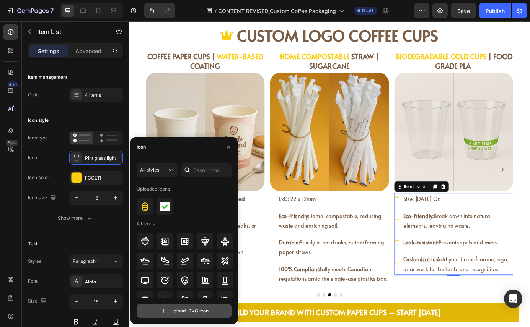
click at [173, 311] on input "file" at bounding box center [184, 311] width 94 height 13
type input "C:\fakepath\[PERSON_NAME] màn hình [DATE] lúc 16.21.46.svg"
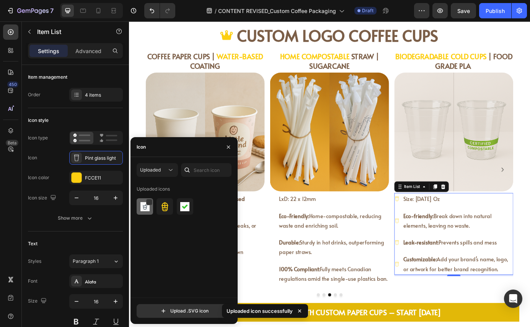
click at [143, 206] on img at bounding box center [144, 206] width 9 height 9
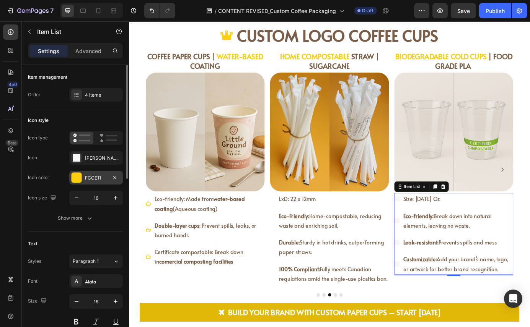
click at [92, 177] on div "FCCE11" at bounding box center [96, 178] width 22 height 7
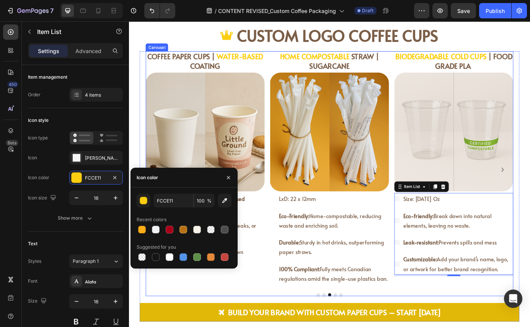
click at [205, 327] on div "COFFEE PAPER CUPS | DOUBLE WALL STYLE Heading Image Keep drinks hot and hand co…" at bounding box center [358, 196] width 421 height 281
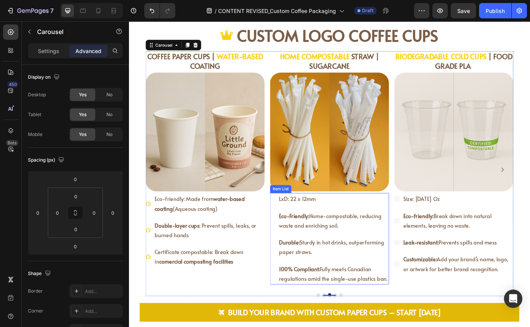
click at [290, 227] on icon at bounding box center [293, 225] width 6 height 6
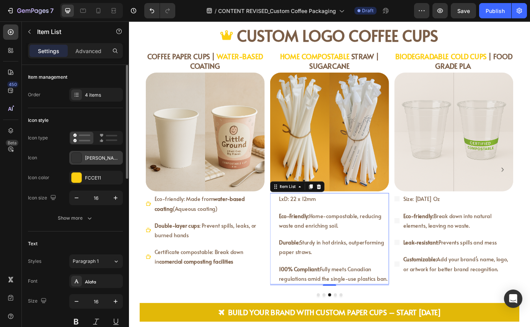
click at [83, 156] on div "[PERSON_NAME] màn hình [DATE] lúc 16.15.59 removebg preview" at bounding box center [96, 158] width 54 height 14
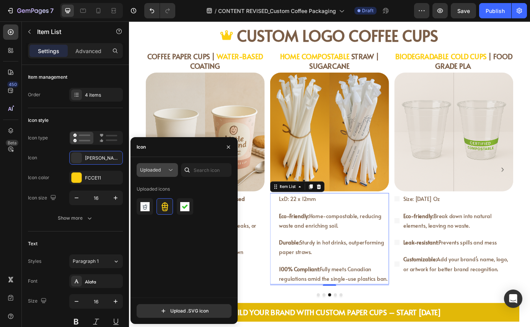
click at [167, 172] on icon at bounding box center [171, 170] width 8 height 8
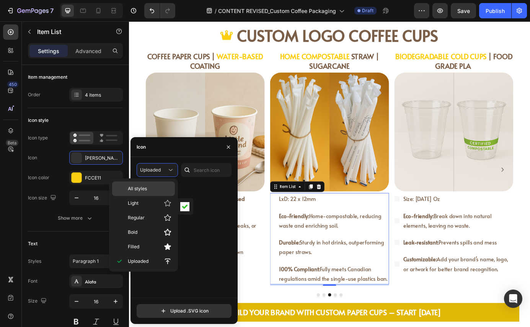
click at [163, 187] on p "All styles" at bounding box center [150, 188] width 44 height 7
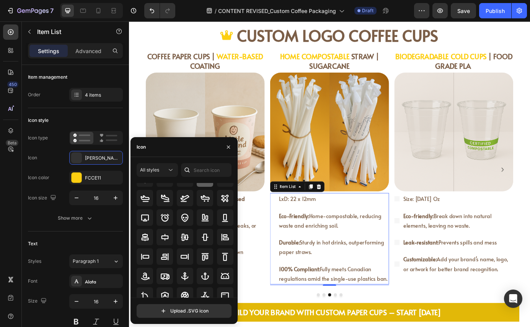
scroll to position [63, 0]
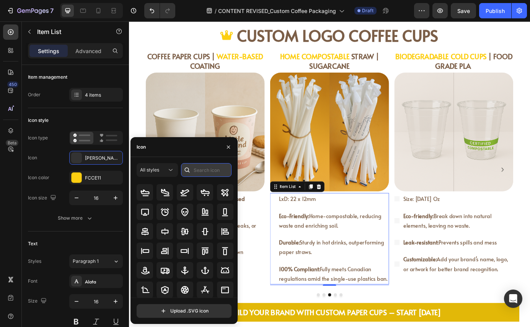
click at [206, 169] on input "text" at bounding box center [206, 170] width 50 height 14
type input "d"
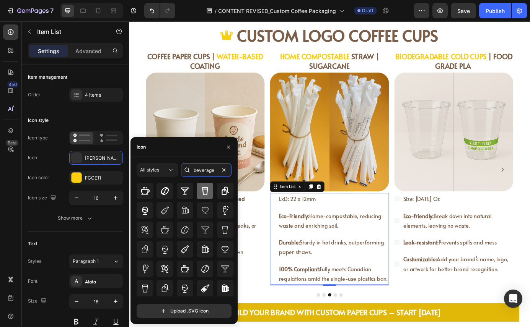
scroll to position [0, 0]
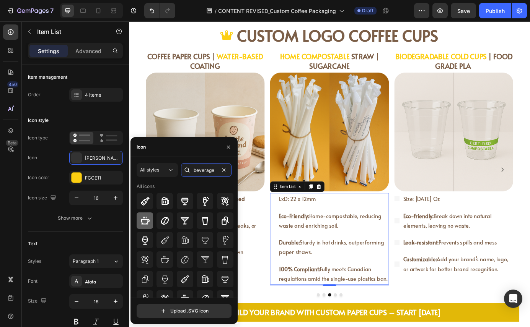
type input "beverage"
click at [144, 222] on icon at bounding box center [144, 220] width 9 height 9
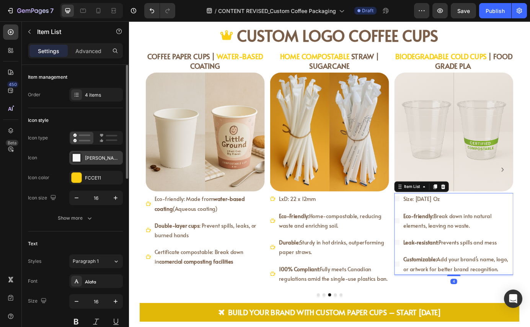
click at [91, 151] on div "[PERSON_NAME] màn hình [DATE] lúc 16.21.46" at bounding box center [96, 158] width 54 height 14
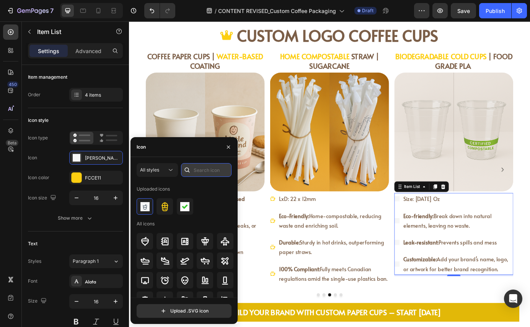
click at [207, 169] on input "text" at bounding box center [206, 170] width 50 height 14
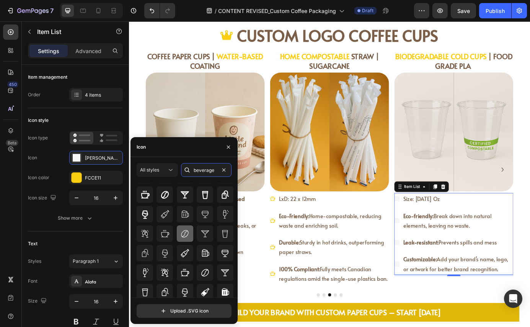
scroll to position [27, 0]
type input "beverage"
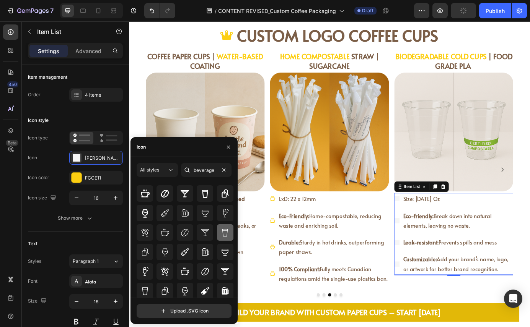
click at [224, 235] on icon at bounding box center [224, 232] width 9 height 9
click at [203, 193] on icon at bounding box center [204, 193] width 9 height 9
click at [231, 145] on icon "button" at bounding box center [228, 147] width 6 height 6
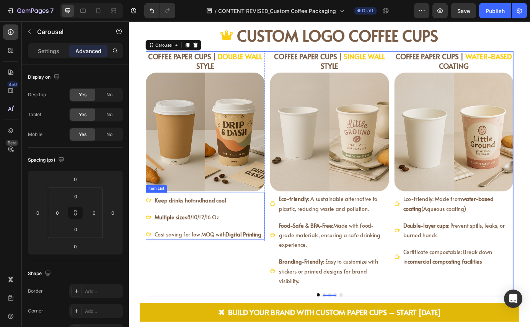
click at [192, 250] on span "Multiple sizes 8/10/12/16 Oz" at bounding box center [194, 246] width 73 height 8
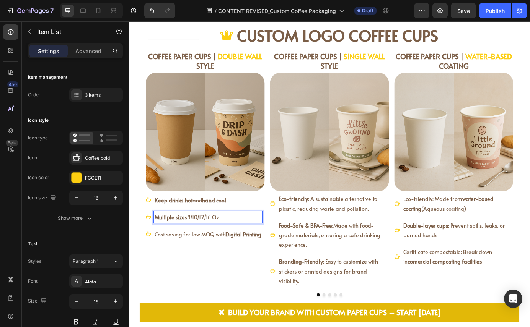
click at [213, 251] on p "Multiple sizes 8/10/12/16 Oz" at bounding box center [219, 246] width 122 height 11
drag, startPoint x: 241, startPoint y: 248, endPoint x: 154, endPoint y: 248, distance: 87.2
click at [157, 248] on div "Multiple sizes 8/10/12/16 Oz" at bounding box center [219, 245] width 124 height 13
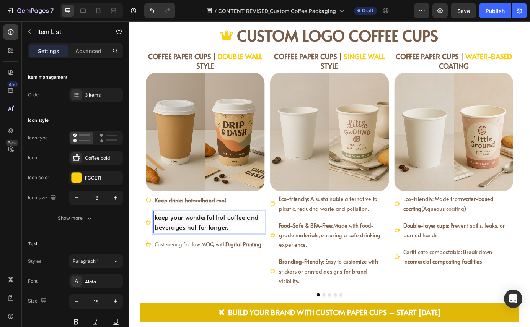
click at [159, 244] on span "keep your wonderful hot coffee and beverages hot for longer." at bounding box center [217, 251] width 119 height 21
click at [159, 246] on strong "keep your wonderful hot coffee and beverages hot for longer." at bounding box center [207, 252] width 99 height 20
click at [218, 252] on p "eep your wonderful hot coffee and beverages hot for longer." at bounding box center [220, 252] width 125 height 22
drag, startPoint x: 208, startPoint y: 246, endPoint x: 166, endPoint y: 246, distance: 41.3
click at [166, 246] on strong "eep your wonderful hot coffee and beverages hot for longer." at bounding box center [206, 252] width 96 height 20
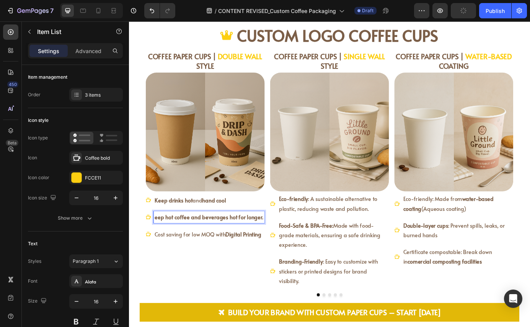
click at [158, 247] on strong "eep hot coffee and beverages hot for longer." at bounding box center [220, 246] width 124 height 8
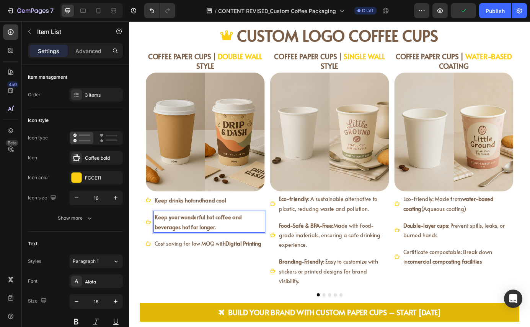
click at [250, 249] on strong "Keep your wonderful hot coffee and beverages hot for longer." at bounding box center [208, 252] width 100 height 20
click at [233, 244] on strong "Keep your wonderful hot coffee and beverages hot for longer." at bounding box center [208, 252] width 100 height 20
click at [210, 249] on strong "Keep your wonderful hot coffee and beverages hot for longer." at bounding box center [208, 252] width 100 height 20
drag, startPoint x: 213, startPoint y: 247, endPoint x: 171, endPoint y: 246, distance: 41.3
click at [171, 246] on strong "Keep your wonderful hot coffee and beverages hot for longer." at bounding box center [208, 252] width 100 height 20
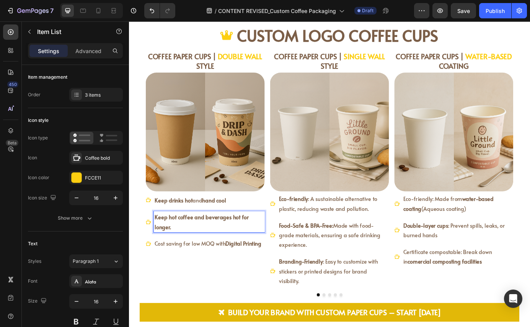
click at [193, 246] on strong "Keep hot coffee and beverages hot for longer." at bounding box center [212, 252] width 108 height 20
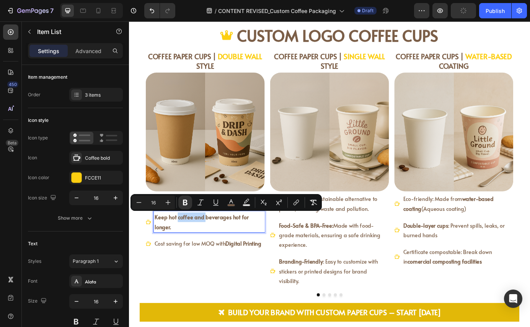
drag, startPoint x: 212, startPoint y: 247, endPoint x: 181, endPoint y: 247, distance: 31.4
click at [181, 247] on strong "Keep hot coffee and beverages hot for longer." at bounding box center [212, 252] width 108 height 20
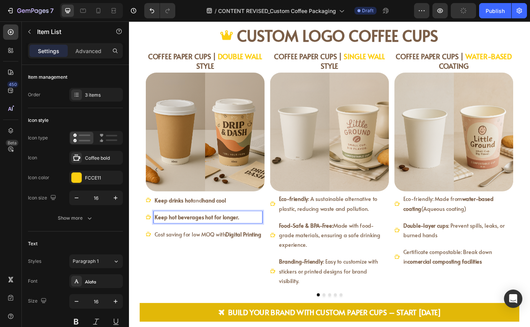
click at [221, 247] on strong "Keep hot beverages hot for longer." at bounding box center [206, 246] width 96 height 8
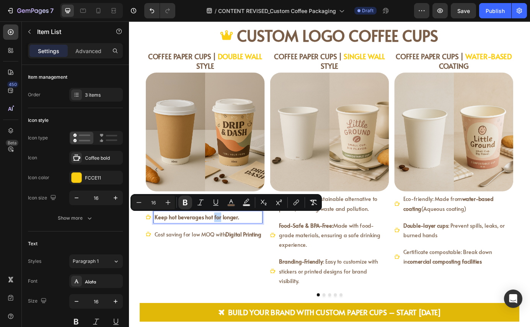
click at [221, 247] on strong "Keep hot beverages hot for longer." at bounding box center [206, 246] width 96 height 8
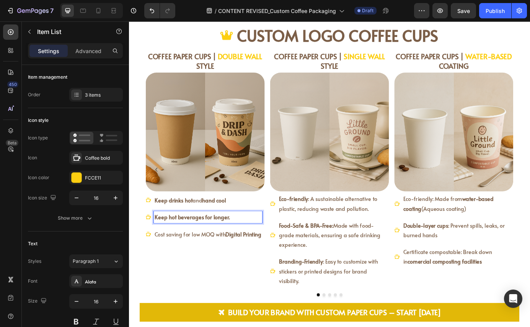
click at [247, 246] on p "Keep hot beverages for longer." at bounding box center [219, 246] width 122 height 11
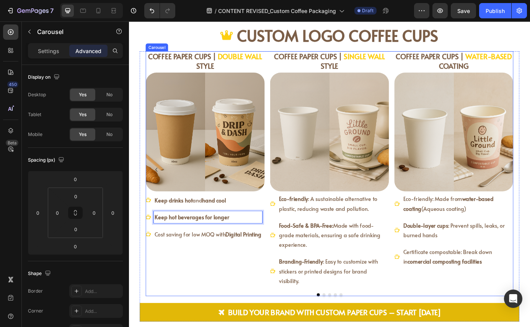
click at [245, 296] on div "COFFEE PAPER CUPS | DOUBLE WALL STYLE Heading Image Keep drinks hot and hand co…" at bounding box center [216, 191] width 136 height 271
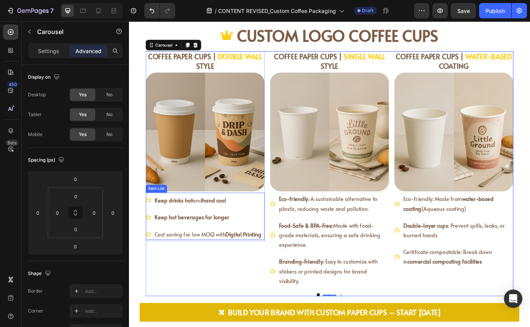
click at [178, 249] on strong "Keep hot beverages for longer" at bounding box center [200, 246] width 85 height 8
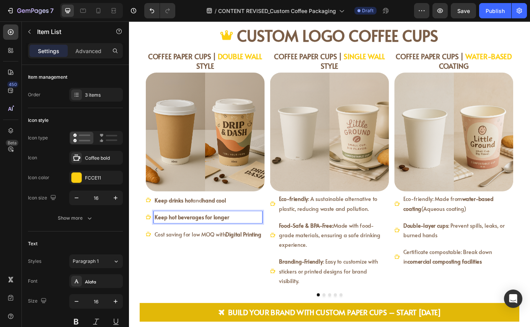
click at [189, 247] on strong "Keep hot beverages for longer" at bounding box center [200, 246] width 85 height 8
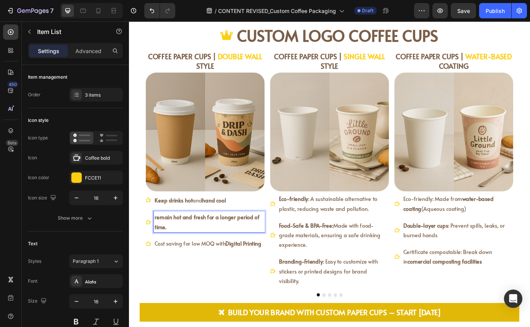
click at [158, 245] on strong "remain hot and fresh for a longer period of time." at bounding box center [218, 252] width 120 height 20
click at [201, 248] on strong "Remain hot and fresh for a longer period of time." at bounding box center [218, 252] width 121 height 20
click at [218, 249] on strong "Remain hot and fresh for a longer period of time." at bounding box center [218, 252] width 121 height 20
drag, startPoint x: 275, startPoint y: 246, endPoint x: 247, endPoint y: 244, distance: 28.0
click at [247, 244] on p "Remain hot and fresh for a longer period of time." at bounding box center [220, 252] width 125 height 22
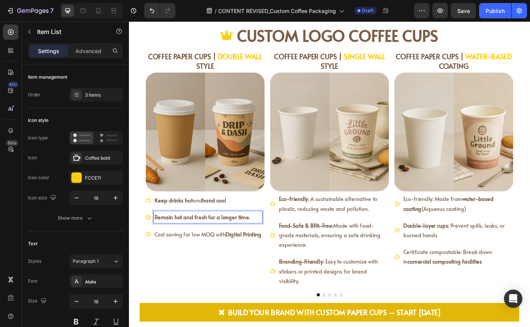
click at [274, 248] on p "Remain hot and fresh for a longer time." at bounding box center [219, 246] width 122 height 11
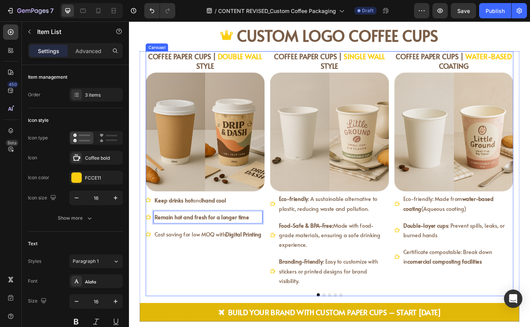
click at [245, 298] on div "COFFEE PAPER CUPS | DOUBLE WALL STYLE Heading Image Keep drinks hot and hand co…" at bounding box center [216, 191] width 136 height 271
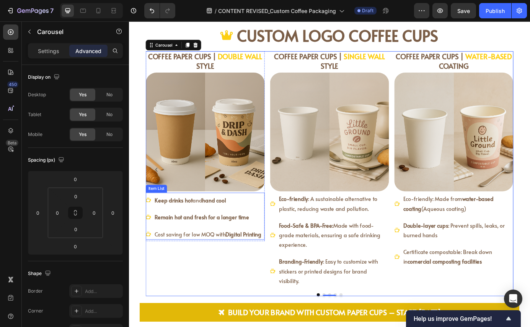
click at [168, 226] on strong "Keep drinks hot" at bounding box center [179, 226] width 43 height 8
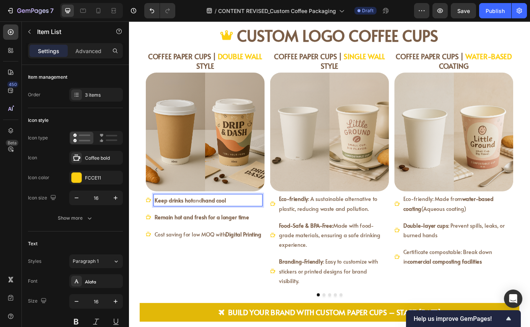
click at [159, 227] on strong "Keep drinks hot" at bounding box center [179, 226] width 43 height 8
click at [184, 276] on div "COFFEE PAPER CUPS | DOUBLE WALL STYLE Heading Image Sleeveless eep drinks hot a…" at bounding box center [216, 191] width 136 height 271
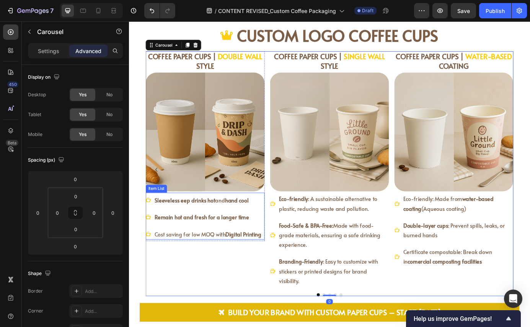
click at [185, 229] on strong "Sleeveless eep drinks hot" at bounding box center [192, 226] width 69 height 8
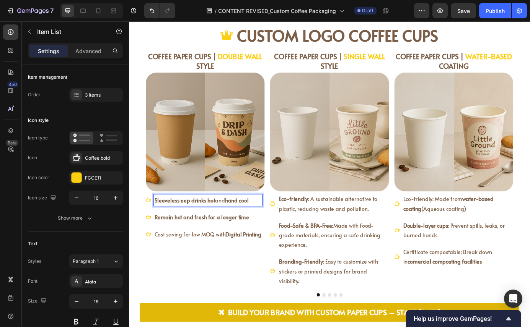
click at [185, 229] on strong "Sleeveless eep drinks hot" at bounding box center [192, 226] width 69 height 8
click at [200, 295] on div "COFFEE PAPER CUPS | DOUBLE WALL STYLE Heading Image Sleeveless keep drinks hot …" at bounding box center [216, 191] width 136 height 271
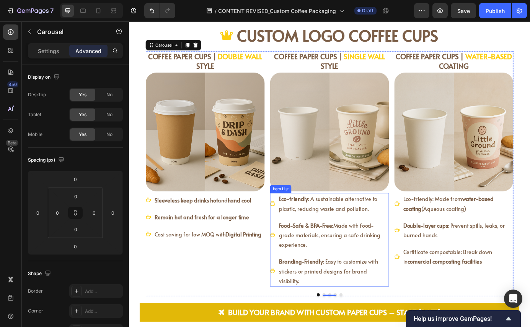
click at [338, 306] on span "Branding-Friendly : Easy to customize with stickers or printed designs for bran…" at bounding box center [357, 308] width 113 height 31
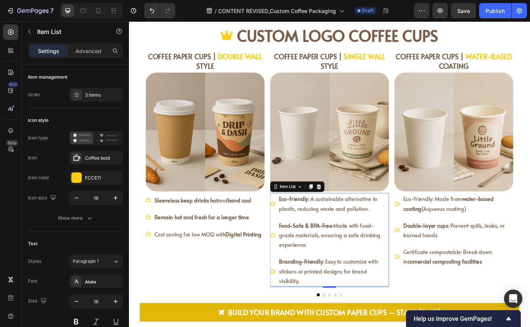
click at [338, 306] on span "Branding-Friendly : Easy to customize with stickers or printed designs for bran…" at bounding box center [357, 308] width 113 height 31
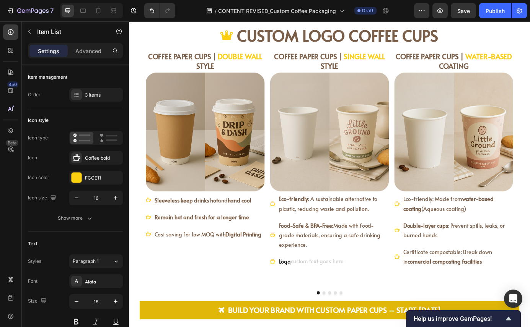
scroll to position [851, 0]
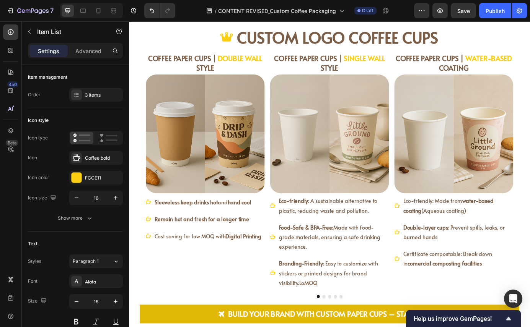
click at [326, 323] on span "Branding-Friendly : Easy to customize with stickers or printed designs for bran…" at bounding box center [357, 309] width 113 height 31
click at [358, 320] on p "Branding-Friendly : Easy to customize with stickers or printed designs for bran…" at bounding box center [363, 309] width 125 height 33
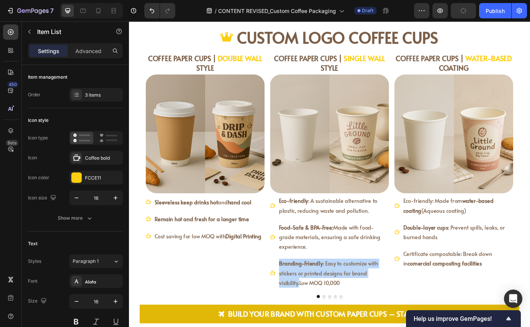
drag, startPoint x: 321, startPoint y: 322, endPoint x: 298, endPoint y: 299, distance: 33.0
click at [301, 299] on span "Branding-Friendly : Easy to customize with stickers or printed designs for bran…" at bounding box center [357, 309] width 113 height 31
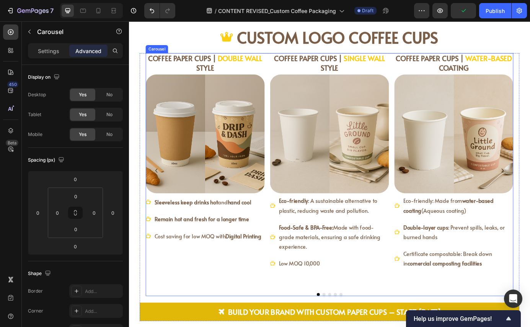
click at [307, 314] on div "COFFEE PAPER CUPS | SINGLE WALL STYLE Heading Image Eco-friendly : A sustainabl…" at bounding box center [358, 192] width 136 height 268
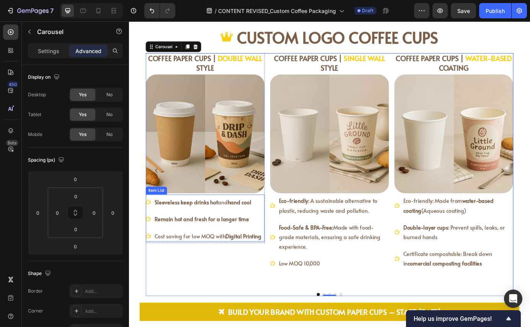
click at [176, 228] on strong "Sleeveless keep drinks hot" at bounding box center [194, 228] width 72 height 8
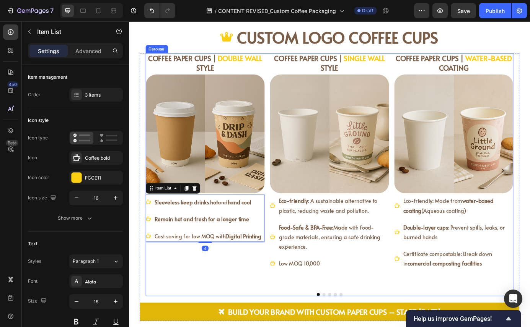
click at [176, 311] on div "COFFEE PAPER CUPS | DOUBLE WALL STYLE Heading Image Sleeveless keep drinks hot …" at bounding box center [216, 192] width 136 height 268
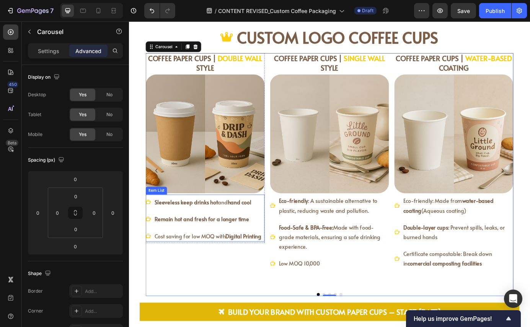
click at [191, 230] on strong "Sleeveless keep drinks hot" at bounding box center [194, 228] width 72 height 8
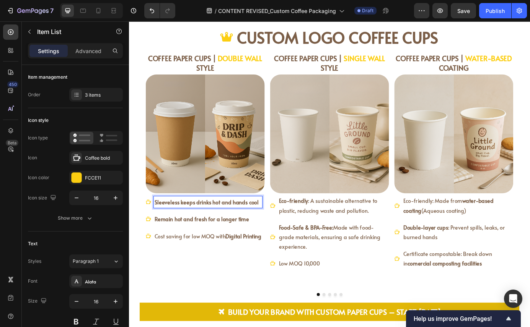
click at [241, 232] on strong "Sleeveless keeps drinks hot and hands cool" at bounding box center [217, 228] width 119 height 8
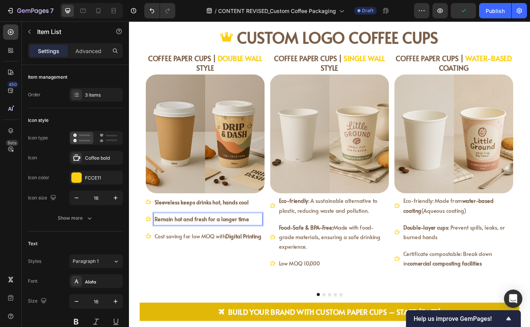
click at [199, 249] on strong "Remain hot and fresh for a longer time" at bounding box center [212, 248] width 108 height 8
click at [228, 250] on strong "Premium cup stays hot and fresh longer" at bounding box center [213, 248] width 110 height 8
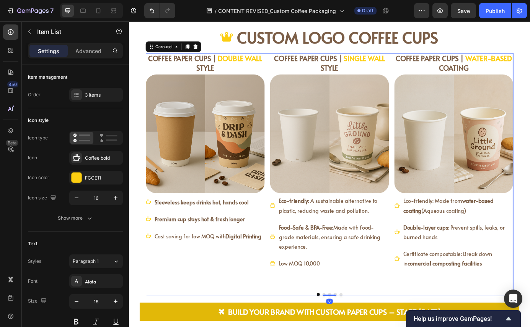
click at [229, 301] on div "COFFEE PAPER CUPS | DOUBLE WALL STYLE Heading Image Sleeveless keeps drinks hot…" at bounding box center [216, 192] width 136 height 268
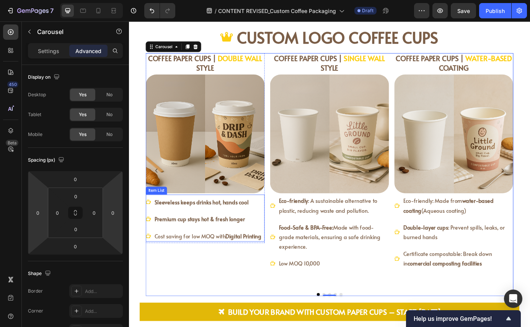
click at [237, 267] on span "Cost saving for low MOQ with Digital Printing" at bounding box center [219, 267] width 122 height 8
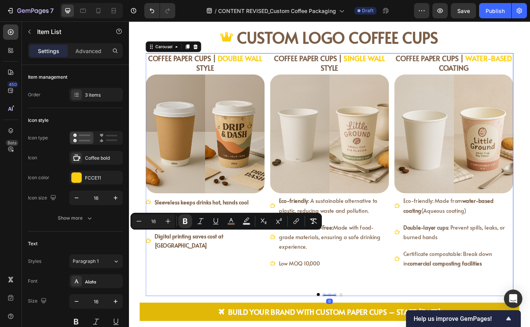
click at [213, 289] on div "COFFEE PAPER CUPS | DOUBLE WALL STYLE Heading Image Sleeveless keeps drinks hot…" at bounding box center [216, 192] width 136 height 268
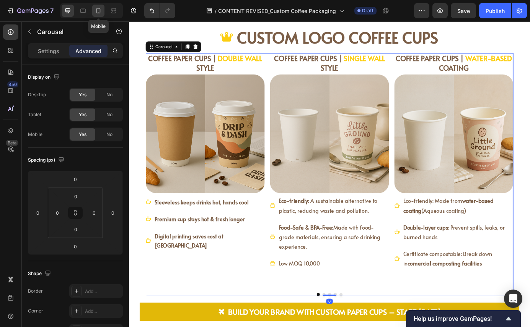
click at [100, 10] on icon at bounding box center [98, 10] width 4 height 5
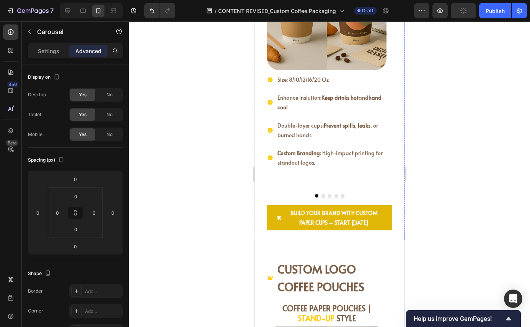
scroll to position [1444, 0]
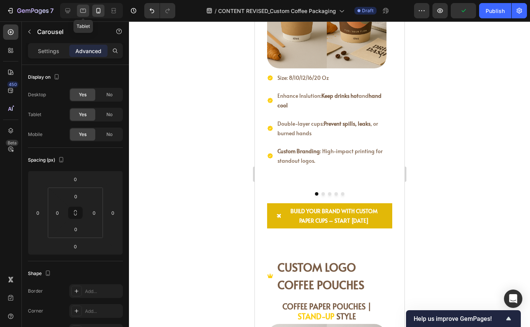
click at [85, 13] on icon at bounding box center [83, 11] width 6 height 4
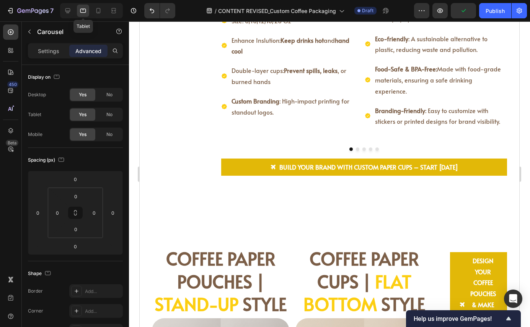
scroll to position [1431, 0]
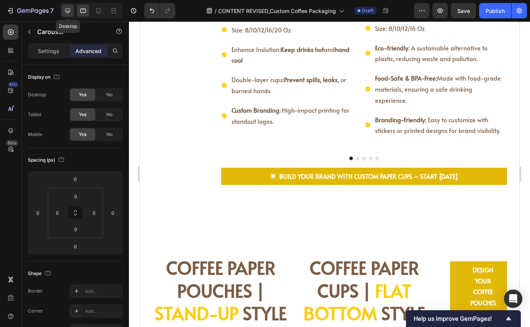
click at [65, 13] on icon at bounding box center [68, 11] width 8 height 8
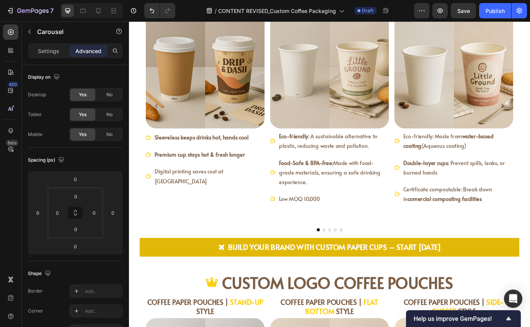
scroll to position [1212, 0]
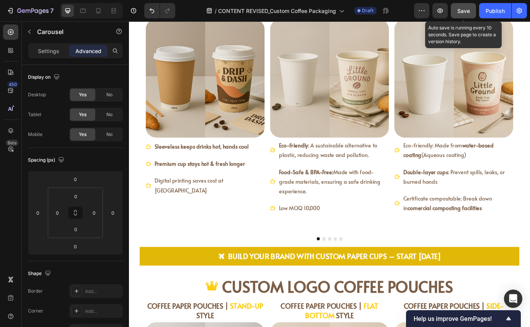
click at [466, 14] on span "Save" at bounding box center [463, 11] width 13 height 7
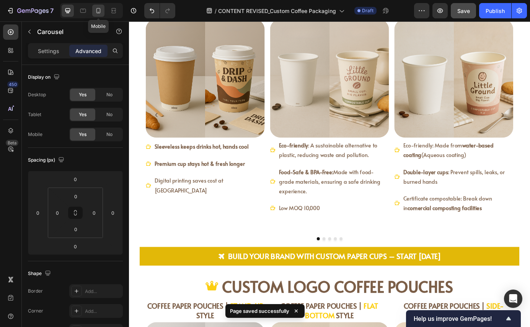
click at [96, 13] on icon at bounding box center [98, 11] width 8 height 8
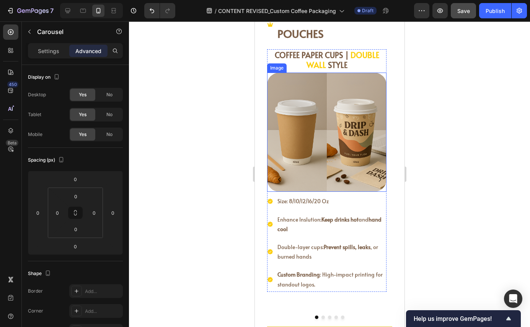
scroll to position [1299, 0]
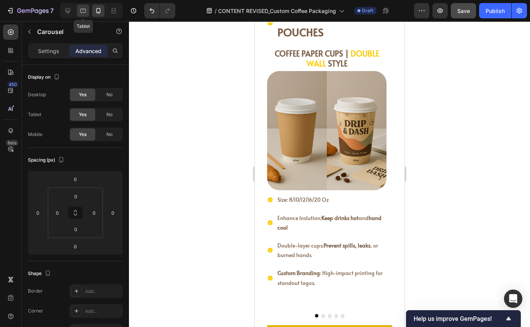
click at [82, 7] on icon at bounding box center [83, 11] width 8 height 8
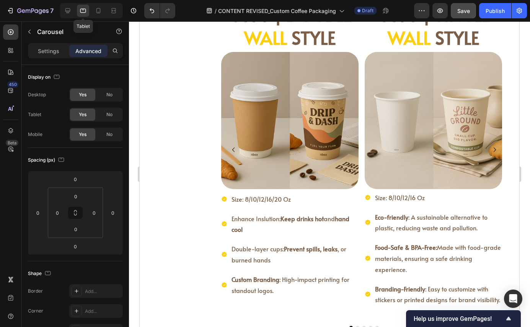
scroll to position [1253, 0]
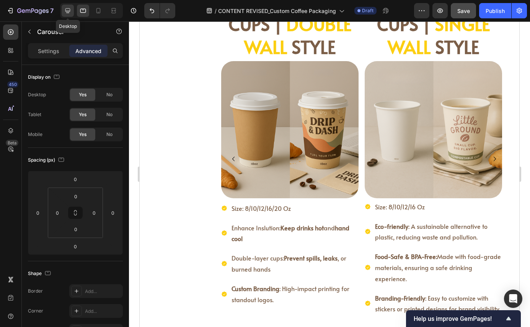
click at [70, 8] on icon at bounding box center [68, 11] width 8 height 8
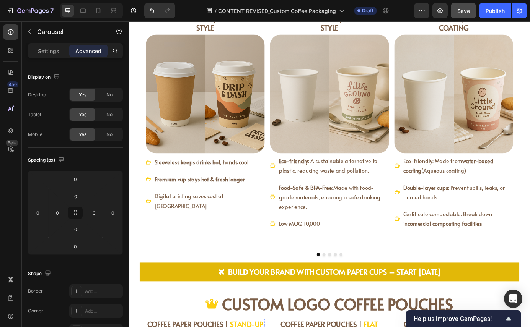
scroll to position [1194, 0]
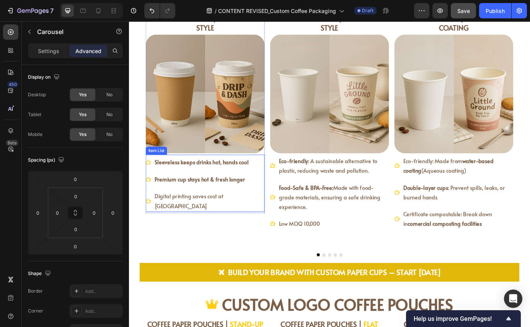
click at [190, 183] on strong "Sleeveless keeps drinks hot, hands cool" at bounding box center [211, 183] width 107 height 8
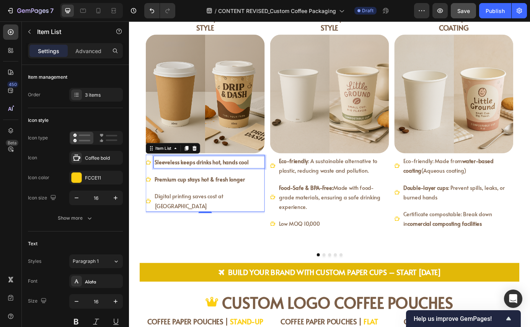
click at [173, 184] on strong "Sleeveless keeps drinks hot, hands cool" at bounding box center [211, 183] width 107 height 8
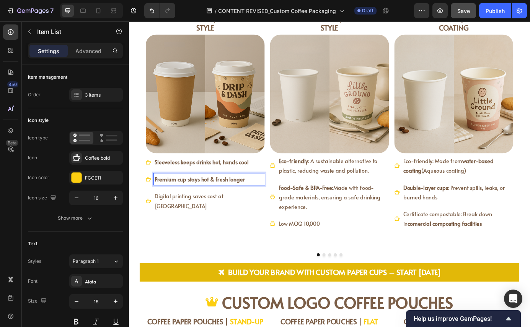
click at [180, 202] on strong "Premium cup stays hot & fresh longer" at bounding box center [209, 202] width 103 height 8
click at [176, 250] on div "COFFEE PAPER CUPS | DOUBLE WALL STYLE Heading Image Sleeveless keeps drinks hot…" at bounding box center [216, 147] width 136 height 268
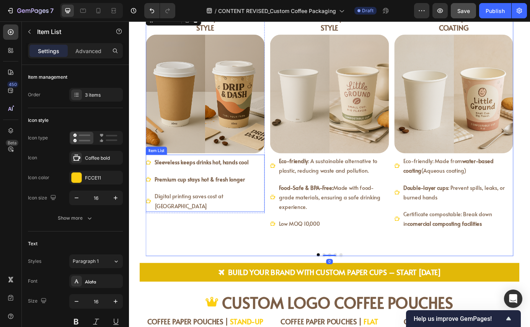
click at [277, 210] on div "Sleeveless keeps drinks hot, hands cool Premium cup stays hot & fresh longer Di…" at bounding box center [216, 207] width 136 height 63
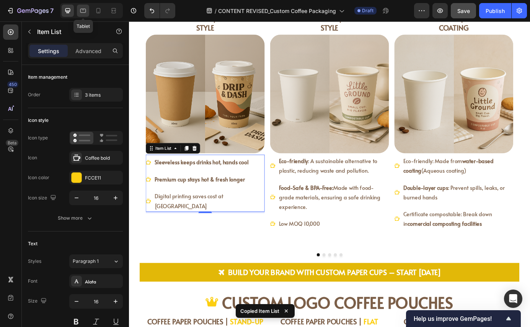
click at [82, 11] on icon at bounding box center [83, 11] width 8 height 8
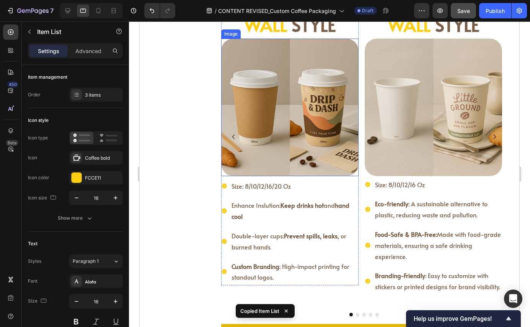
scroll to position [1098, 0]
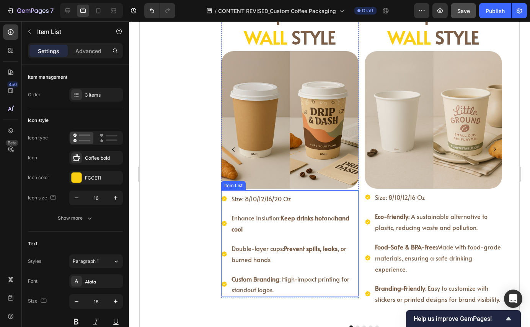
click at [296, 294] on p "Custom Branding : High-impact printing for standout logos." at bounding box center [294, 285] width 126 height 22
click at [320, 208] on div "Size: 8/10/12/16/20 Oz Enhance Inslution: Keep drinks hot and hand cool Double-…" at bounding box center [289, 244] width 137 height 105
click at [276, 183] on icon at bounding box center [277, 183] width 6 height 6
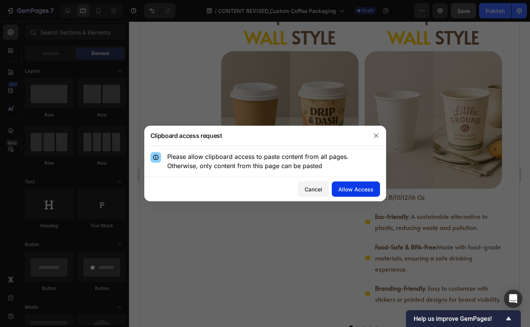
click at [344, 191] on div "Allow Access" at bounding box center [355, 189] width 35 height 8
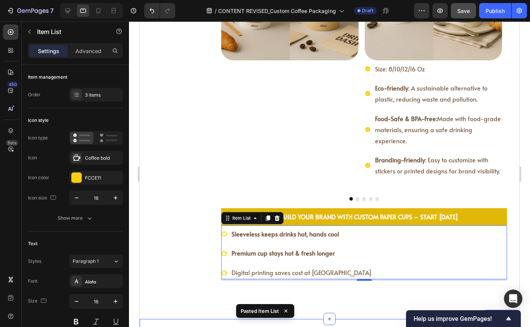
scroll to position [1222, 0]
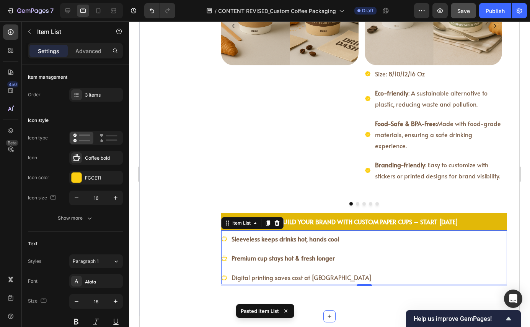
click at [335, 304] on div "CUSTOM LOGO COFFEE POUCHES Item List COFFEE PAPER CUPS | DOUBLE WALL STYLE Head…" at bounding box center [329, 70] width 379 height 491
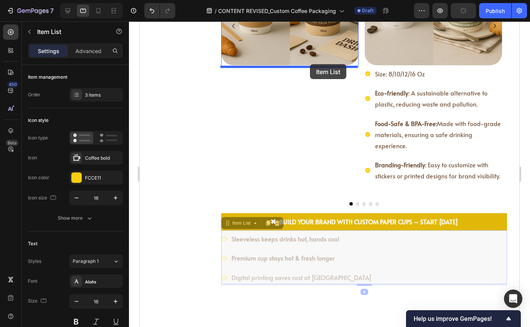
drag, startPoint x: 365, startPoint y: 262, endPoint x: 310, endPoint y: 65, distance: 204.1
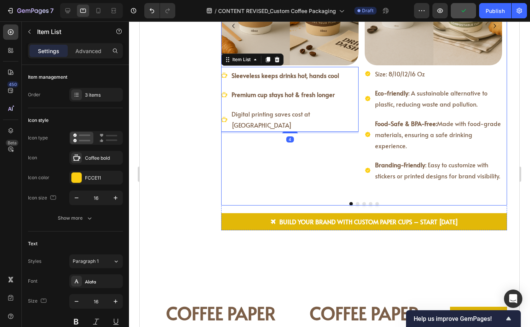
scroll to position [1105, 0]
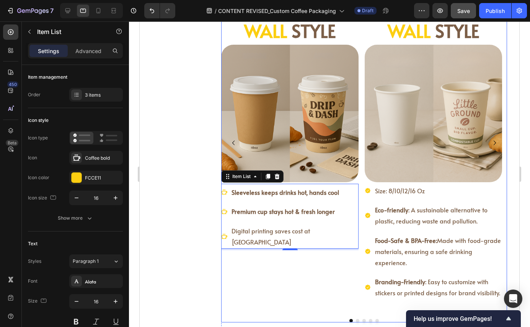
click at [333, 279] on div "COFFEE PAPER CUPS | DOUBLE WALL STYLE Heading Image Sleeveless keeps drinks hot…" at bounding box center [289, 143] width 137 height 340
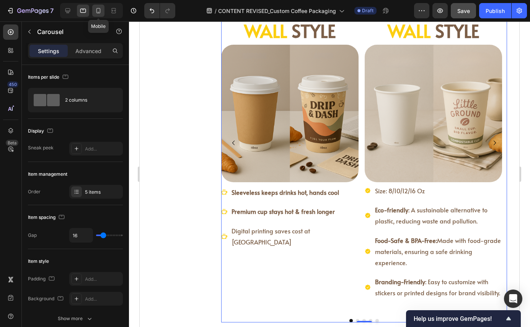
click at [99, 8] on icon at bounding box center [98, 11] width 8 height 8
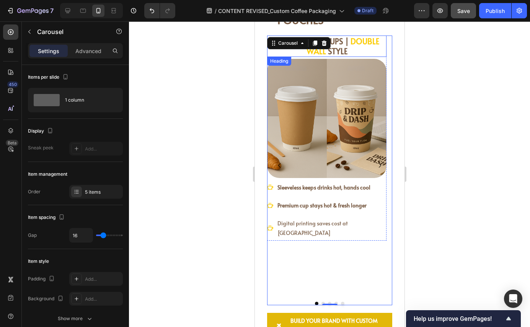
scroll to position [1154, 0]
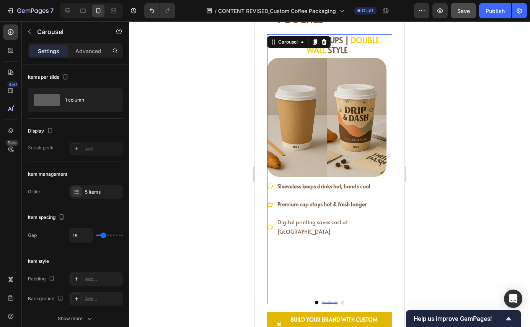
click at [302, 279] on div "COFFEE PAPER CUPS | DOUBLE WALL STYLE Heading Image Sleeveless keeps drinks hot…" at bounding box center [326, 164] width 119 height 260
click at [294, 234] on div "COFFEE PAPER CUPS | DOUBLE WALL STYLE Heading Image Sleeveless keeps drinks hot…" at bounding box center [326, 164] width 119 height 260
click at [305, 216] on div "Sleeveless keeps drinks hot, hands cool Premium cup stays hot & fresh longer Di…" at bounding box center [326, 209] width 119 height 58
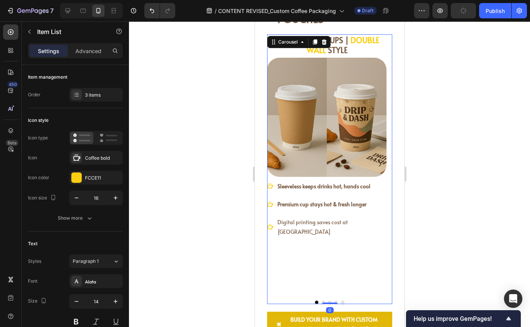
click at [307, 254] on div "COFFEE PAPER CUPS | DOUBLE WALL STYLE Heading Image Sleeveless keeps drinks hot…" at bounding box center [326, 164] width 119 height 260
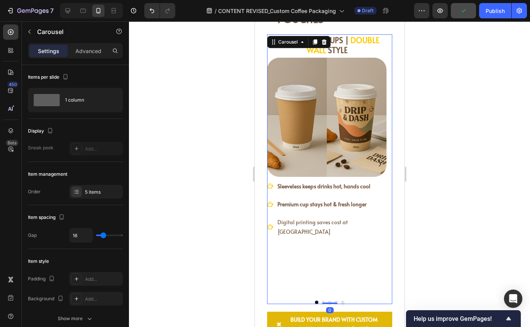
click at [314, 262] on div "COFFEE PAPER CUPS | DOUBLE WALL STYLE Heading Image Sleeveless keeps drinks hot…" at bounding box center [326, 164] width 119 height 260
drag, startPoint x: 325, startPoint y: 293, endPoint x: 320, endPoint y: 262, distance: 30.9
click at [320, 262] on div "COFFEE PAPER CUPS | DOUBLE WALL STYLE Heading Image Sleeveless keeps drinks hot…" at bounding box center [329, 169] width 125 height 270
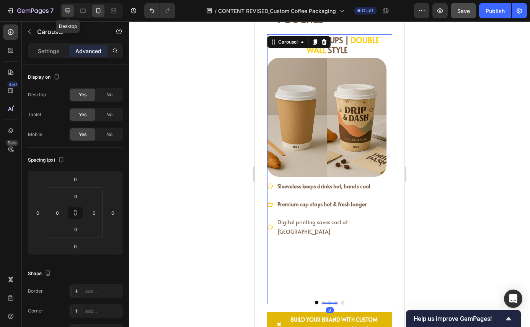
click at [69, 13] on icon at bounding box center [68, 11] width 8 height 8
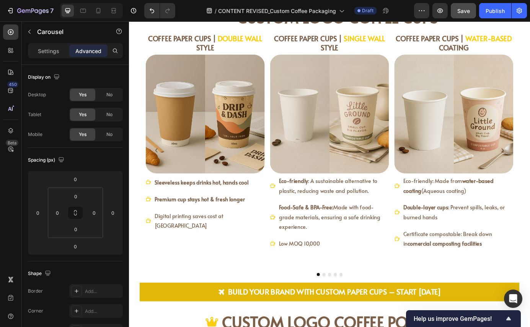
scroll to position [985, 0]
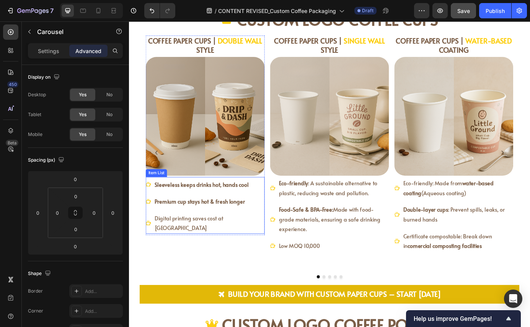
click at [210, 229] on strong "Premium cup stays hot & fresh longer" at bounding box center [209, 228] width 103 height 8
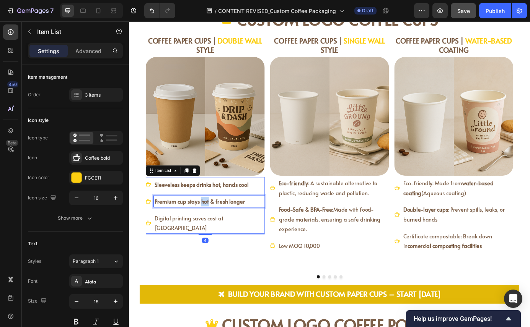
click at [210, 229] on strong "Premium cup stays hot & fresh longer" at bounding box center [209, 228] width 103 height 8
click at [205, 229] on strong "Premium cup stays hot & fresh longer" at bounding box center [209, 228] width 103 height 8
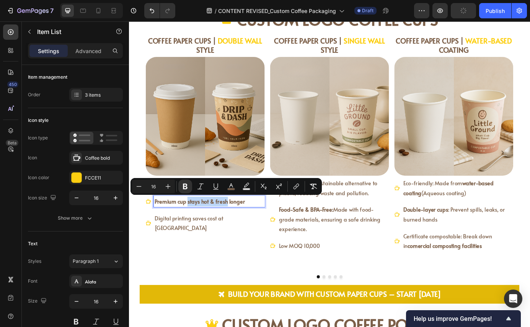
drag, startPoint x: 193, startPoint y: 228, endPoint x: 238, endPoint y: 229, distance: 45.5
click at [238, 229] on strong "Premium cup stays hot & fresh longer" at bounding box center [209, 228] width 103 height 8
click at [226, 256] on div "COFFEE PAPER CUPS | DOUBLE WALL STYLE Heading Image Sleeveless keeps drinks hot…" at bounding box center [216, 172] width 136 height 268
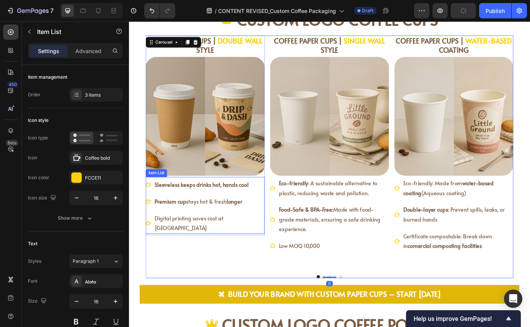
click at [205, 228] on span "Premium cup stays hot & fresh longer" at bounding box center [208, 228] width 100 height 8
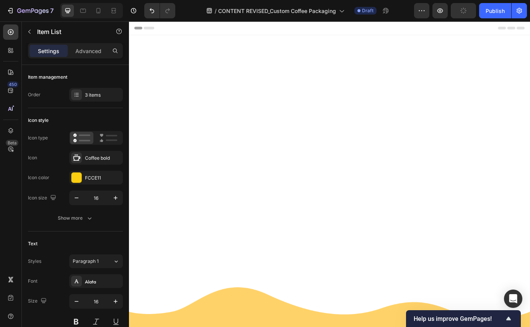
scroll to position [985, 0]
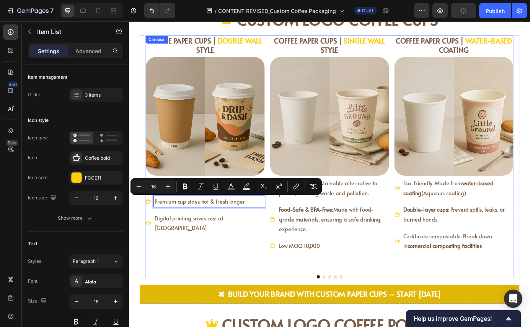
click at [213, 259] on div "COFFEE PAPER CUPS | DOUBLE WALL STYLE Heading Image Sleeveless keeps drinks hot…" at bounding box center [216, 172] width 136 height 268
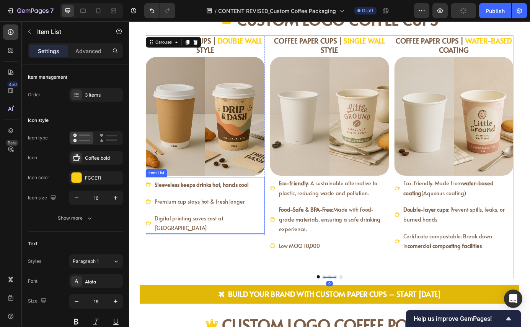
click at [200, 228] on span "Premium cup stays hot & fresh longer" at bounding box center [209, 228] width 103 height 8
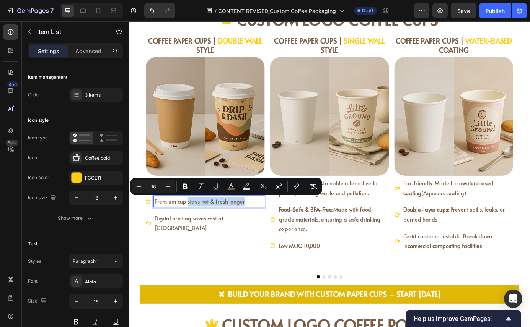
drag, startPoint x: 193, startPoint y: 229, endPoint x: 261, endPoint y: 231, distance: 68.5
click at [262, 231] on div "Premium cup stays hot & fresh longer" at bounding box center [220, 227] width 127 height 13
click at [237, 250] on span "Digital printing saves cost at [GEOGRAPHIC_DATA]" at bounding box center [197, 253] width 78 height 20
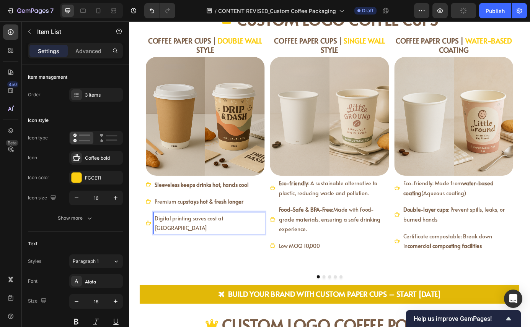
click at [203, 208] on strong "Sleeveless keeps drinks hot, hands cool" at bounding box center [211, 208] width 107 height 8
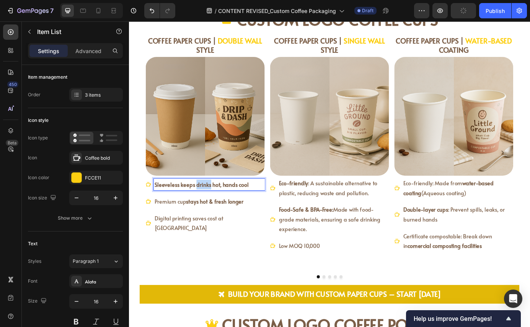
click at [203, 208] on strong "Sleeveless keeps drinks hot, hands cool" at bounding box center [211, 208] width 107 height 8
click at [185, 209] on strong "Sleeveless keeps drinks hot, hands cool" at bounding box center [211, 208] width 107 height 8
click at [192, 247] on span "Digital printing saves cost at [GEOGRAPHIC_DATA]" at bounding box center [197, 253] width 78 height 20
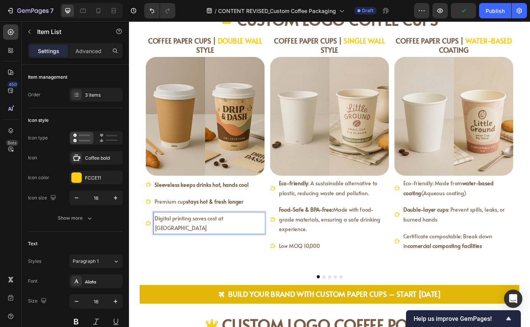
click at [192, 247] on span "Digital printing saves cost at [GEOGRAPHIC_DATA]" at bounding box center [197, 253] width 78 height 20
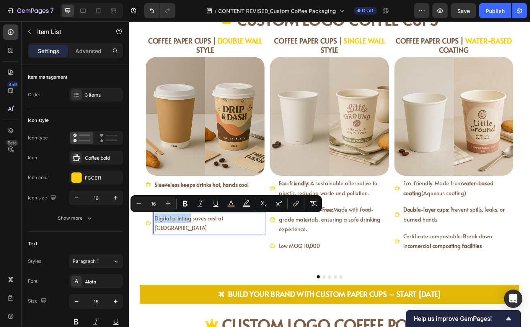
drag, startPoint x: 157, startPoint y: 247, endPoint x: 195, endPoint y: 249, distance: 37.9
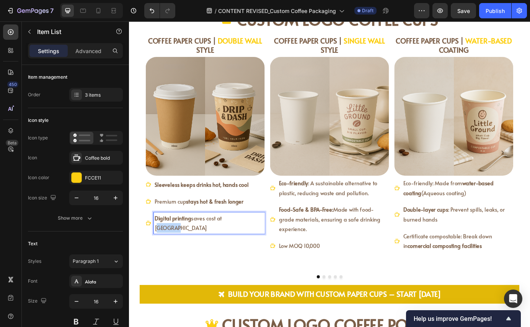
drag, startPoint x: 234, startPoint y: 246, endPoint x: 264, endPoint y: 251, distance: 30.6
click at [264, 251] on div "Sleeveless keeps drinks hot, hands cool Premium cup stays hot & fresh longer Di…" at bounding box center [216, 233] width 136 height 63
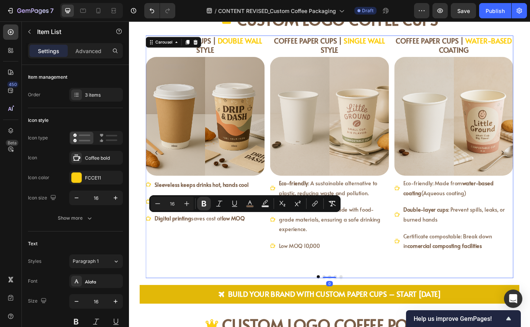
click at [252, 294] on div "COFFEE PAPER CUPS | DOUBLE WALL STYLE Heading Image Sleeveless keeps drinks hot…" at bounding box center [216, 172] width 136 height 268
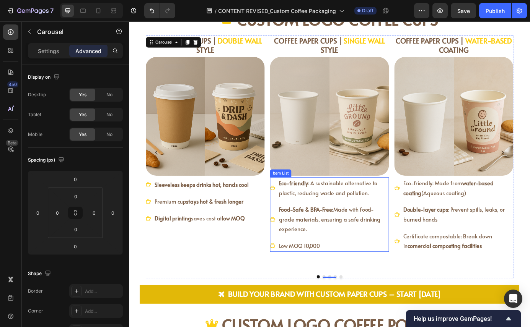
click at [319, 215] on span "Eco-friendly : A sustainable alternative to plastic, reducing waste and polluti…" at bounding box center [357, 213] width 112 height 20
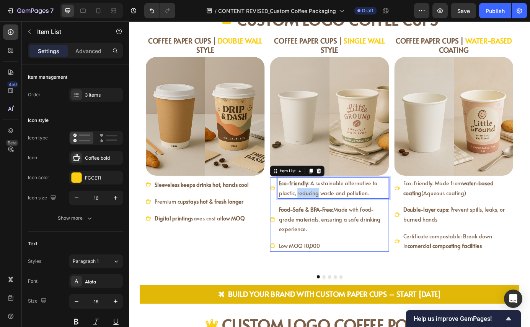
click at [319, 215] on span "Eco-friendly : A sustainable alternative to plastic, reducing waste and polluti…" at bounding box center [357, 213] width 112 height 20
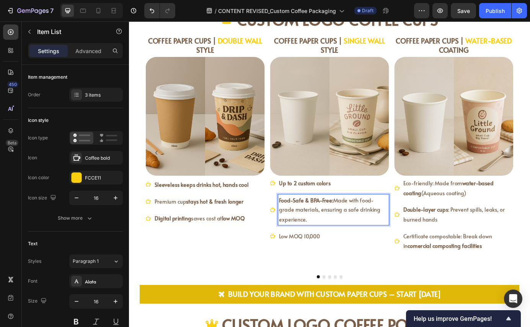
click at [333, 230] on strong "Food-Safe & BPA-Free:" at bounding box center [332, 226] width 62 height 8
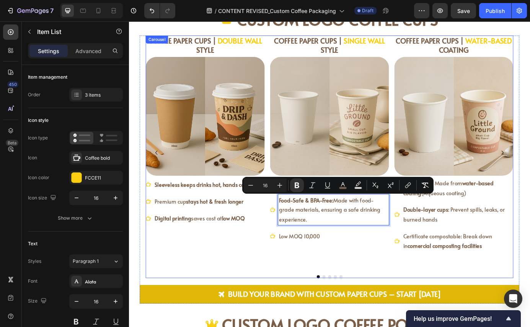
click at [205, 279] on div "COFFEE PAPER CUPS | DOUBLE WALL STYLE Heading Image Sleeveless keeps drinks hot…" at bounding box center [216, 172] width 136 height 268
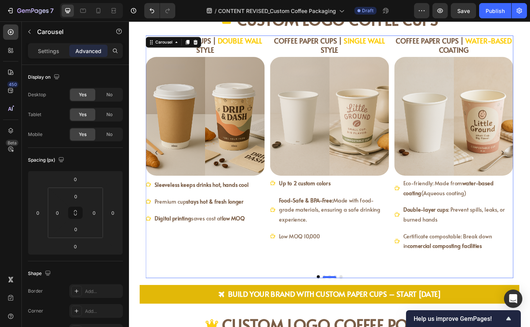
click at [351, 314] on div at bounding box center [358, 315] width 15 height 2
click at [350, 313] on button "Dot" at bounding box center [351, 313] width 3 height 3
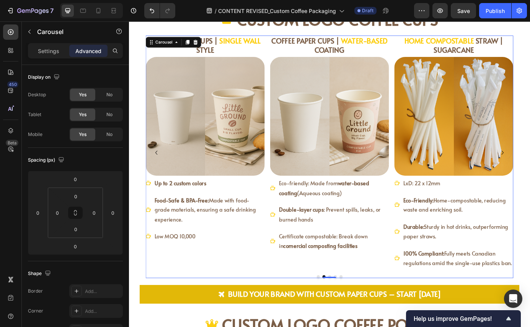
click at [357, 313] on button "Dot" at bounding box center [358, 313] width 3 height 3
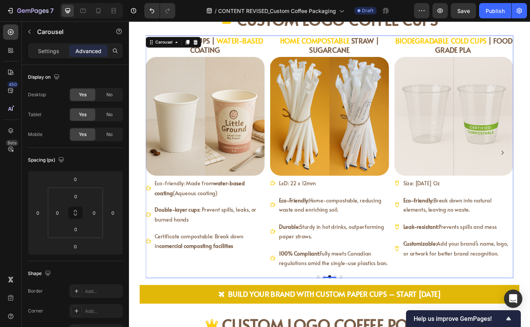
click at [363, 313] on button "Dot" at bounding box center [364, 313] width 3 height 3
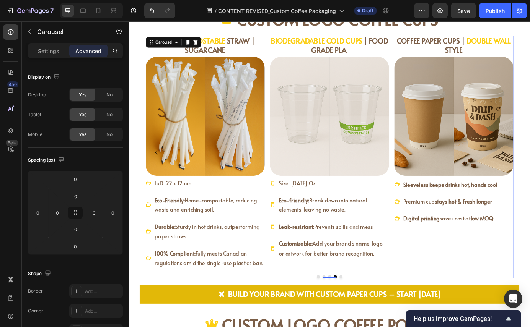
click at [370, 314] on button "Dot" at bounding box center [371, 313] width 3 height 3
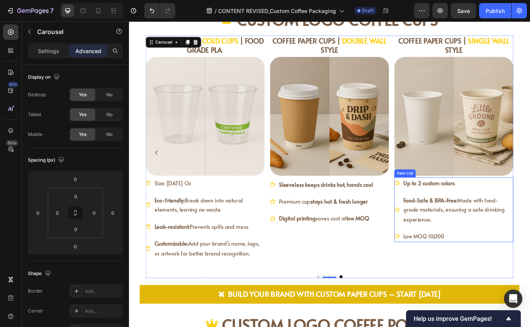
click at [457, 208] on strong "Up to 2 custom colors" at bounding box center [472, 207] width 59 height 8
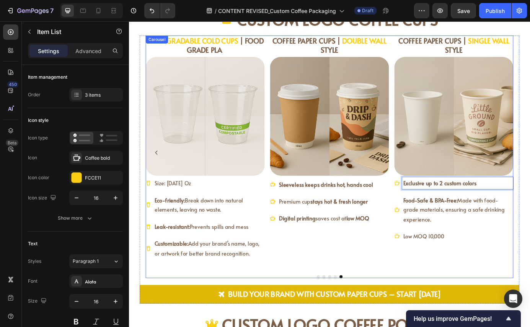
click at [470, 299] on div "COFFEE PAPER CUPS | SINGLE WALL STYLE Heading Image Exclusive up to 2 custom co…" at bounding box center [500, 172] width 136 height 268
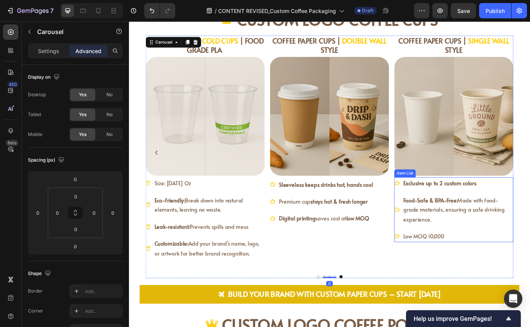
click at [483, 237] on span "Food-Safe & BPA-Free: Made with food-grade materials, ensuring a safe drinking …" at bounding box center [501, 237] width 116 height 31
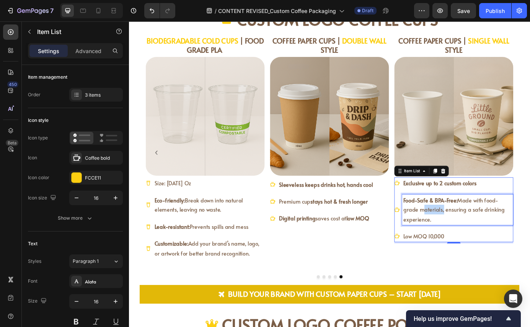
click at [475, 234] on span "Food-Safe & BPA-Free: Made with food-grade materials, ensuring a safe drinking …" at bounding box center [501, 237] width 116 height 31
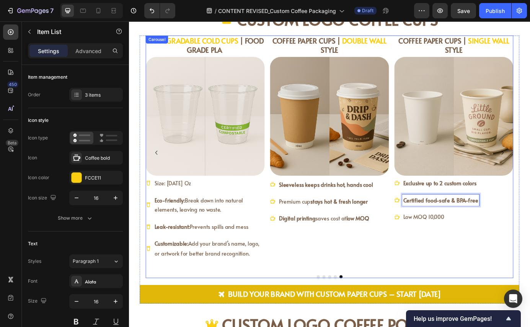
click at [479, 268] on div "COFFEE PAPER CUPS | SINGLE WALL STYLE Heading Image Exclusive up to 2 custom co…" at bounding box center [500, 172] width 136 height 268
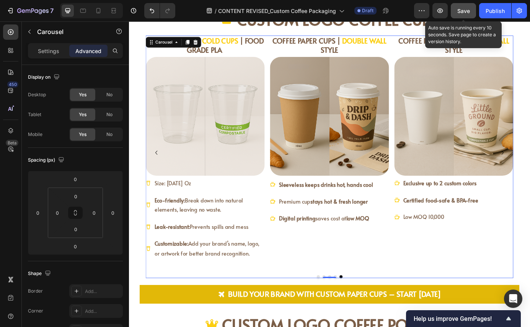
click at [467, 7] on div "Save" at bounding box center [463, 11] width 13 height 8
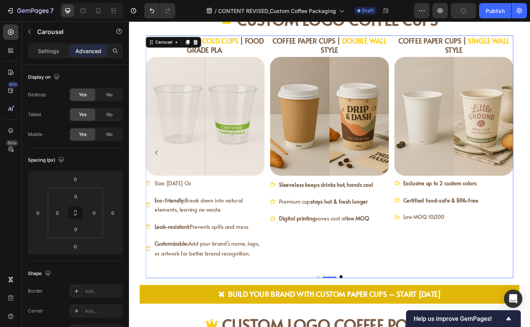
click at [344, 314] on button "Dot" at bounding box center [345, 313] width 3 height 3
